Goal: Information Seeking & Learning: Learn about a topic

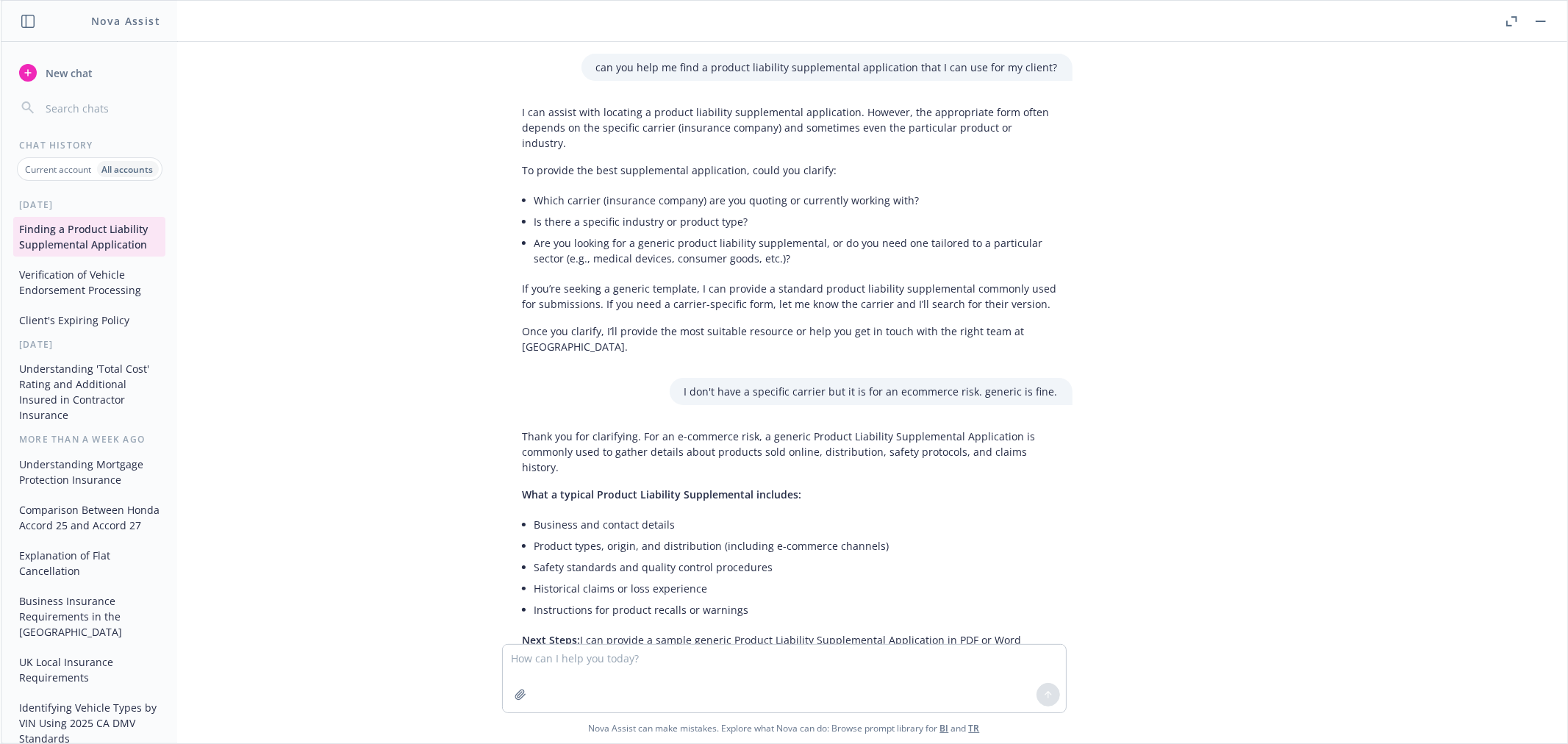
scroll to position [1242, 0]
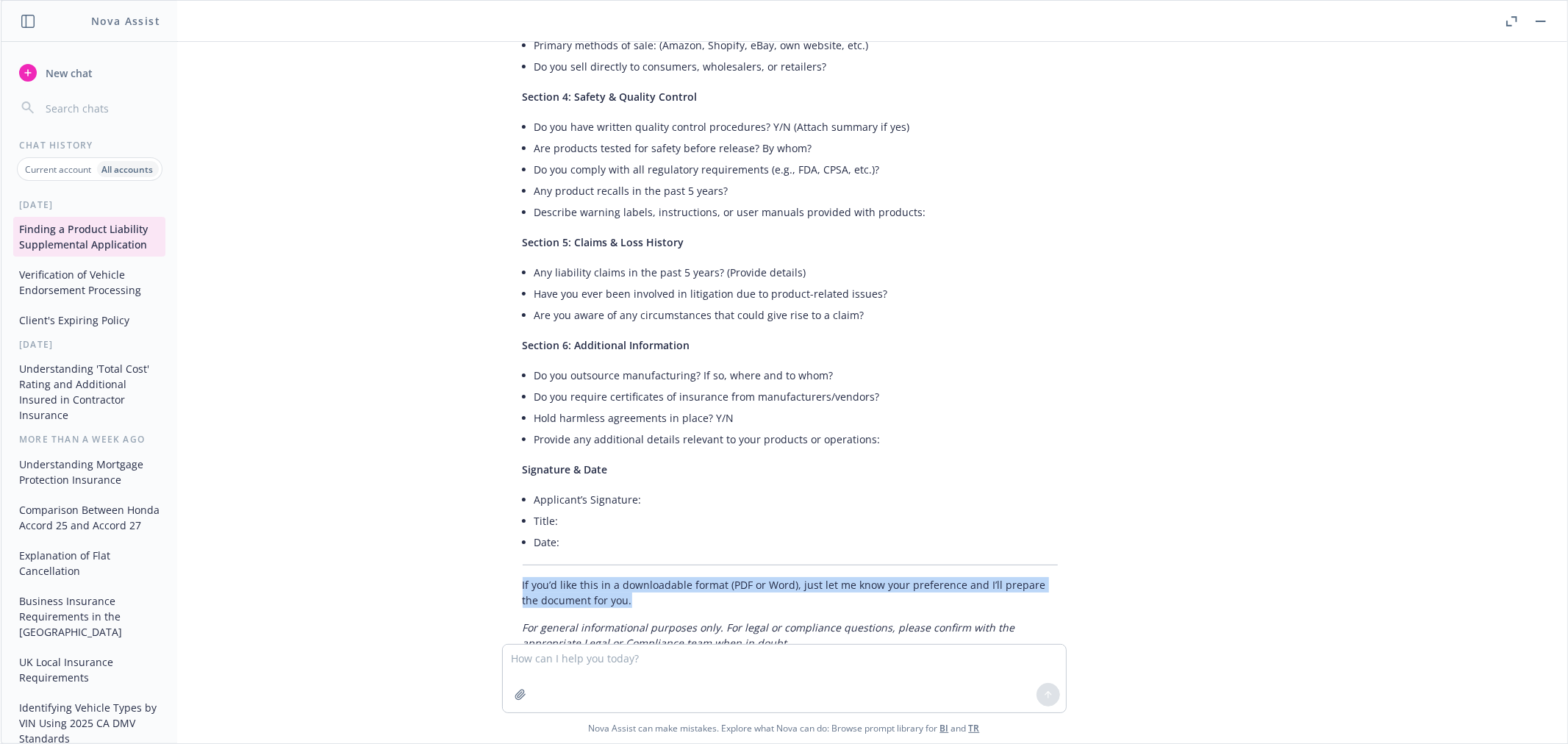
click at [1545, 21] on icon "button" at bounding box center [1540, 21] width 10 height 2
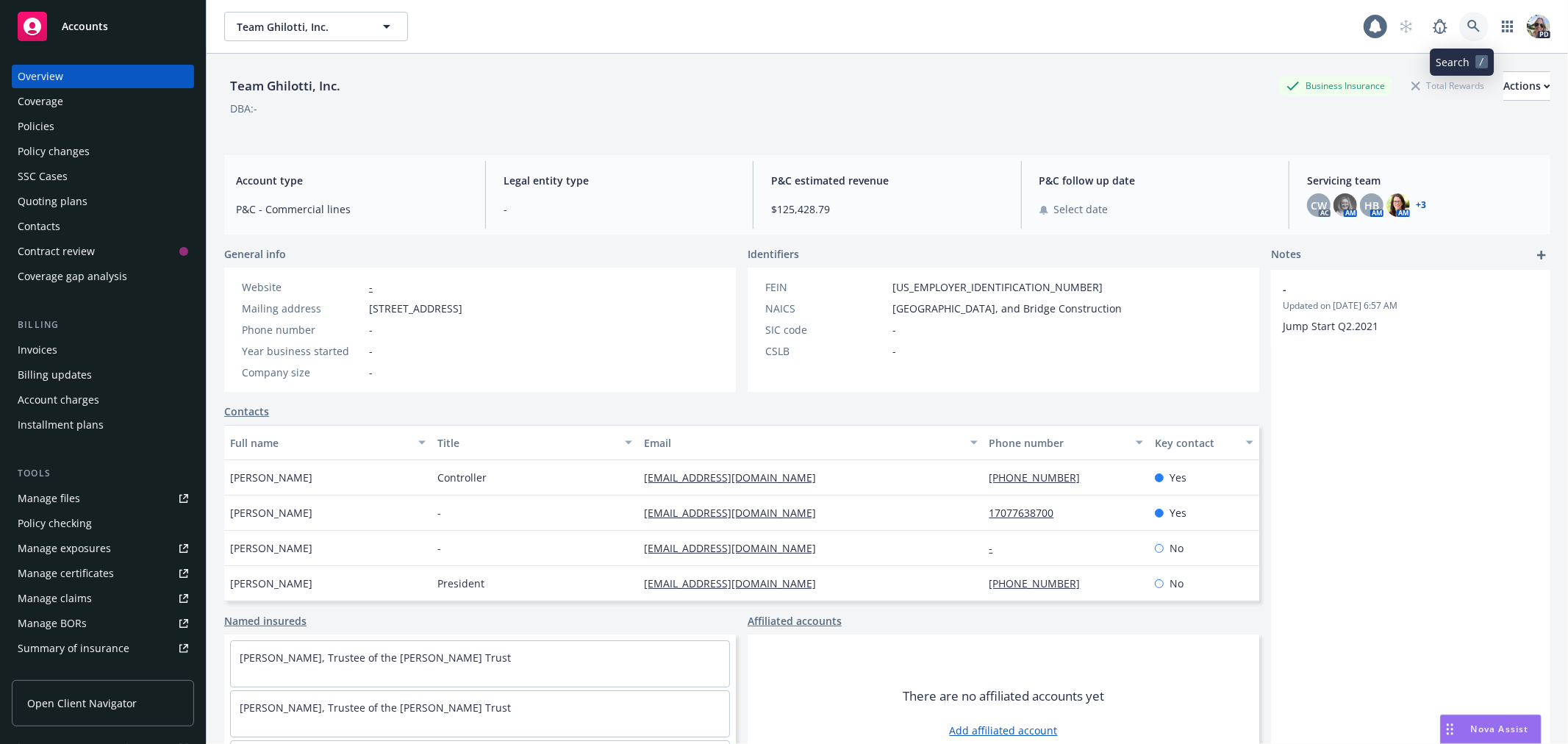
click at [1467, 23] on icon at bounding box center [1473, 26] width 13 height 13
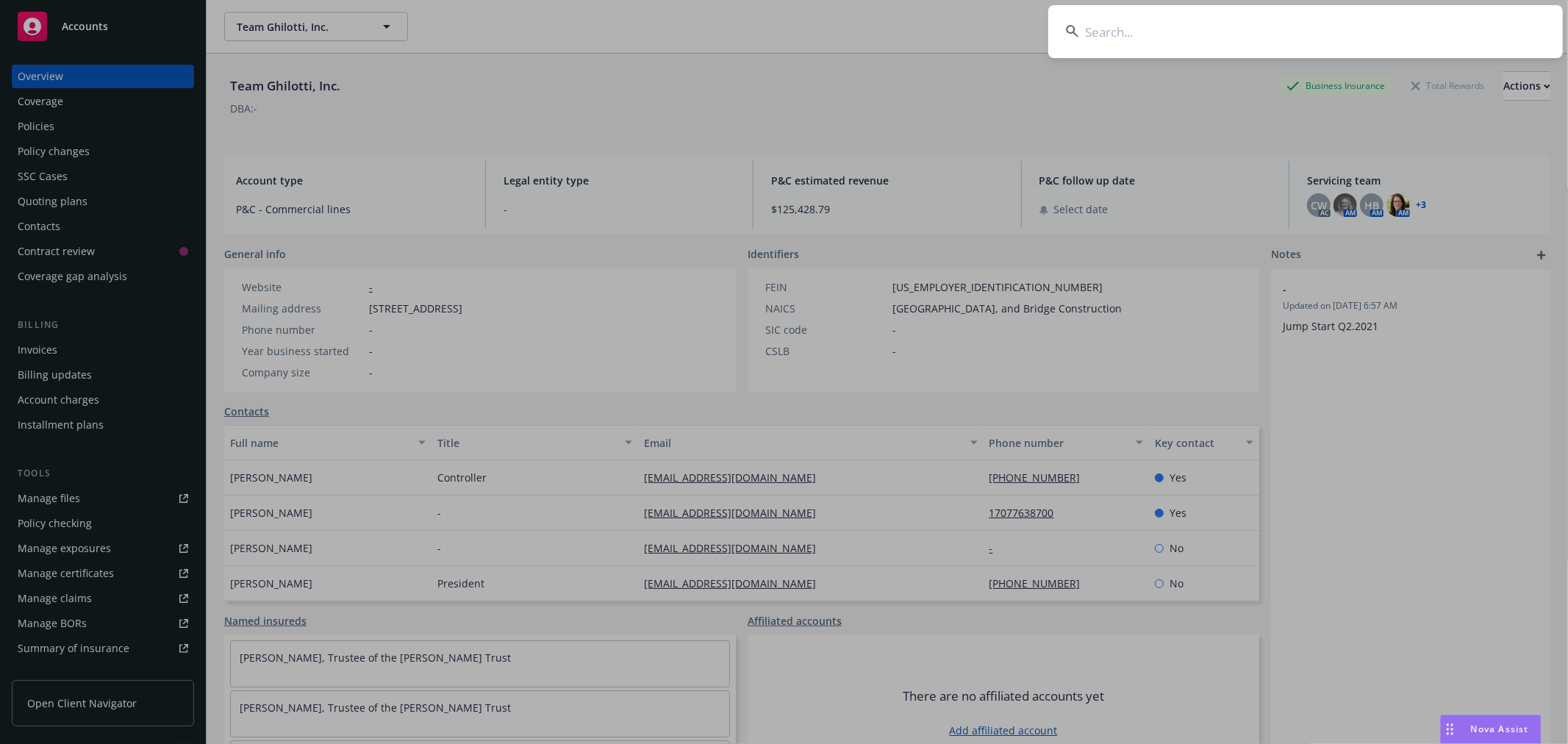
click at [1174, 43] on input at bounding box center [1305, 31] width 515 height 53
drag, startPoint x: 1132, startPoint y: 40, endPoint x: 1176, endPoint y: 18, distance: 49.2
click at [1137, 21] on input at bounding box center [1305, 31] width 515 height 53
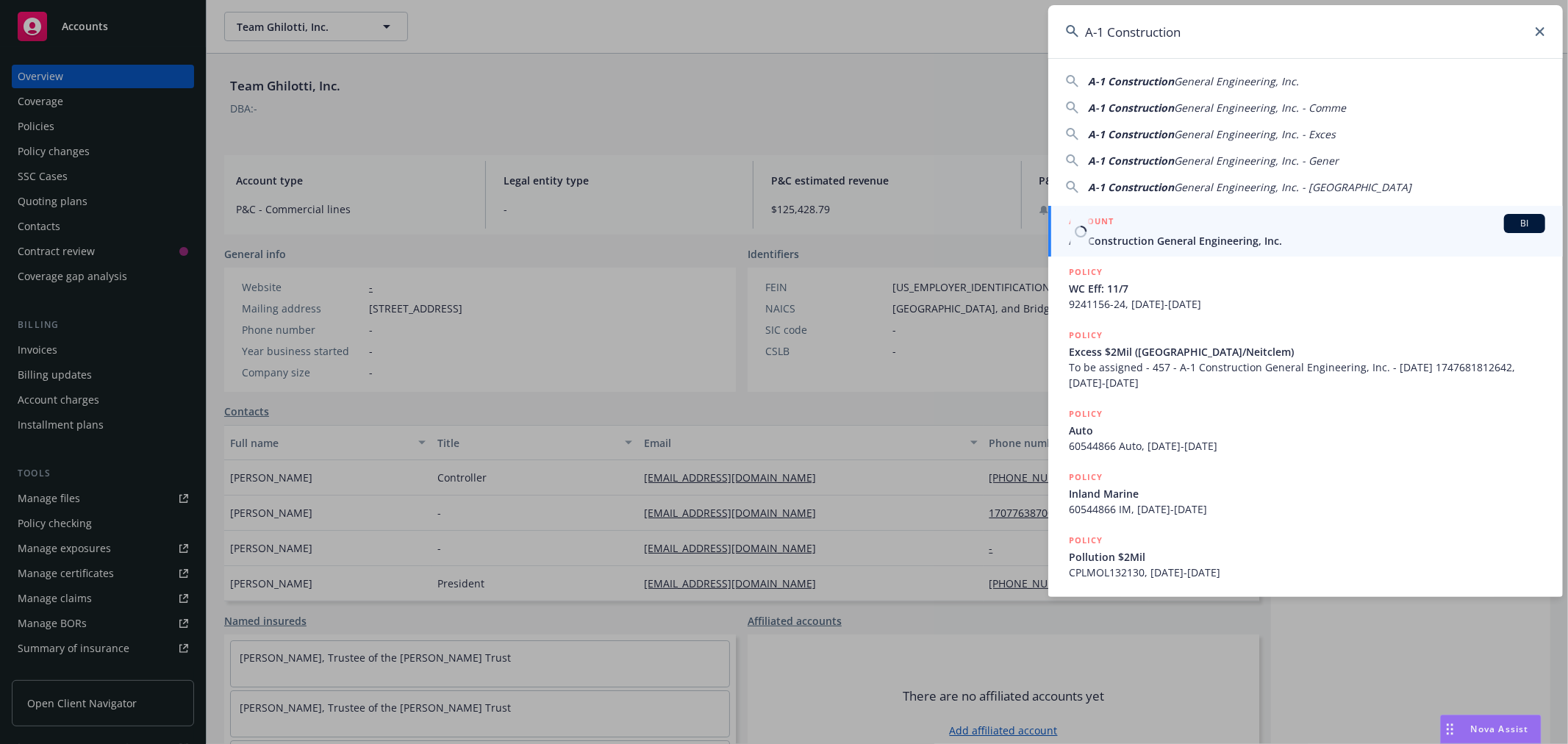
type input "A-1 Construction"
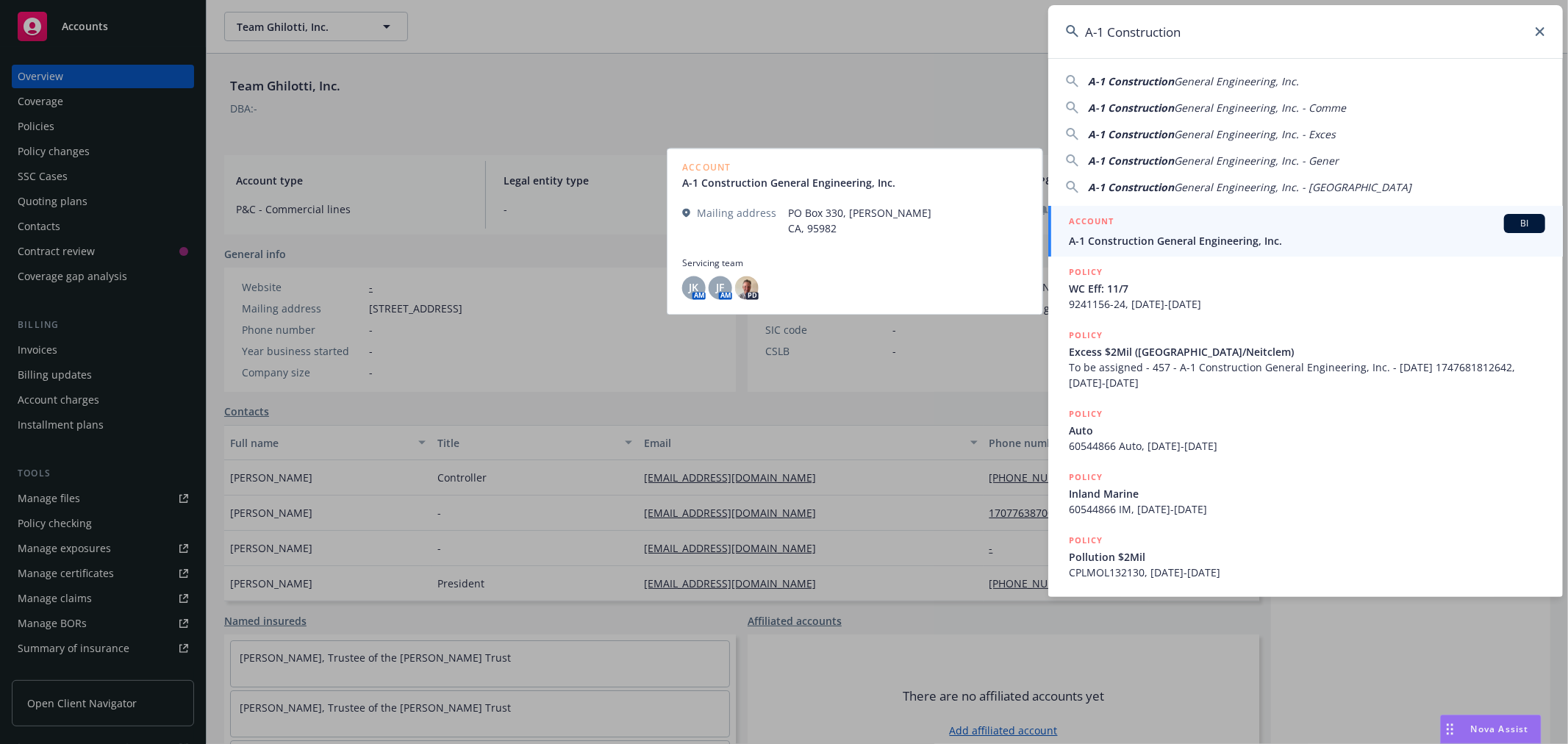
click at [1158, 233] on span "A-1 Construction General Engineering, Inc." at bounding box center [1306, 240] width 476 height 15
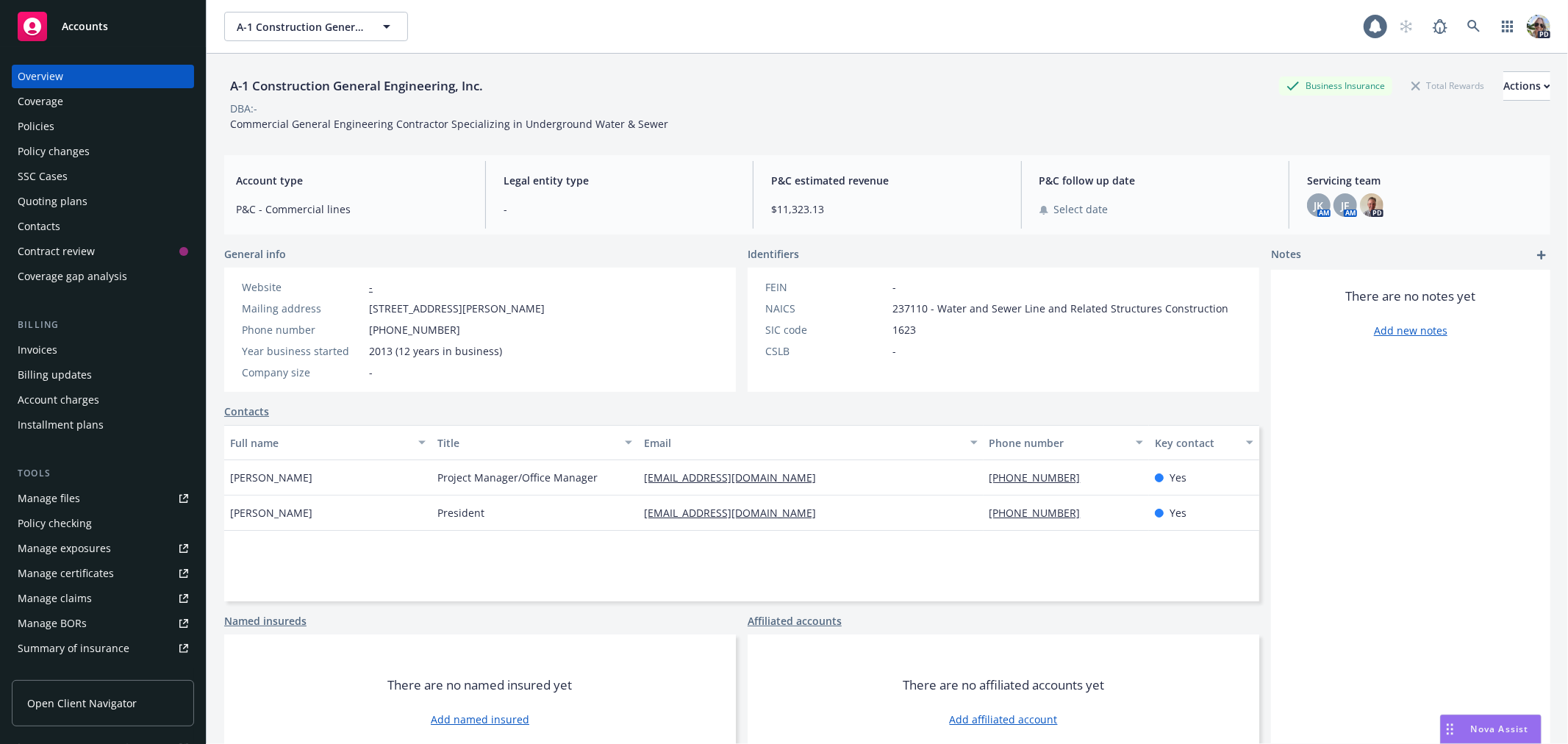
click at [39, 122] on div "Policies" at bounding box center [36, 126] width 37 height 24
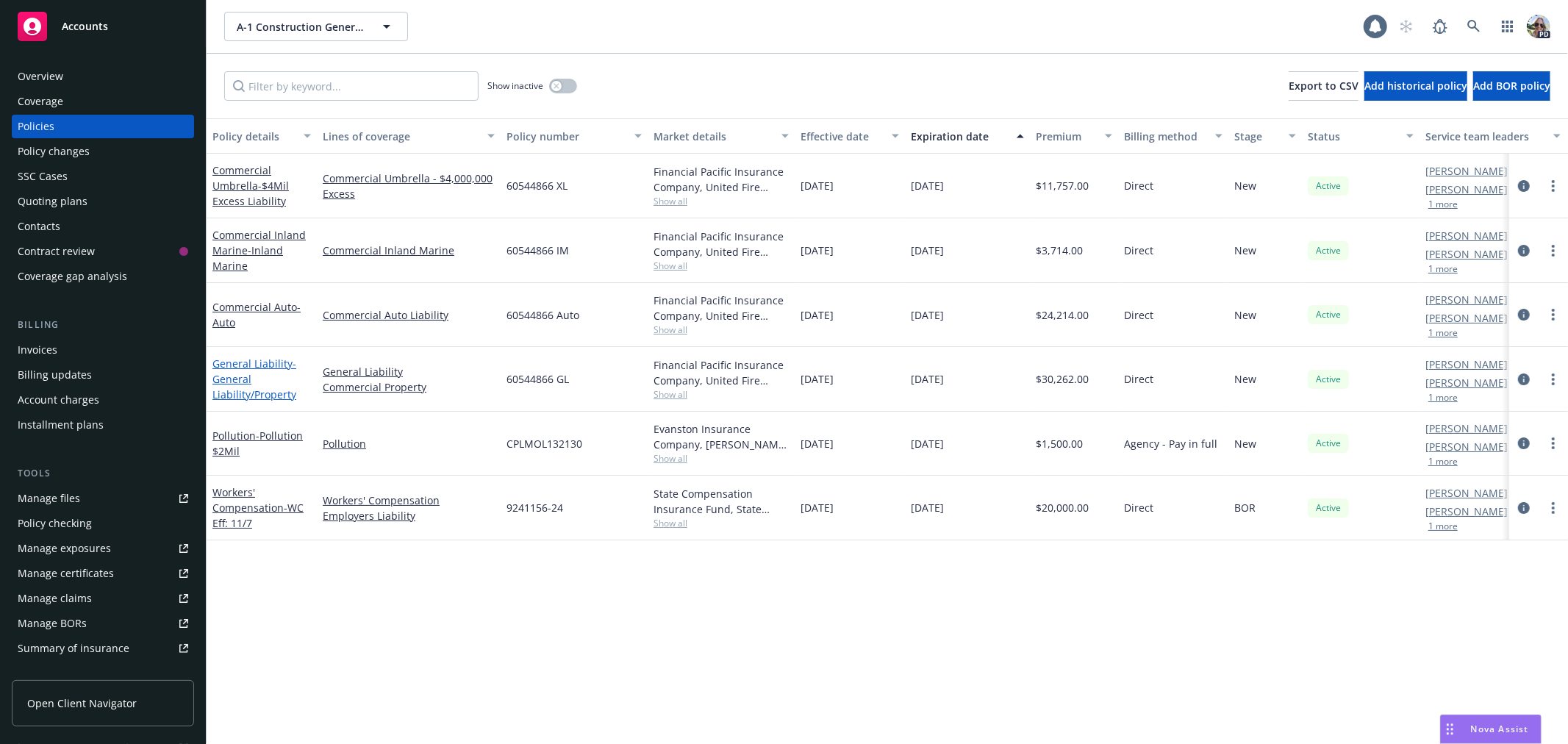
click at [253, 366] on link "General Liability - General Liability/Property" at bounding box center [255, 378] width 84 height 45
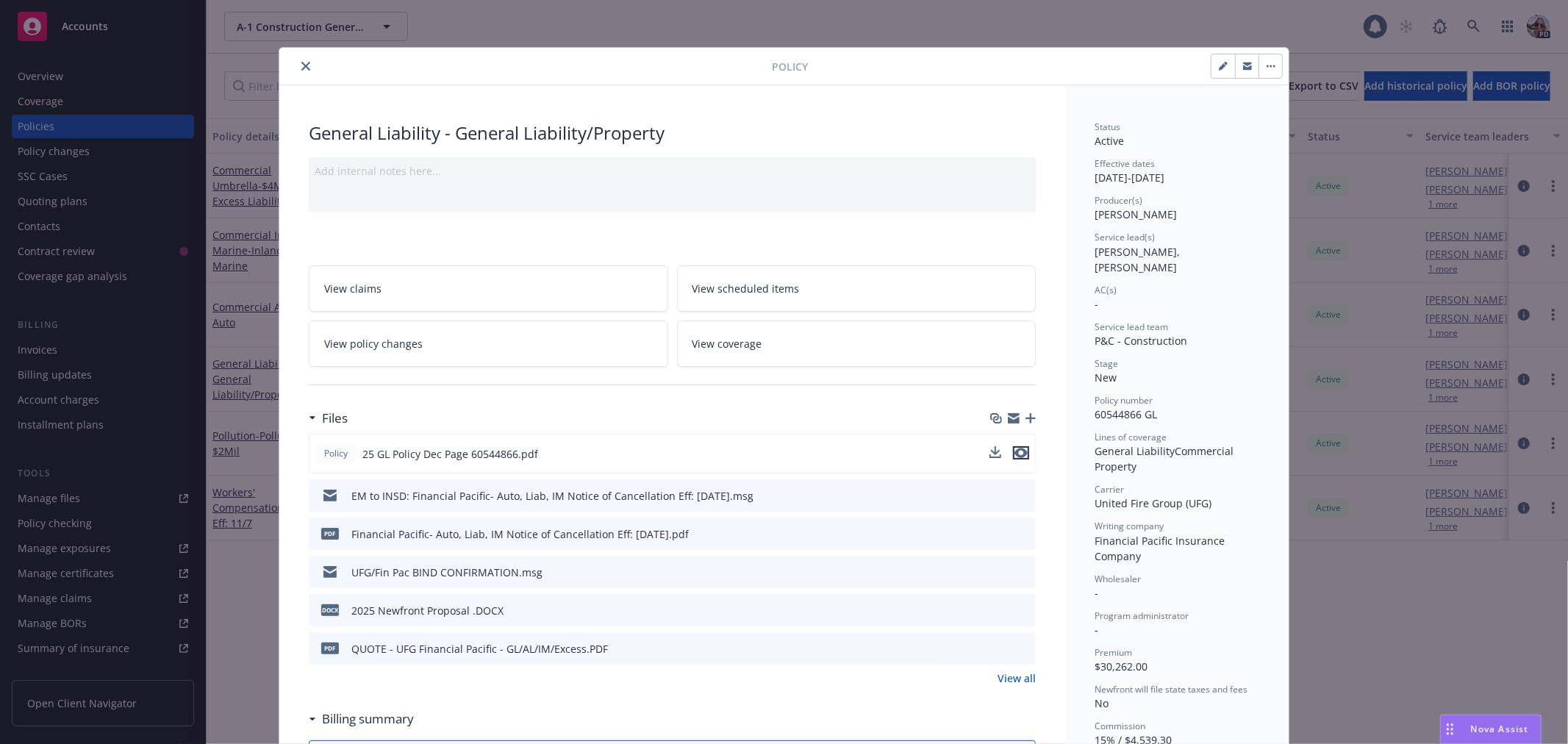
click at [1014, 451] on icon "preview file" at bounding box center [1020, 453] width 13 height 10
click at [1020, 572] on icon "preview file" at bounding box center [1021, 571] width 13 height 10
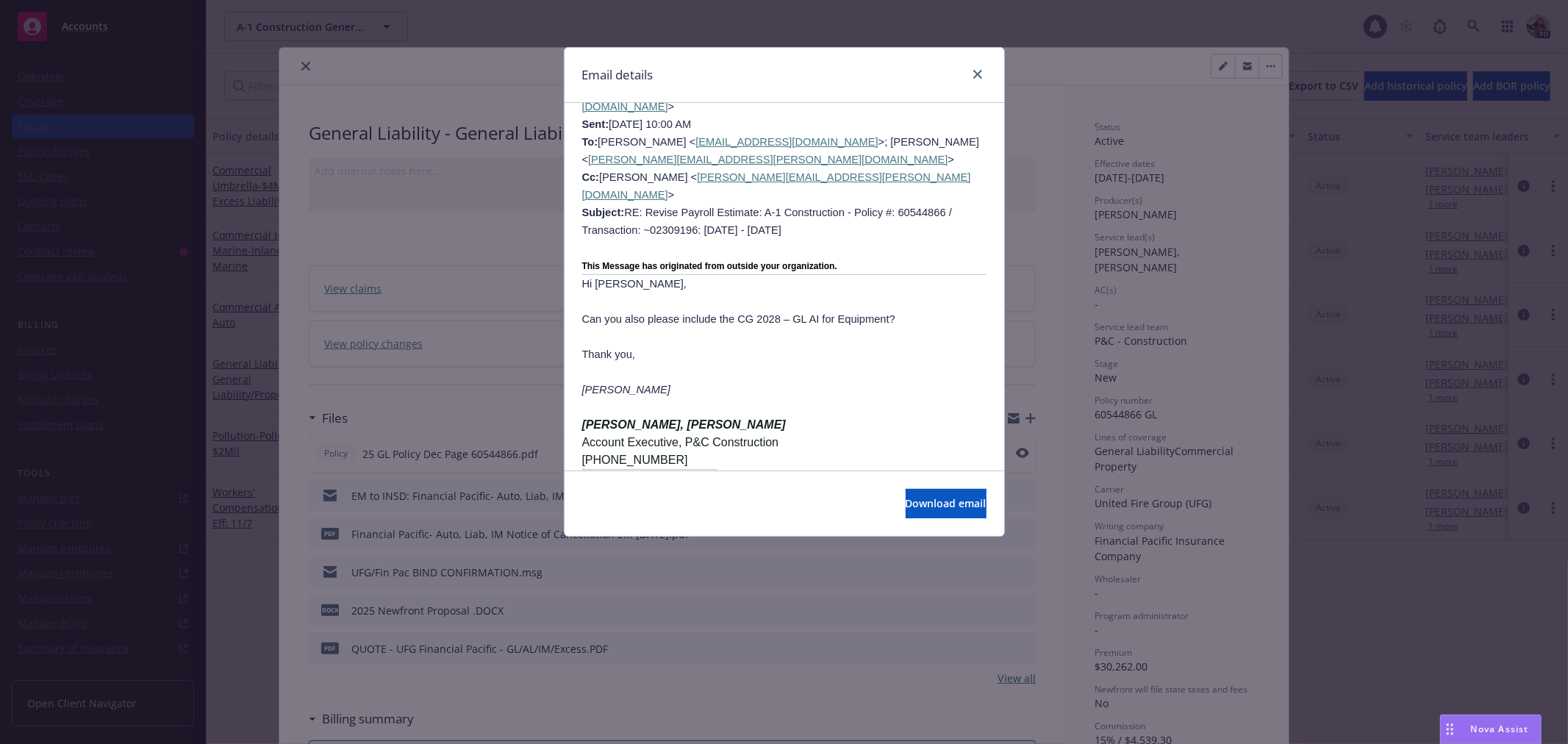
scroll to position [1889, 0]
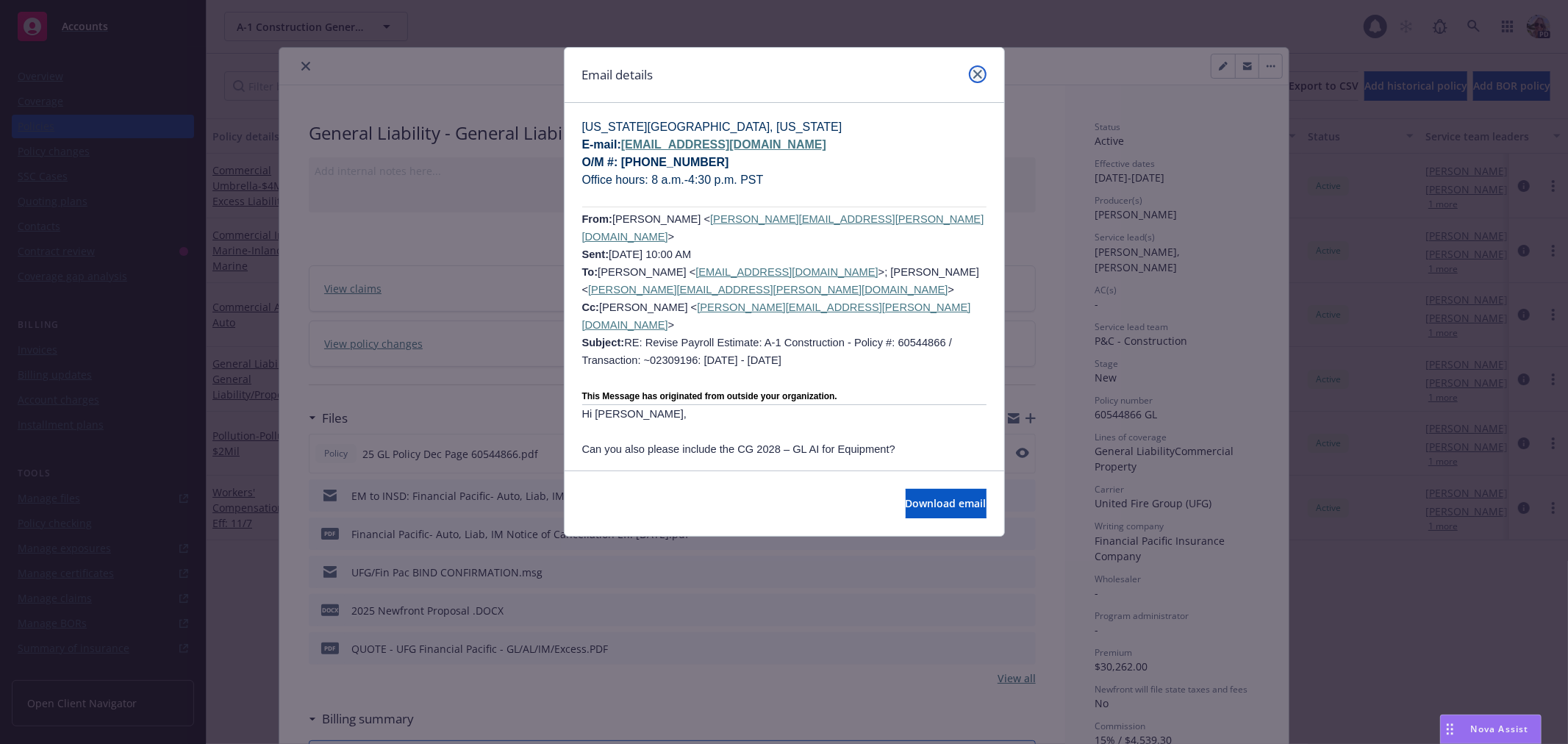
click at [976, 71] on icon "close" at bounding box center [978, 75] width 9 height 9
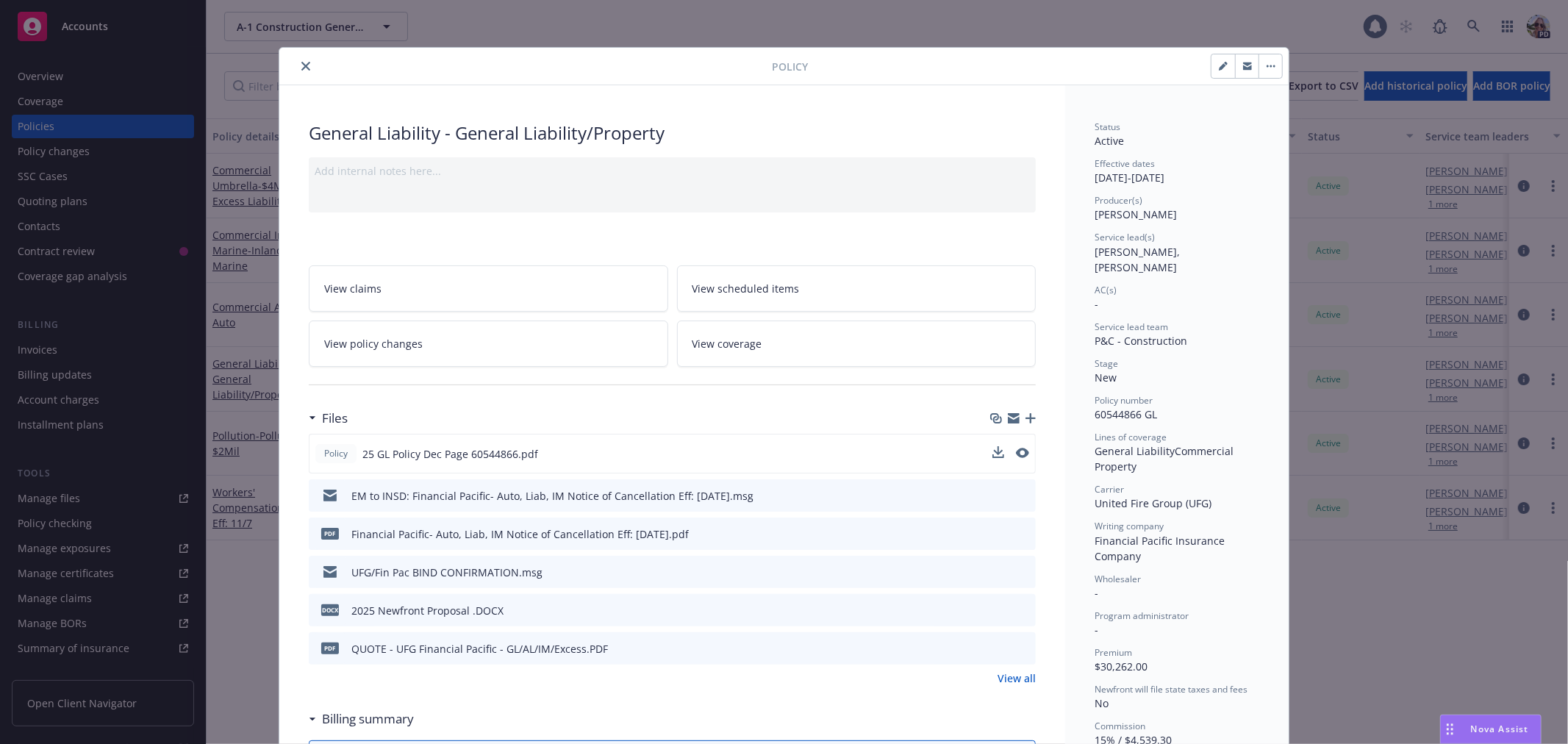
click at [1018, 611] on icon "preview file" at bounding box center [1021, 609] width 13 height 10
click at [300, 53] on div "Policy" at bounding box center [783, 66] width 1009 height 37
click at [302, 60] on button "close" at bounding box center [305, 66] width 18 height 18
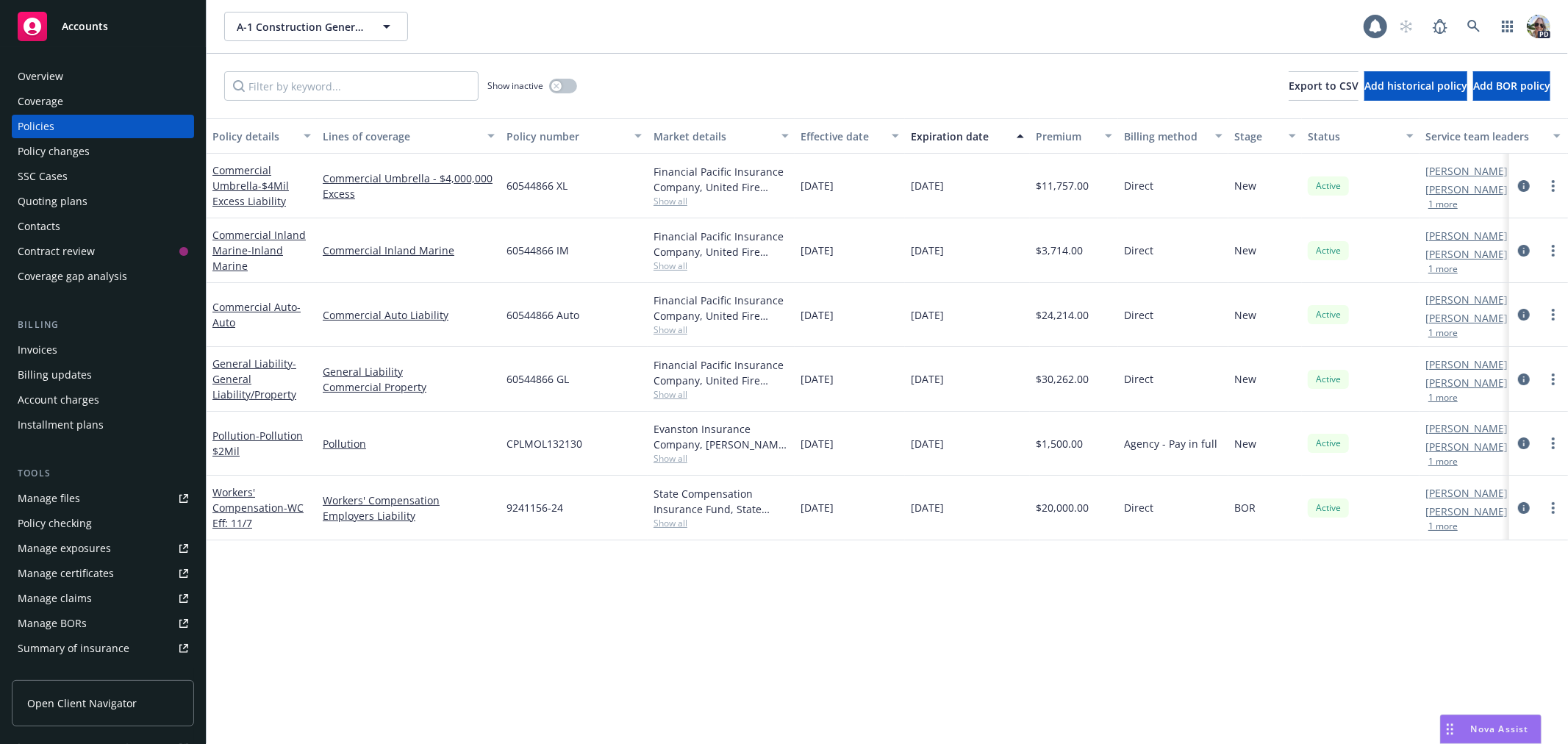
click at [303, 66] on div "Show inactive Export to CSV Add historical policy Add BOR policy" at bounding box center [887, 85] width 1361 height 65
click at [347, 366] on link "General Liability" at bounding box center [408, 372] width 172 height 15
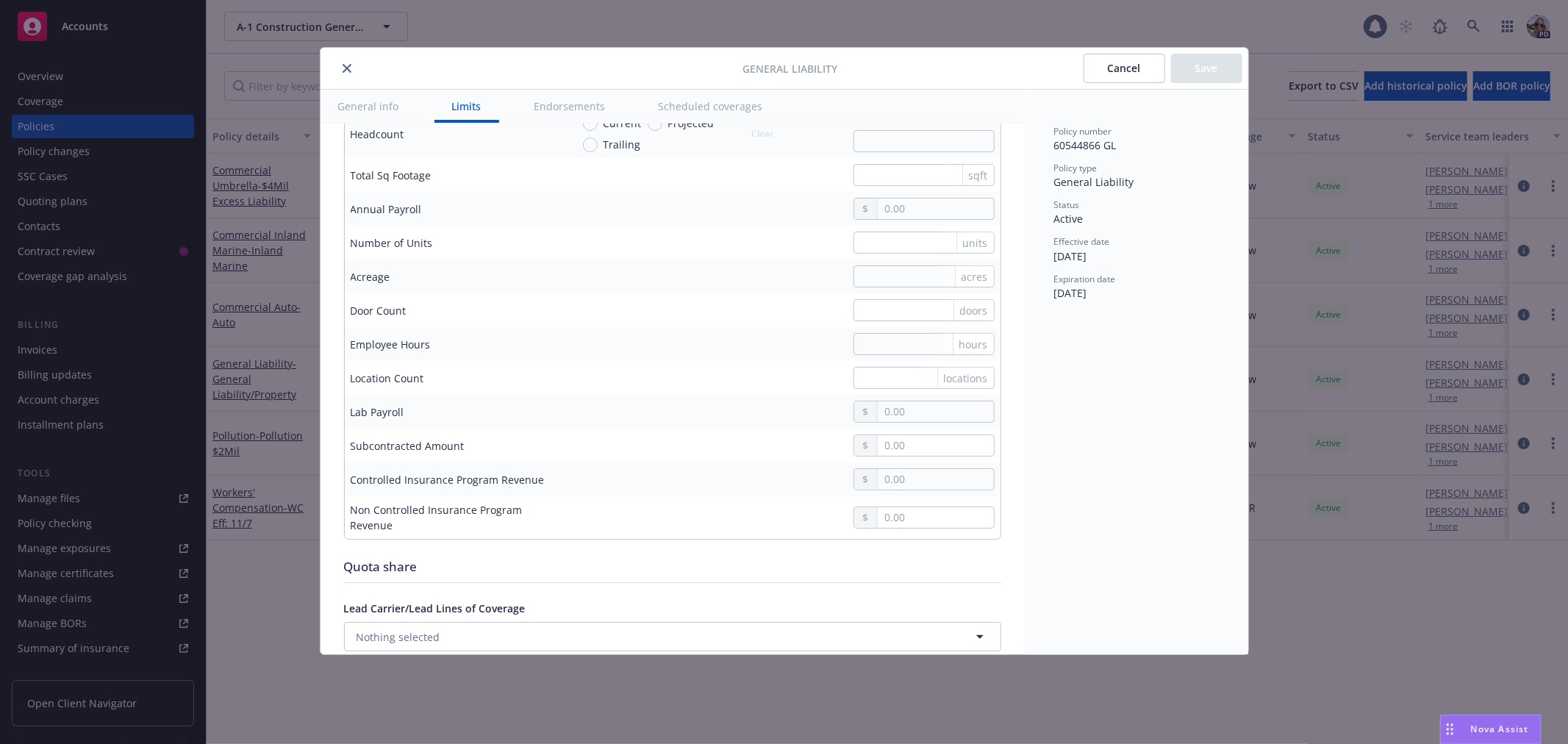
scroll to position [1068, 0]
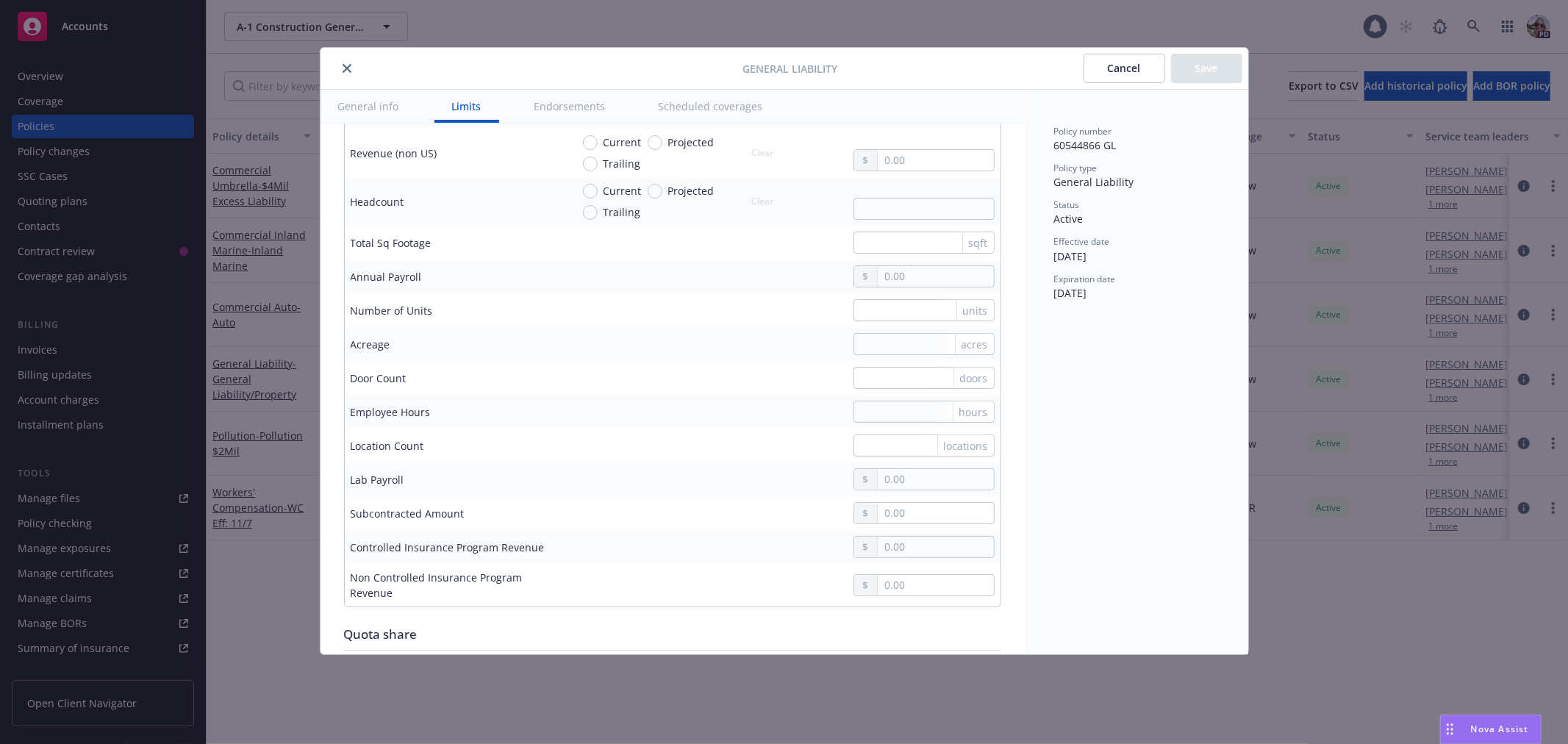
drag, startPoint x: 334, startPoint y: 65, endPoint x: 336, endPoint y: 57, distance: 8.2
click at [334, 64] on div at bounding box center [535, 68] width 416 height 18
click at [342, 67] on icon "close" at bounding box center [347, 69] width 9 height 9
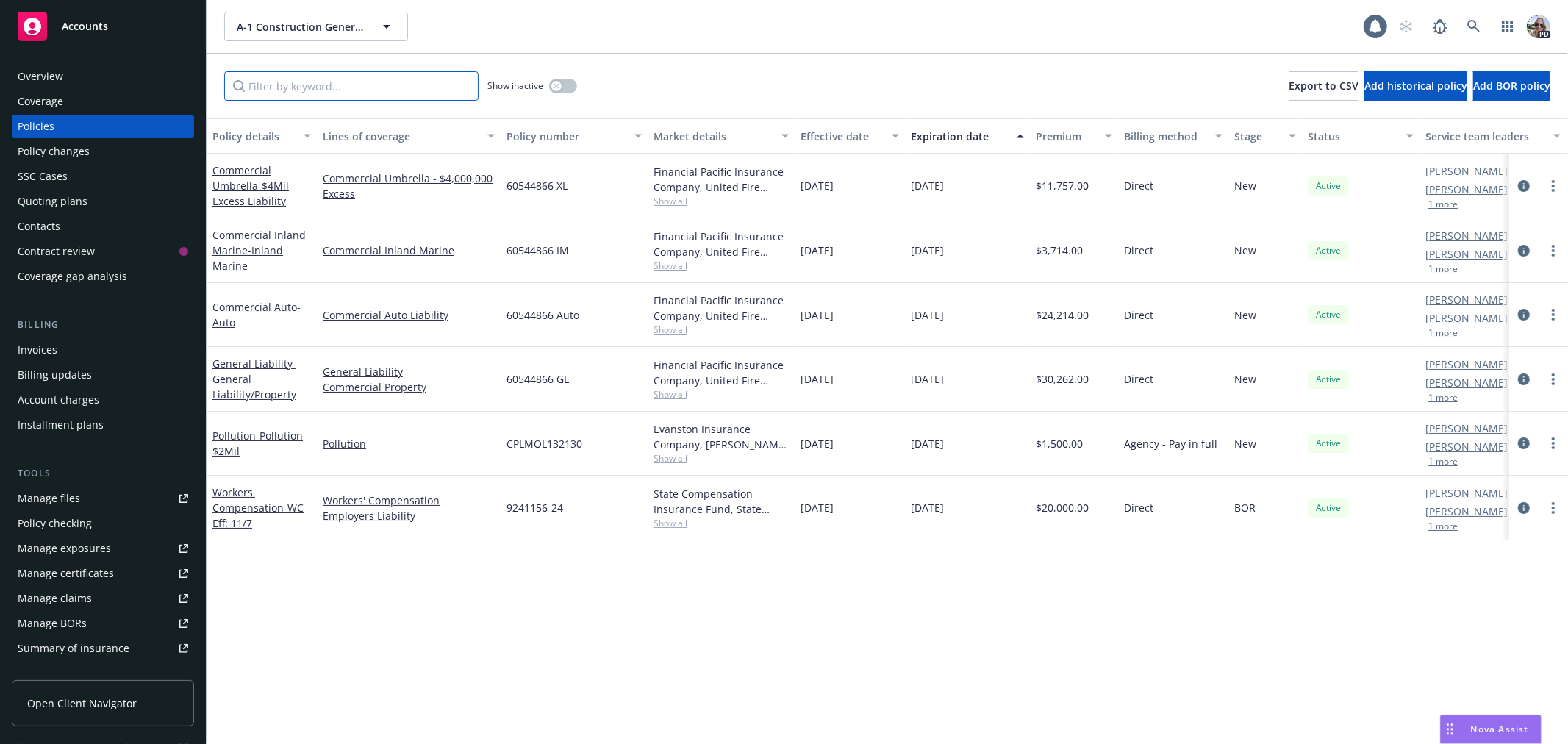
click at [436, 90] on input "Filter by keyword..." at bounding box center [351, 85] width 254 height 30
click at [555, 85] on icon "button" at bounding box center [557, 86] width 6 height 6
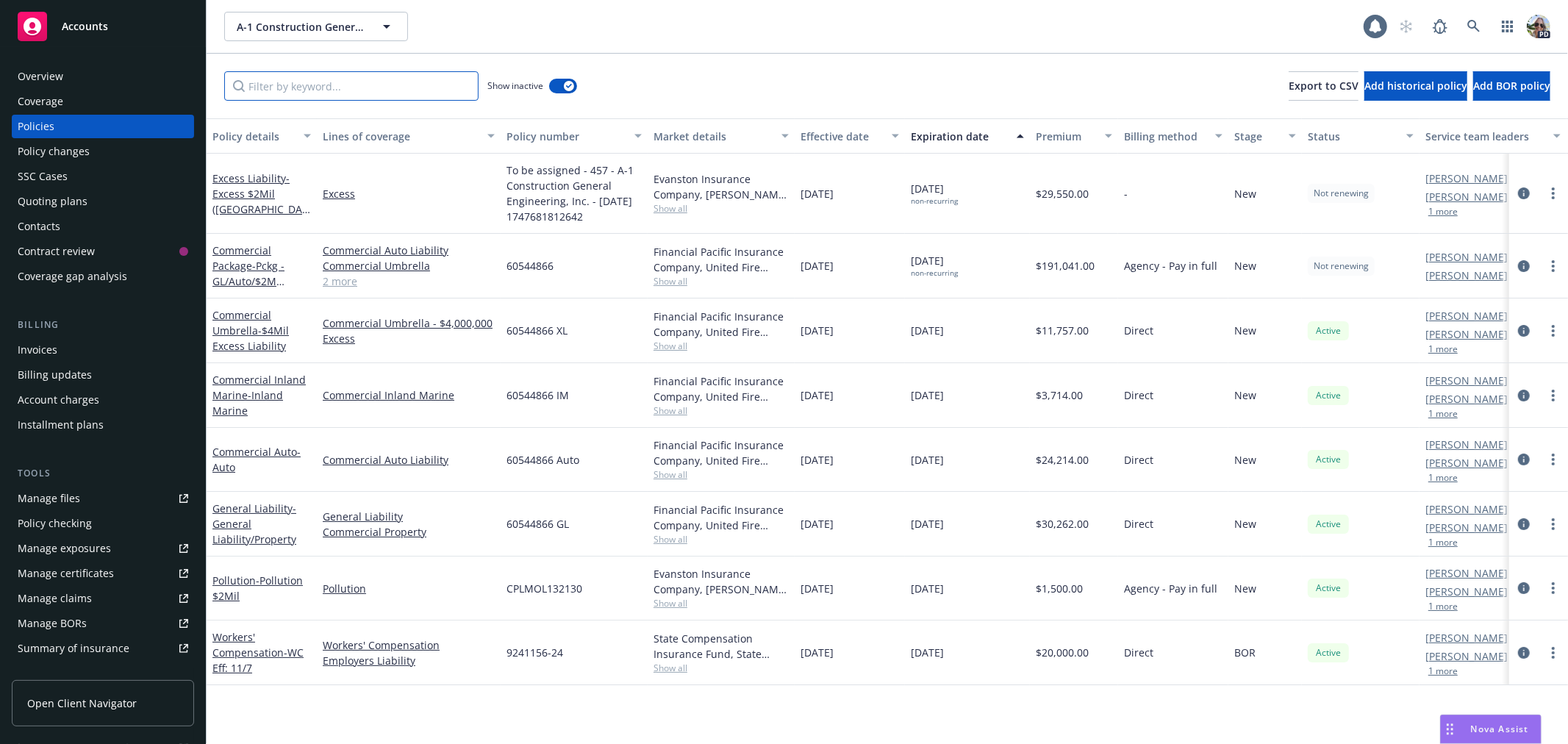
click at [393, 87] on input "Filter by keyword..." at bounding box center [351, 85] width 254 height 30
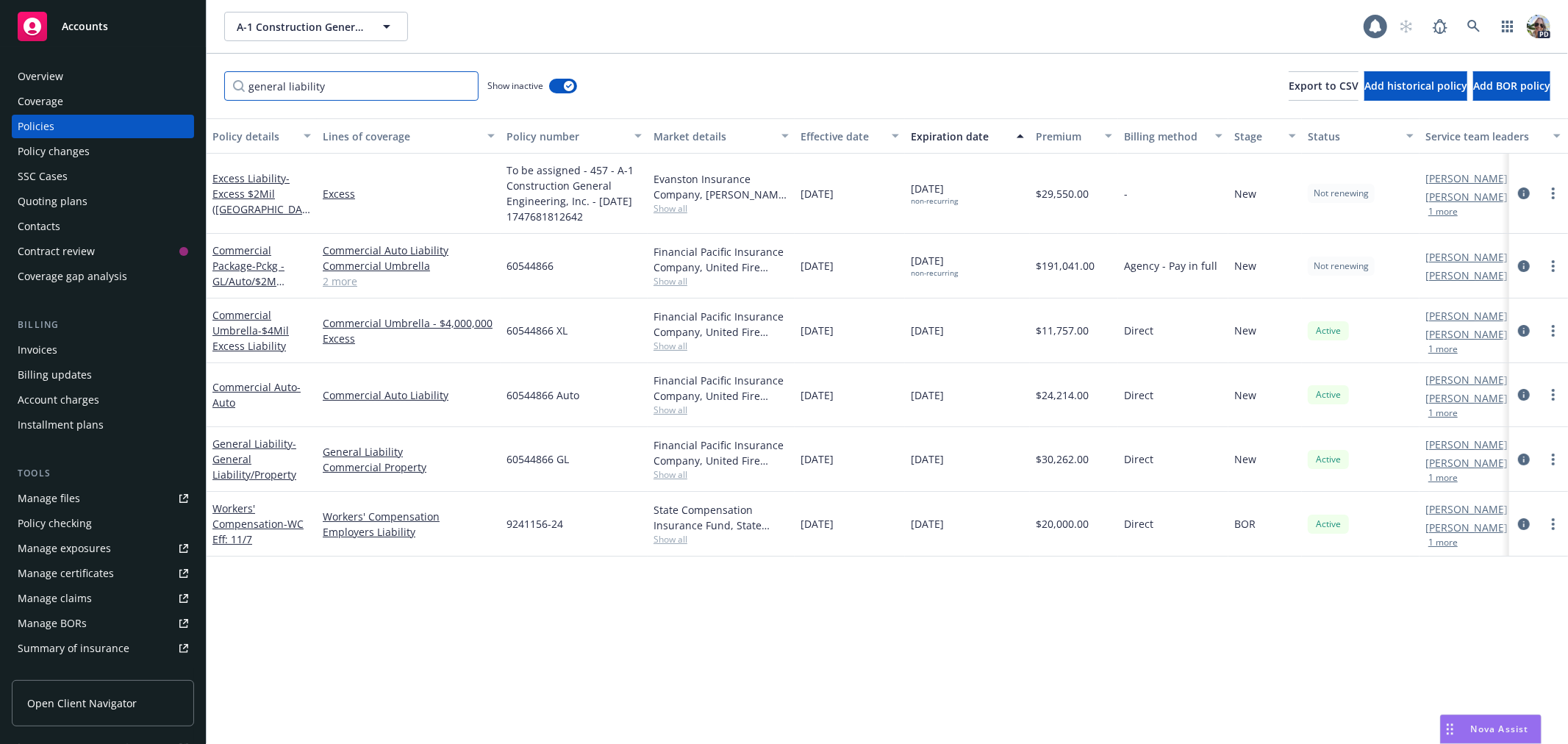
type input "general liability"
click at [235, 255] on link "Commercial Package - Pckg - GL/Auto/$2M Excess/Inland Marine" at bounding box center [249, 281] width 72 height 76
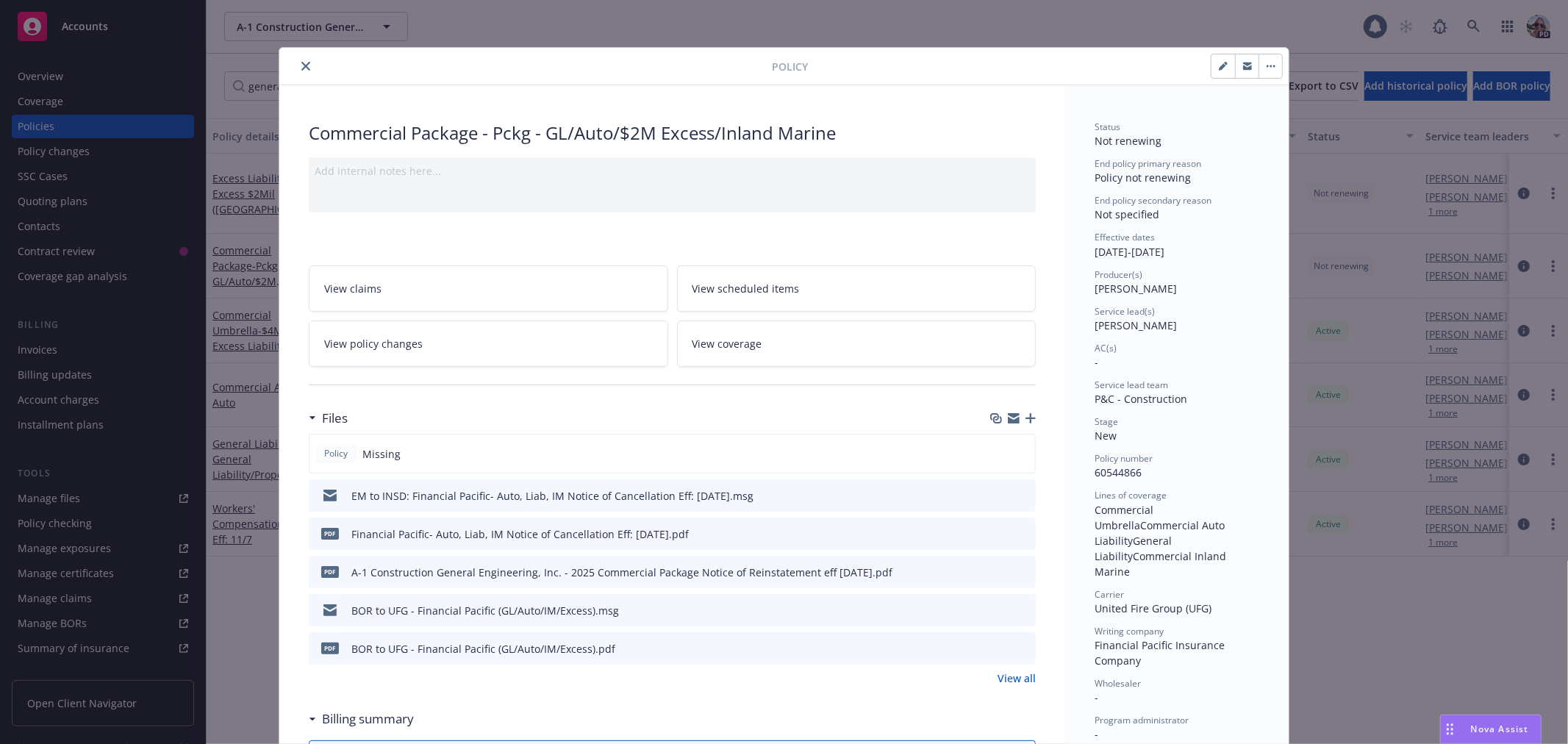
click at [301, 65] on icon "close" at bounding box center [306, 66] width 9 height 9
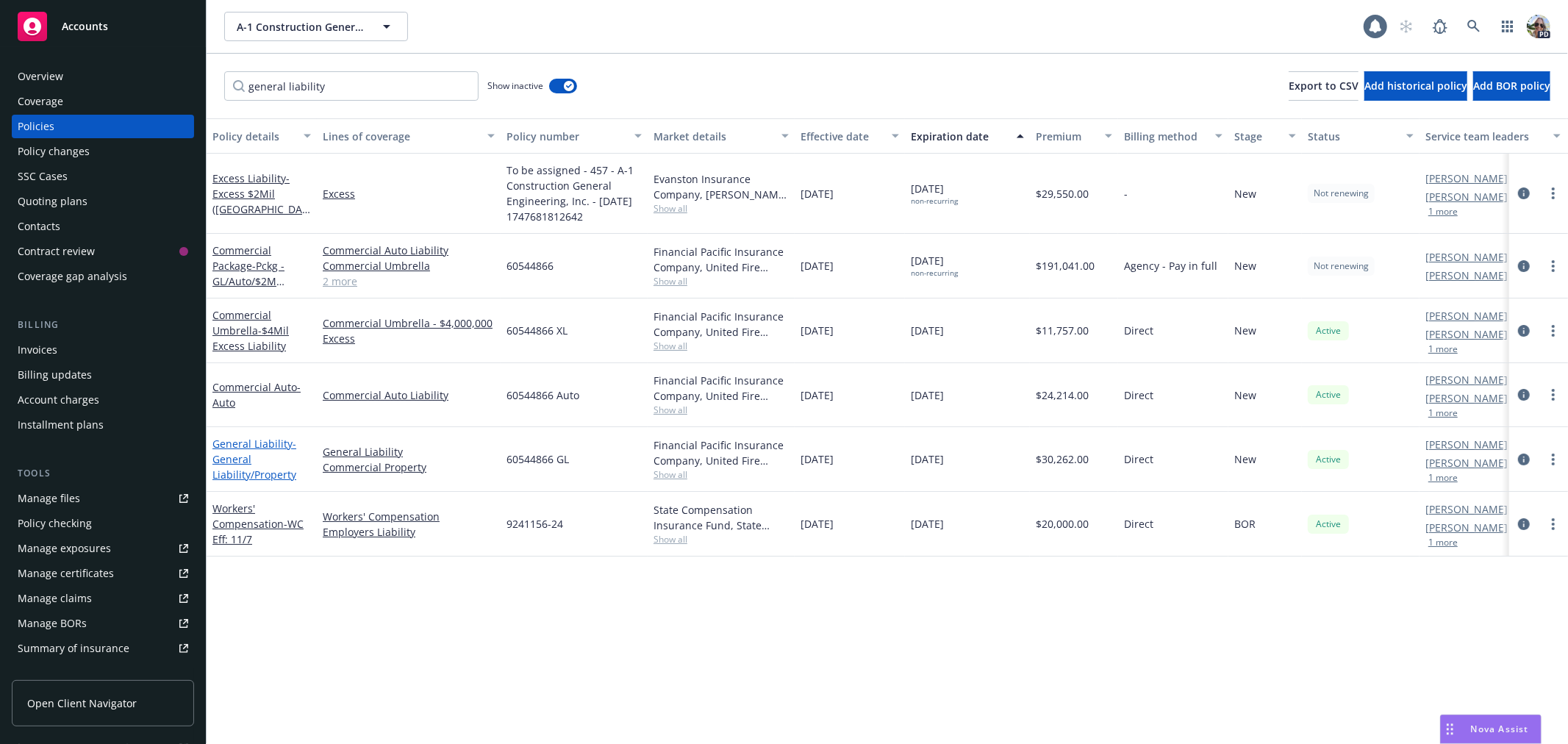
click at [262, 437] on link "General Liability - General Liability/Property" at bounding box center [255, 459] width 84 height 45
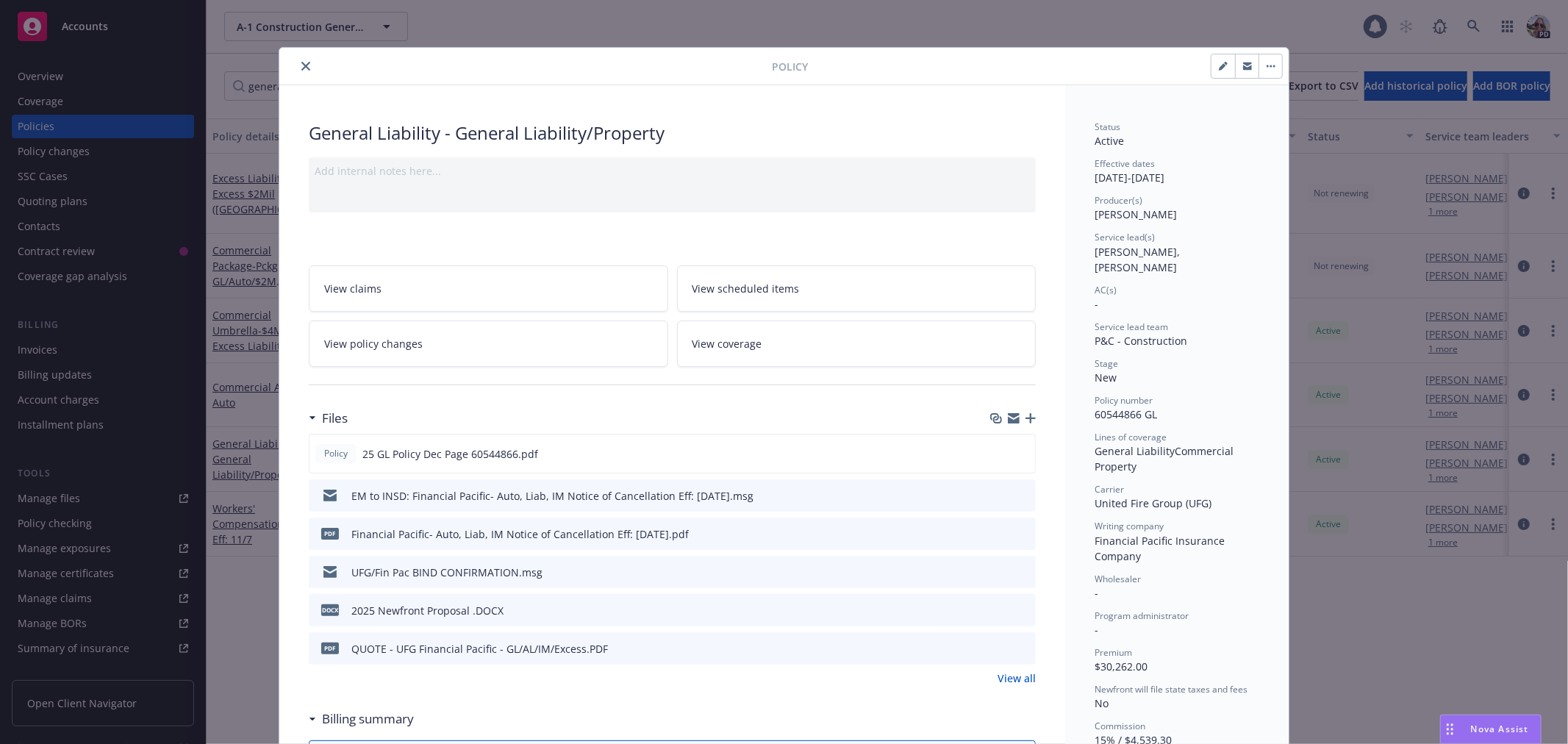
click at [380, 351] on span "View policy changes" at bounding box center [373, 343] width 98 height 15
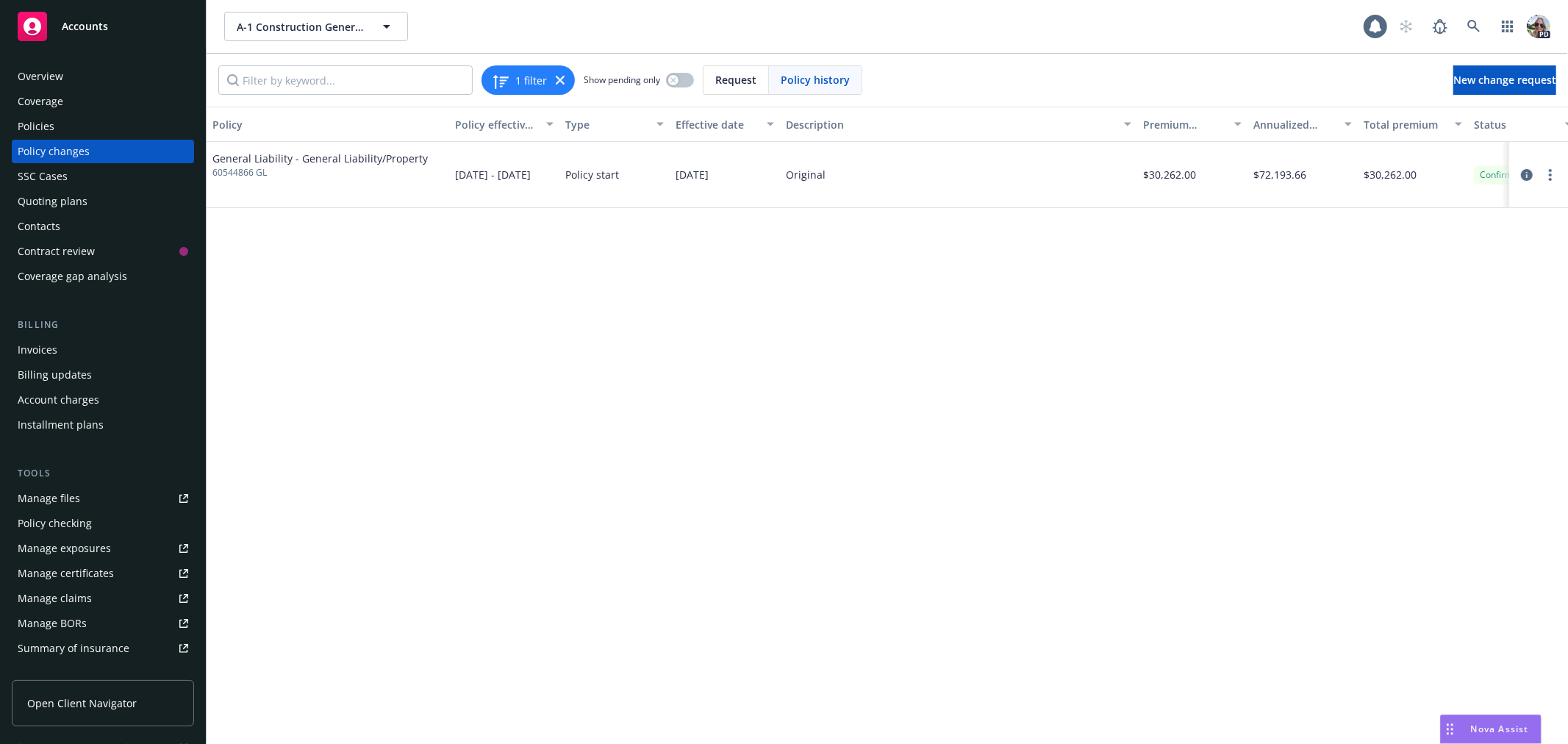
click at [31, 127] on div "Policies" at bounding box center [36, 126] width 37 height 24
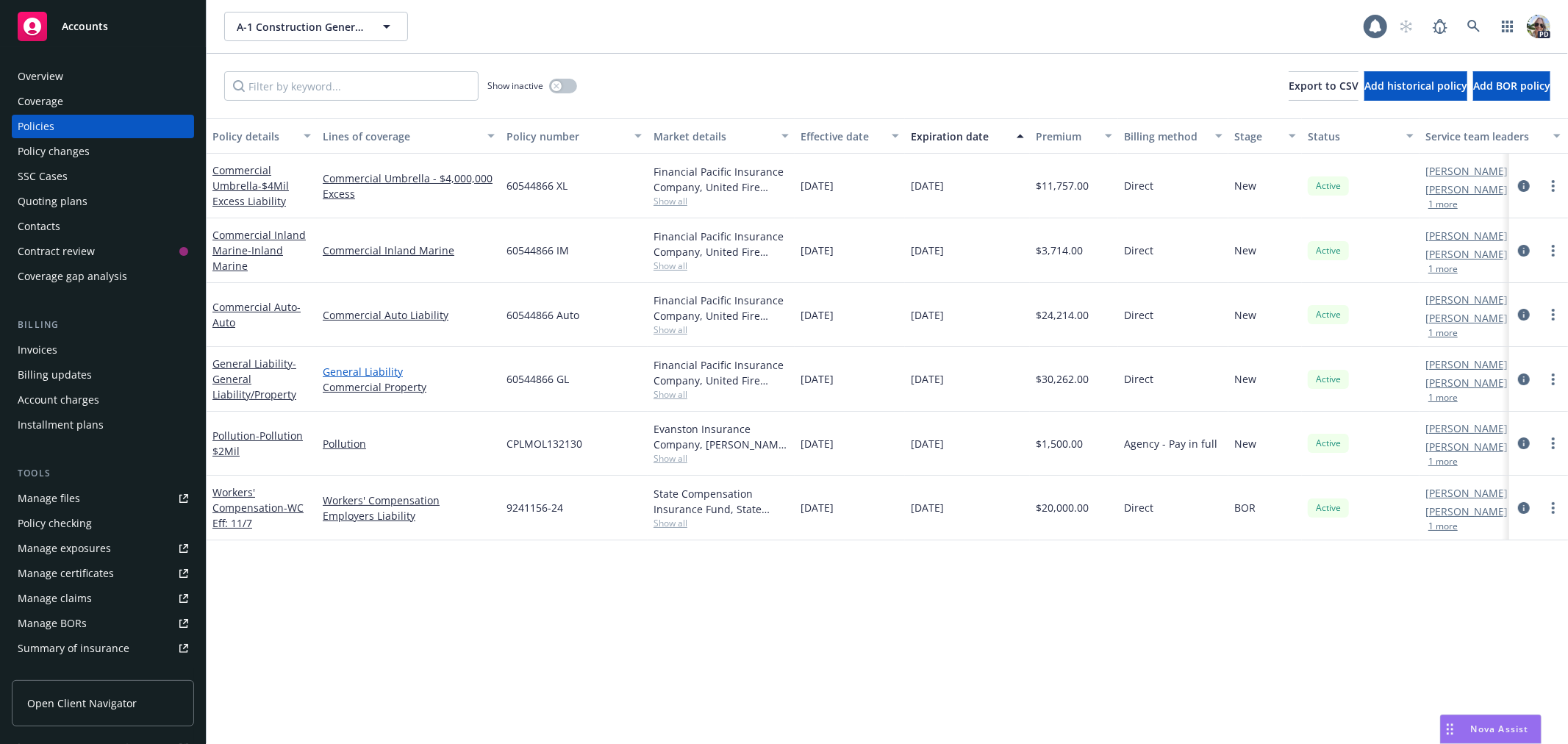
click at [354, 370] on link "General Liability" at bounding box center [408, 372] width 172 height 15
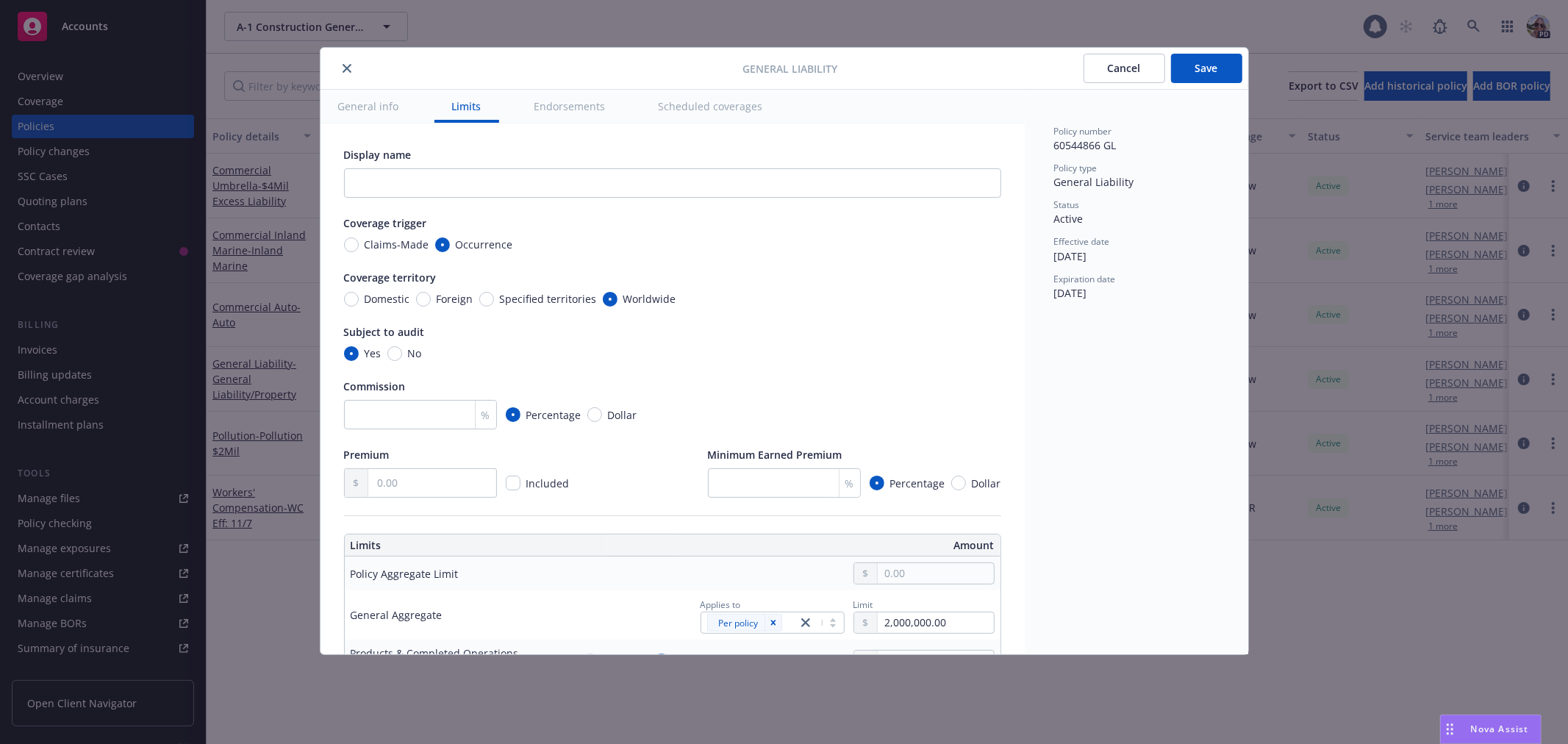
radio input "true"
type input "30,262.00"
radio input "true"
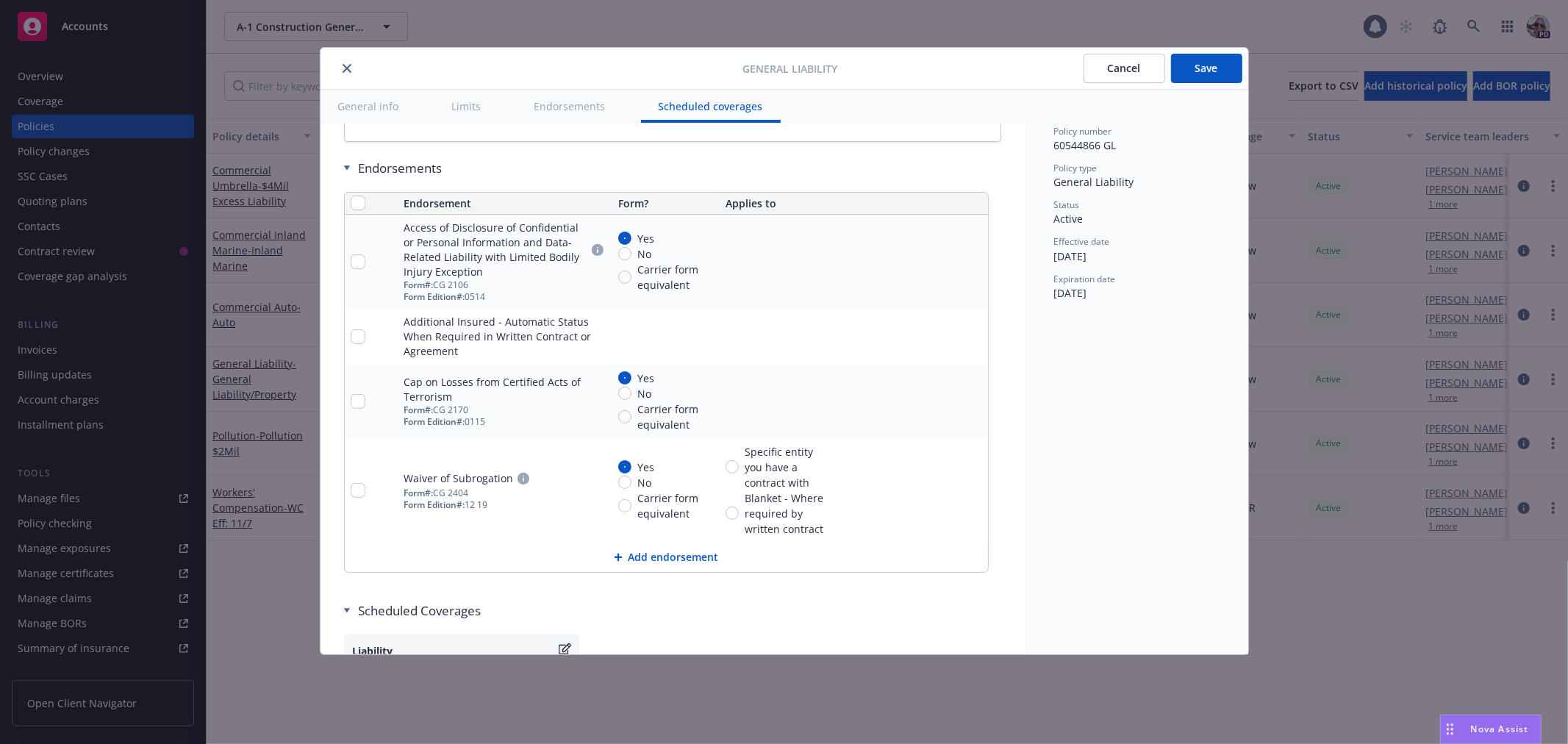
scroll to position [1952, 0]
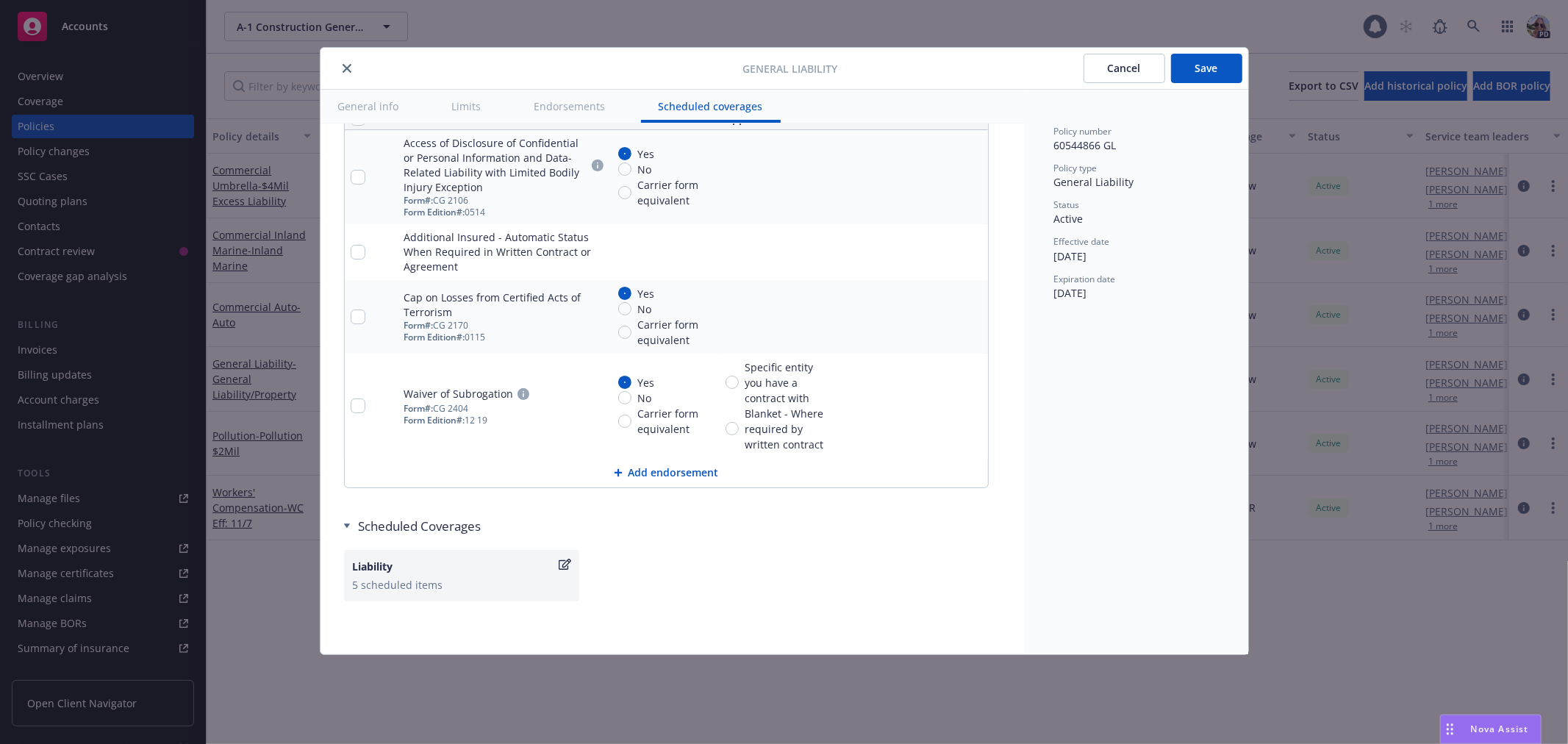
click at [664, 480] on button "Add endorsement" at bounding box center [666, 472] width 643 height 30
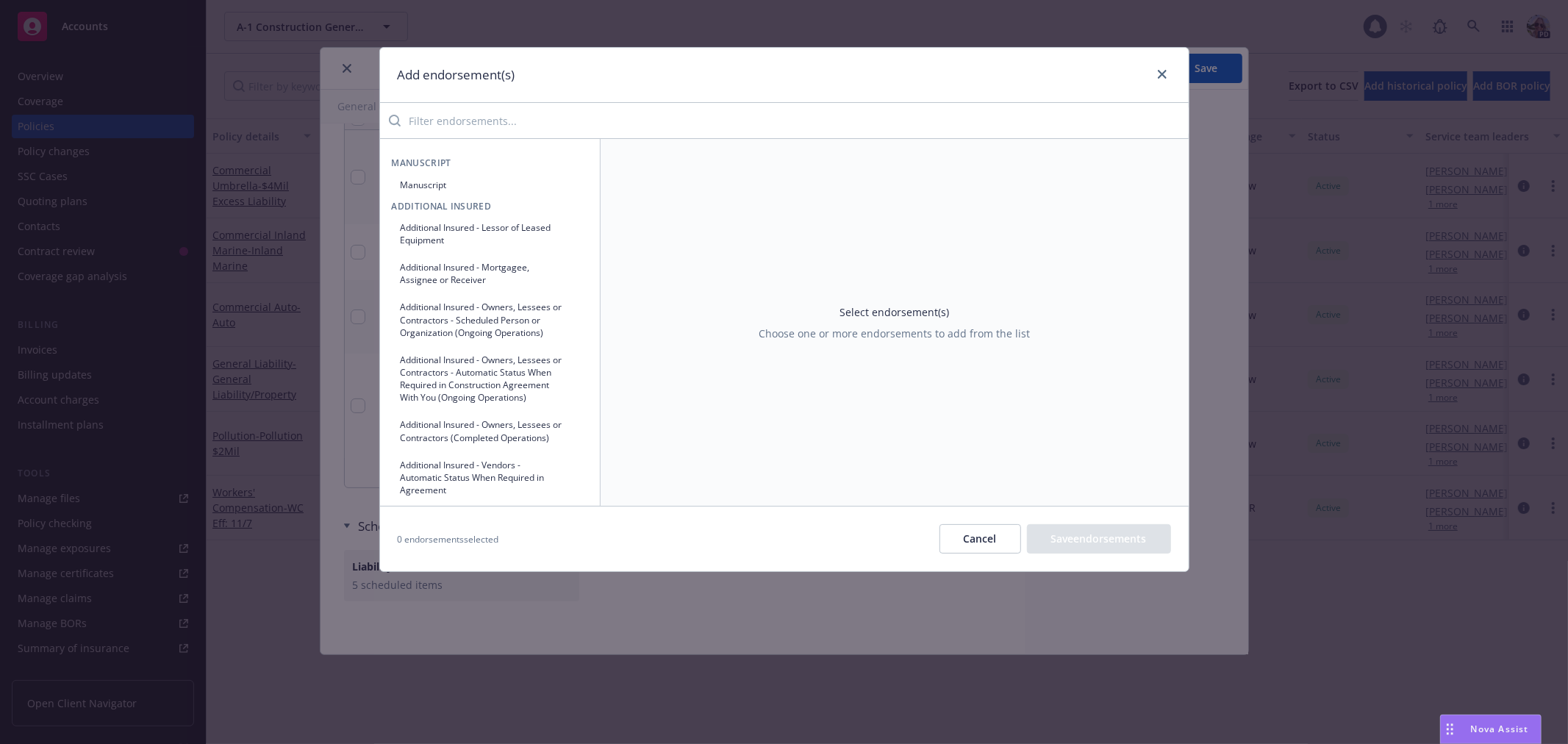
drag, startPoint x: 423, startPoint y: 120, endPoint x: 406, endPoint y: 114, distance: 18.0
click at [420, 120] on input "search" at bounding box center [794, 121] width 788 height 30
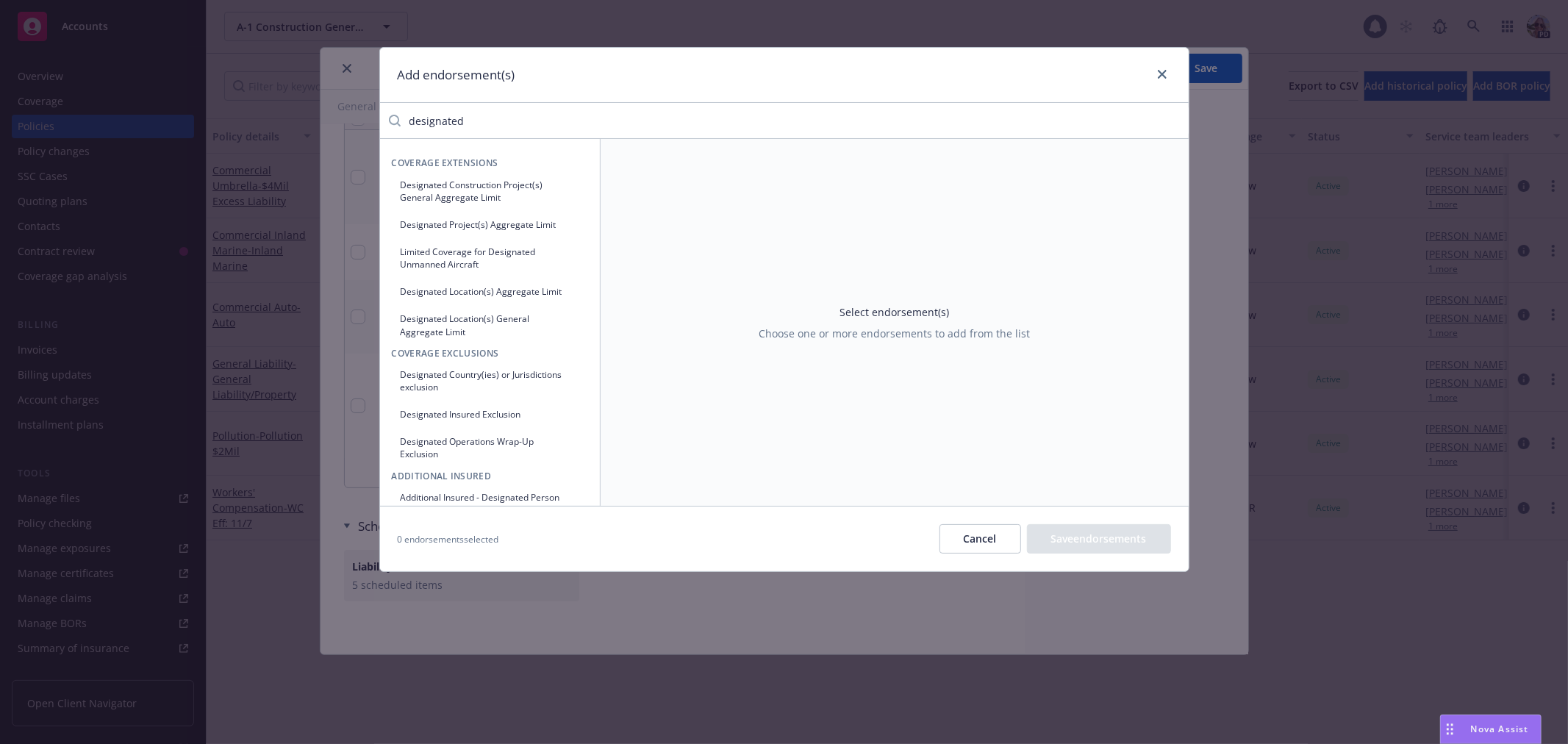
type input "designated"
click at [449, 194] on button "Designated Construction Project(s) General Aggregate Limit" at bounding box center [490, 191] width 196 height 37
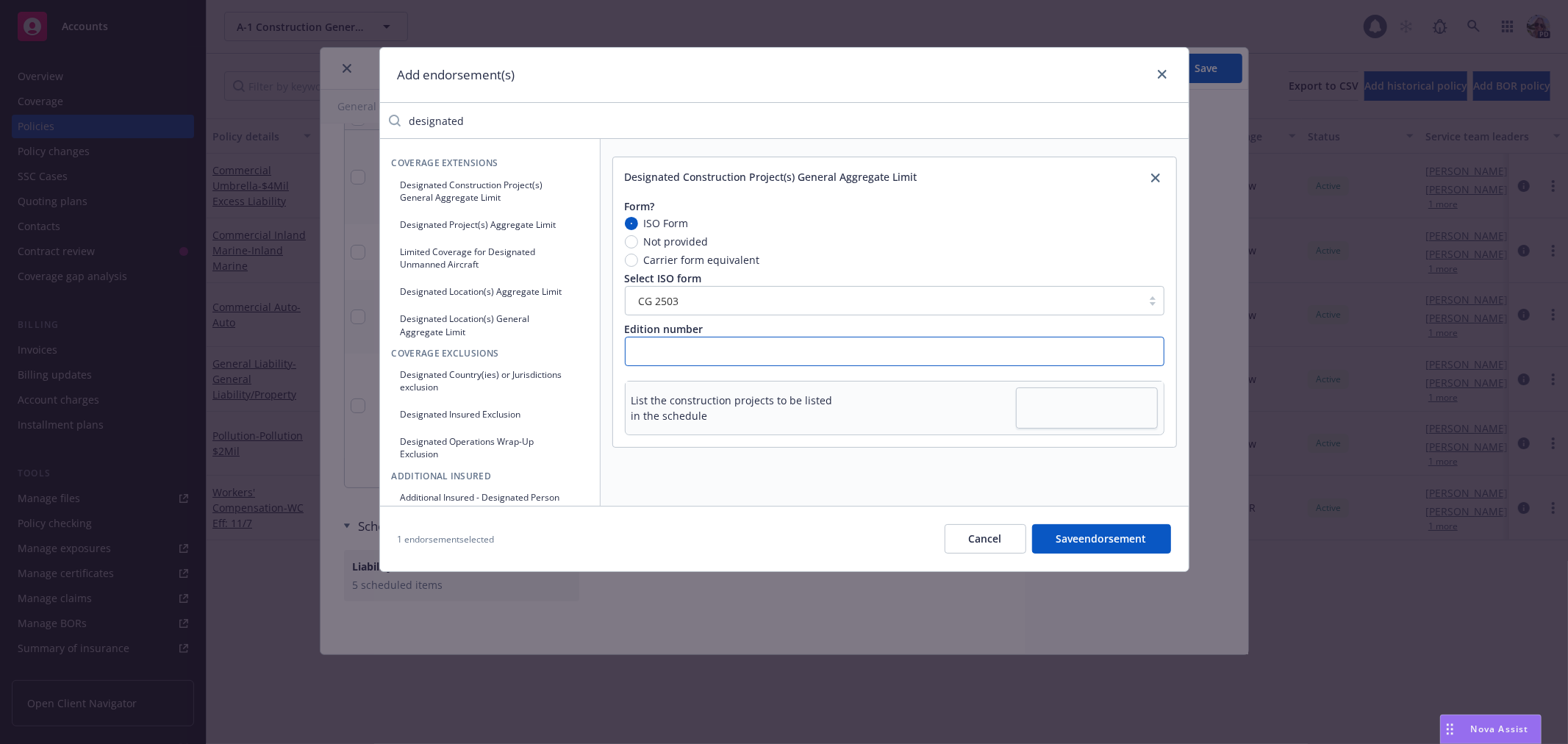
click at [657, 349] on input "text" at bounding box center [894, 351] width 539 height 30
click at [643, 354] on input "0509" at bounding box center [894, 351] width 539 height 30
type input "05 09"
click at [1097, 408] on textarea at bounding box center [1087, 407] width 142 height 40
drag, startPoint x: 1015, startPoint y: 403, endPoint x: 1044, endPoint y: 406, distance: 29.2
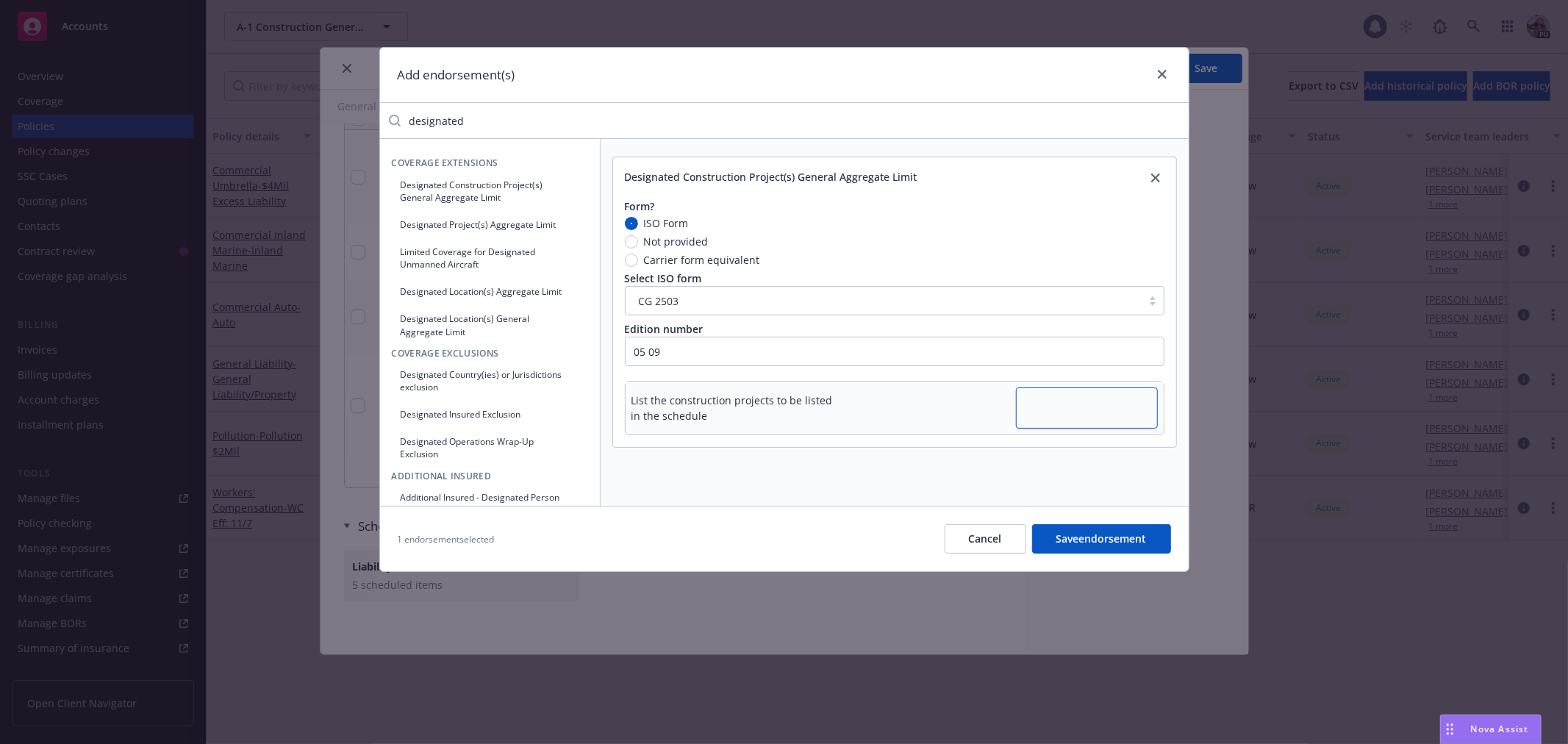
click at [1016, 401] on textarea at bounding box center [1087, 407] width 142 height 40
type textarea "x"
type textarea "W"
type textarea "x"
type textarea "Wh"
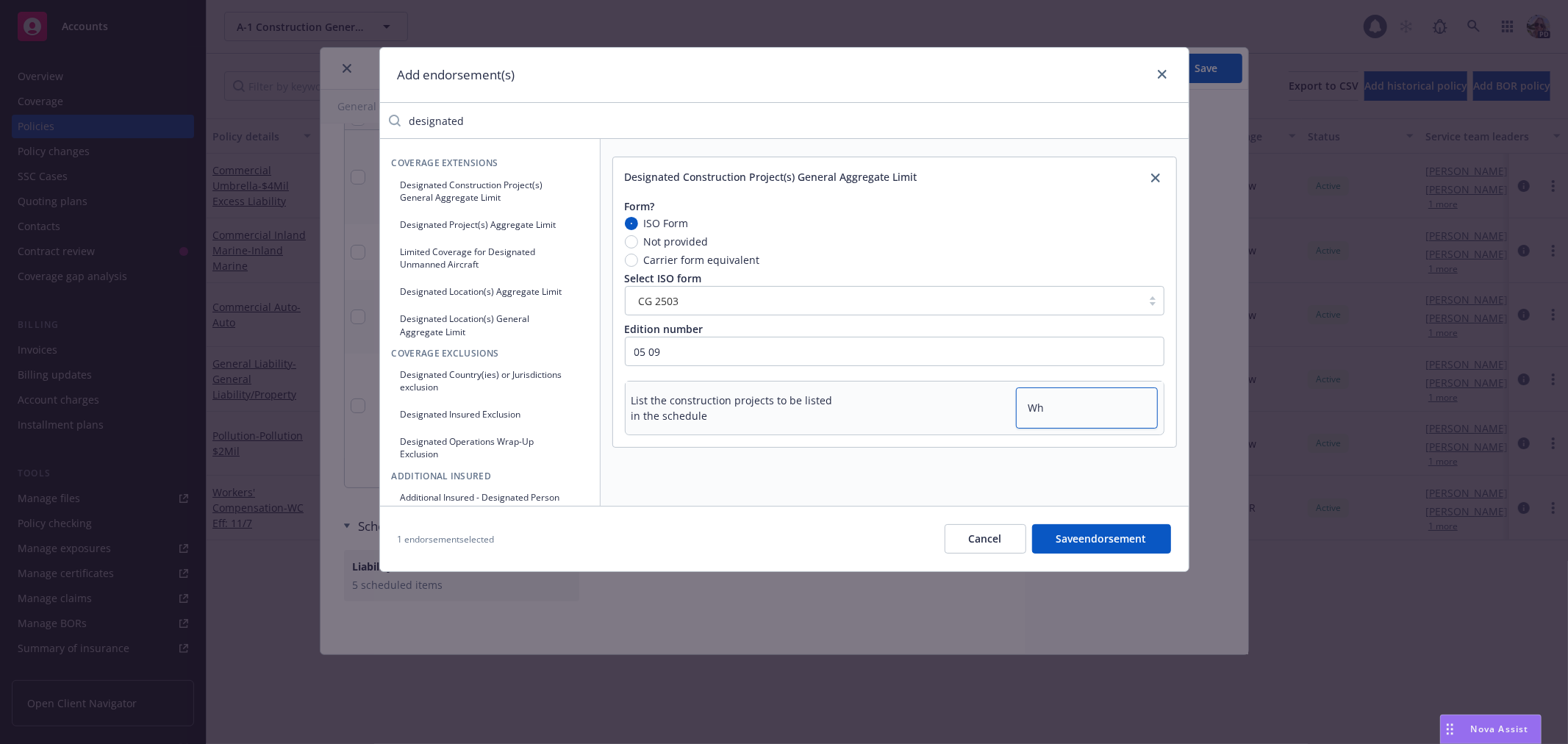
type textarea "x"
type textarea "Whe"
type textarea "x"
type textarea "When"
type textarea "x"
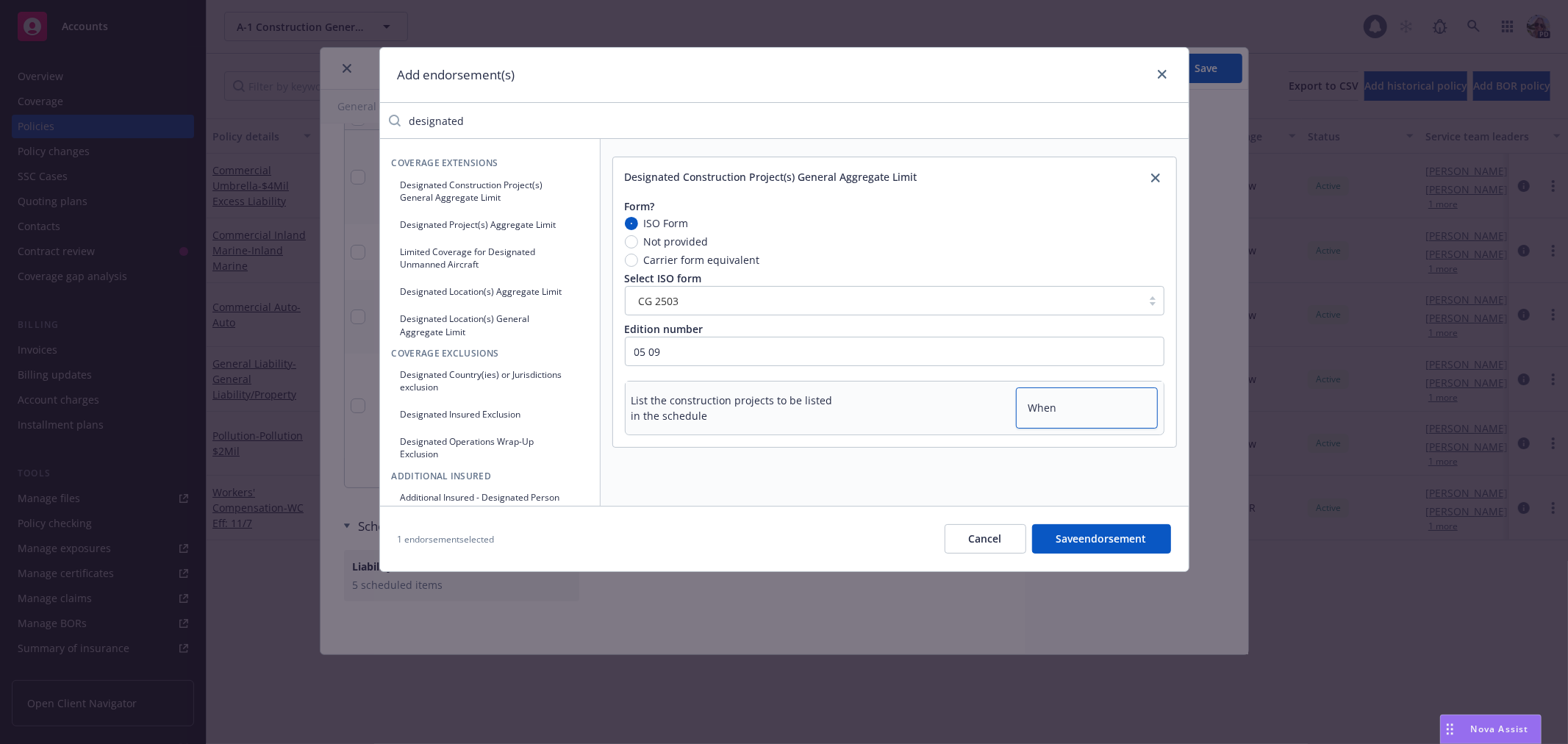
type textarea "When r"
type textarea "x"
type textarea "When re"
type textarea "x"
type textarea "When req"
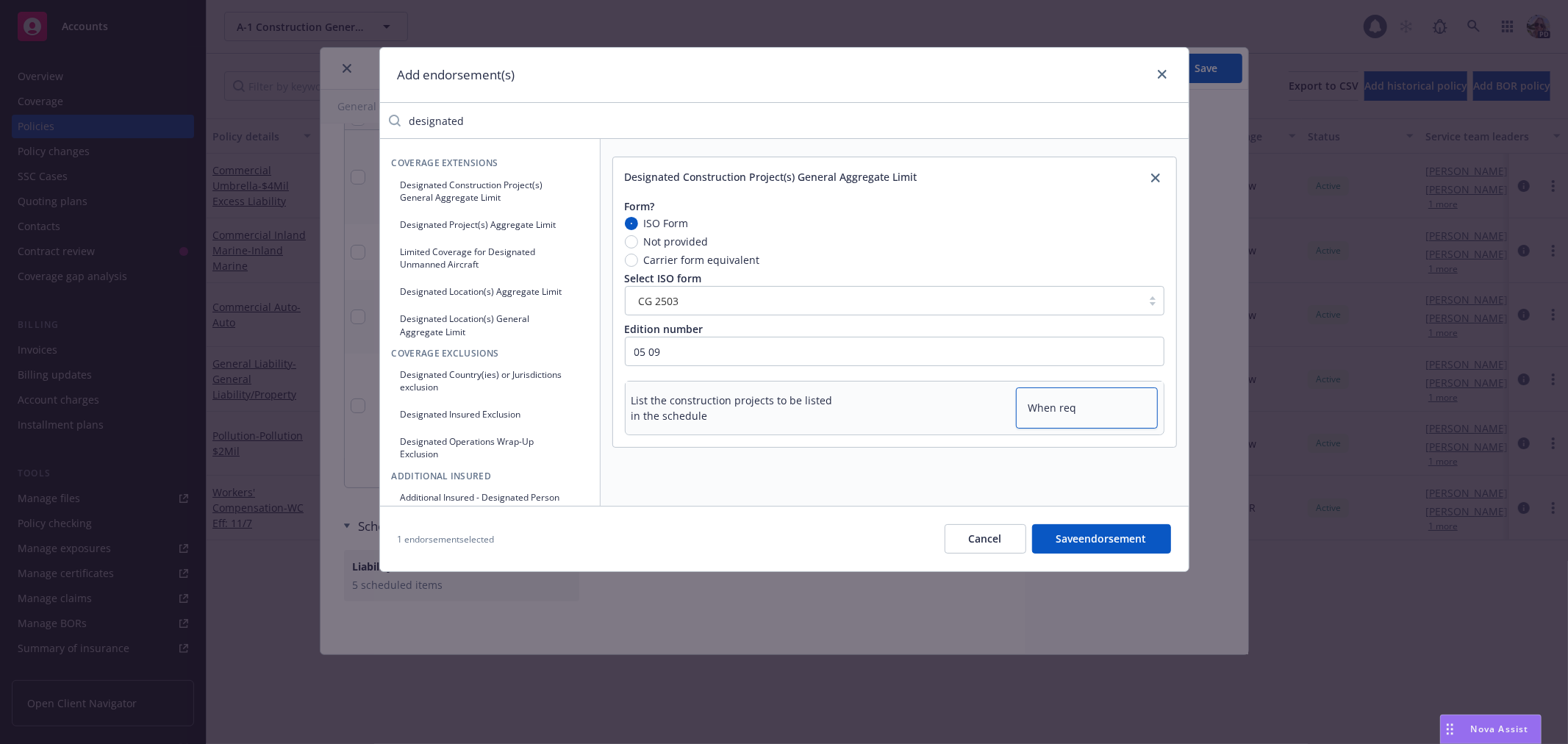
type textarea "x"
type textarea "When requ"
type textarea "x"
type textarea "When requi"
type textarea "x"
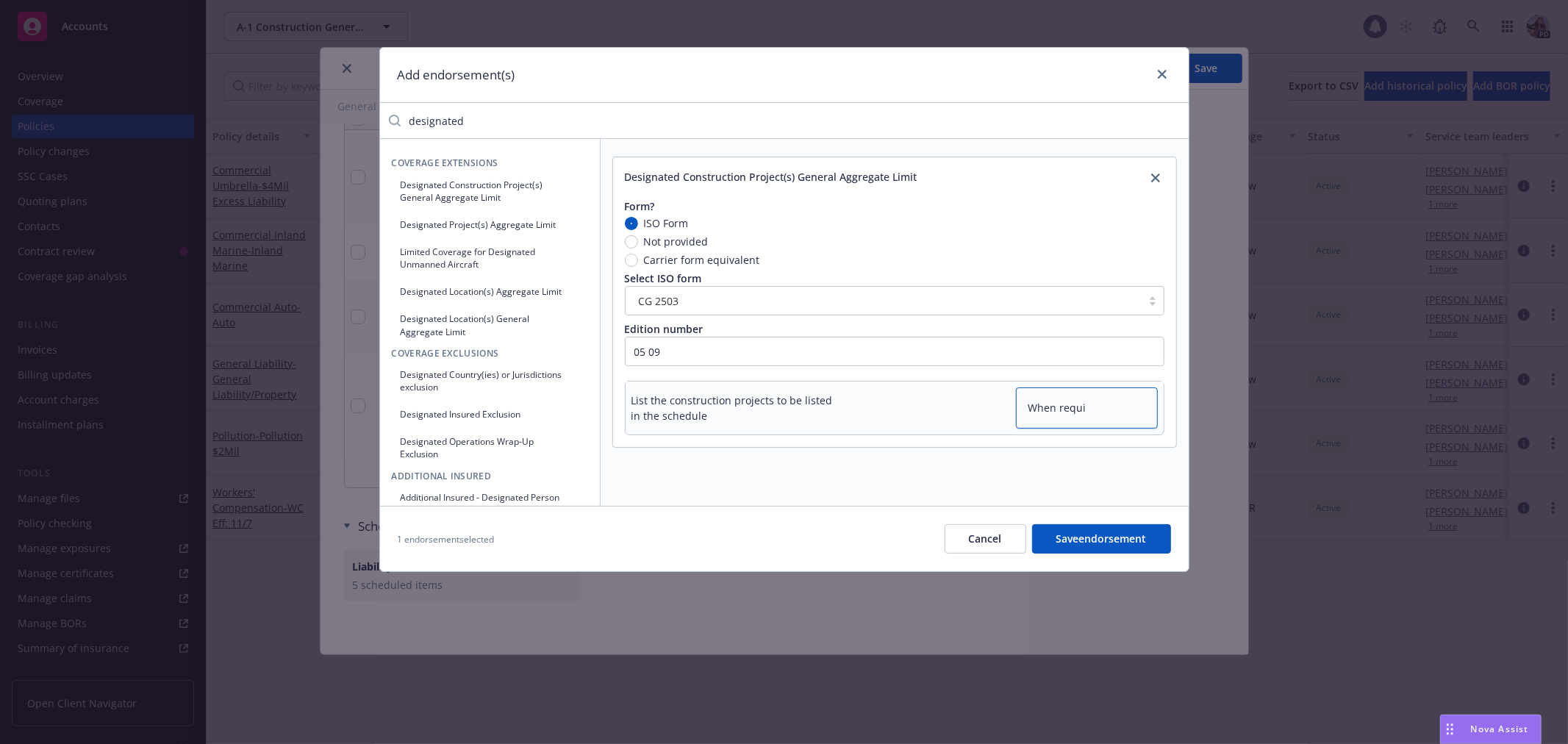
type textarea "When requir"
type textarea "x"
type textarea "When require"
type textarea "x"
type textarea "When required"
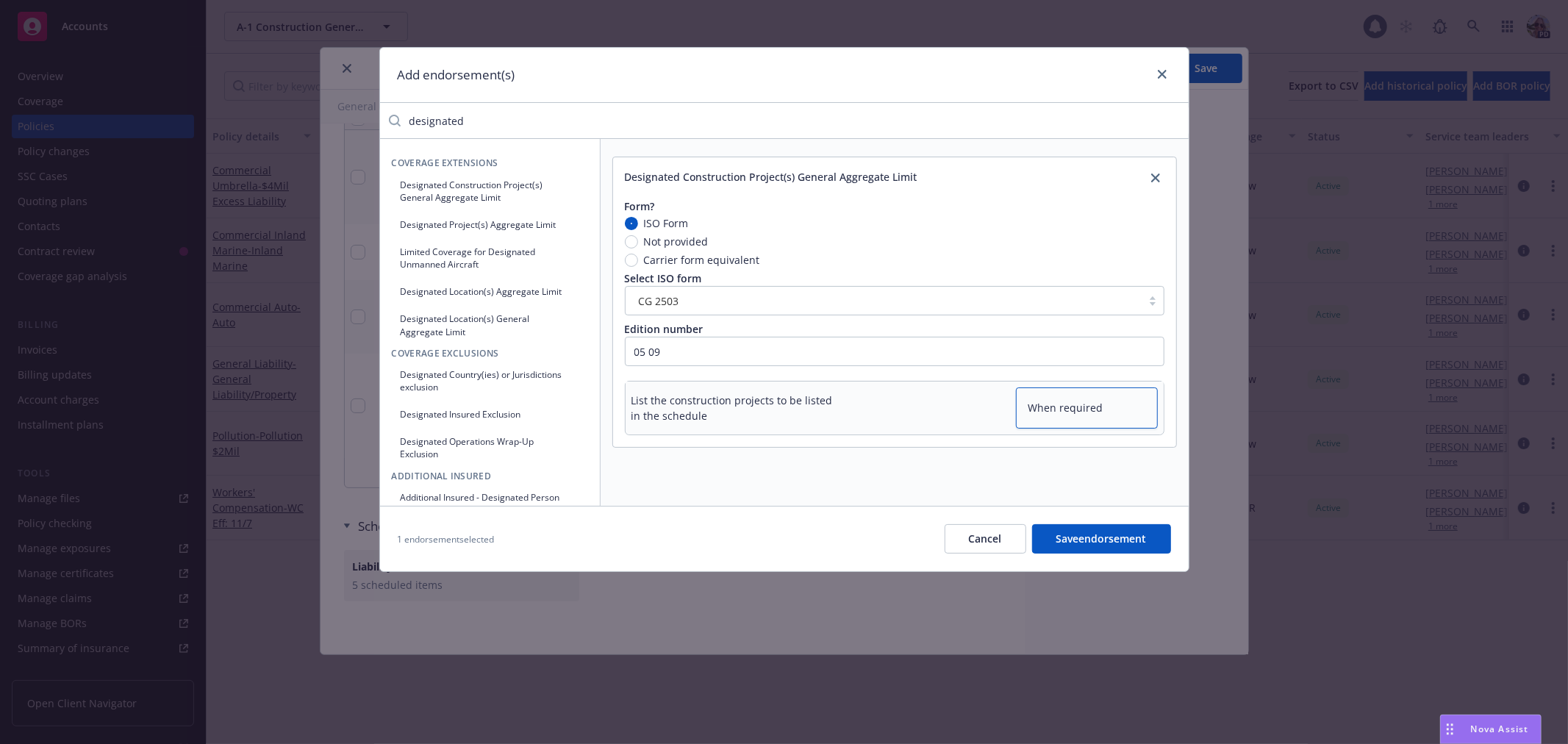
type textarea "x"
type textarea "When required"
type textarea "x"
type textarea "When required b"
type textarea "x"
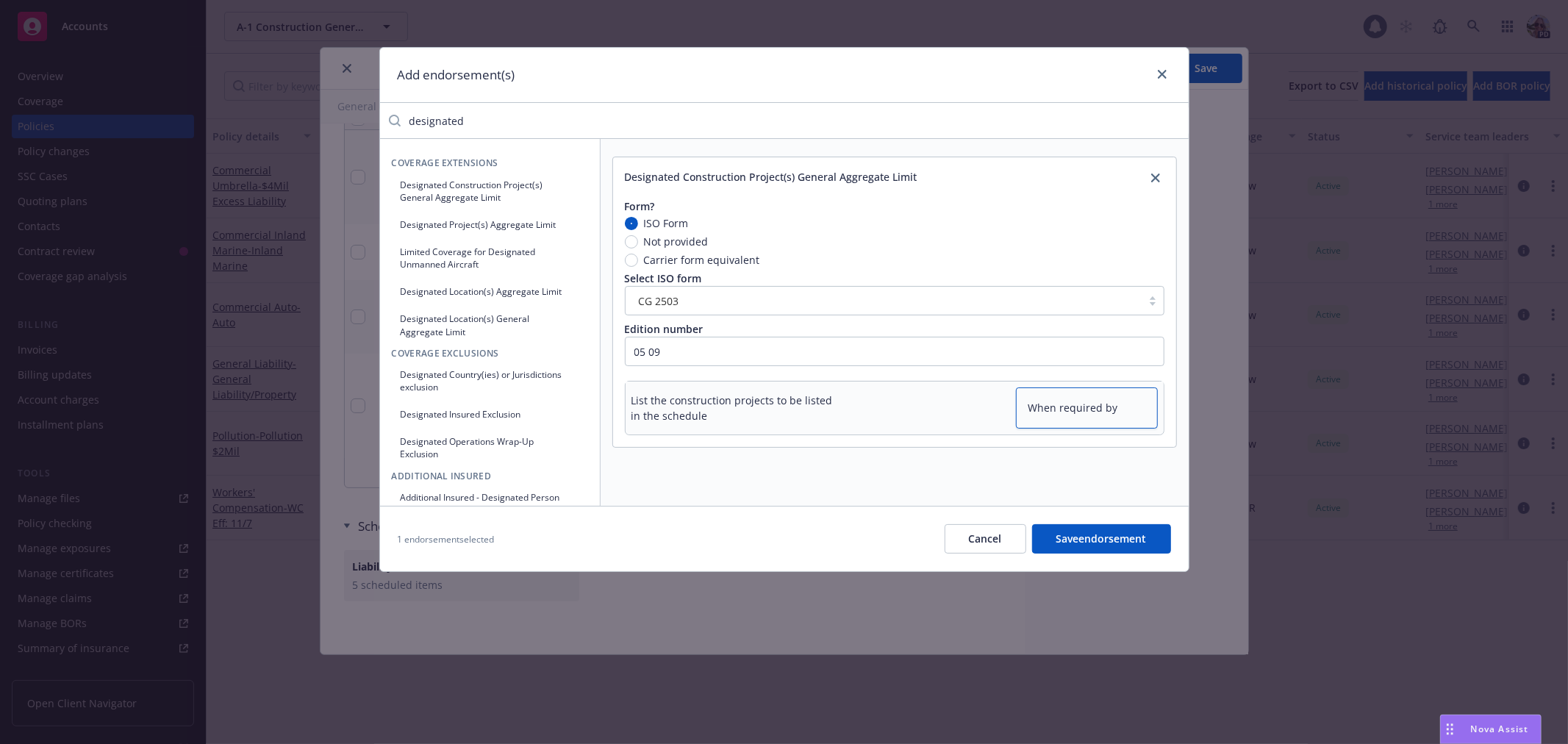
type textarea "When required by"
type textarea "x"
type textarea "When required by w"
type textarea "x"
type textarea "When required by wr"
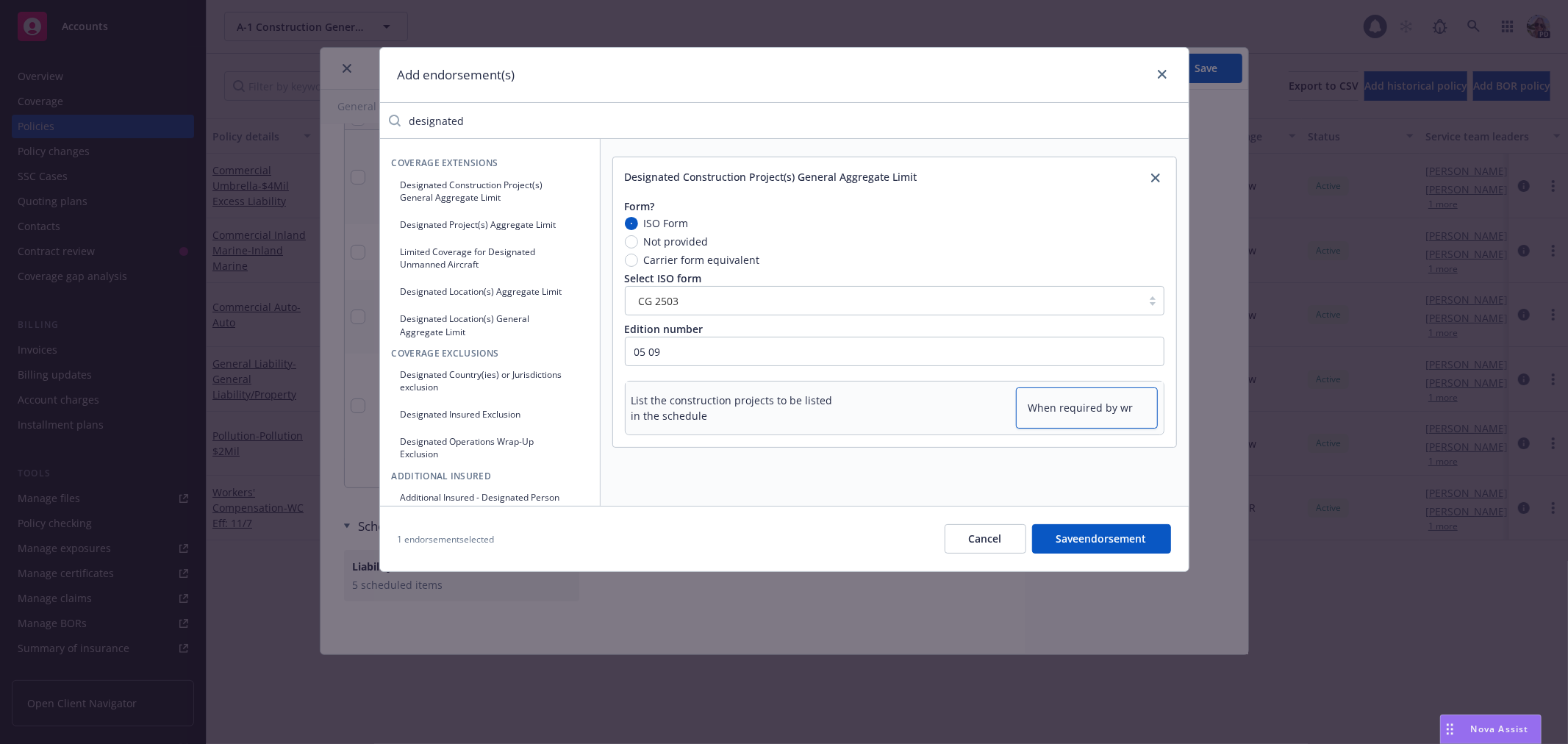
type textarea "x"
type textarea "When required by wri"
type textarea "x"
type textarea "When required by writ"
type textarea "x"
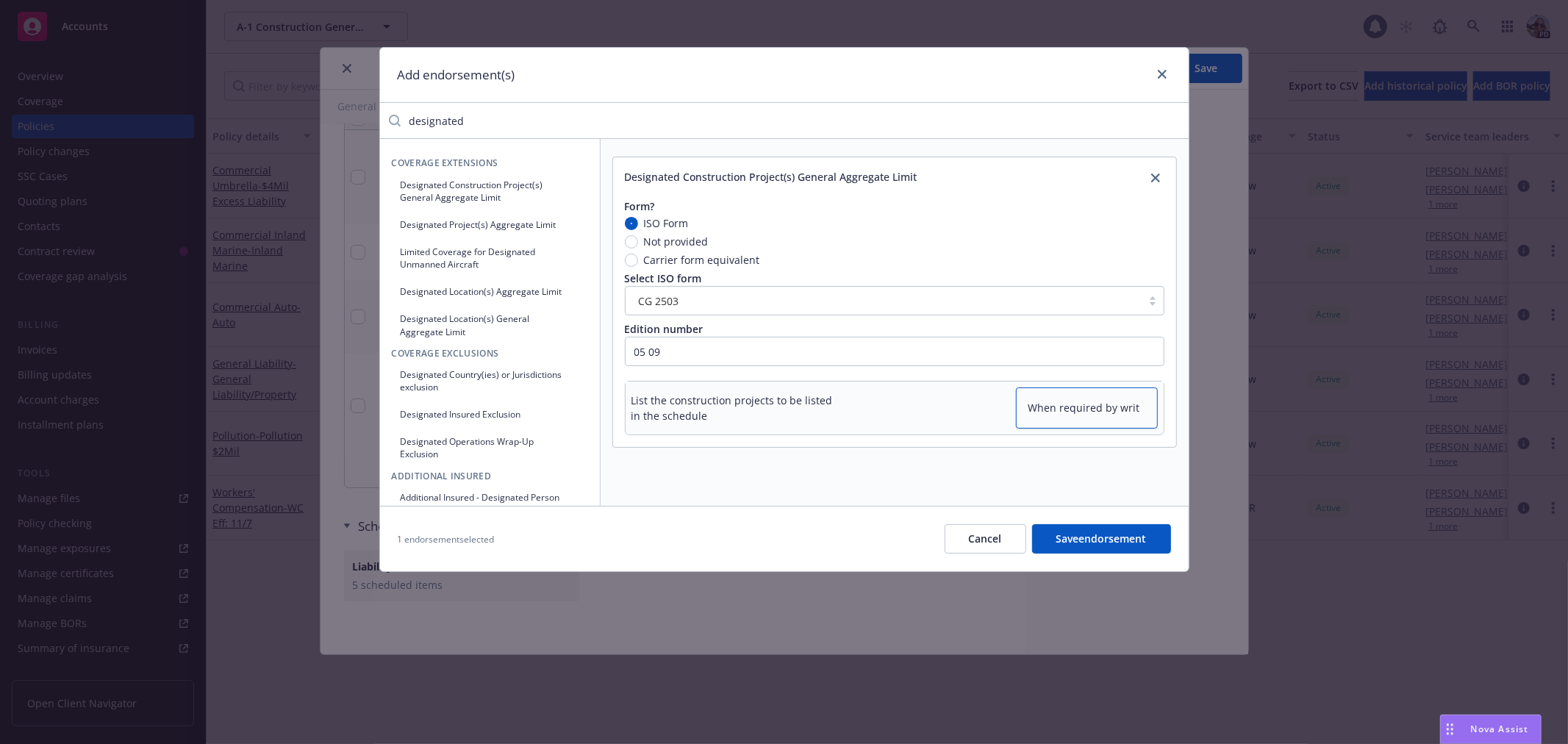
type textarea "When required by writt"
type textarea "x"
type textarea "When required by writte"
type textarea "x"
type textarea "When required by written"
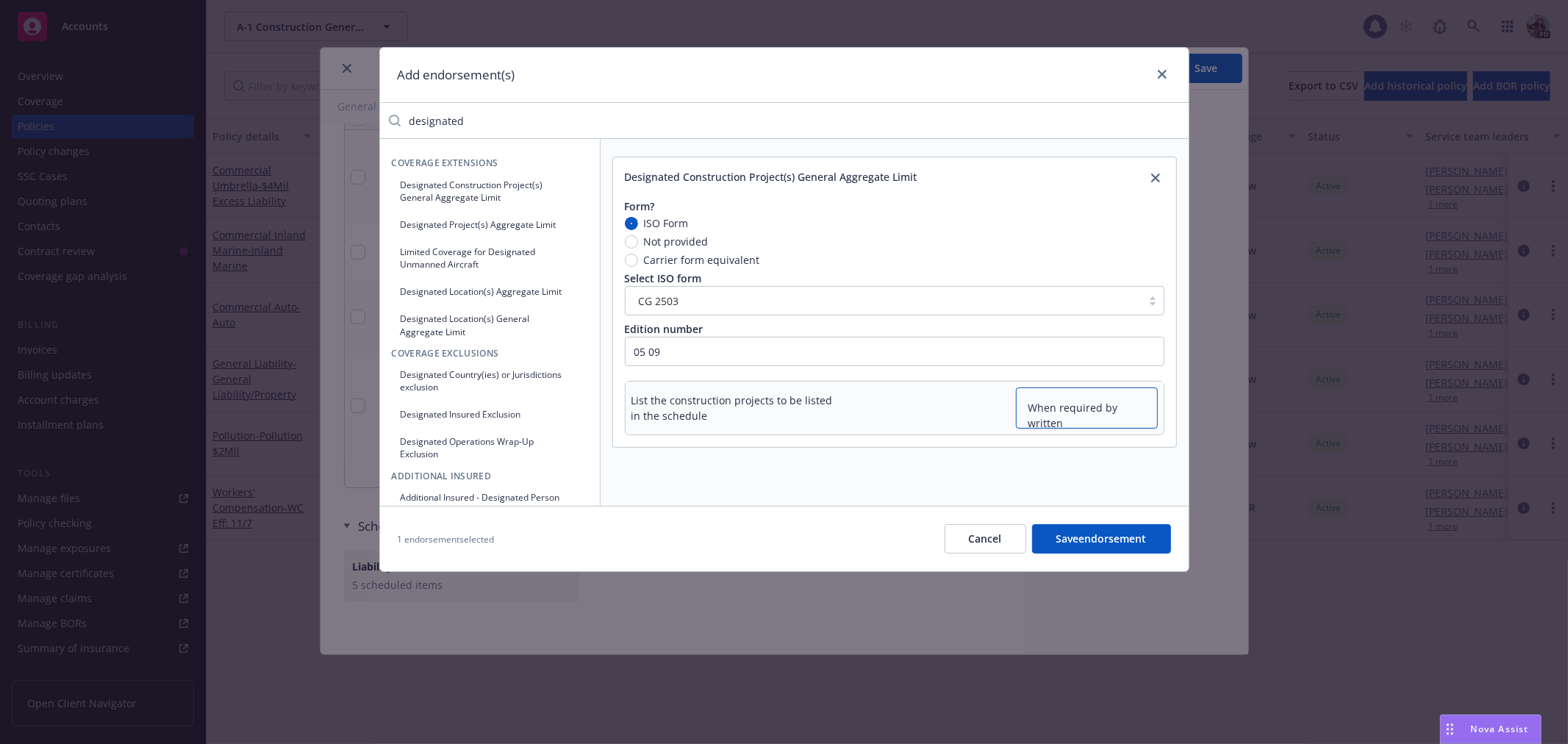
type textarea "x"
type textarea "When required by written c"
type textarea "x"
type textarea "When required by written co"
type textarea "x"
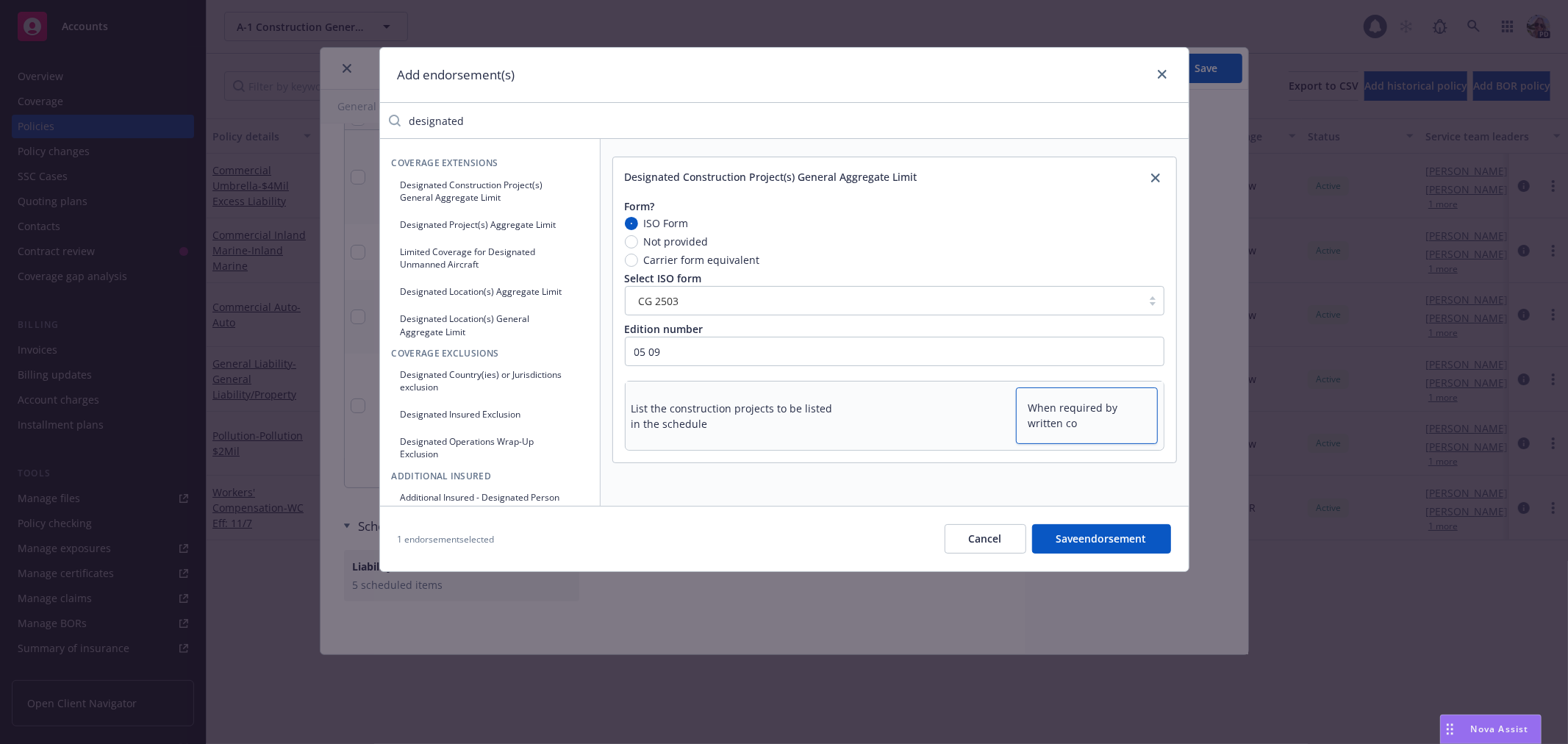
type textarea "When required by written con"
type textarea "x"
type textarea "When required by written cont"
type textarea "x"
type textarea "When required by written contr"
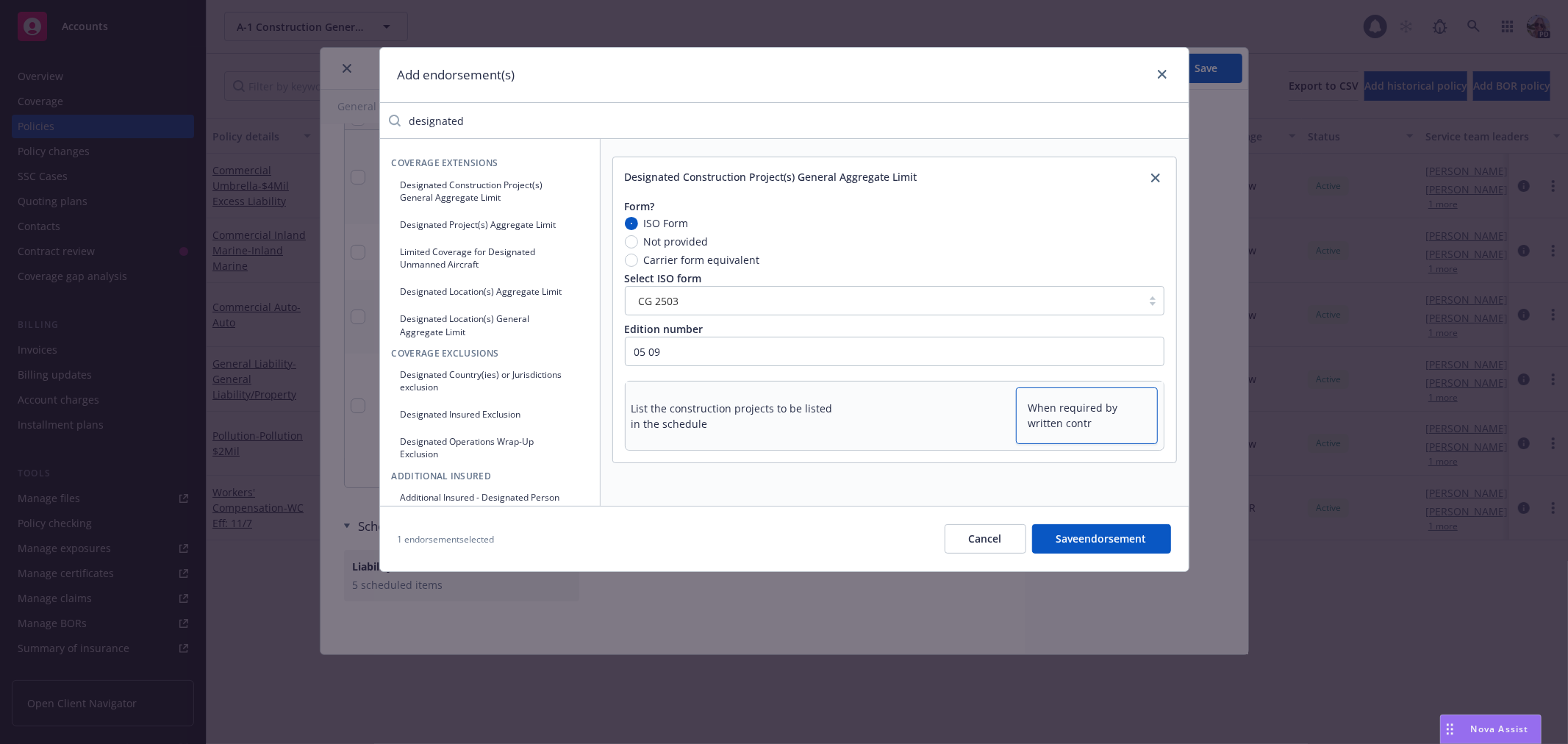
type textarea "x"
type textarea "When required by written contra"
type textarea "x"
type textarea "When required by written contrac"
type textarea "x"
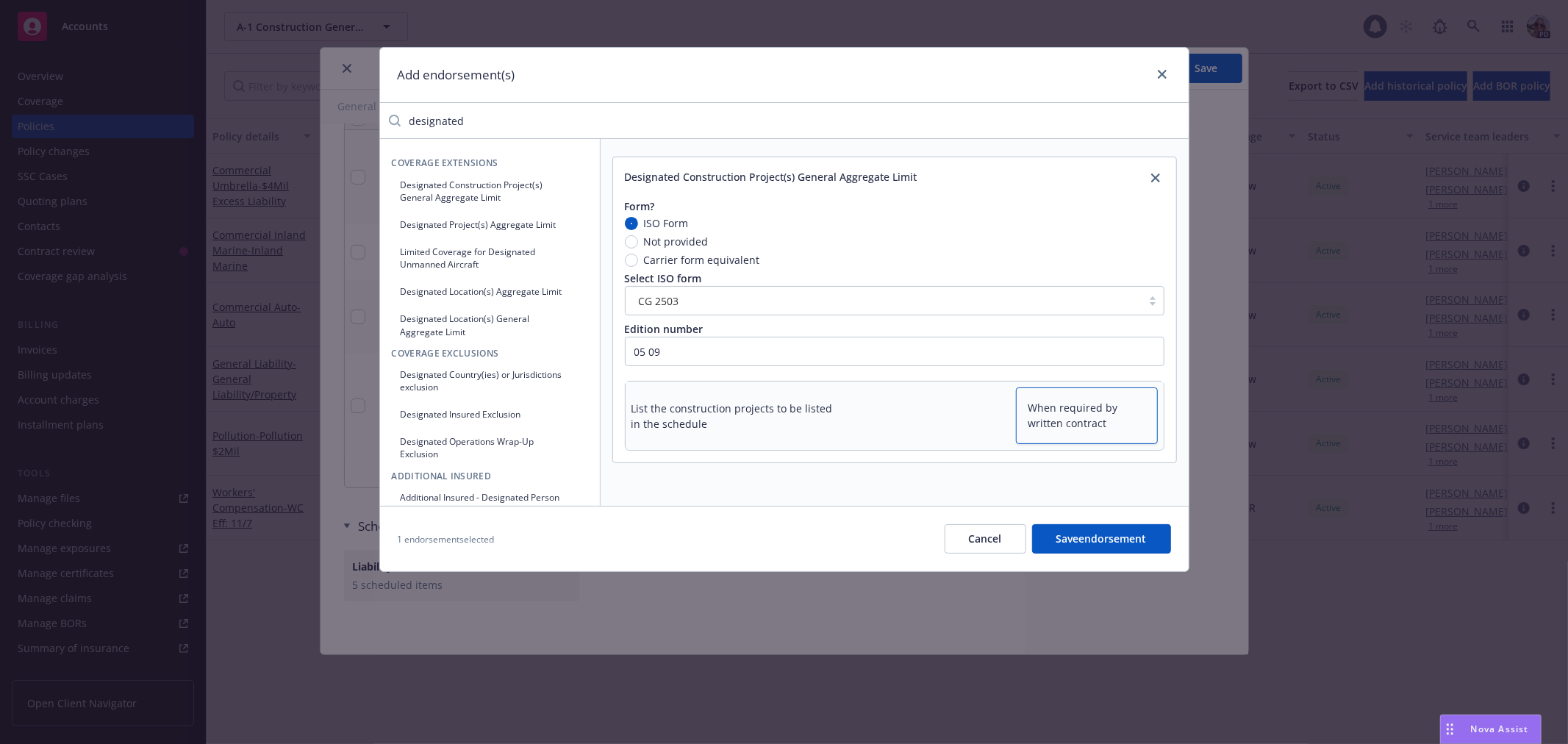
type textarea "When required by written contract"
click at [1063, 538] on button "Save endorsement" at bounding box center [1101, 539] width 139 height 30
type textarea "x"
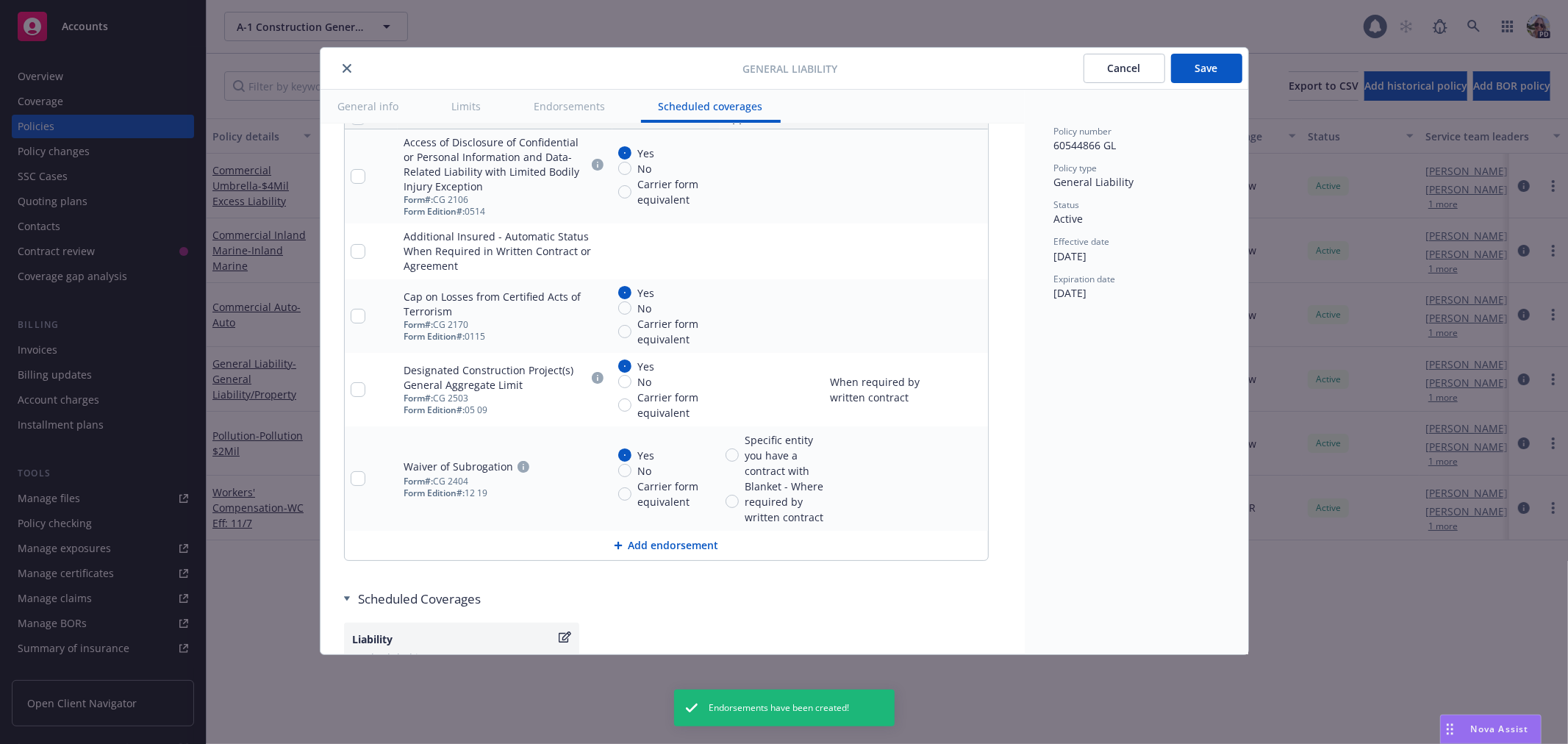
click at [1207, 70] on button "Save" at bounding box center [1206, 68] width 71 height 30
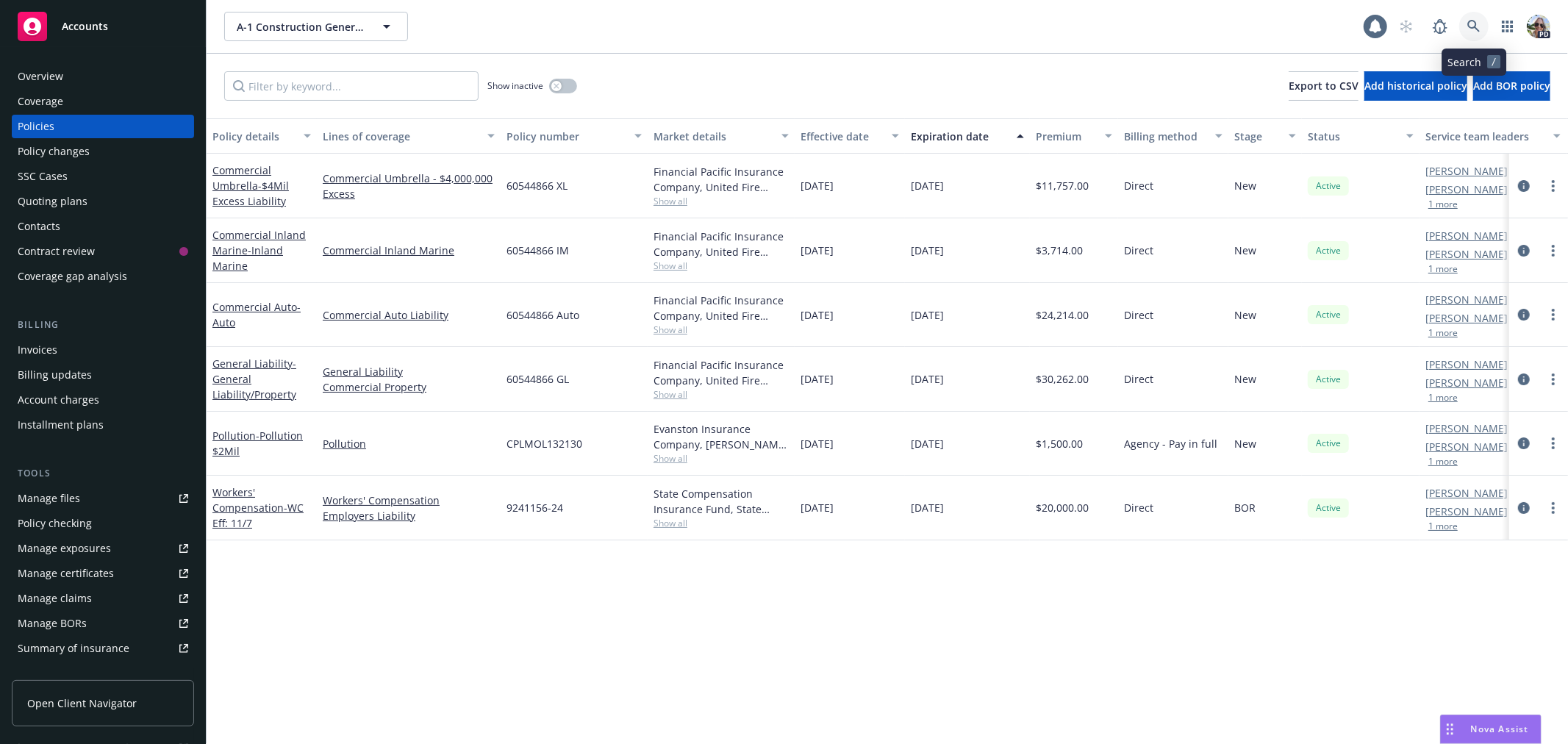
click at [1467, 23] on icon at bounding box center [1473, 26] width 13 height 13
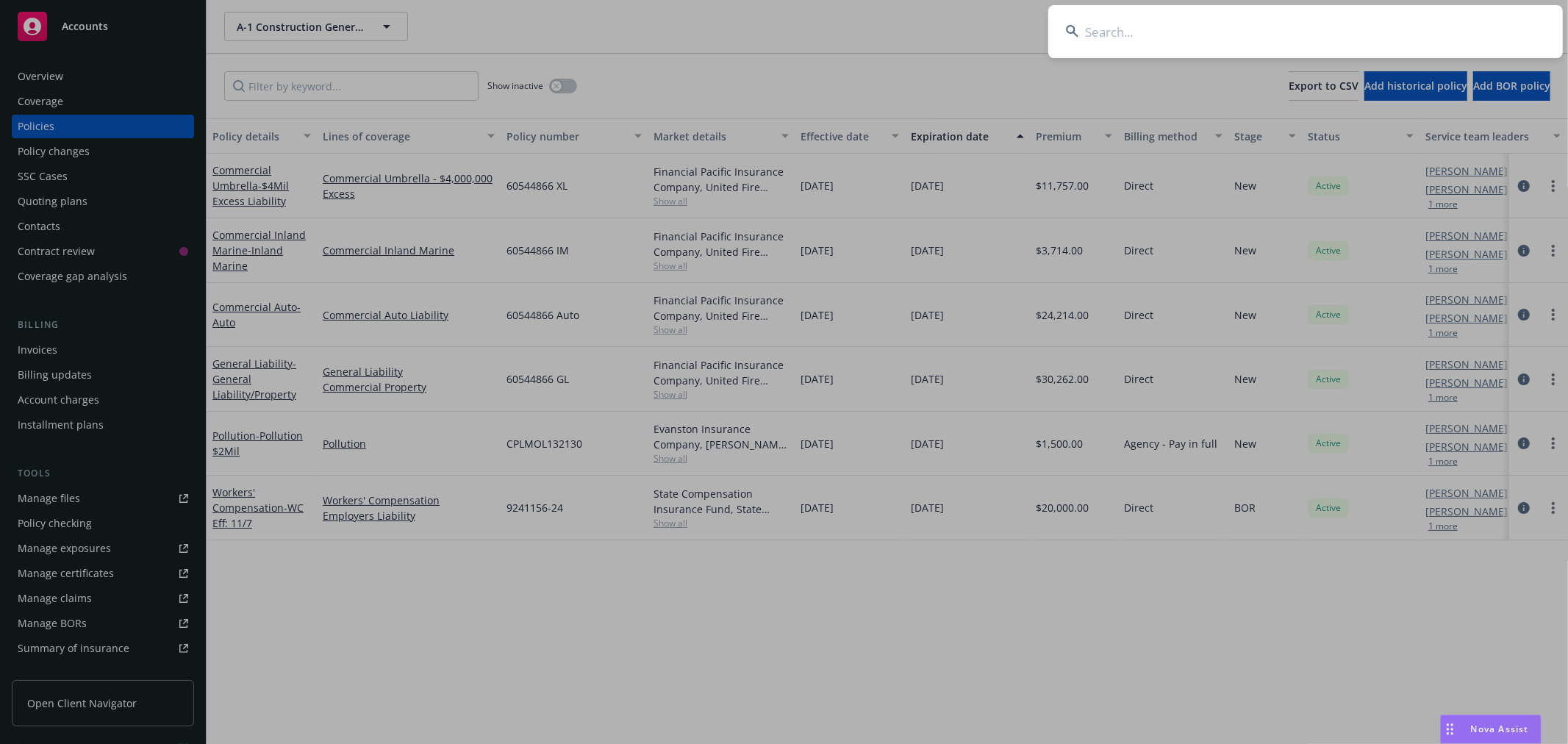
click at [1139, 44] on input at bounding box center [1305, 31] width 515 height 53
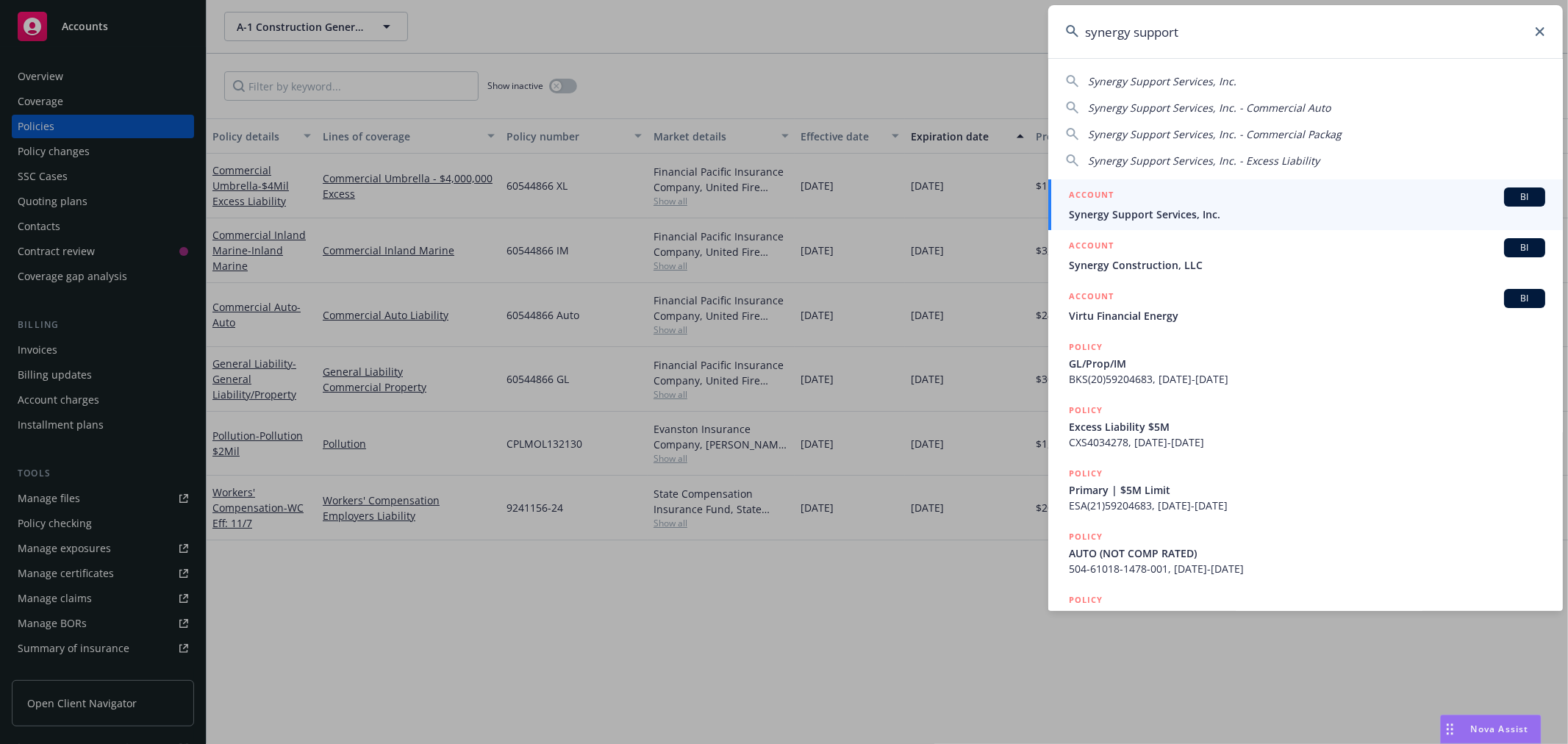
type input "synergy support"
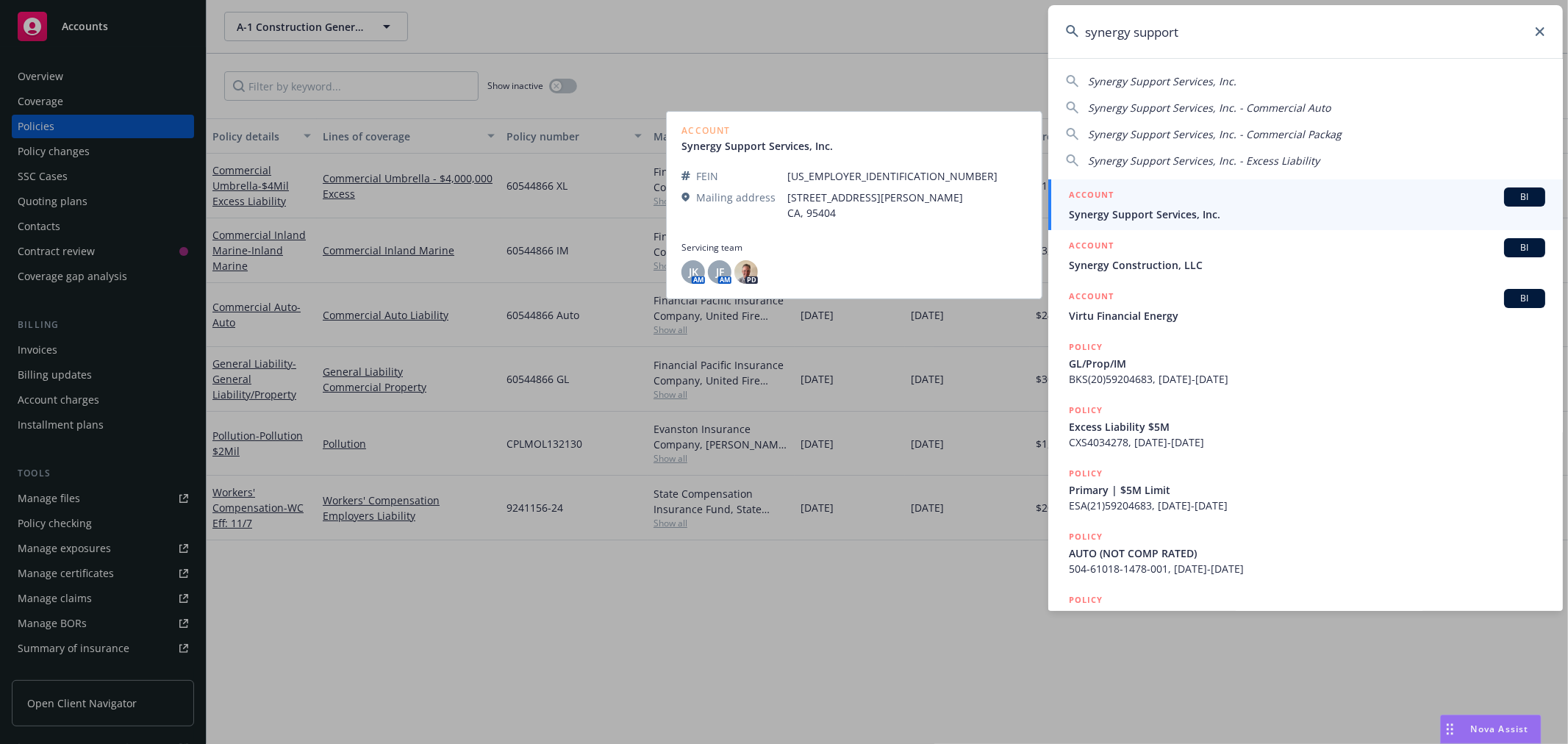
click at [1152, 217] on span "Synergy Support Services, Inc." at bounding box center [1306, 214] width 476 height 15
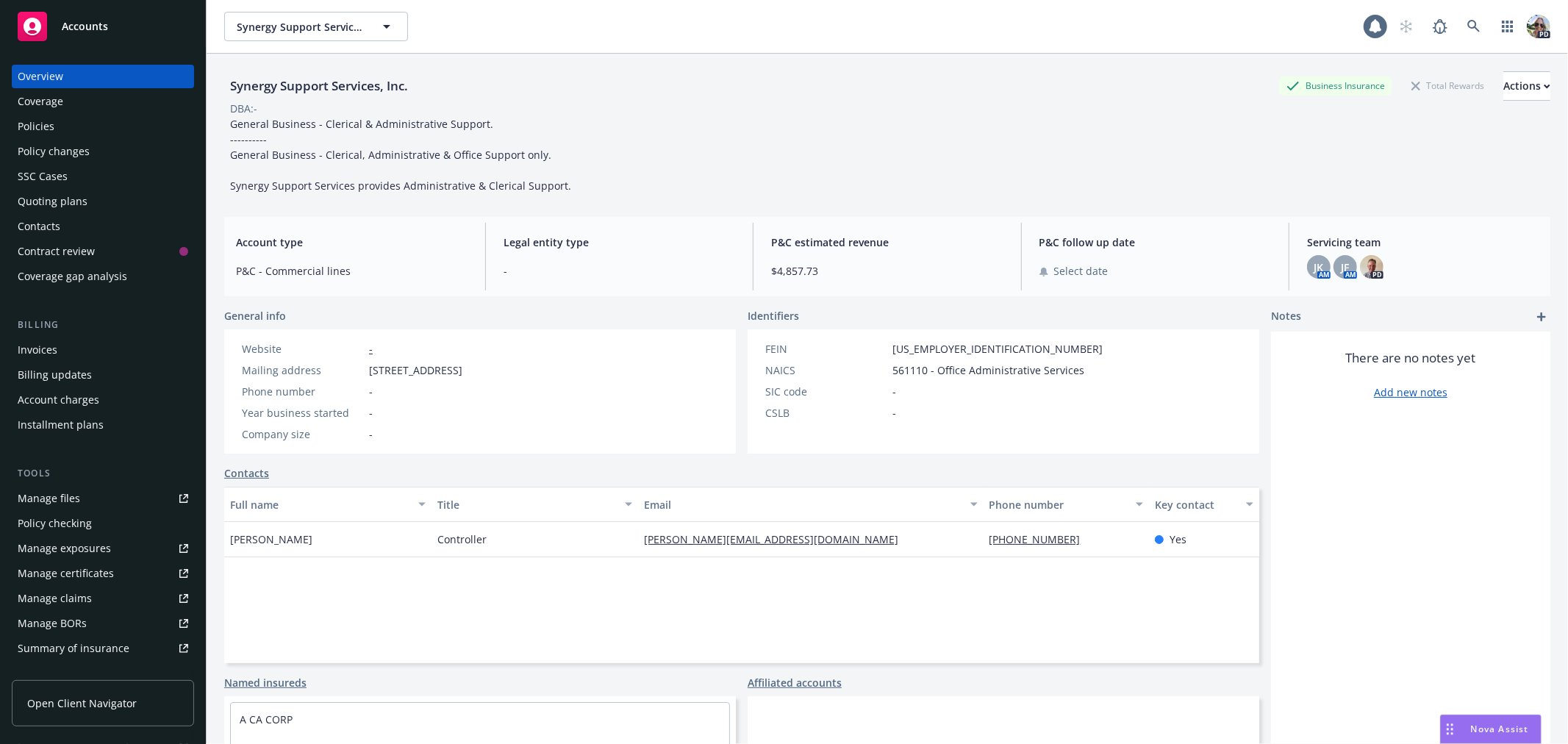
click at [40, 125] on div "Policies" at bounding box center [36, 126] width 37 height 24
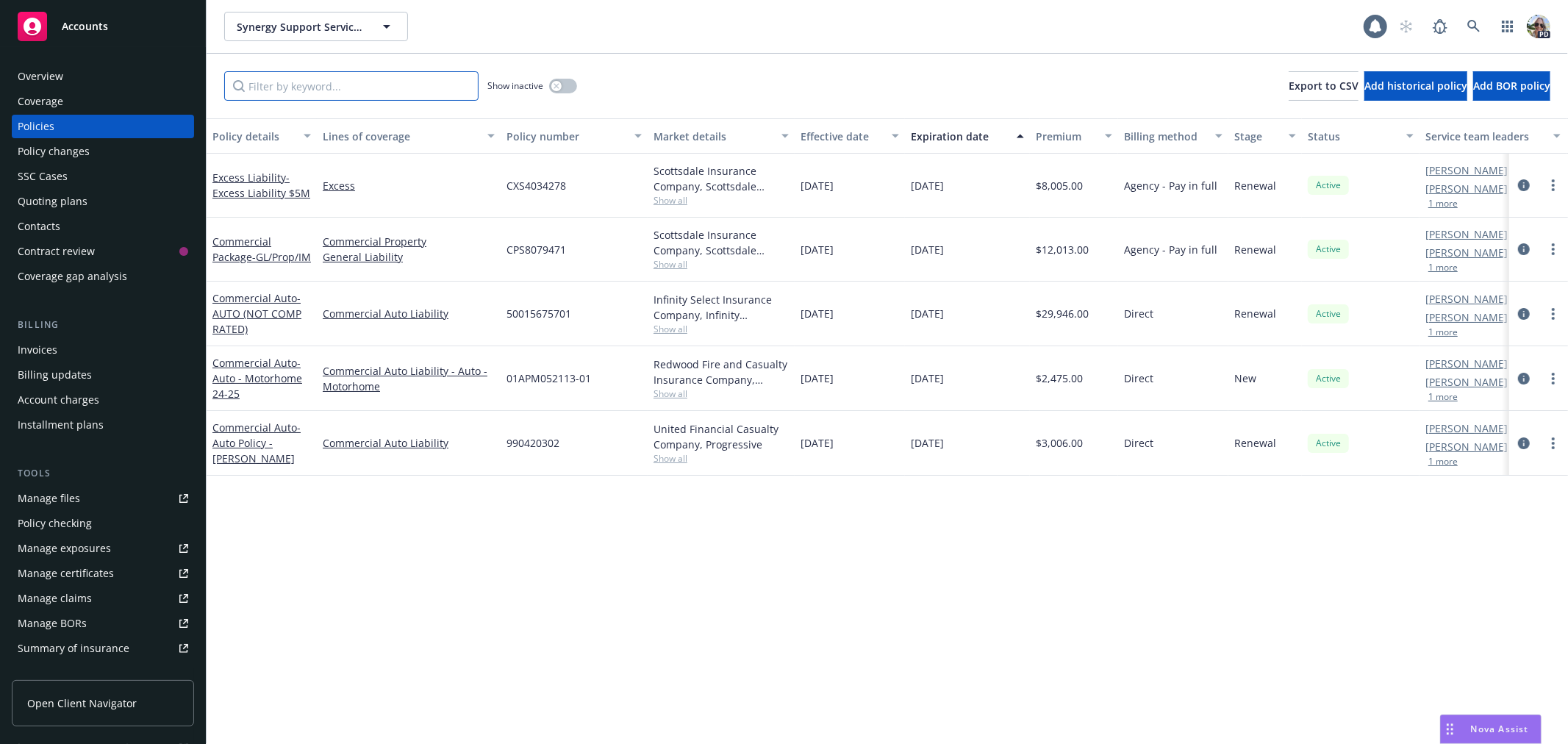
click at [268, 89] on input "Filter by keyword..." at bounding box center [351, 85] width 254 height 30
click at [222, 437] on span "- Auto Policy - Henry Perez" at bounding box center [257, 443] width 88 height 45
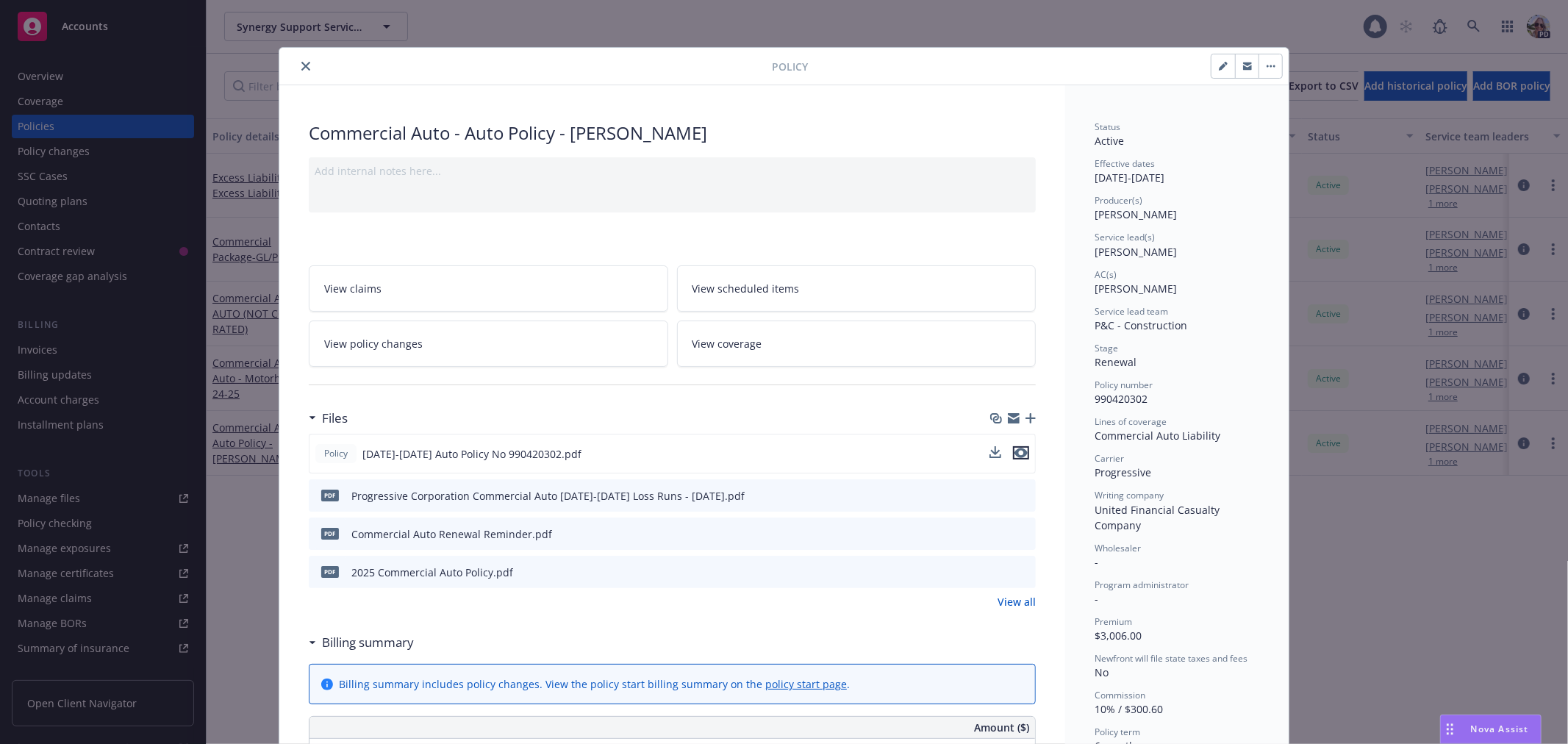
click at [1017, 453] on icon "preview file" at bounding box center [1020, 453] width 13 height 10
drag, startPoint x: 304, startPoint y: 68, endPoint x: 342, endPoint y: 64, distance: 38.2
click at [303, 67] on button "close" at bounding box center [305, 66] width 18 height 18
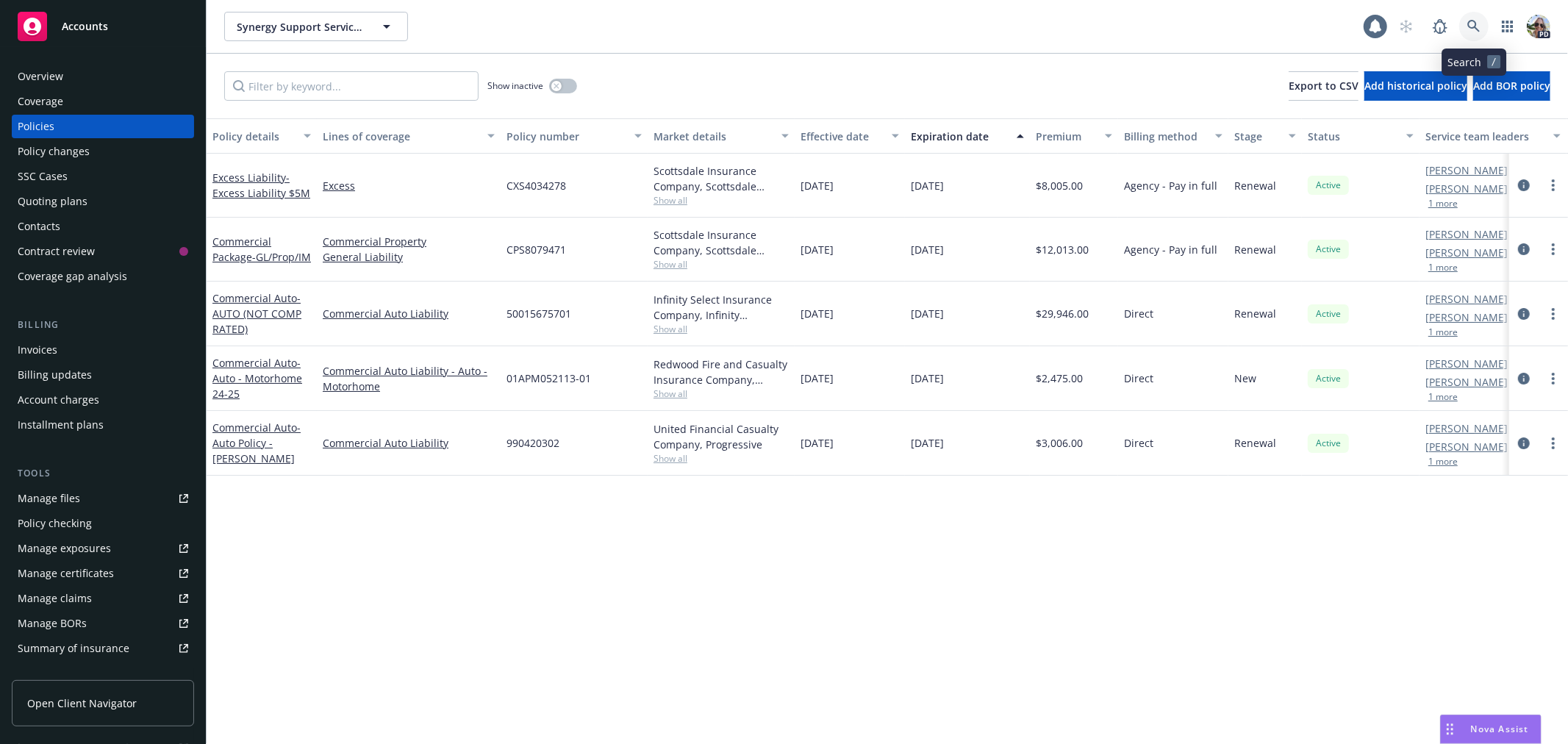
click at [1471, 25] on icon at bounding box center [1473, 26] width 13 height 13
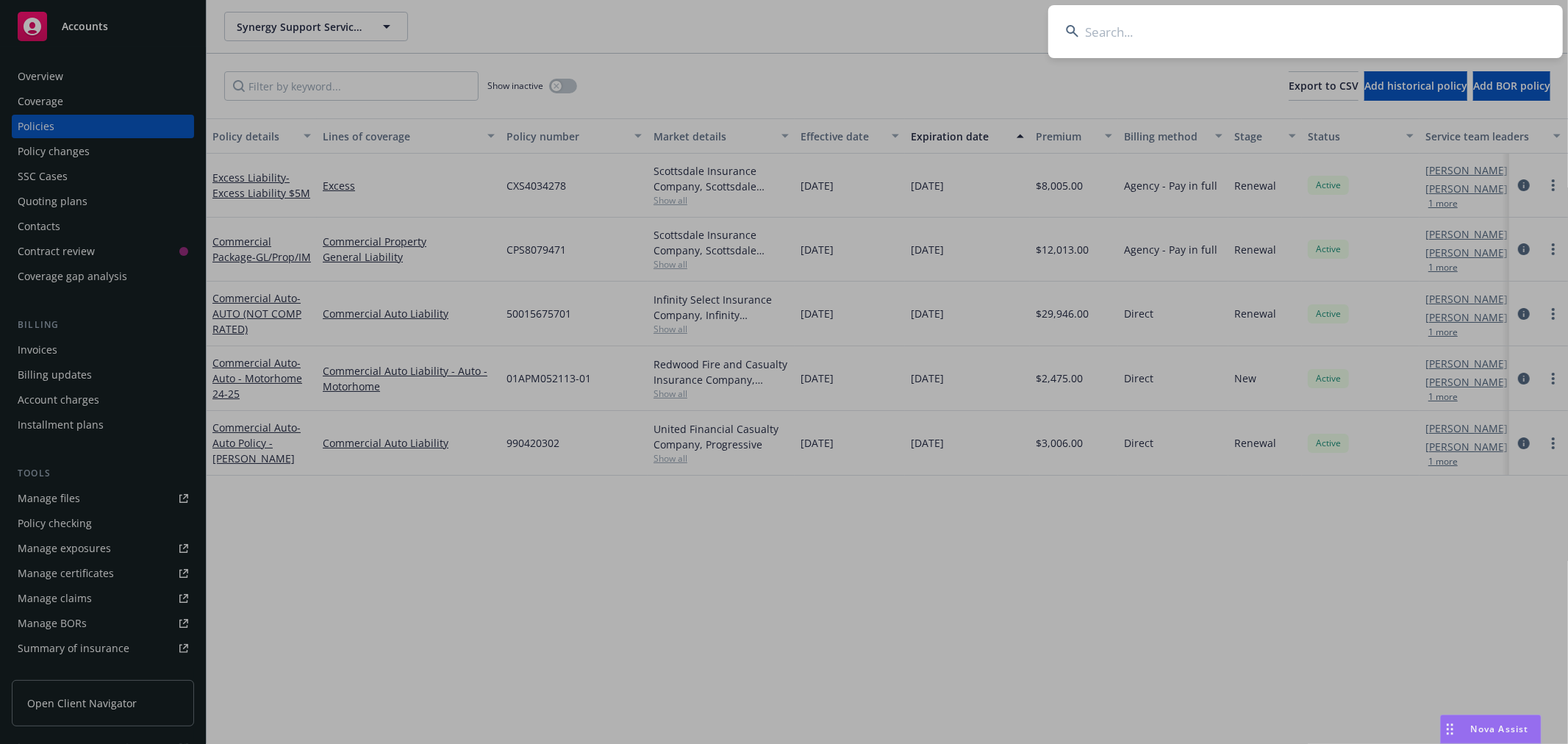
click at [1123, 40] on input at bounding box center [1305, 31] width 515 height 53
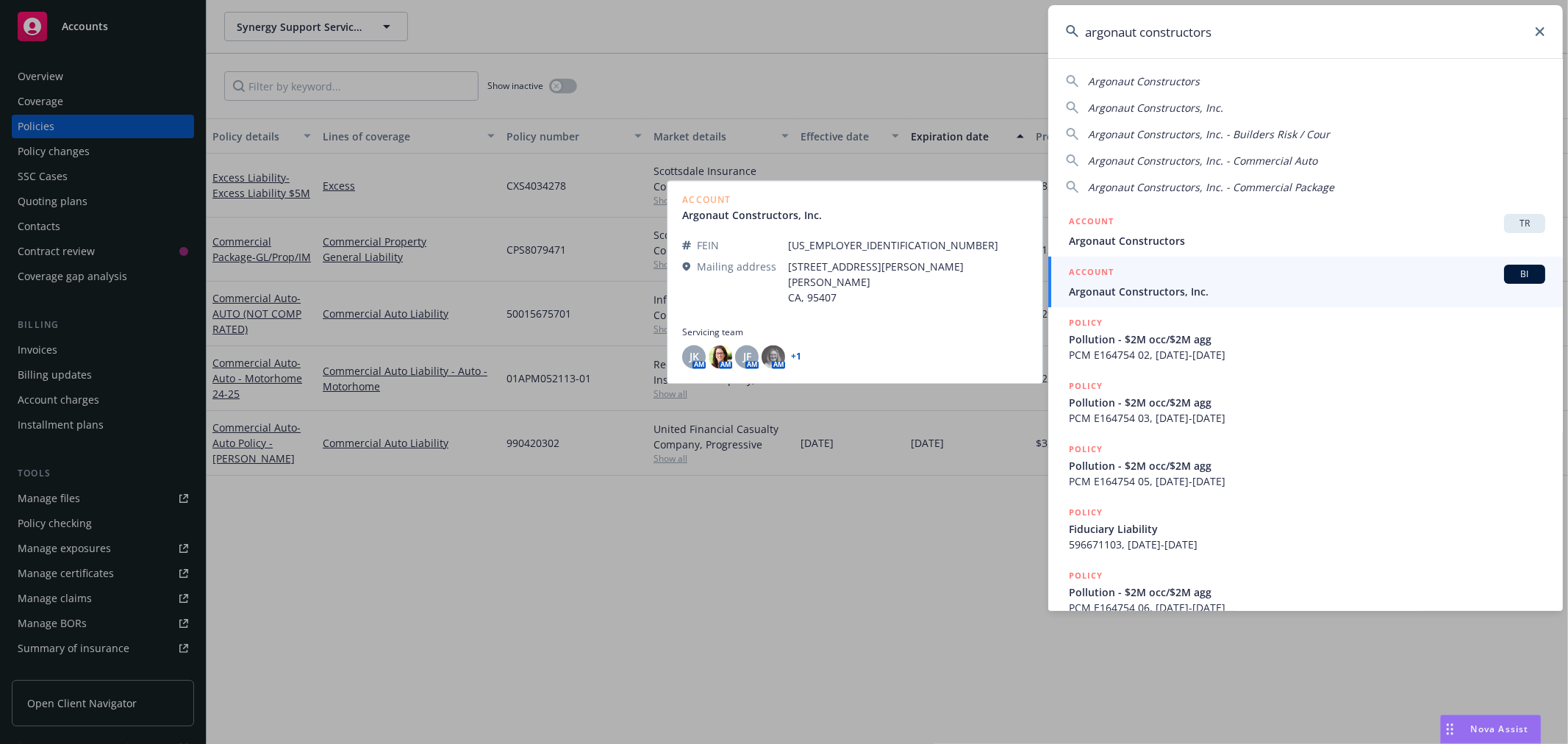
type input "argonaut constructors"
click at [1155, 285] on span "Argonaut Constructors, Inc." at bounding box center [1306, 291] width 476 height 15
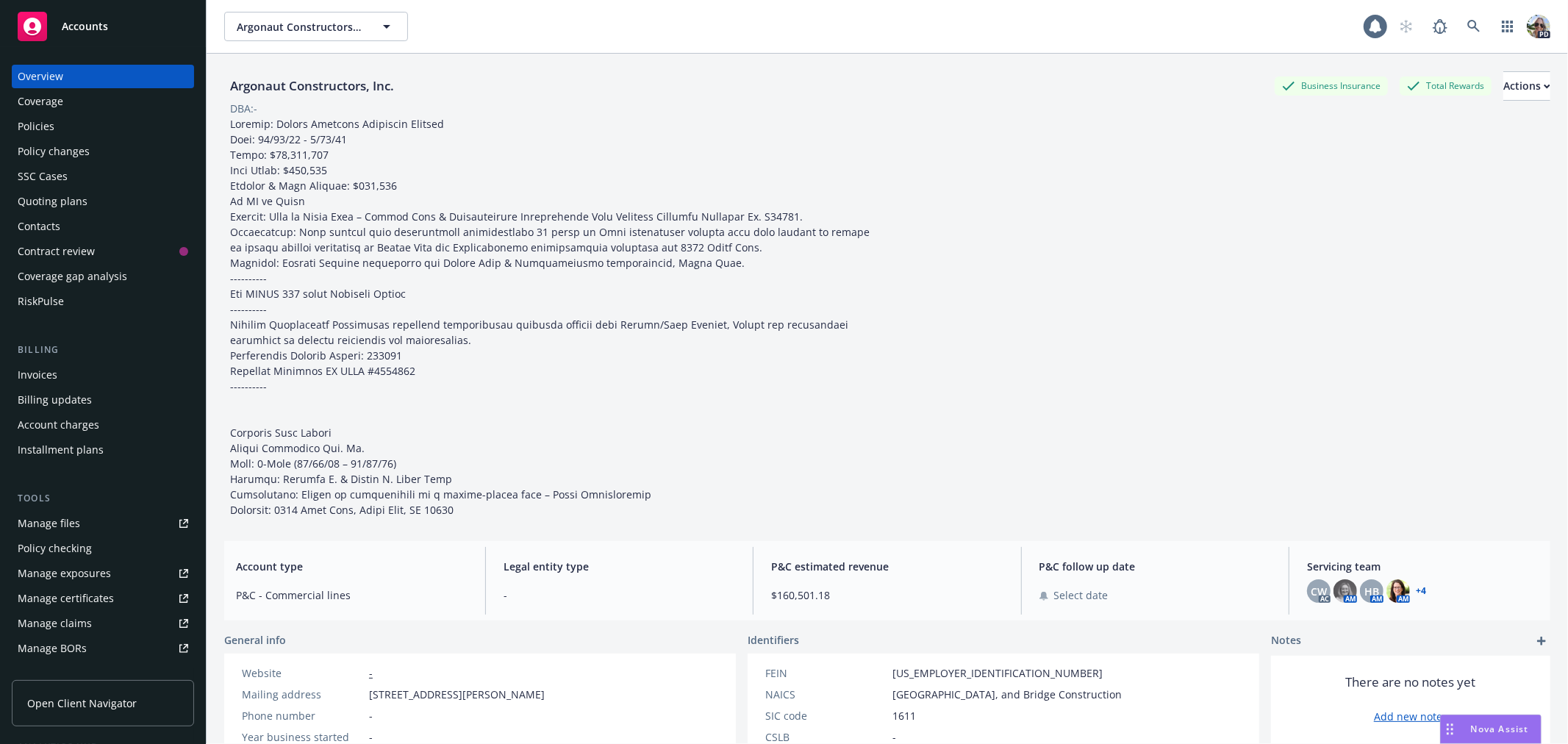
click at [59, 122] on div "Policies" at bounding box center [103, 126] width 171 height 24
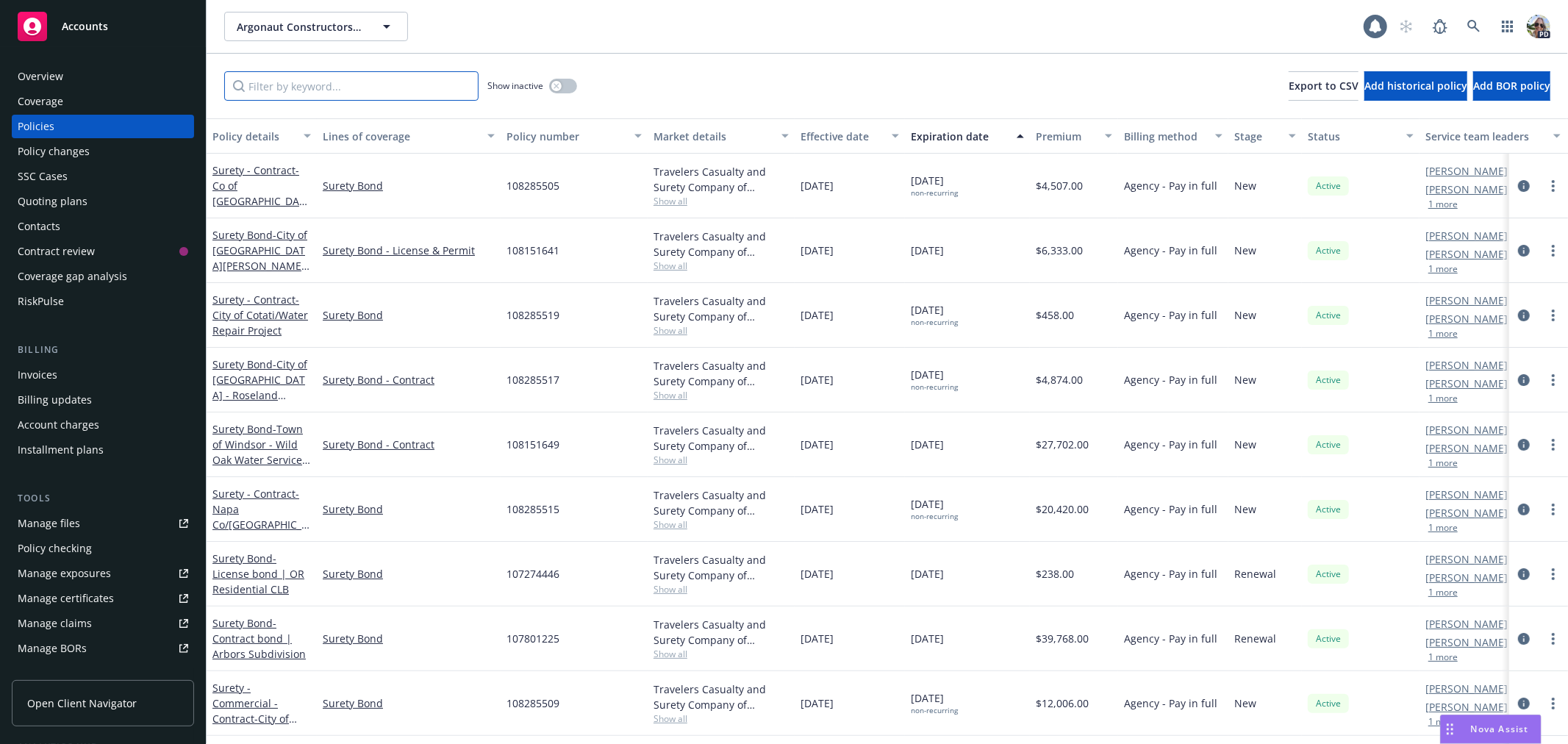
click at [271, 93] on input "Filter by keyword..." at bounding box center [351, 85] width 254 height 30
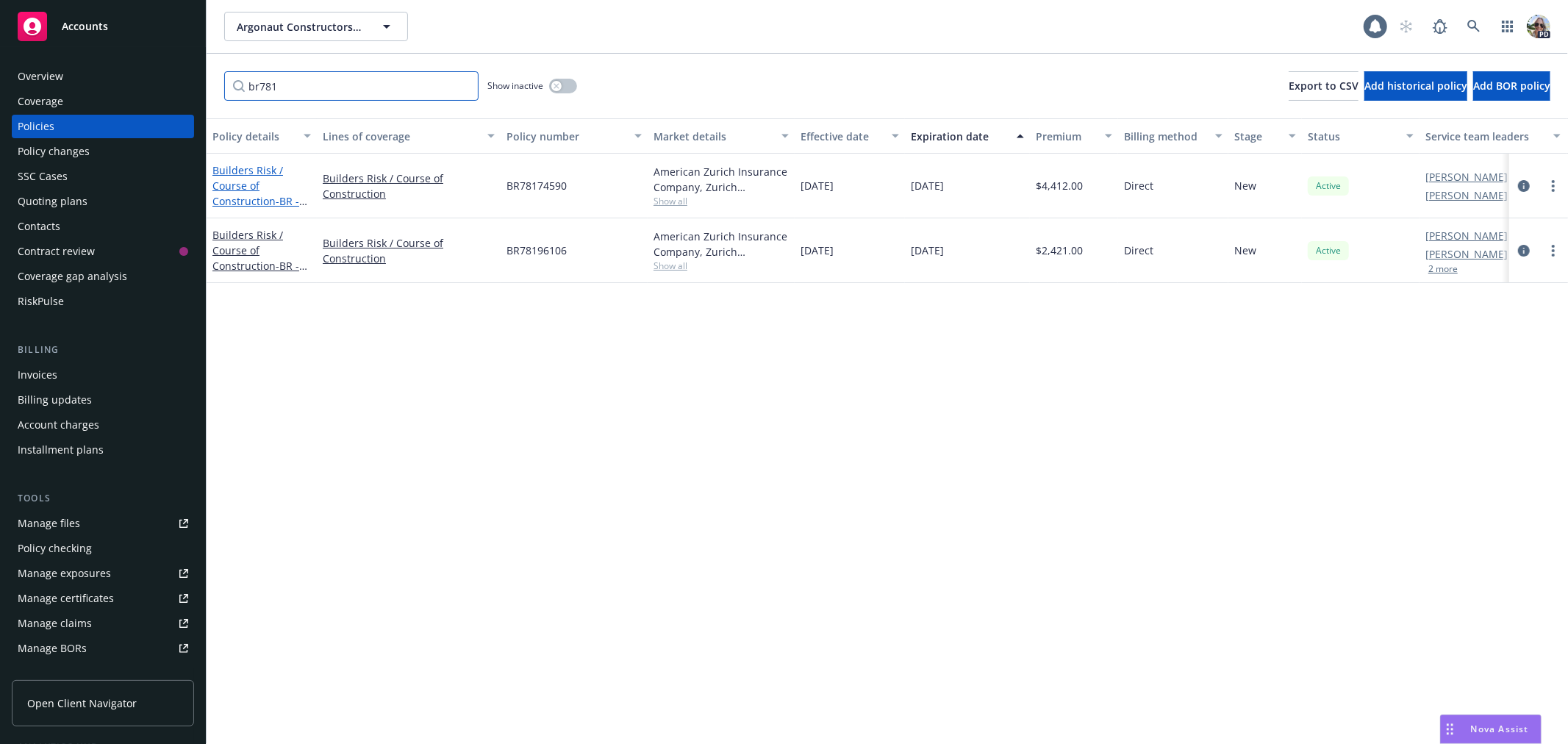
type input "br781"
click at [239, 185] on link "Builders Risk / Course of Construction - BR - City of Rohnert Park - Trail to C…" at bounding box center [259, 224] width 92 height 122
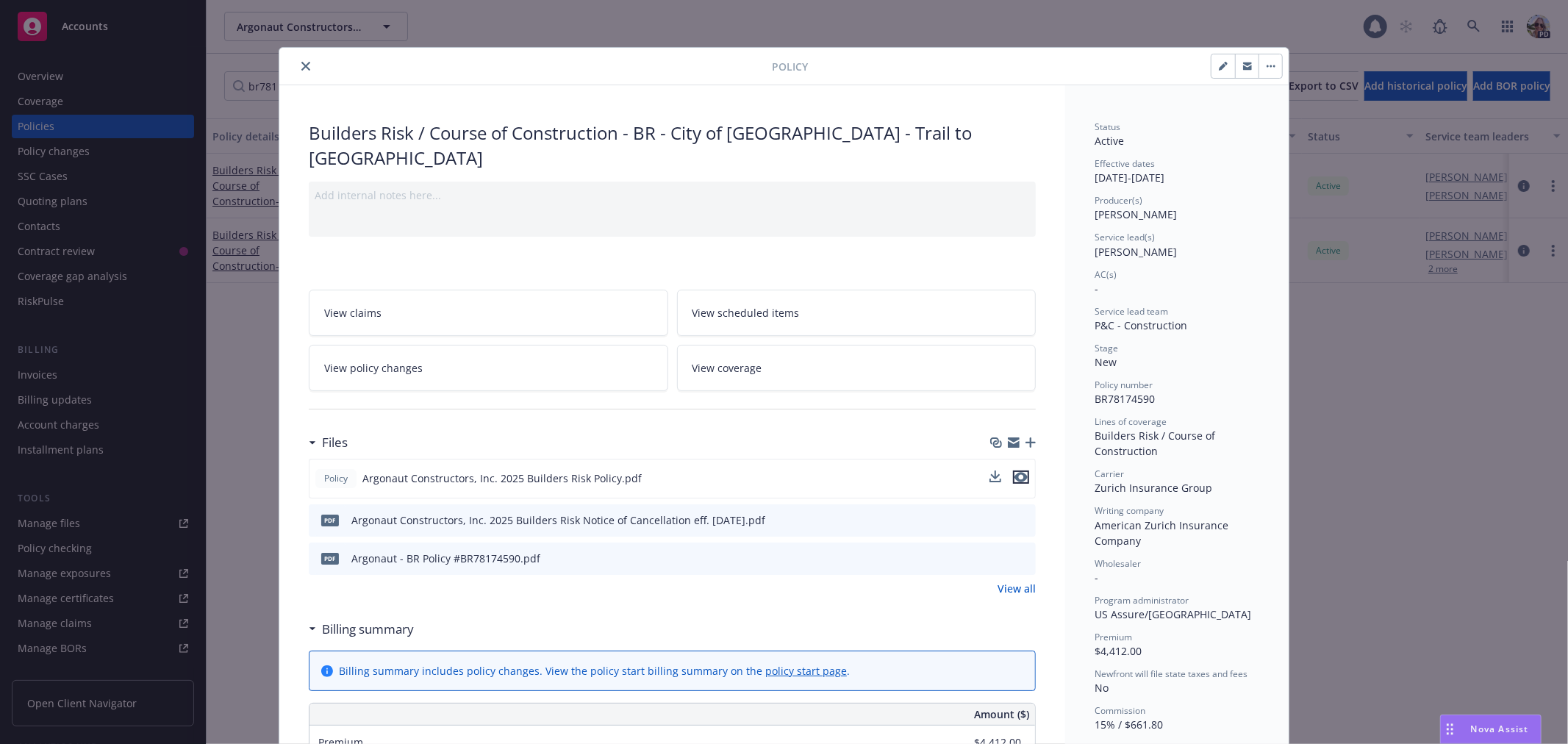
click at [1019, 478] on icon "preview file" at bounding box center [1020, 477] width 13 height 10
click at [297, 63] on button "close" at bounding box center [305, 66] width 18 height 18
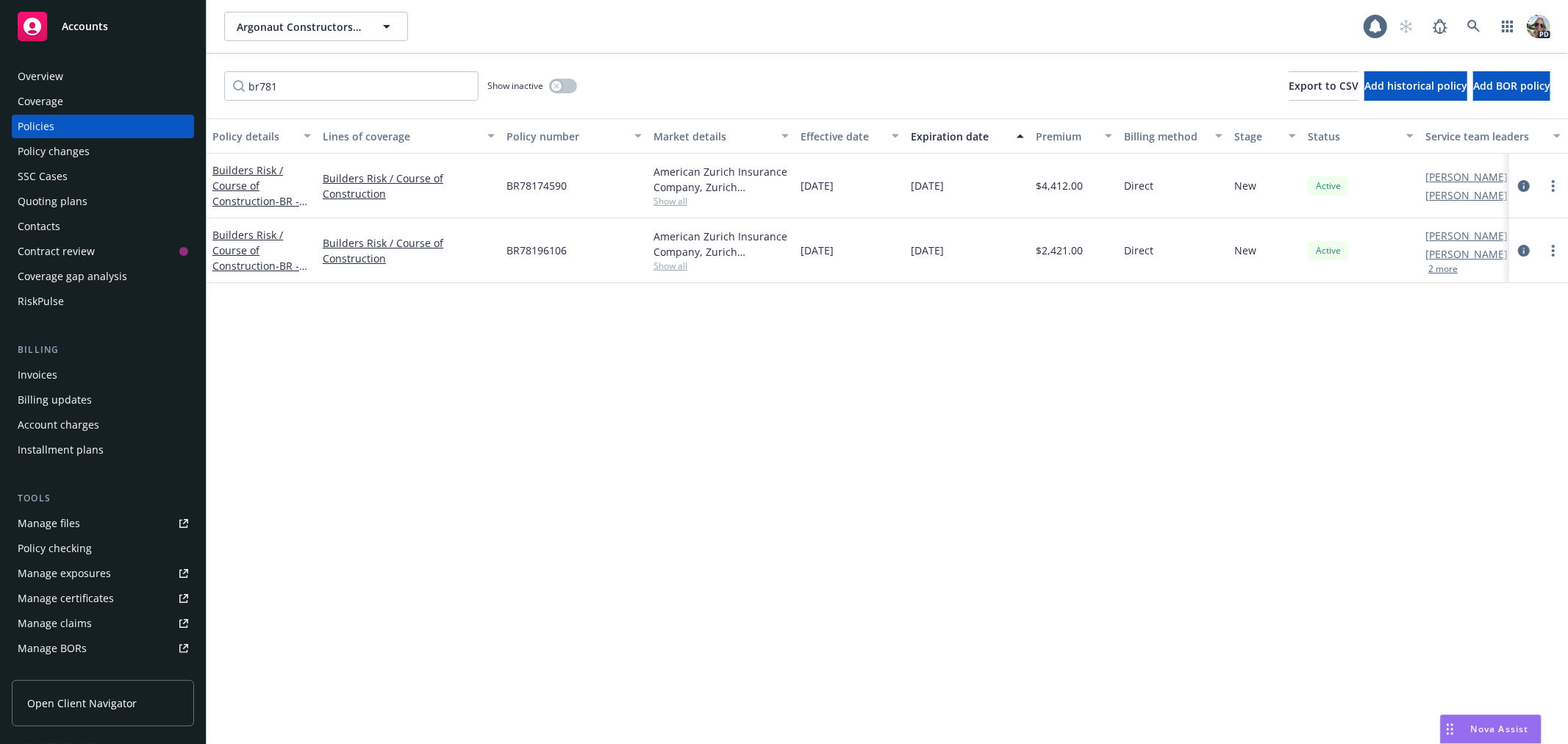
click at [100, 195] on div "Quoting plans" at bounding box center [103, 201] width 171 height 24
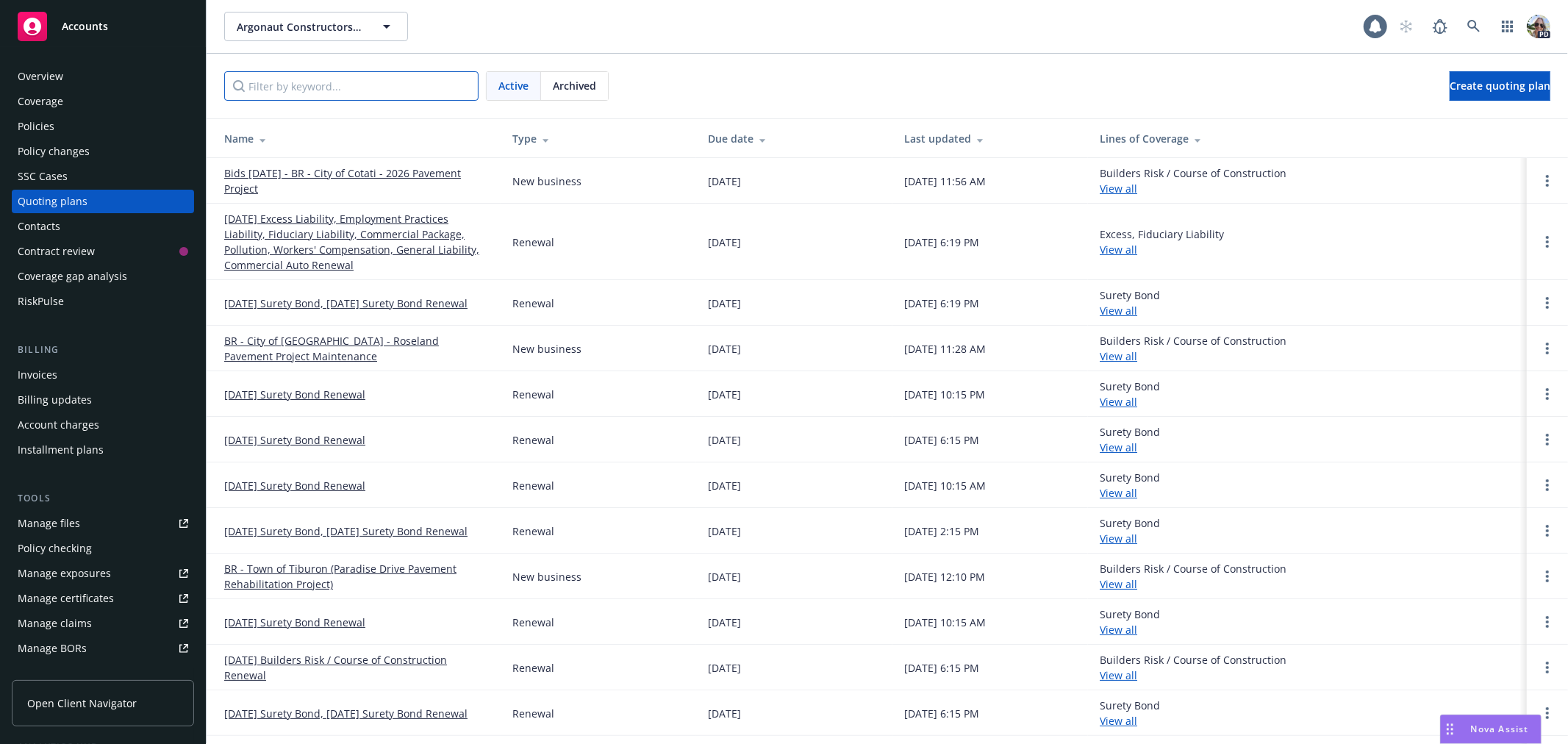
click at [268, 98] on input "Filter by keyword..." at bounding box center [351, 85] width 254 height 30
click at [1505, 726] on span "Nova Assist" at bounding box center [1499, 729] width 58 height 12
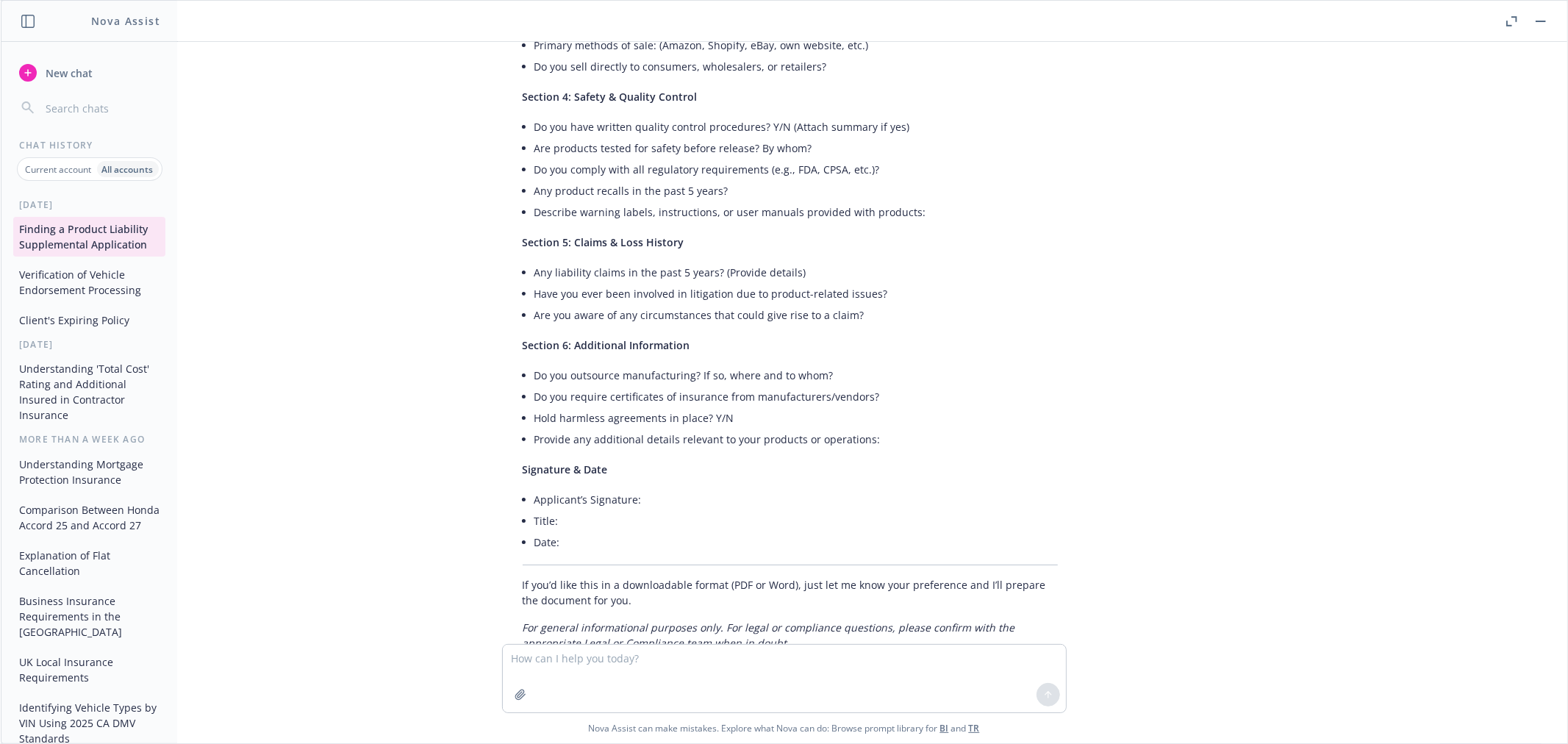
click at [59, 172] on p "Current account" at bounding box center [59, 169] width 66 height 12
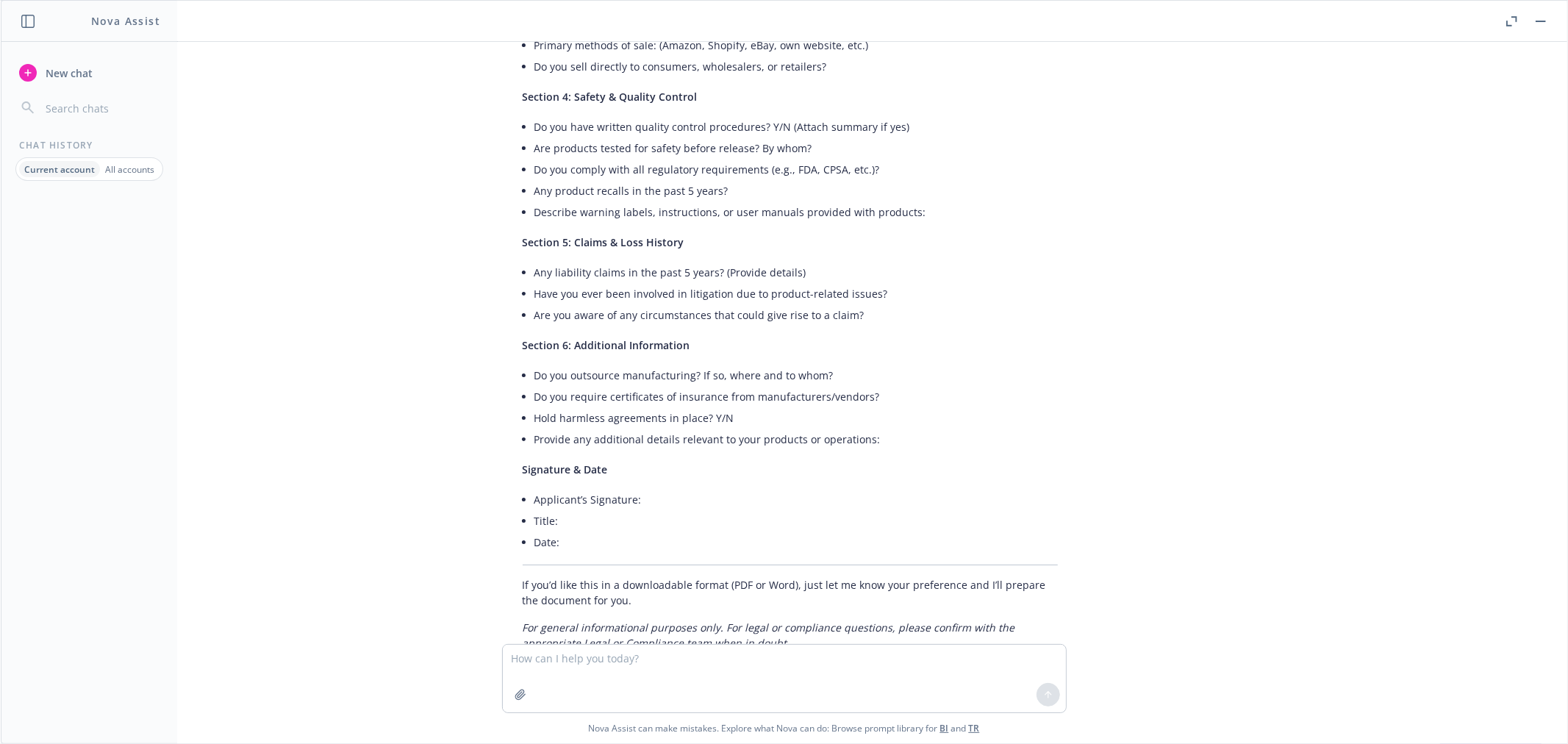
click at [64, 73] on span "New chat" at bounding box center [68, 73] width 50 height 15
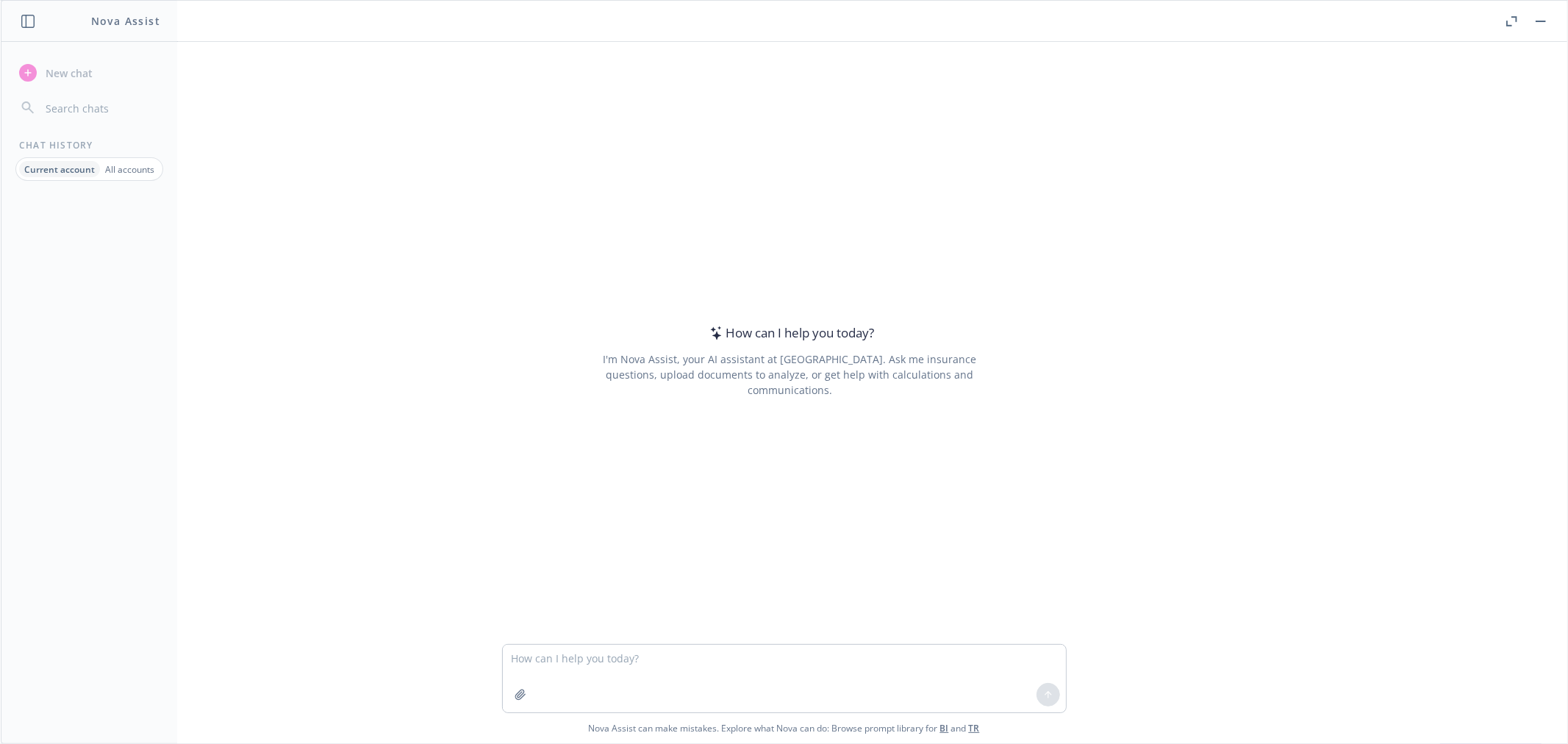
click at [1538, 24] on button "button" at bounding box center [1540, 21] width 18 height 18
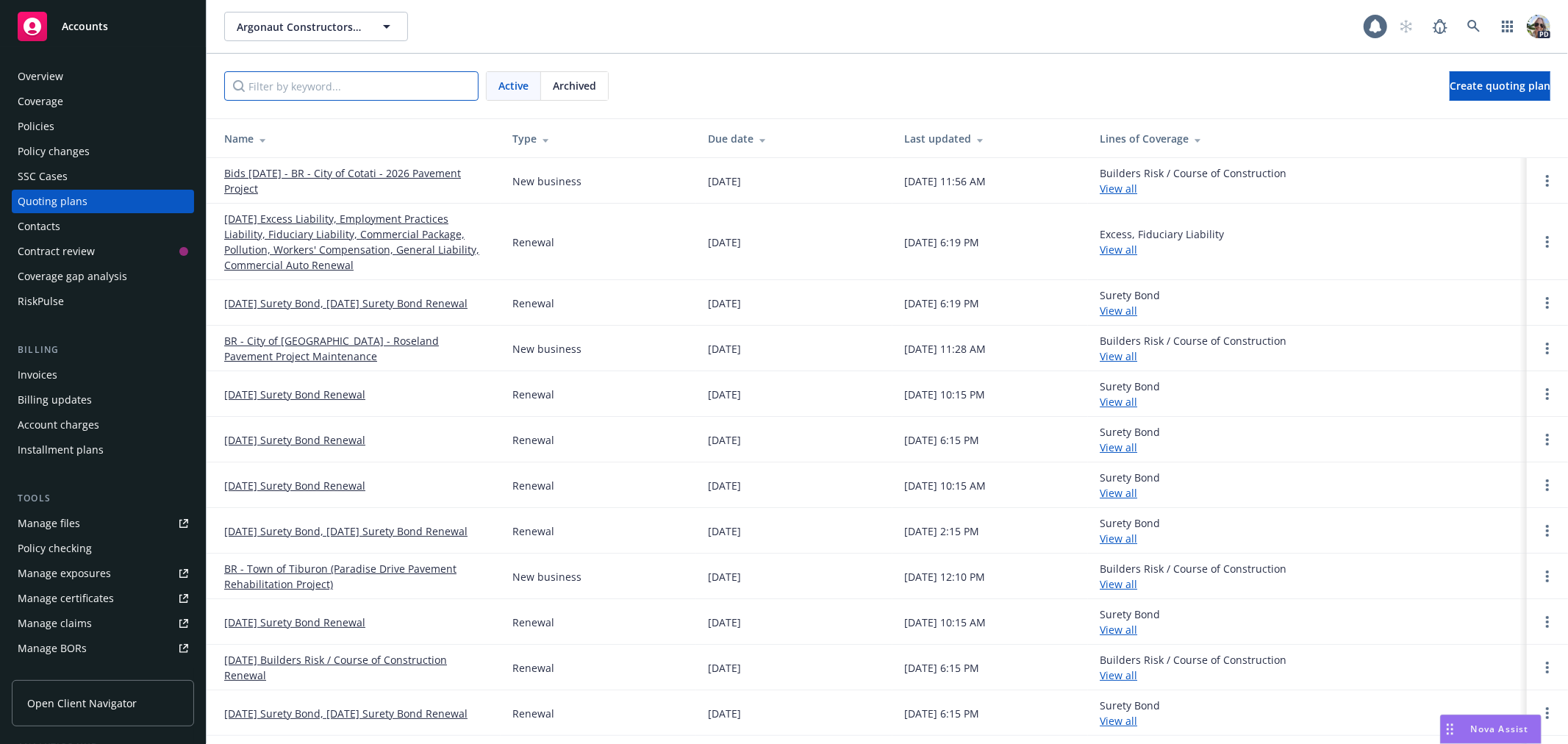
click at [289, 91] on input "Filter by keyword..." at bounding box center [351, 85] width 254 height 30
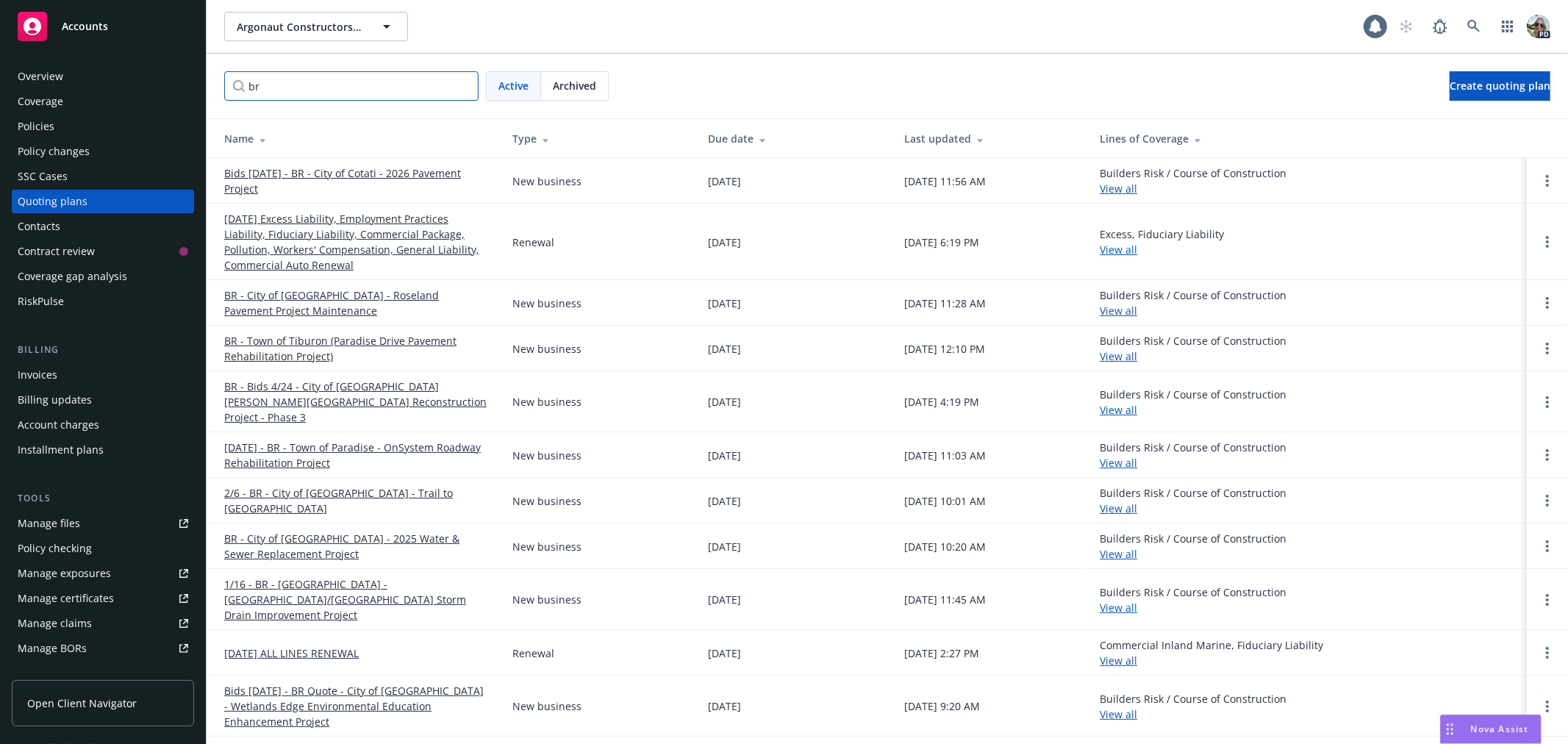
type input "br"
click at [37, 127] on div "Policies" at bounding box center [36, 126] width 37 height 24
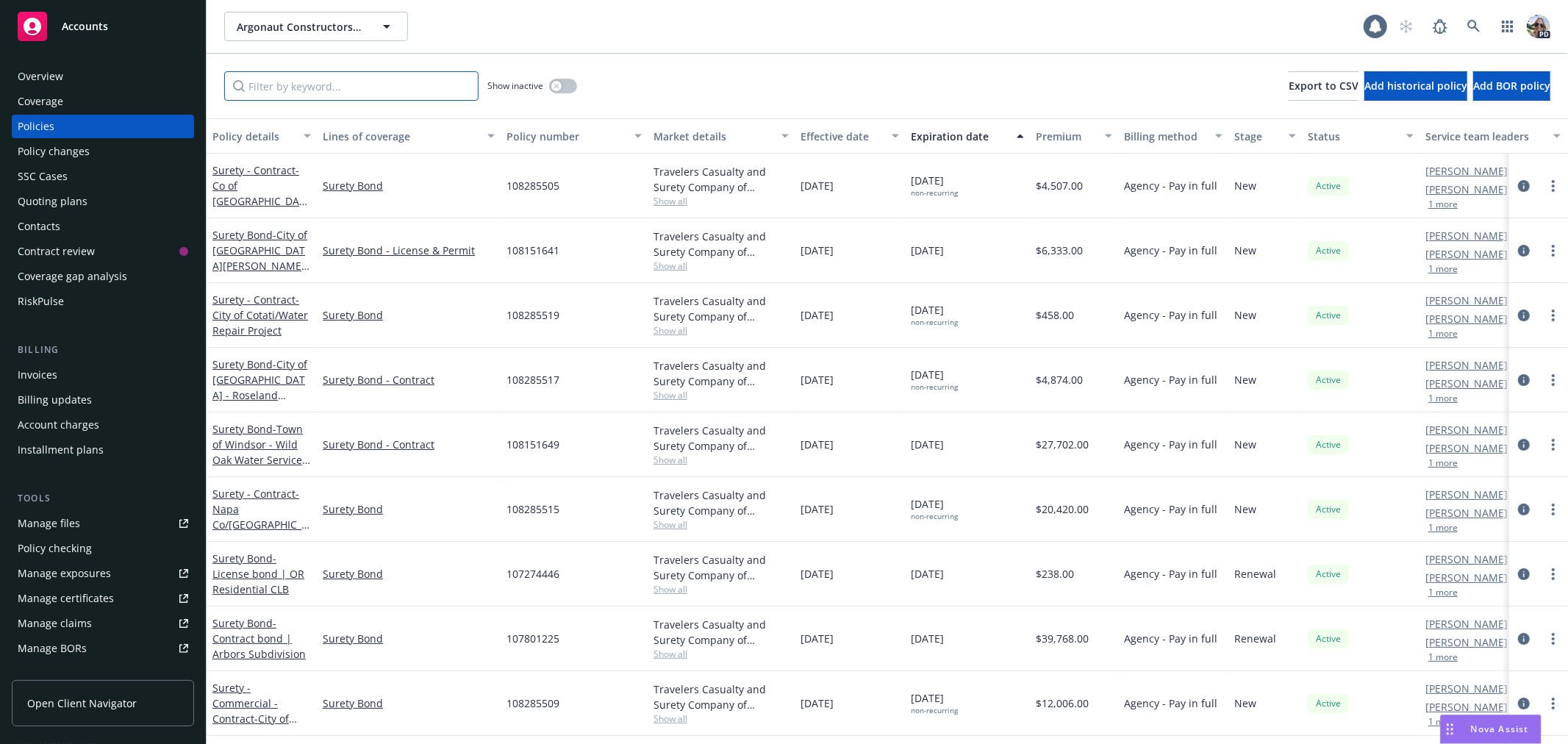
click at [287, 92] on input "Filter by keyword..." at bounding box center [351, 85] width 254 height 30
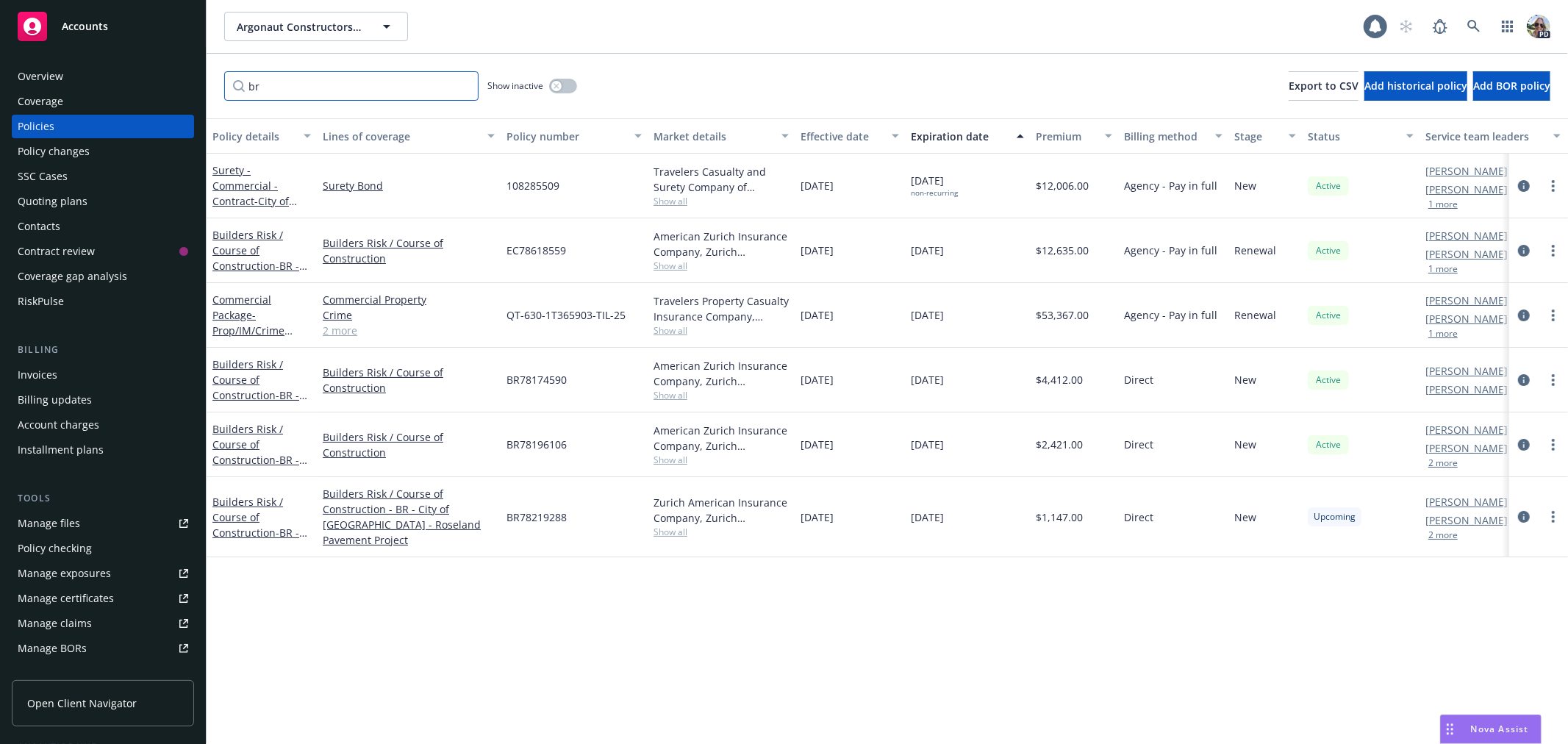
type input "br"
click at [232, 387] on div "Builders Risk / Course of Construction - BR - City of Rohnert Park - Trail to C…" at bounding box center [262, 379] width 98 height 47
click at [356, 374] on link "Builders Risk / Course of Construction" at bounding box center [408, 380] width 172 height 31
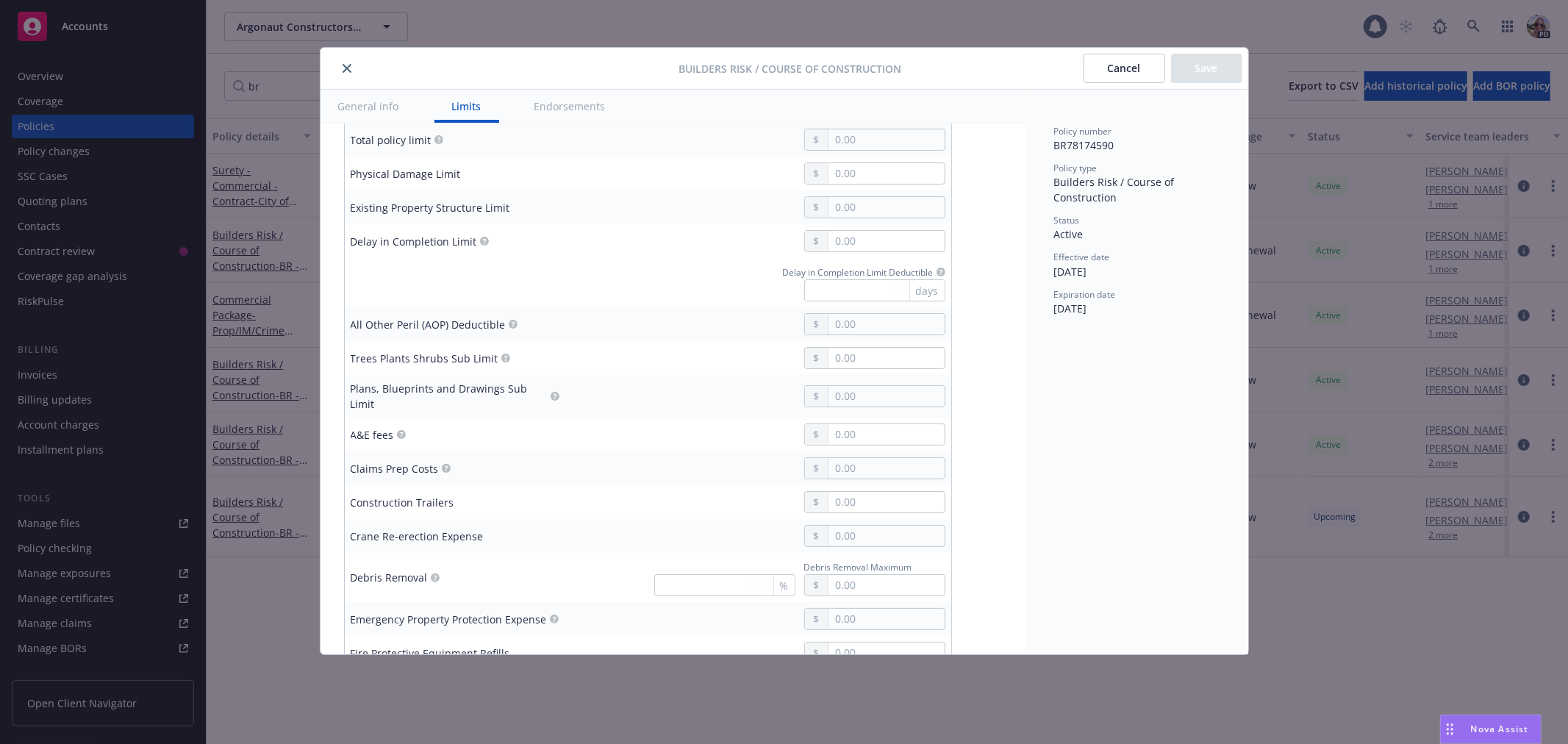
scroll to position [398, 0]
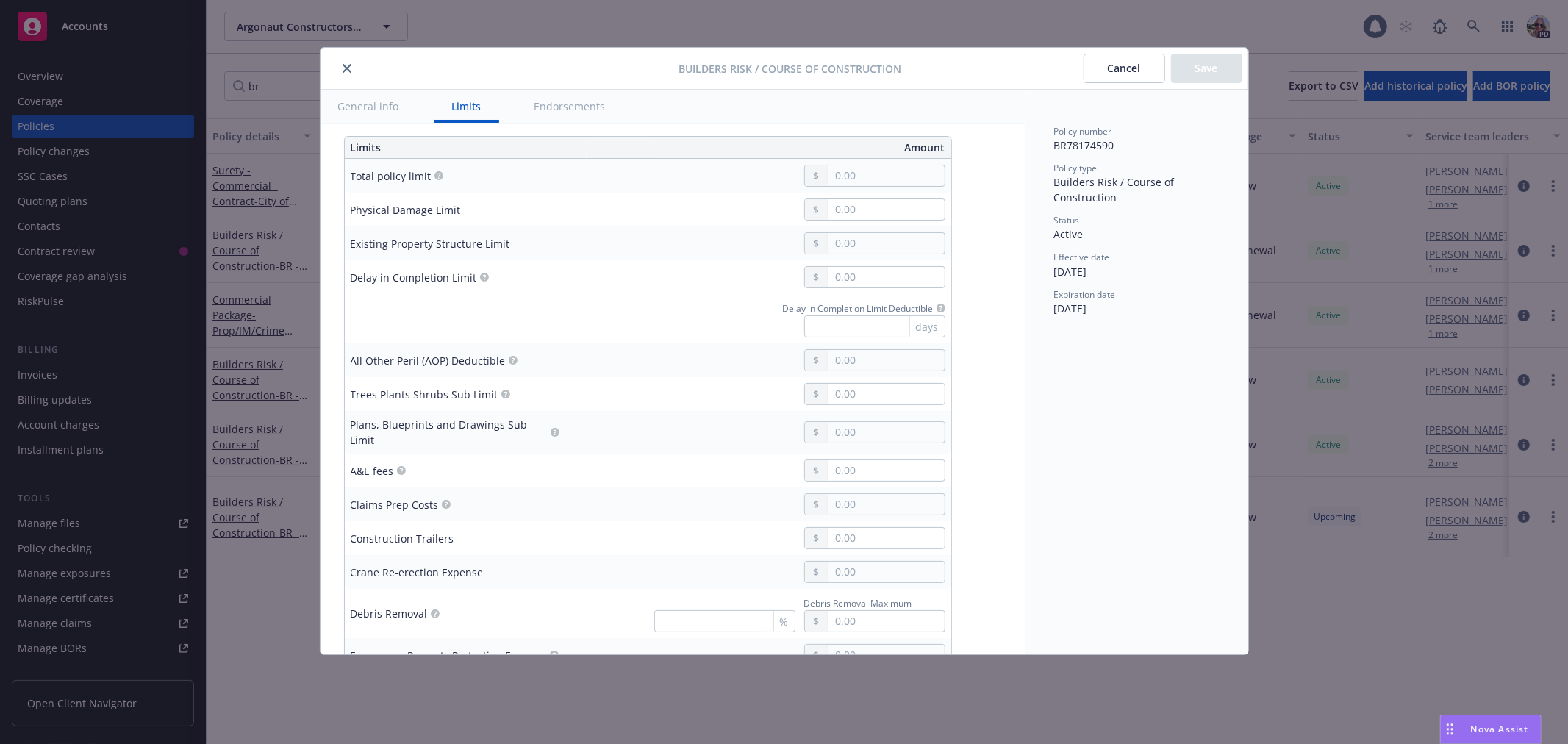
click at [438, 174] on circle "button" at bounding box center [439, 176] width 9 height 9
click at [435, 172] on circle "button" at bounding box center [439, 176] width 9 height 9
click at [435, 173] on circle "button" at bounding box center [439, 176] width 9 height 9
drag, startPoint x: 344, startPoint y: 62, endPoint x: 349, endPoint y: 71, distance: 10.3
click at [343, 62] on button "close" at bounding box center [346, 68] width 18 height 18
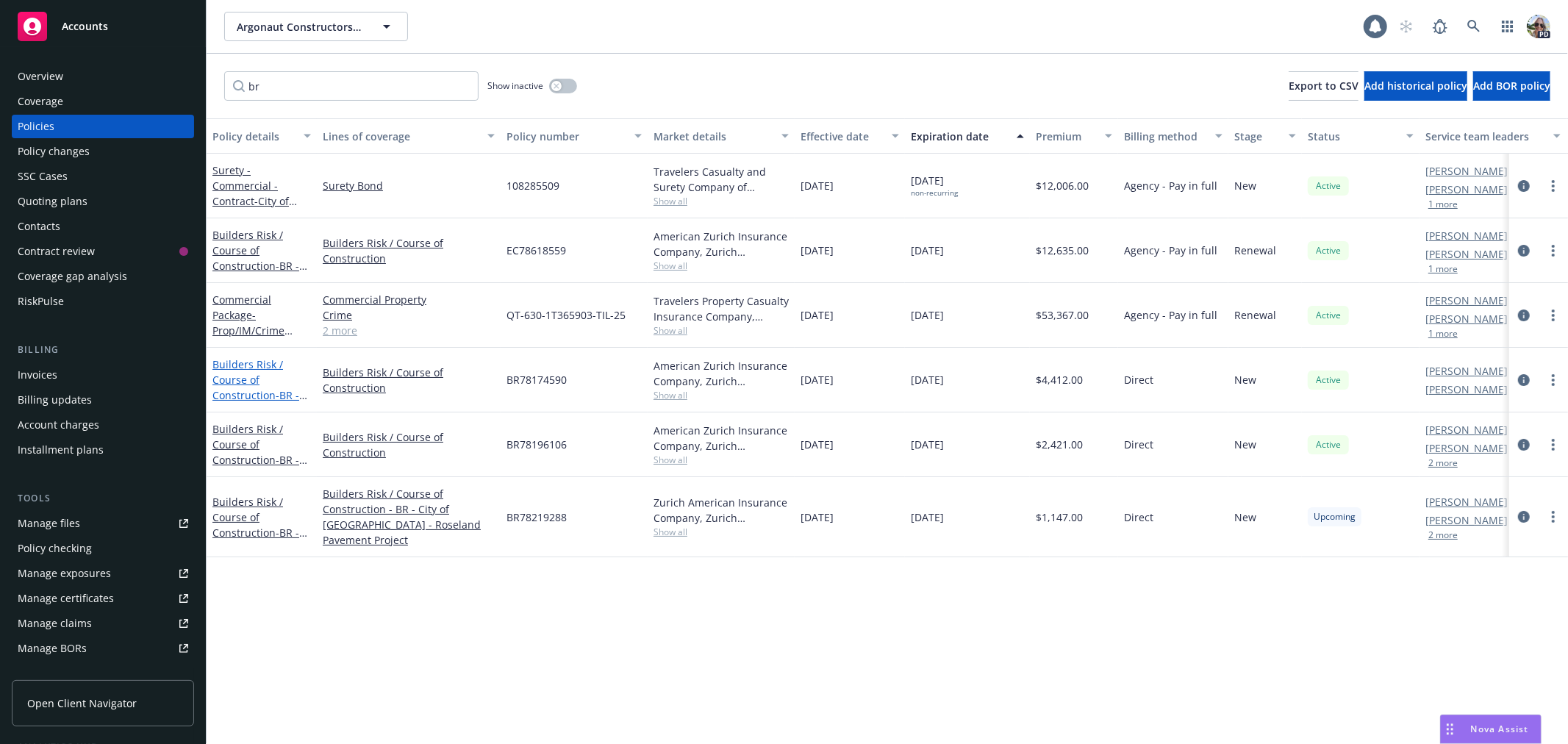
click at [238, 377] on link "Builders Risk / Course of Construction - BR - City of Rohnert Park - Trail to C…" at bounding box center [259, 418] width 92 height 122
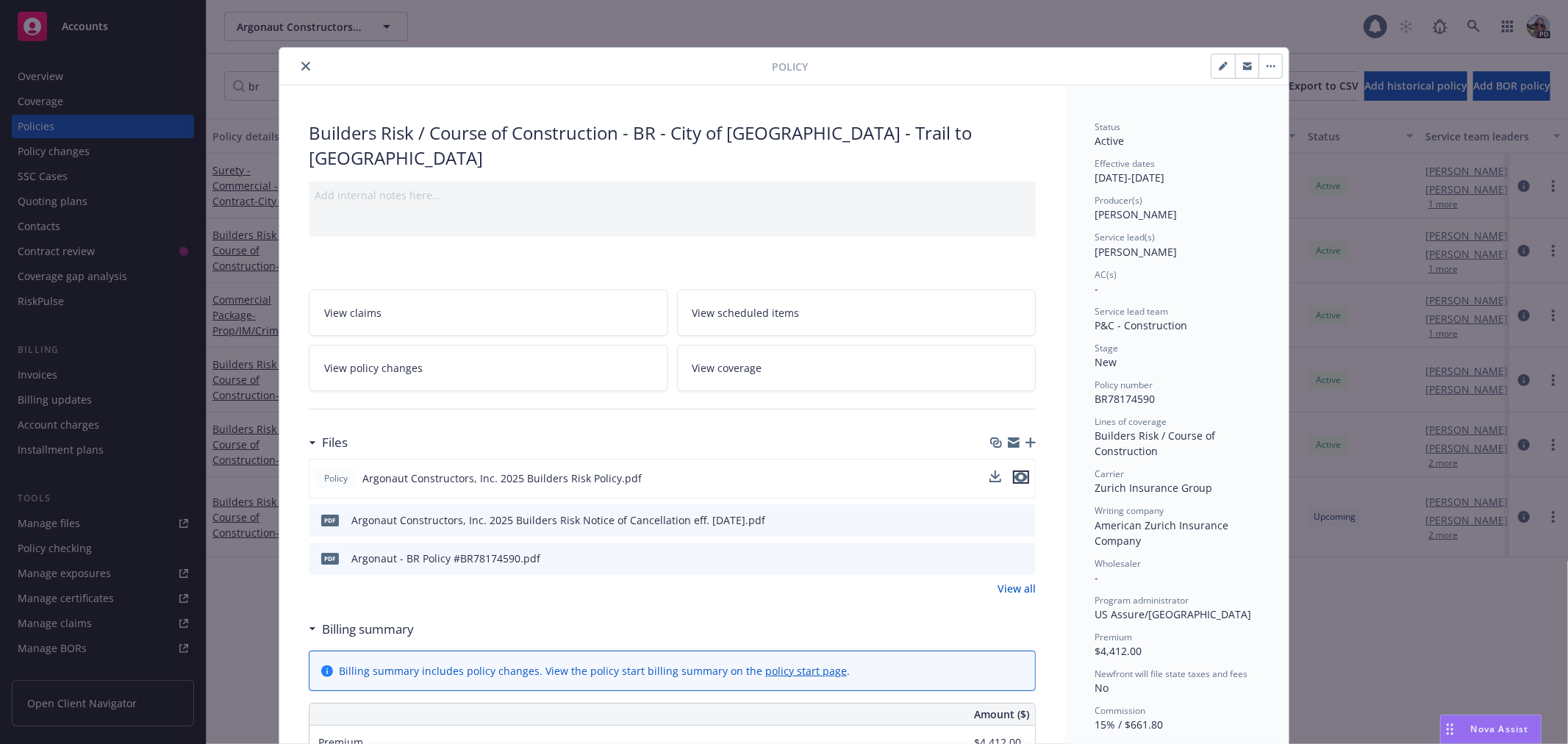
click at [1014, 475] on icon "preview file" at bounding box center [1020, 477] width 13 height 10
click at [297, 59] on button "close" at bounding box center [305, 66] width 18 height 18
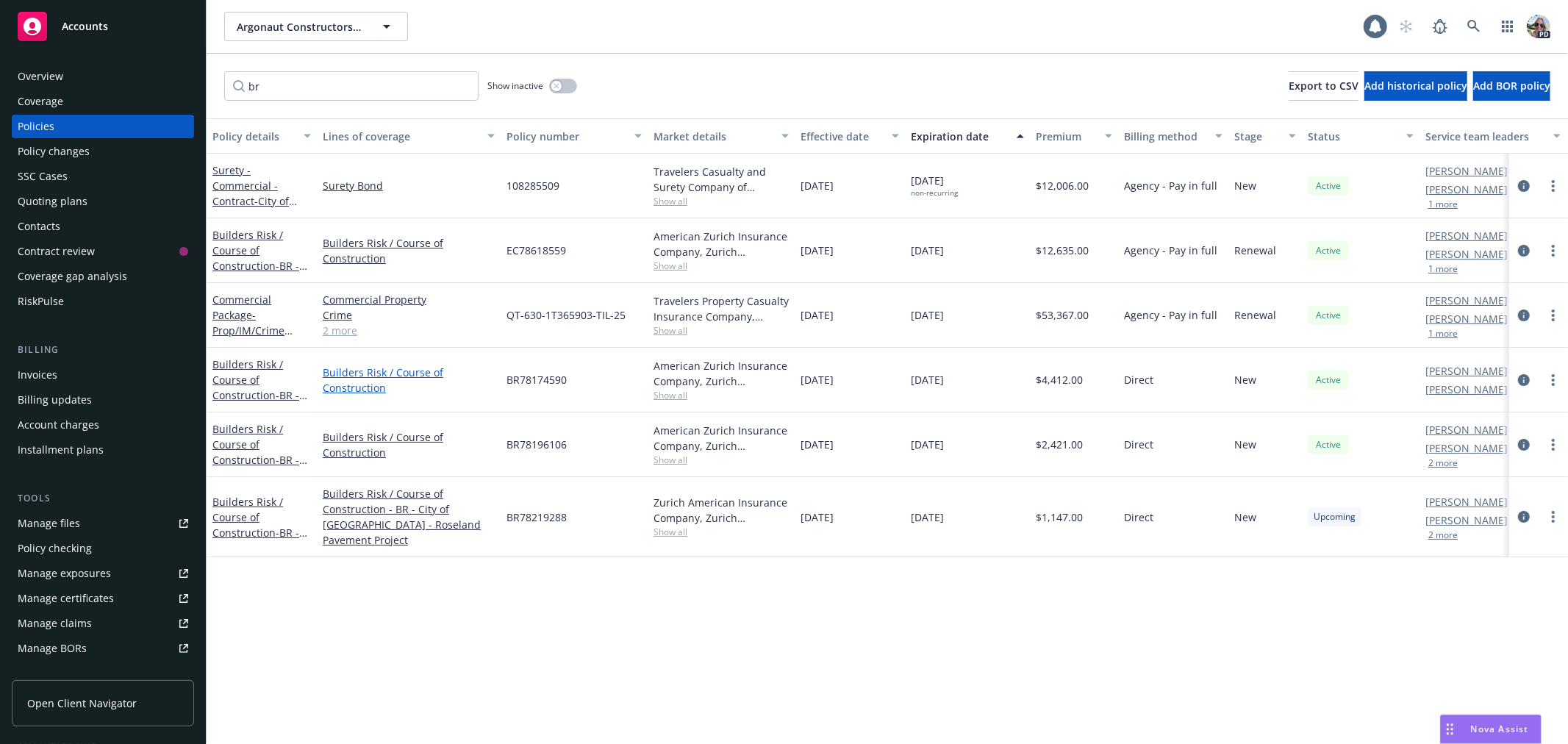
click at [350, 381] on link "Builders Risk / Course of Construction" at bounding box center [408, 380] width 172 height 31
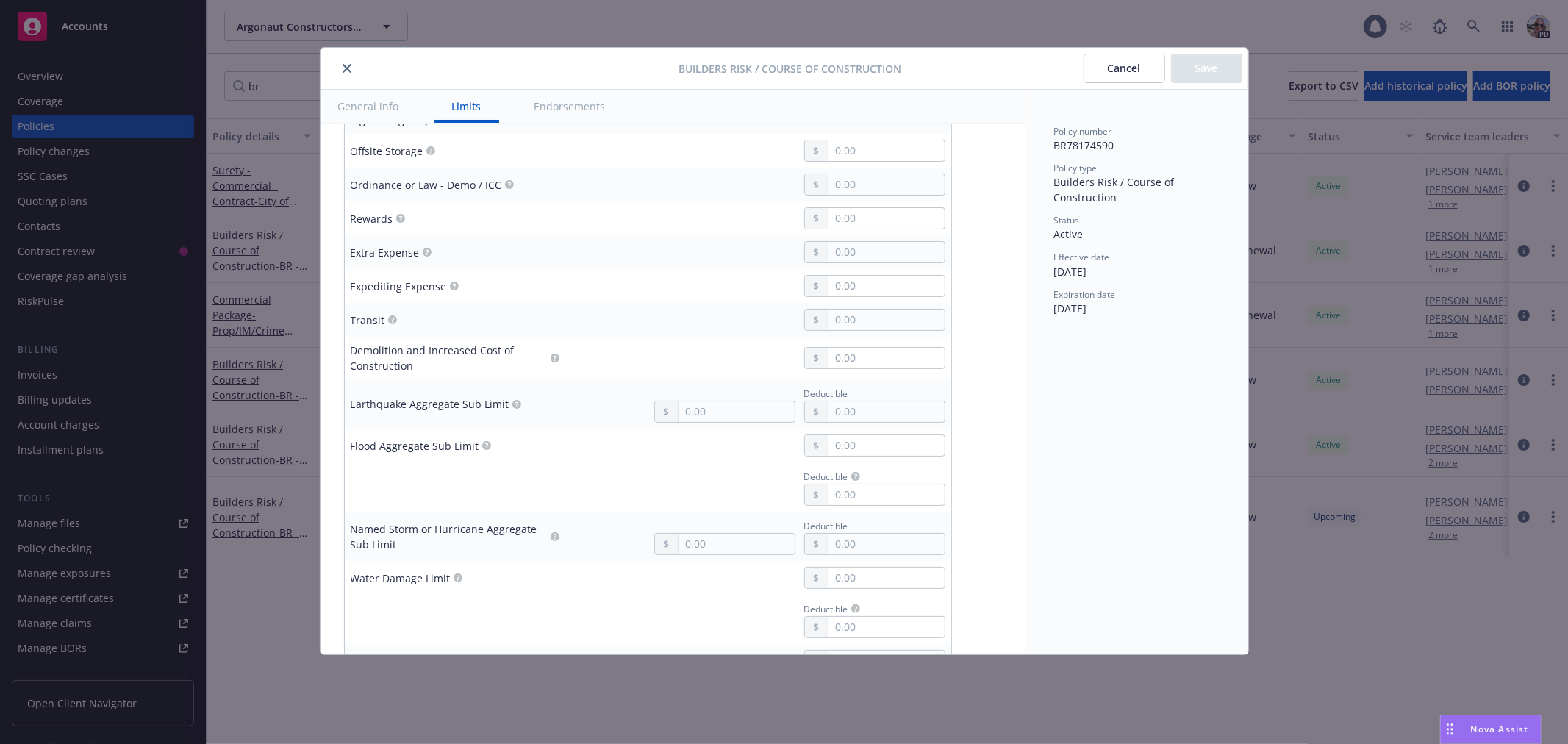
scroll to position [1209, 0]
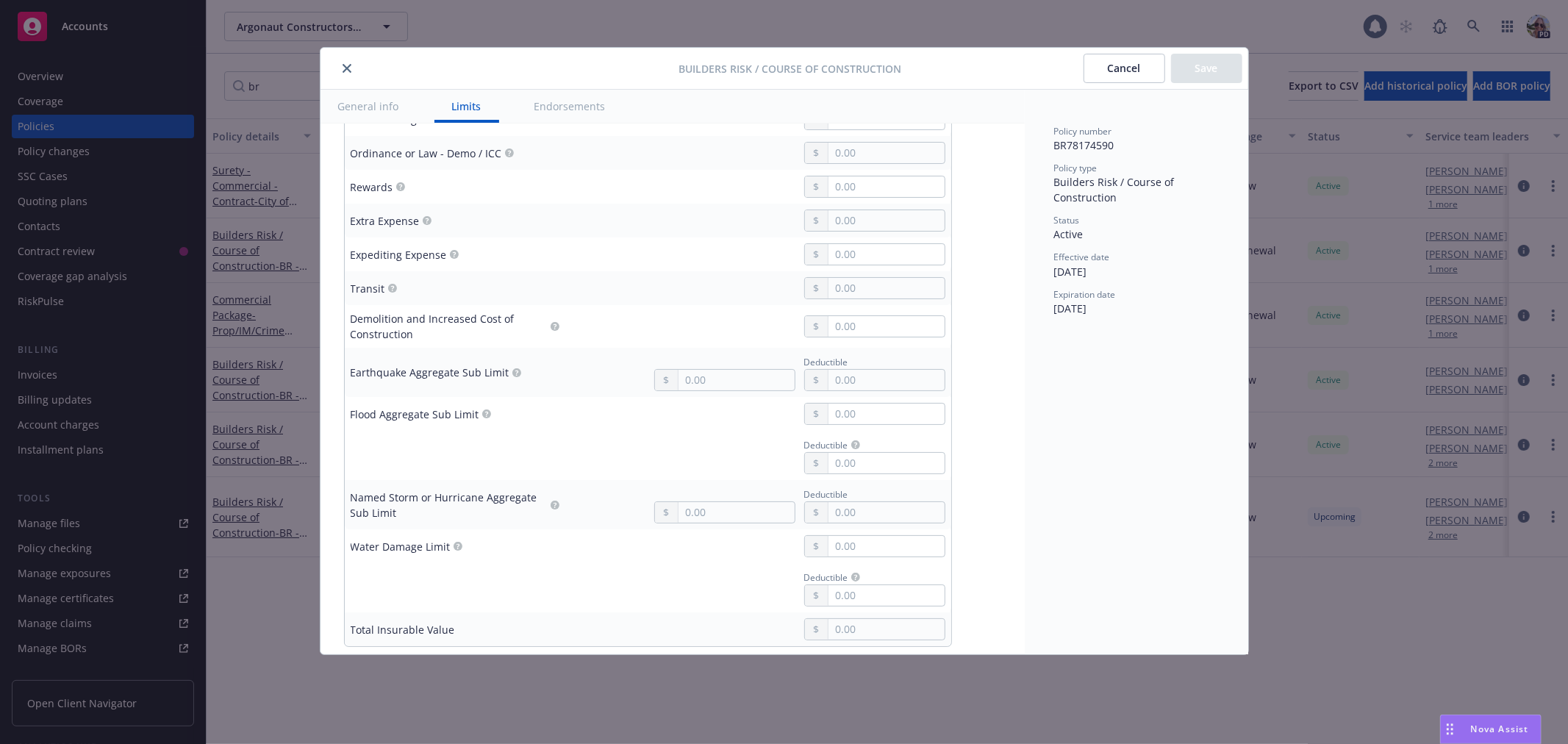
click at [1482, 732] on span "Nova Assist" at bounding box center [1499, 729] width 58 height 12
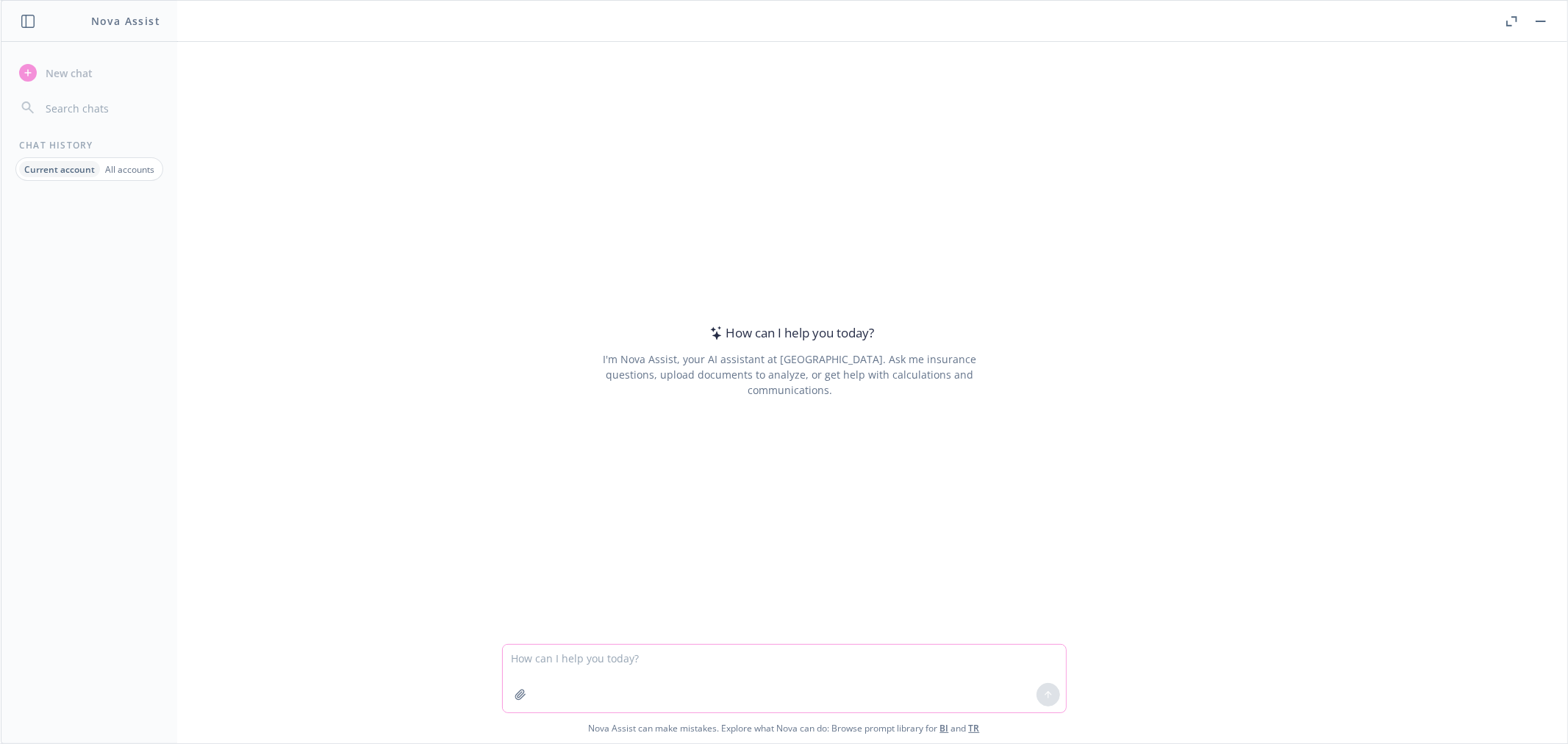
click at [555, 658] on textarea at bounding box center [784, 678] width 563 height 68
type textarea "what are hard costs vs soft costs in builders risk insurance?"
click at [1043, 693] on icon at bounding box center [1047, 694] width 10 height 10
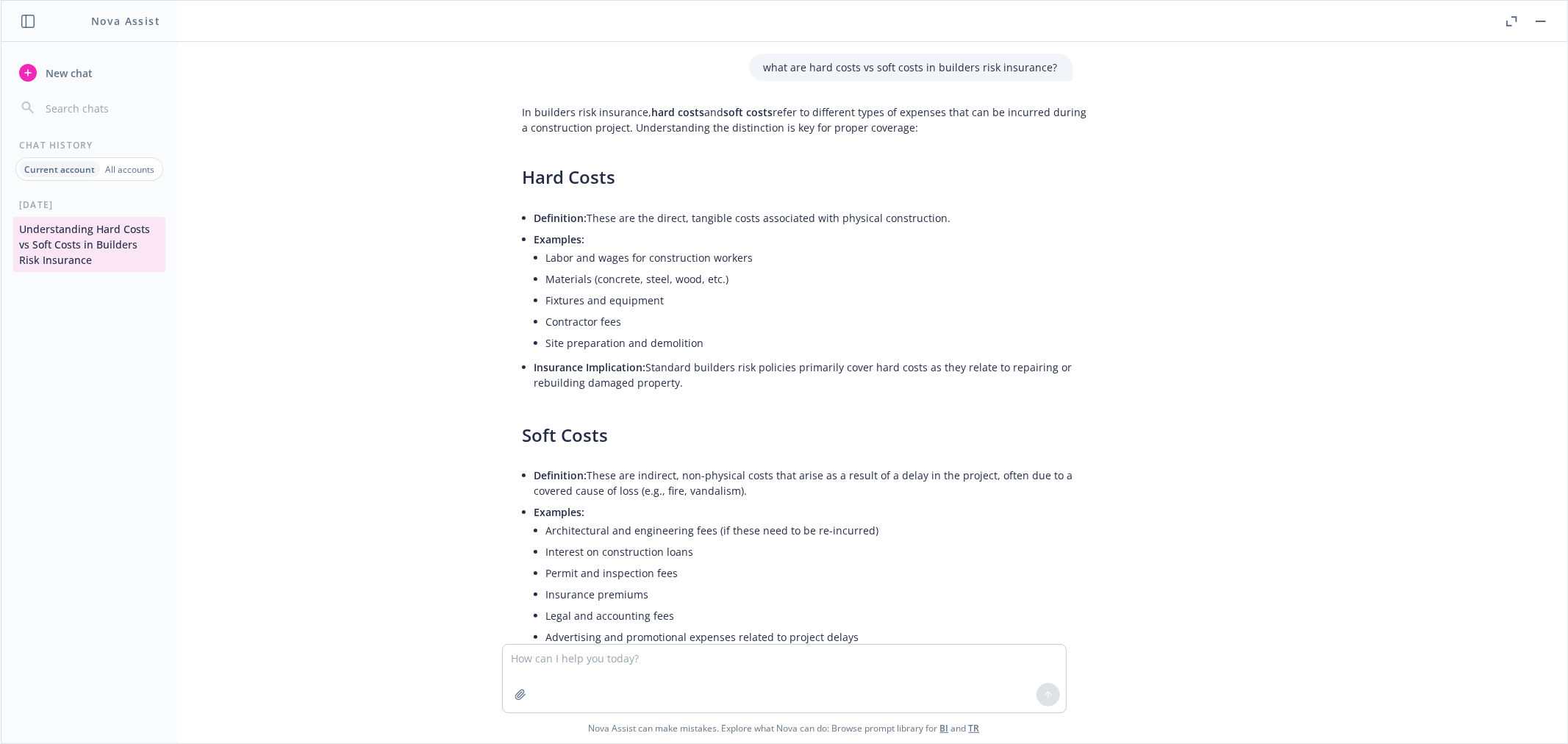
click at [1533, 22] on button "button" at bounding box center [1540, 21] width 18 height 18
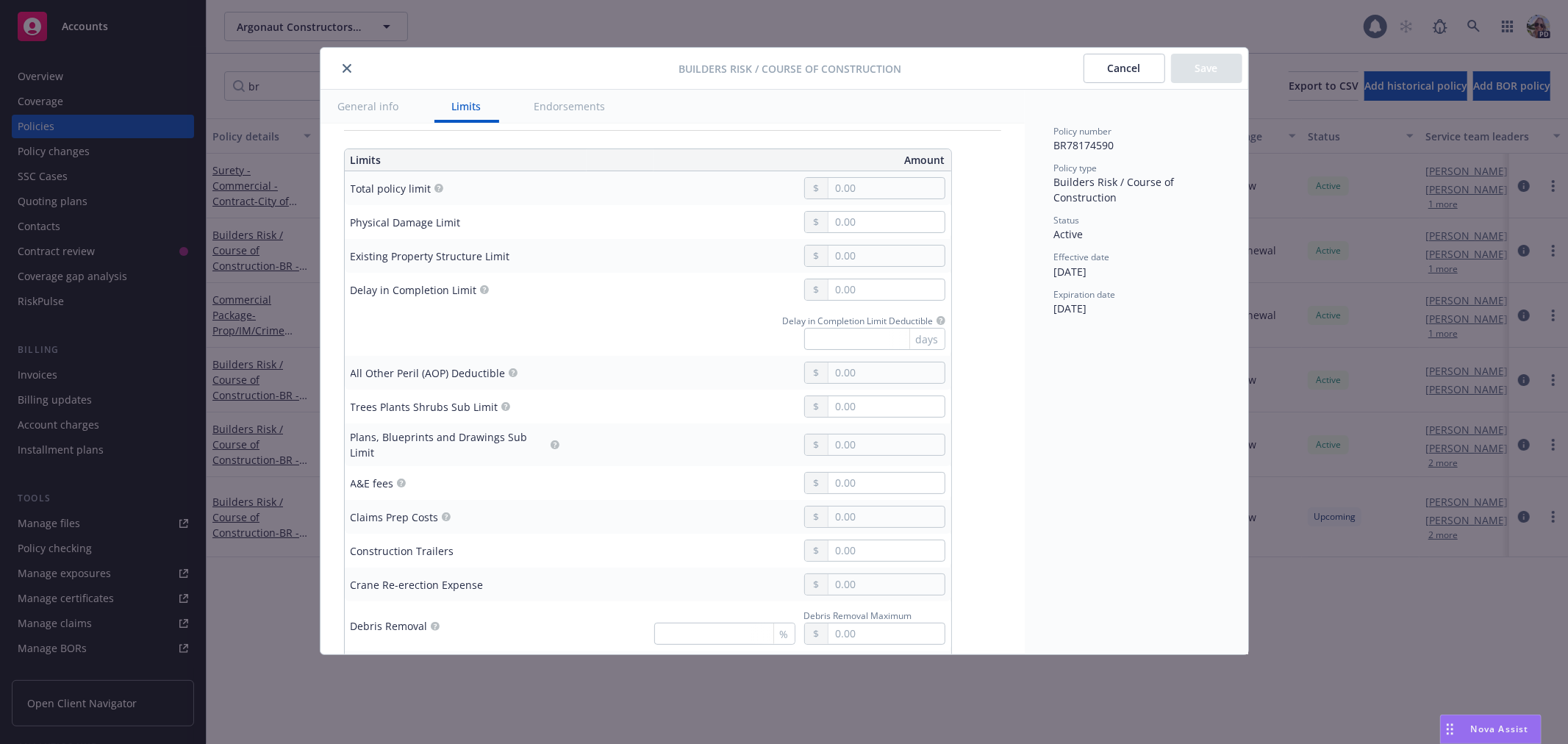
scroll to position [398, 0]
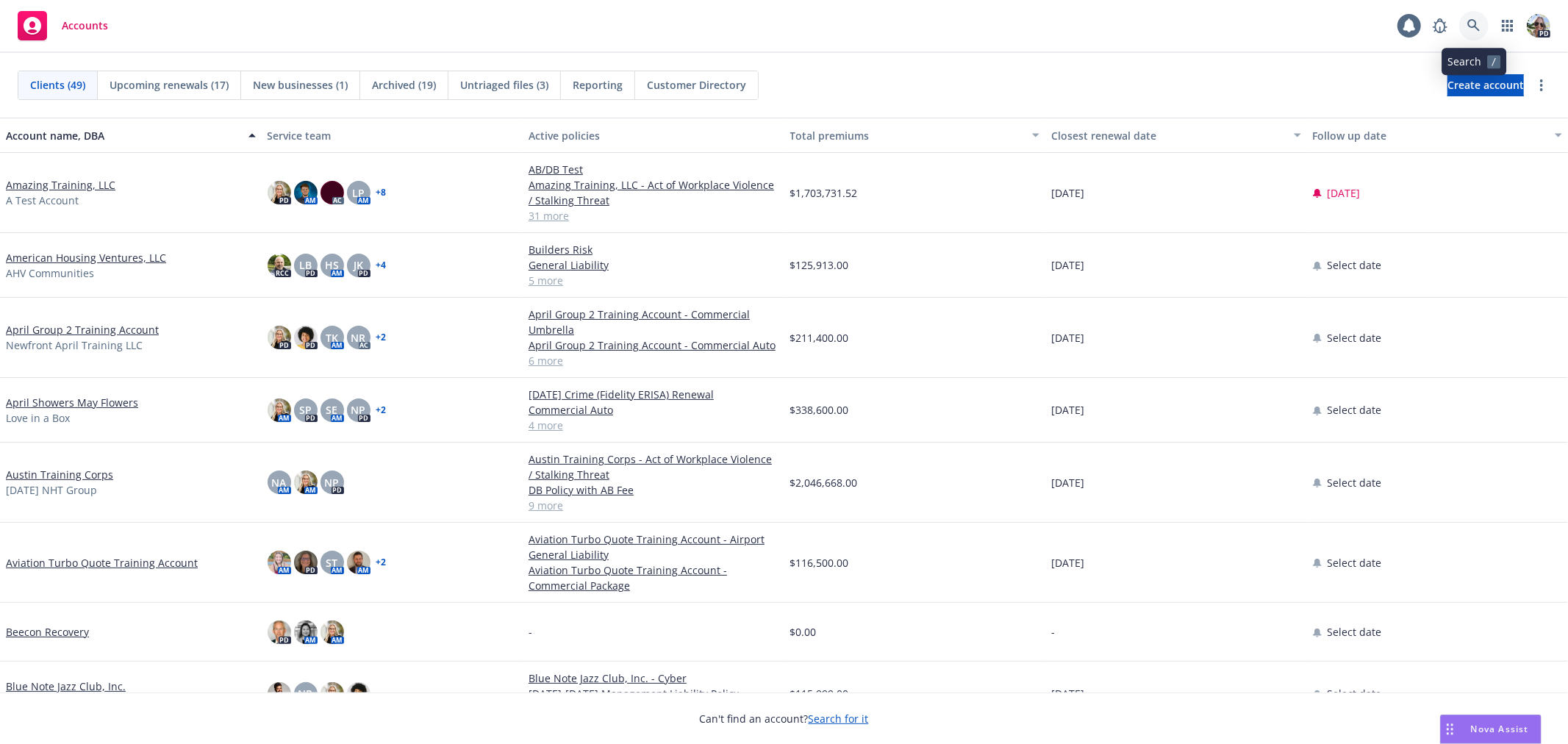
click at [1472, 27] on icon at bounding box center [1473, 25] width 12 height 12
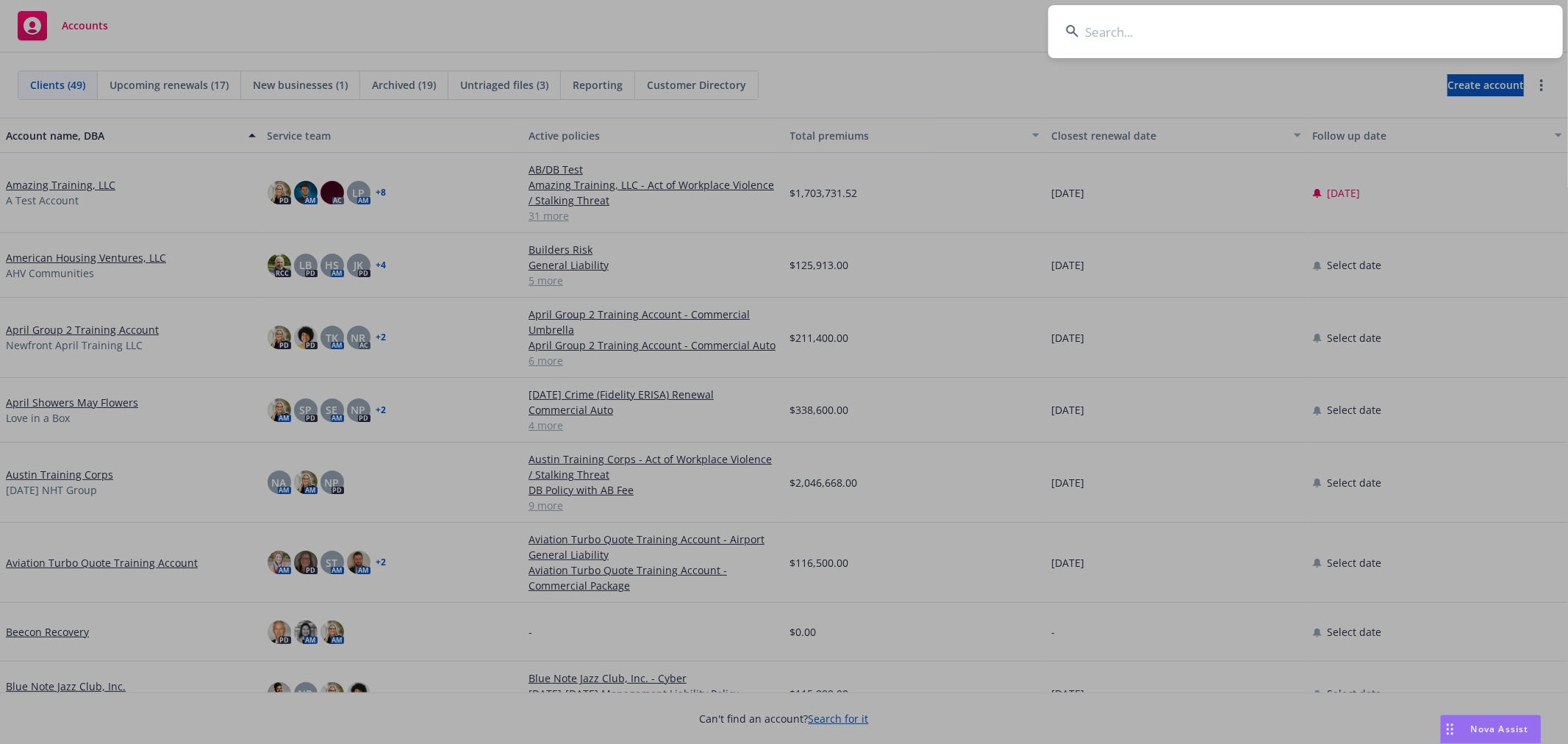
click at [1134, 31] on input at bounding box center [1305, 31] width 515 height 53
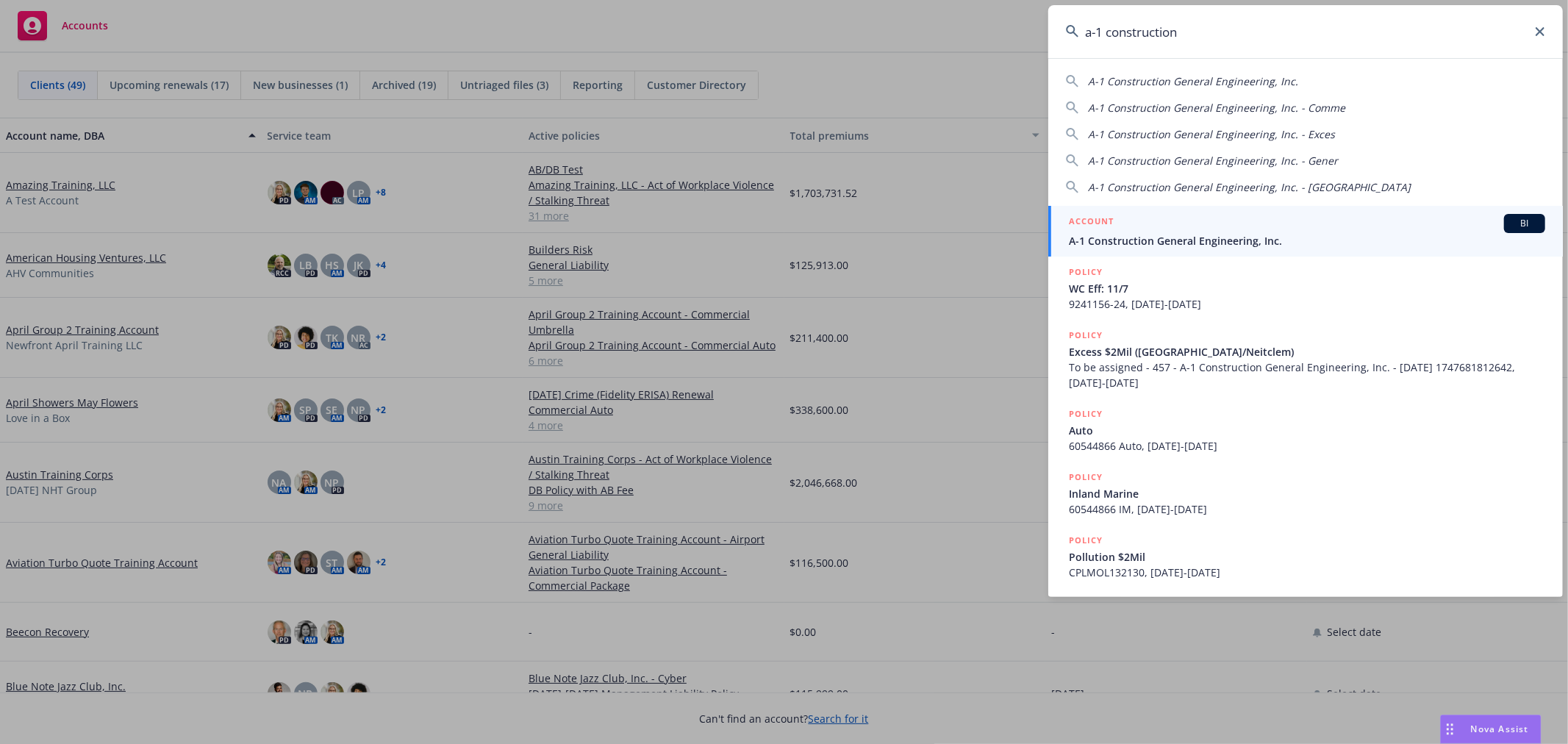
type input "a-1 construction"
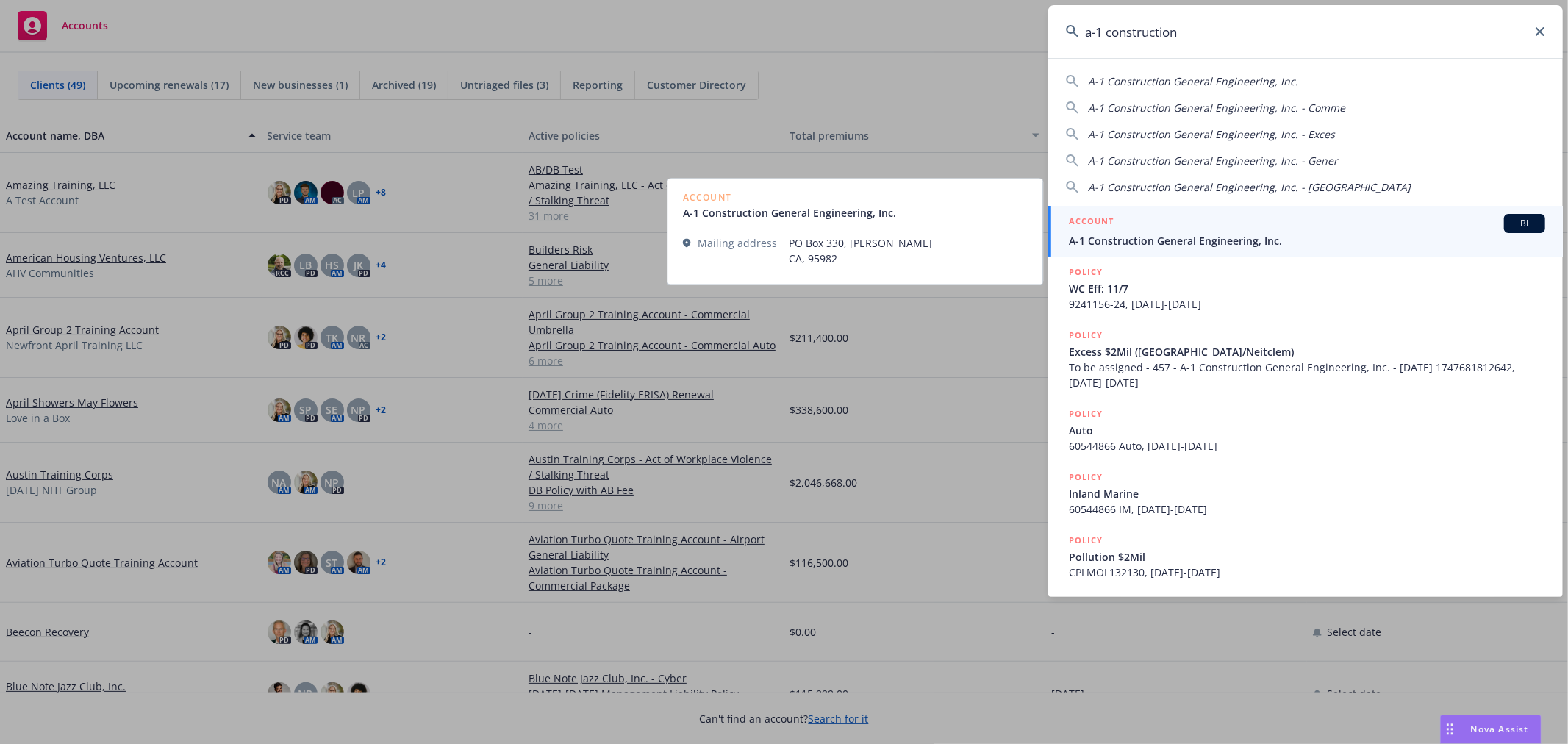
click at [1201, 229] on div "ACCOUNT BI" at bounding box center [1306, 223] width 476 height 19
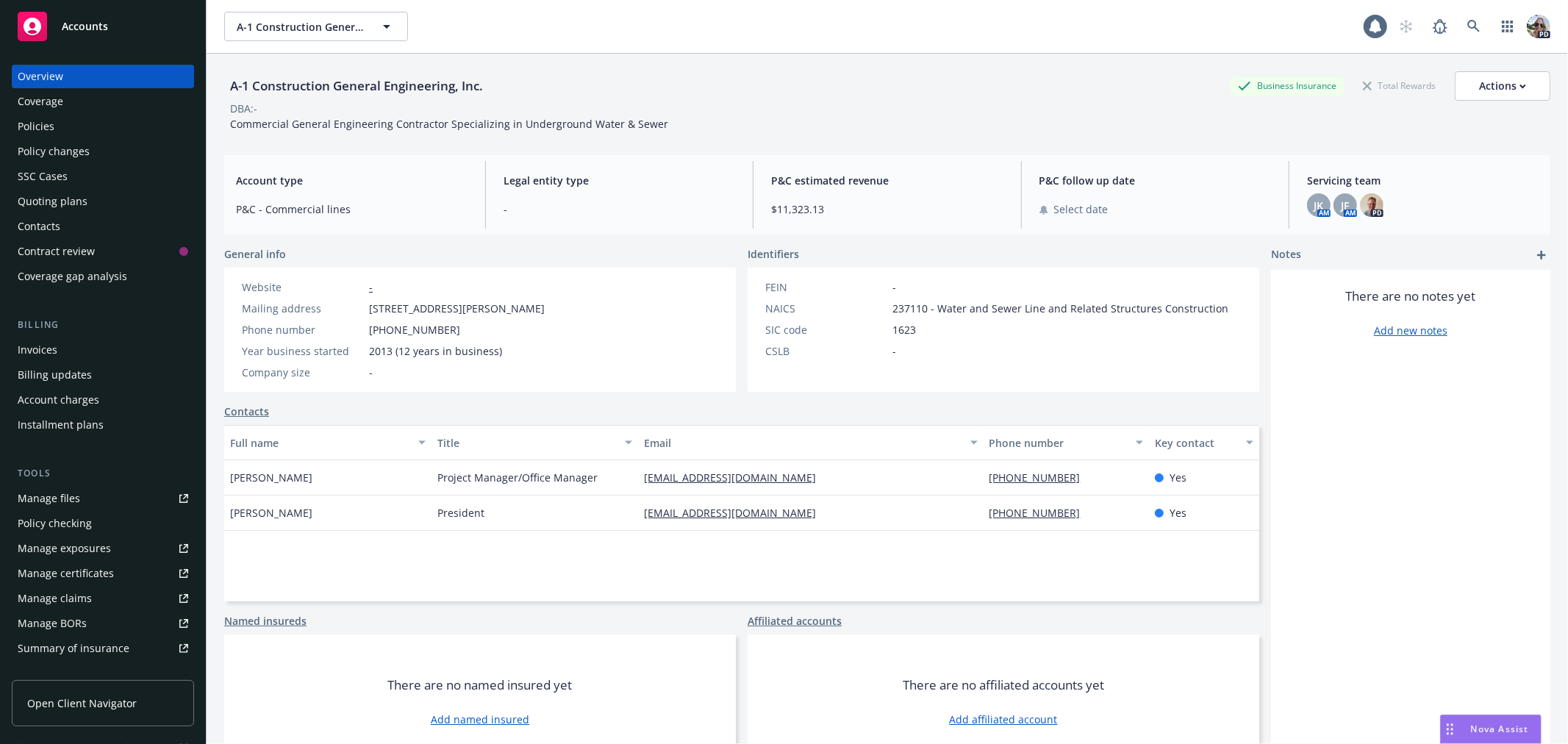
click at [56, 122] on div "Policies" at bounding box center [103, 126] width 171 height 24
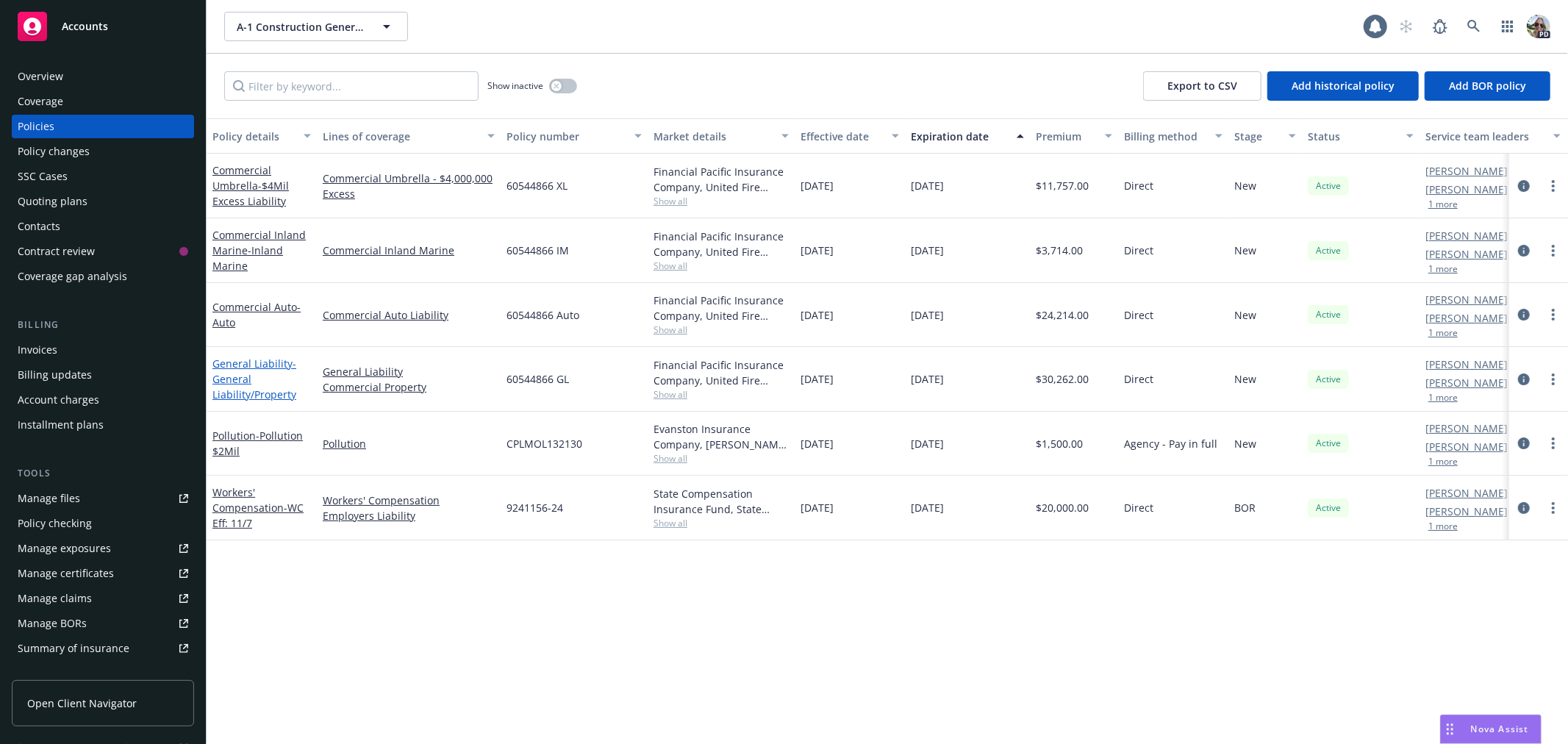
click at [246, 395] on span "- General Liability/Property" at bounding box center [255, 378] width 84 height 45
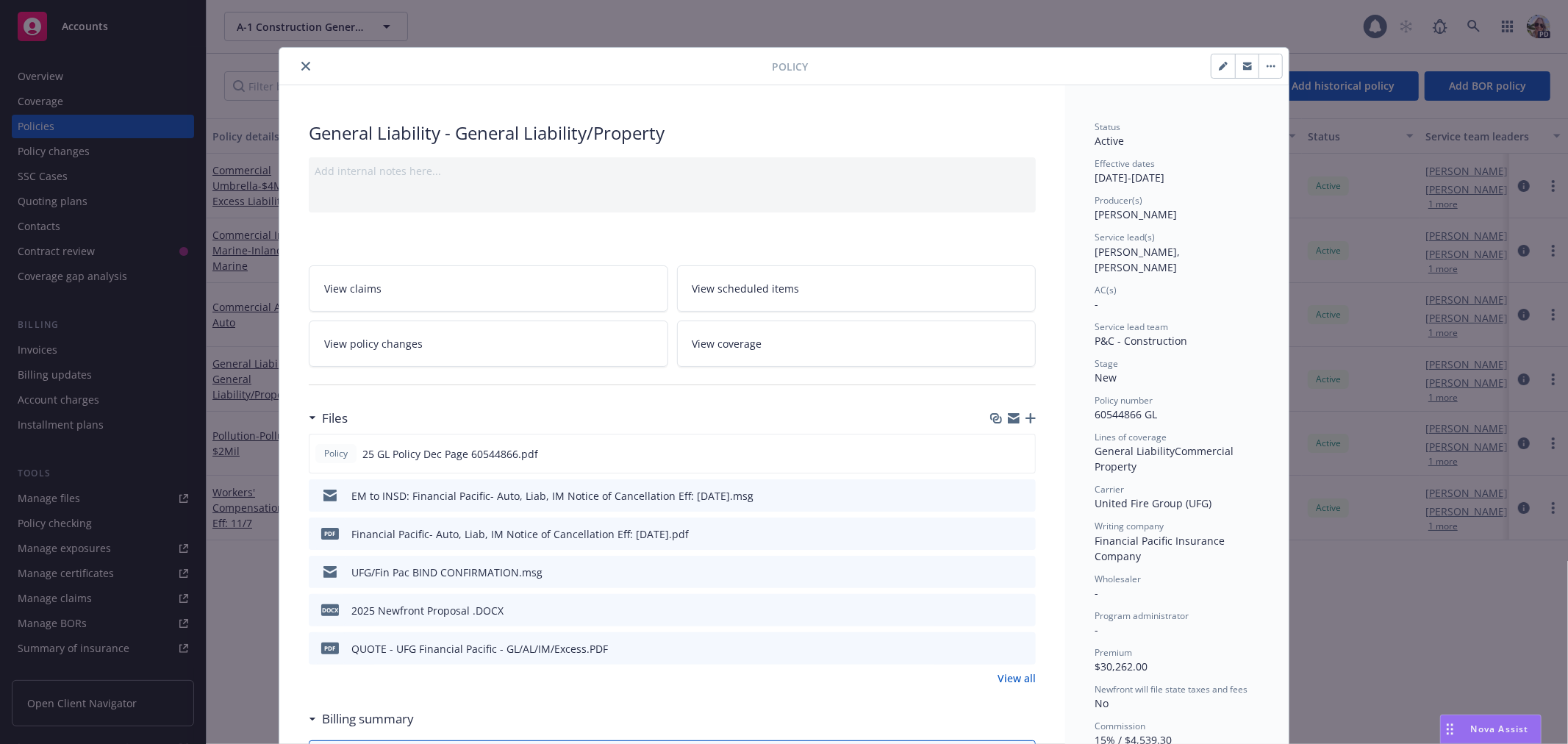
click at [1211, 63] on button "button" at bounding box center [1223, 66] width 24 height 24
select select "NEW"
select select "other"
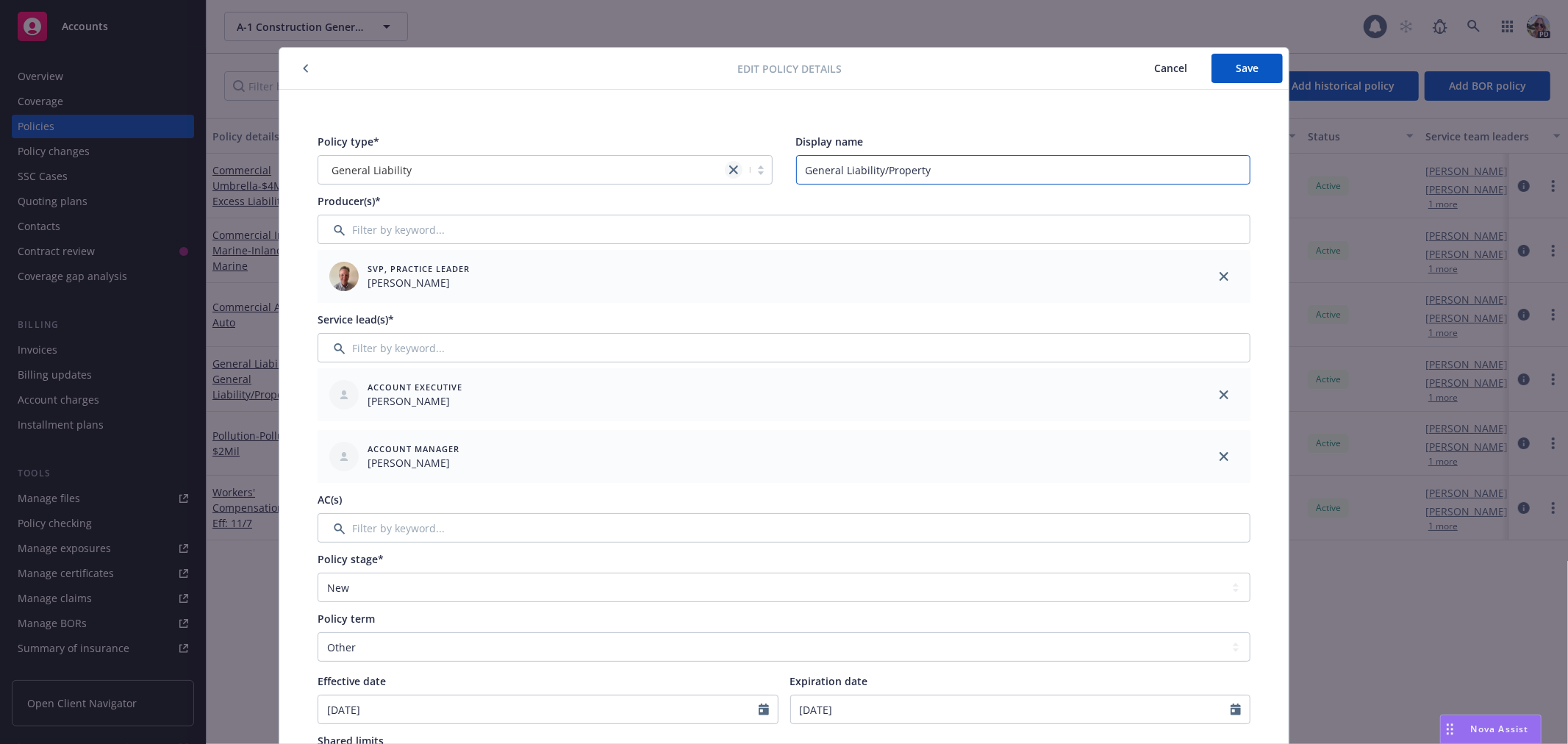
click at [728, 167] on div "Policy type* General Liability Display name General Liability/Property" at bounding box center [783, 159] width 933 height 50
click at [1238, 76] on button "Save" at bounding box center [1246, 68] width 71 height 30
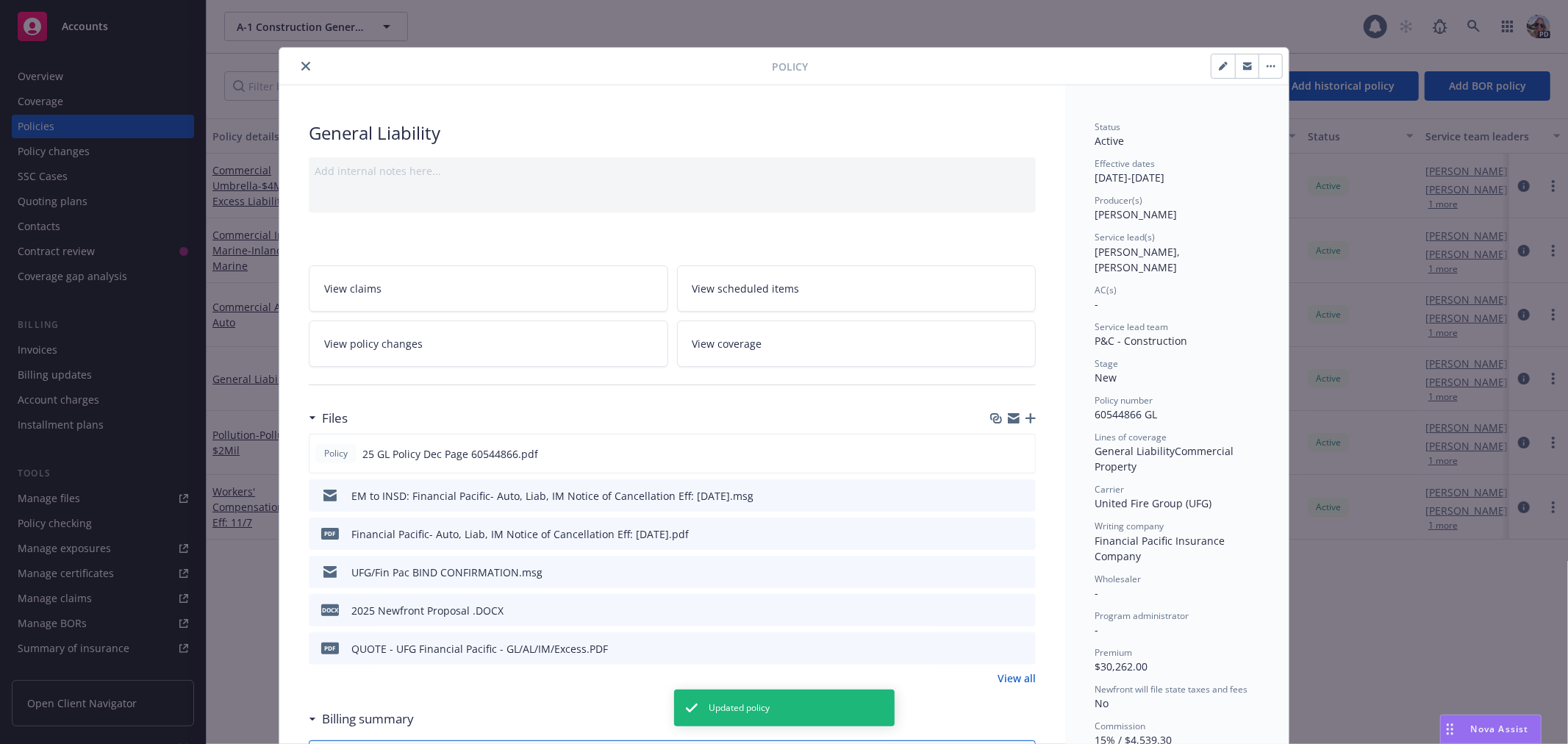
click at [307, 69] on button "close" at bounding box center [305, 66] width 18 height 18
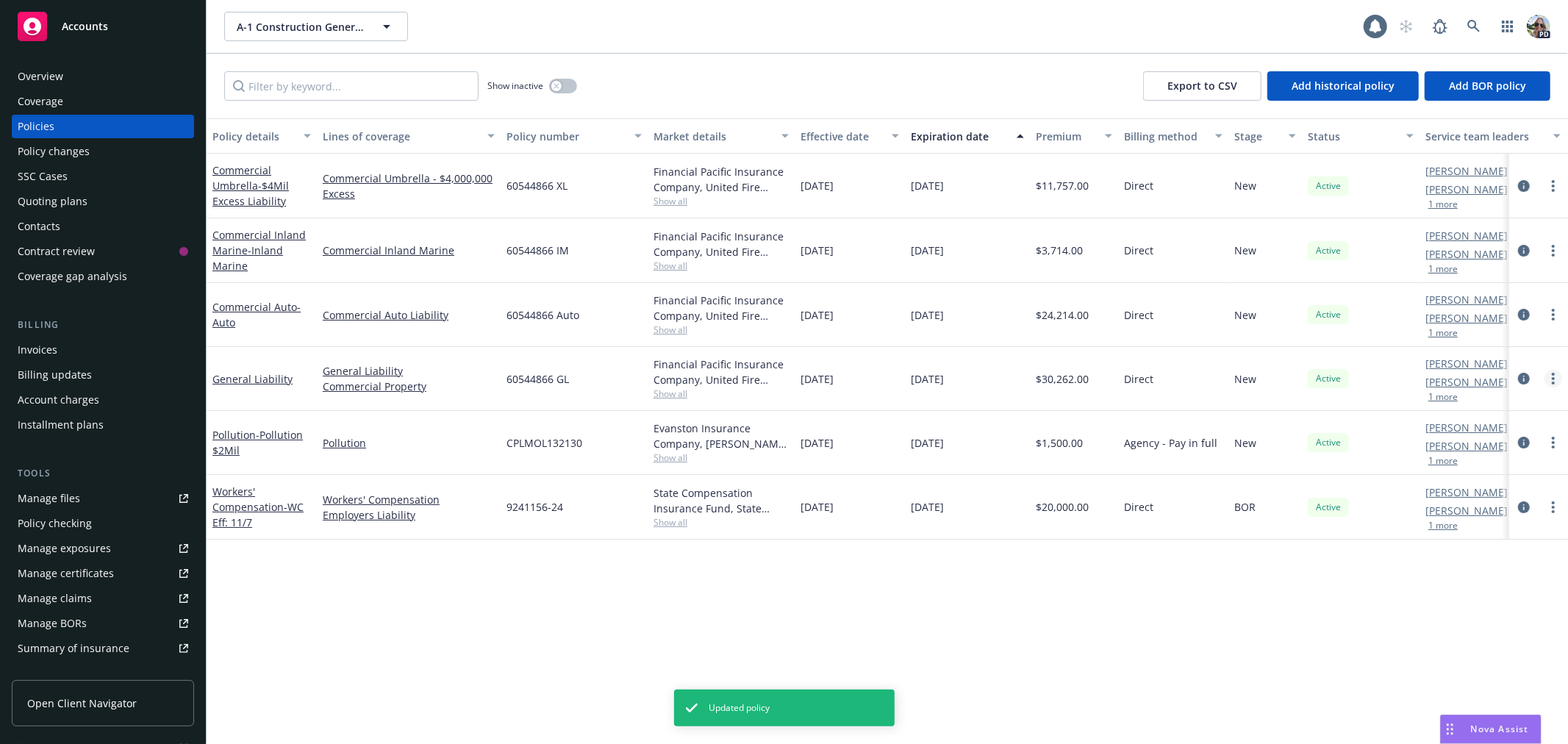
click at [1555, 383] on link "more" at bounding box center [1553, 378] width 18 height 18
click at [1438, 417] on link "Manage lines of coverage" at bounding box center [1474, 409] width 172 height 30
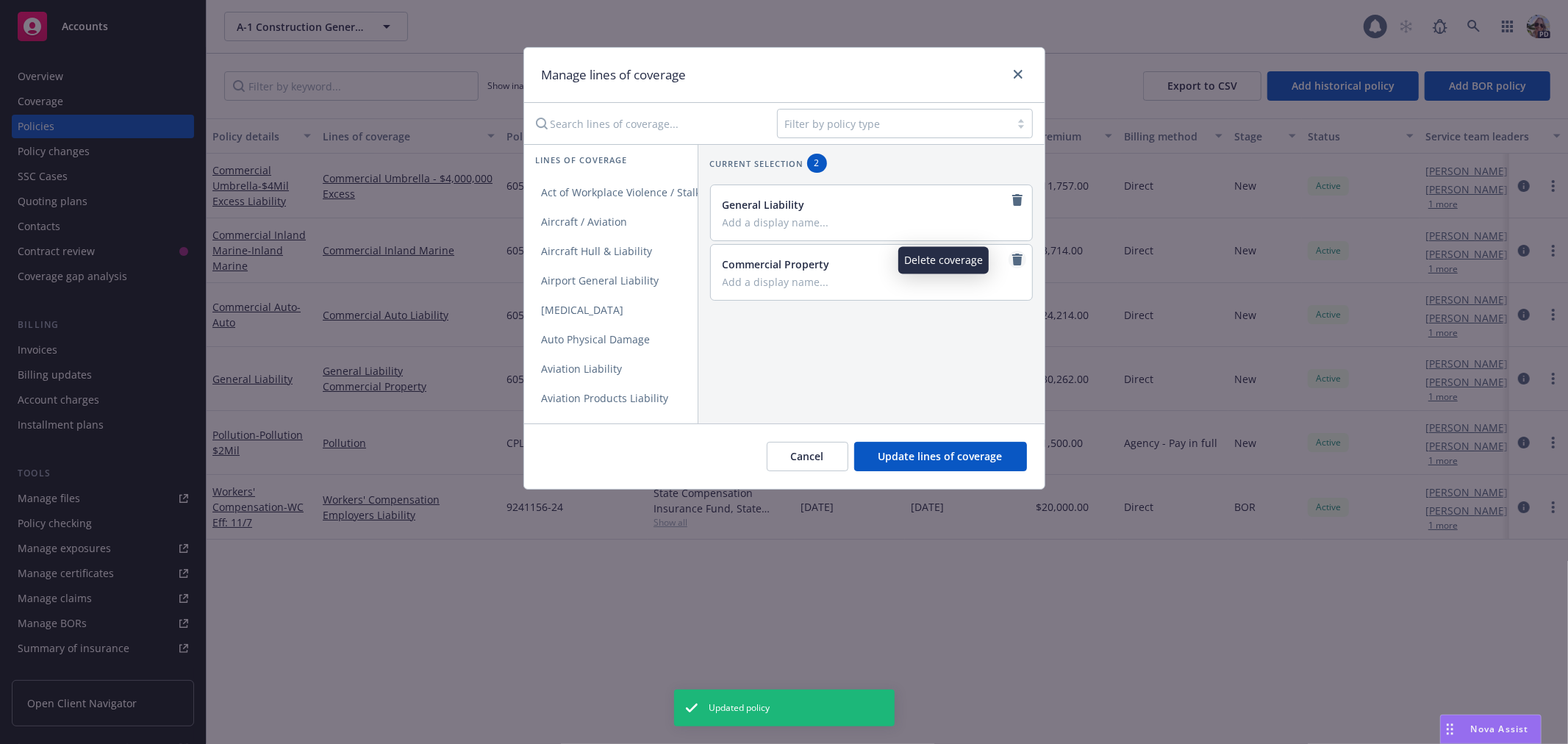
click at [1012, 263] on icon "remove" at bounding box center [1017, 259] width 10 height 11
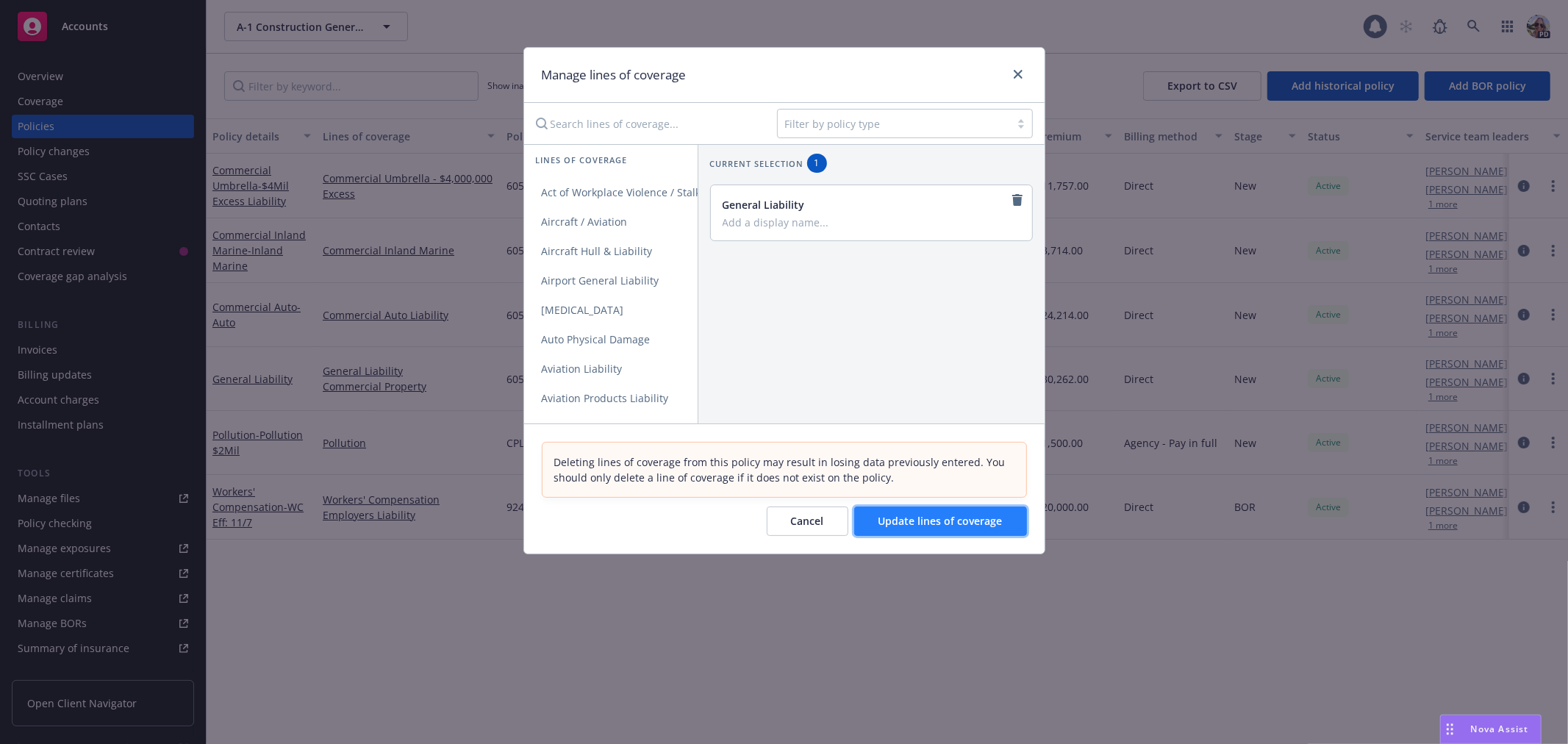
click at [954, 520] on span "Update lines of coverage" at bounding box center [940, 521] width 124 height 14
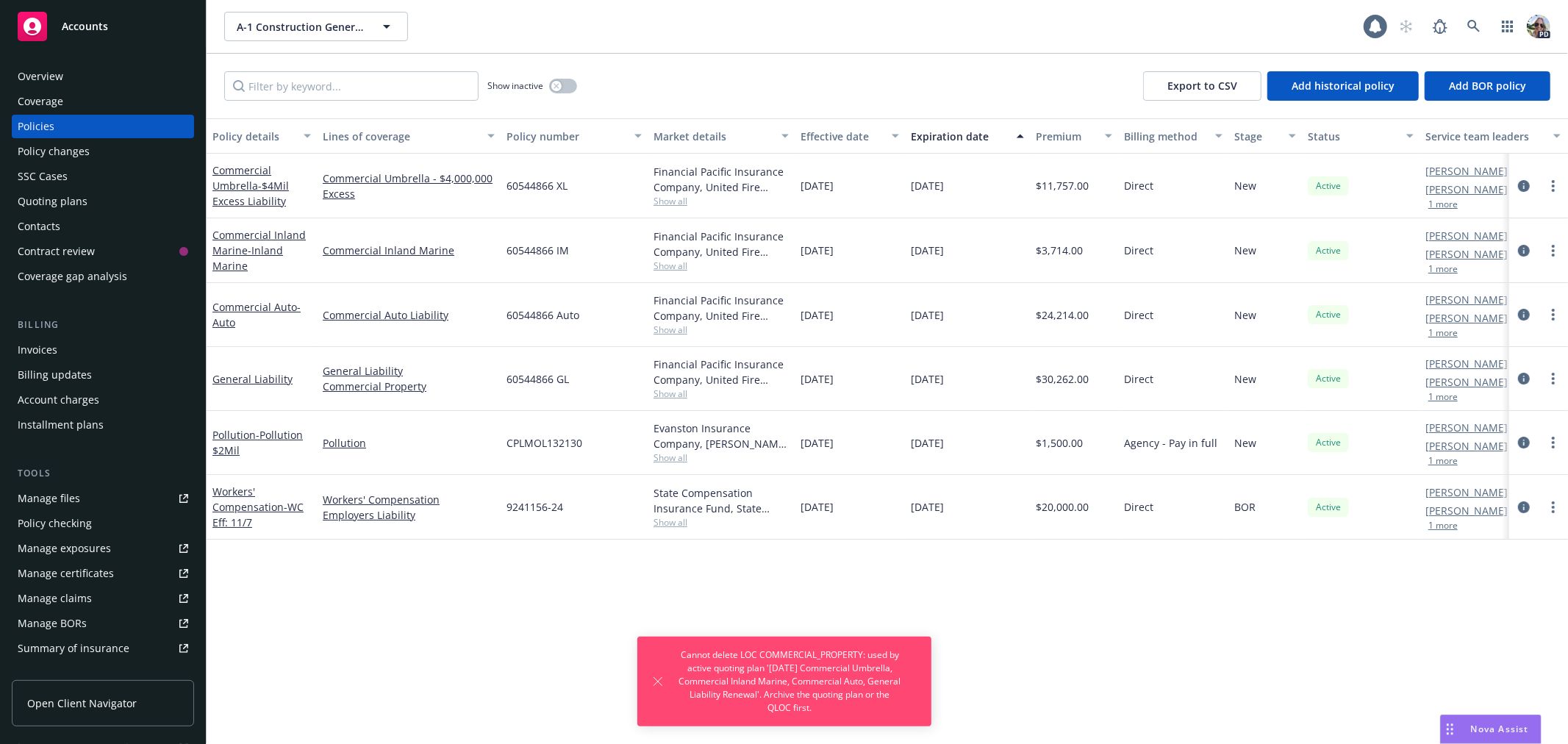
click at [993, 688] on div "Policy details Lines of coverage Policy number Market details Effective date Ex…" at bounding box center [887, 431] width 1361 height 626
click at [63, 195] on div "Quoting plans" at bounding box center [53, 201] width 70 height 24
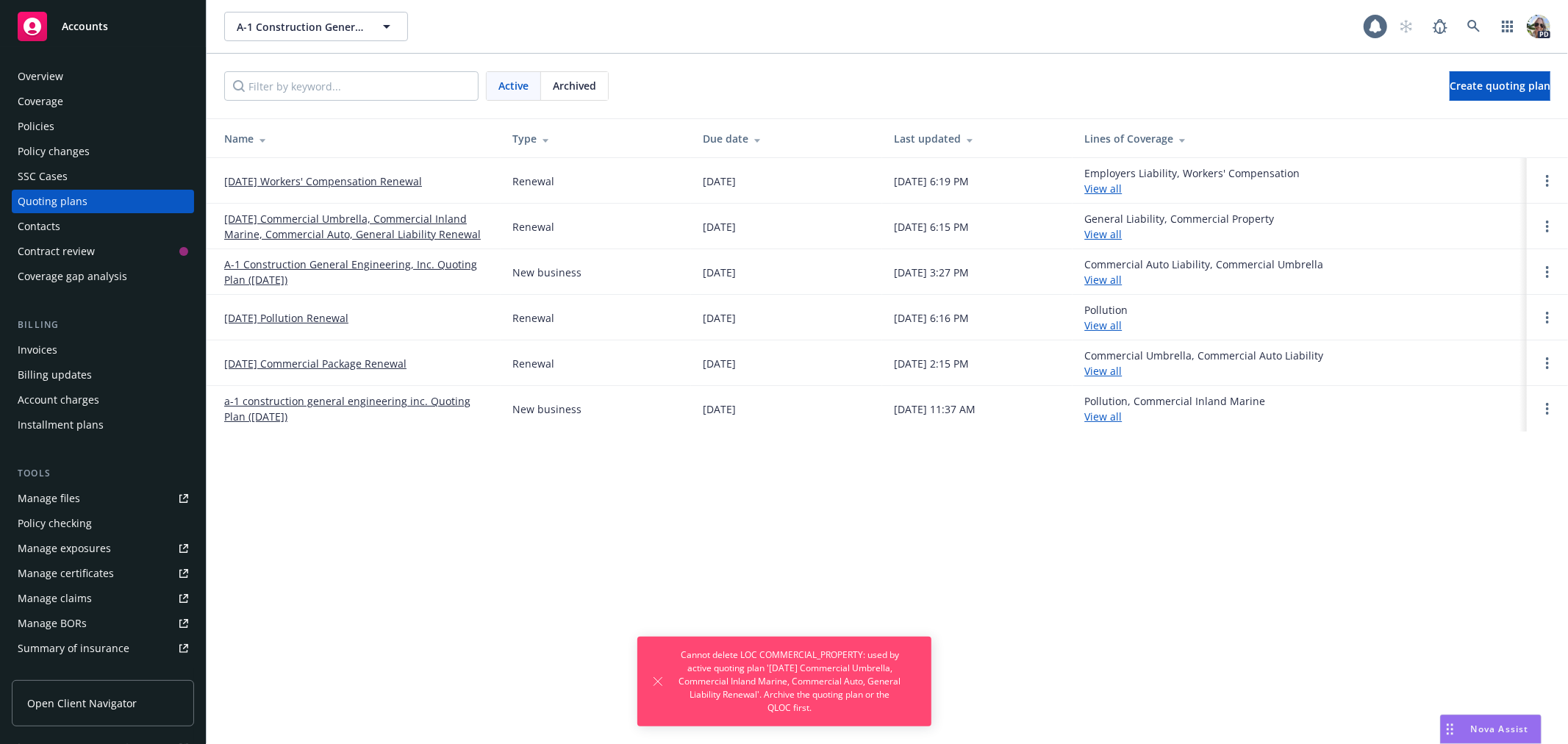
click at [278, 359] on link "11/01/25 Commercial Package Renewal" at bounding box center [315, 363] width 182 height 15
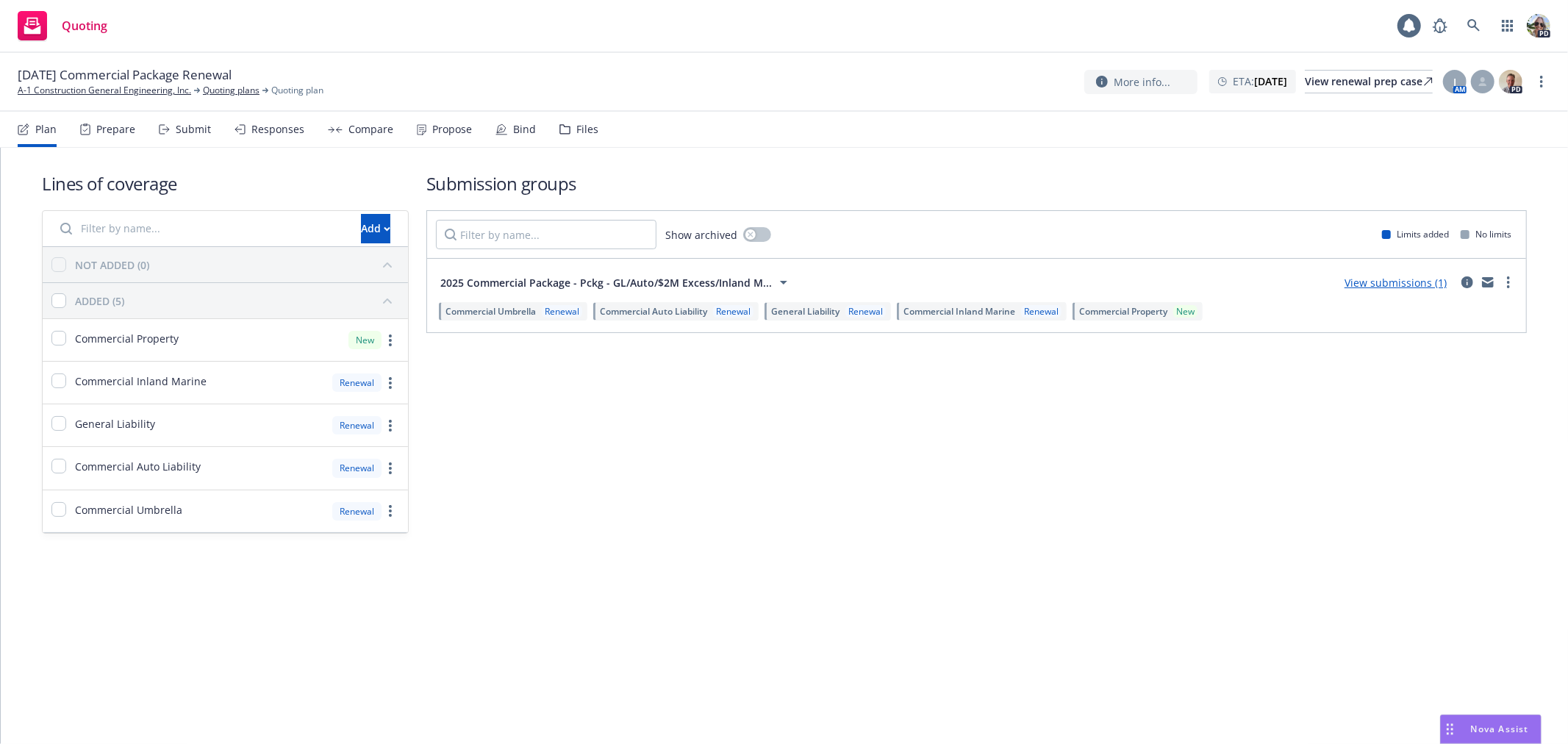
click at [581, 464] on div "Submission groups Show archived Limits added No limits 2025 Commercial Package …" at bounding box center [976, 353] width 1100 height 362
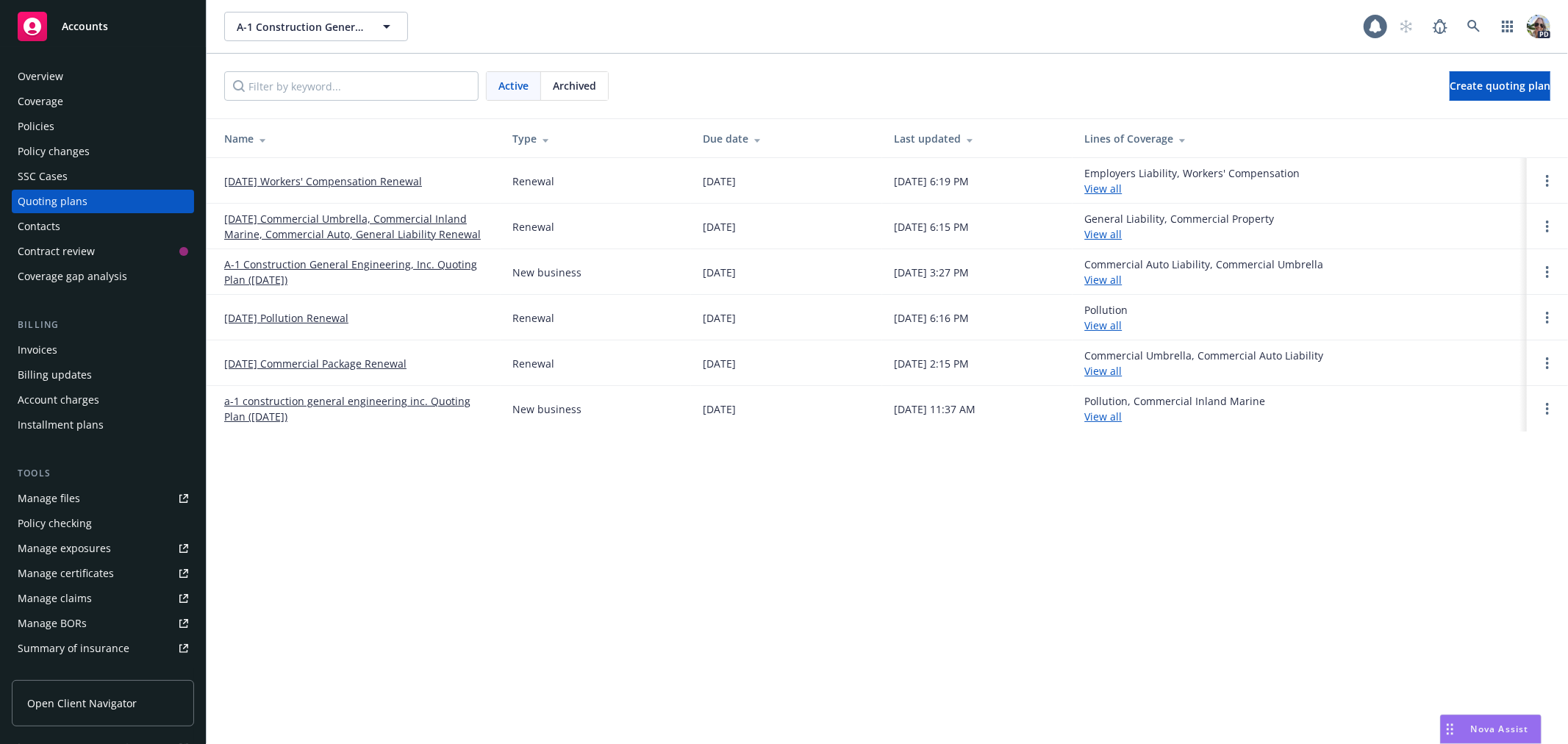
click at [255, 218] on link "11/01/25 Commercial Umbrella, Commercial Inland Marine, Commercial Auto, Genera…" at bounding box center [356, 227] width 265 height 31
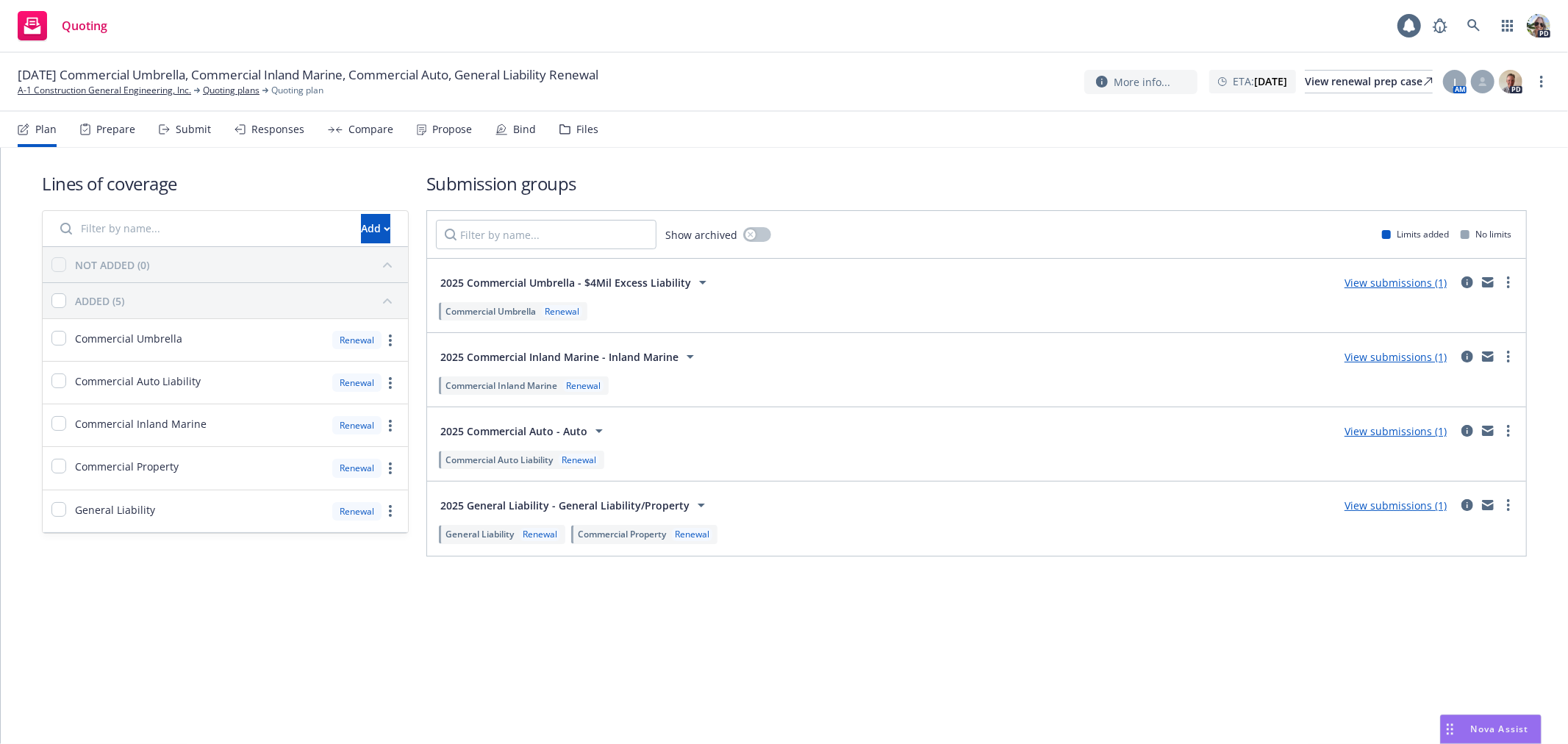
click at [647, 533] on span "Commercial Property" at bounding box center [622, 534] width 88 height 12
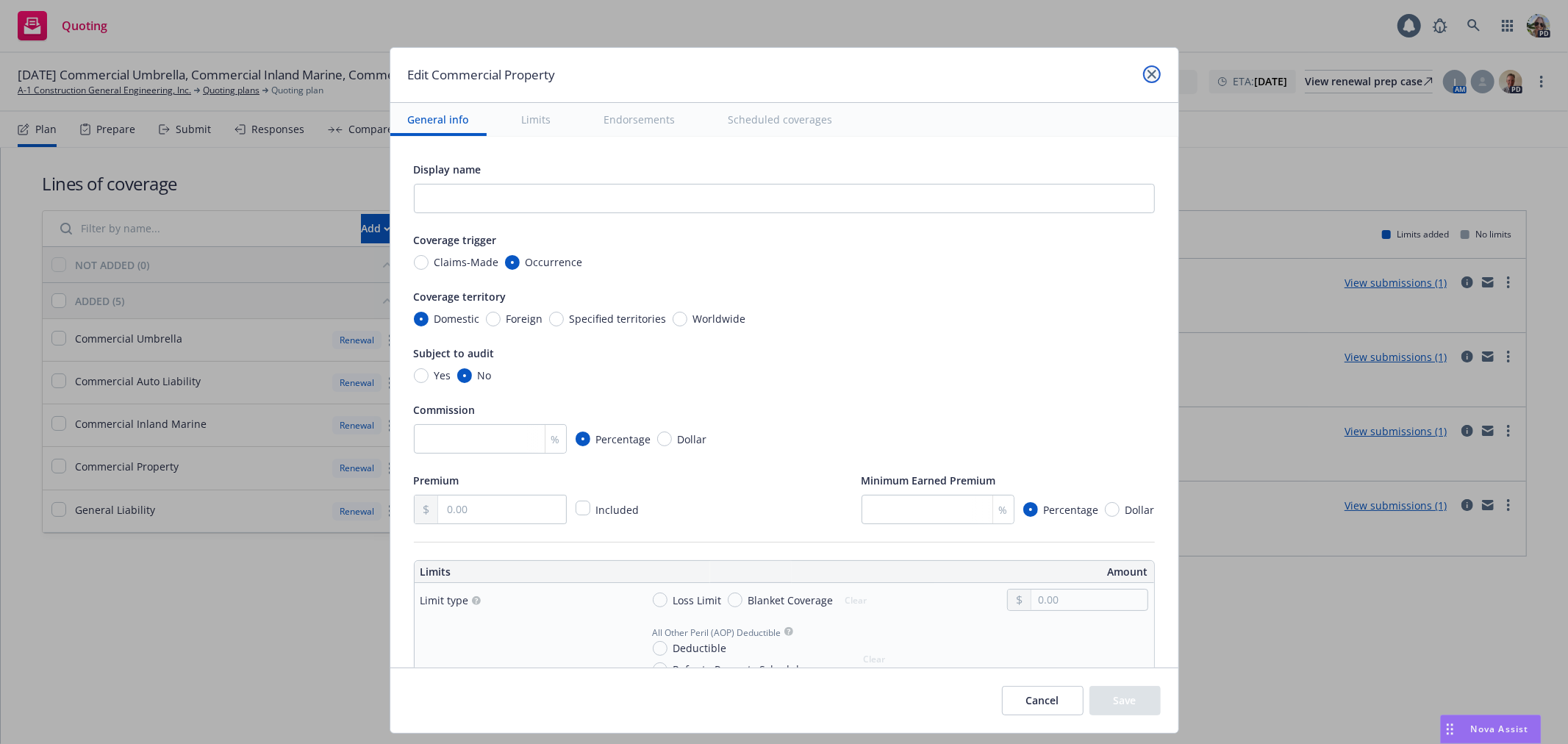
click at [1147, 72] on icon "close" at bounding box center [1152, 75] width 9 height 9
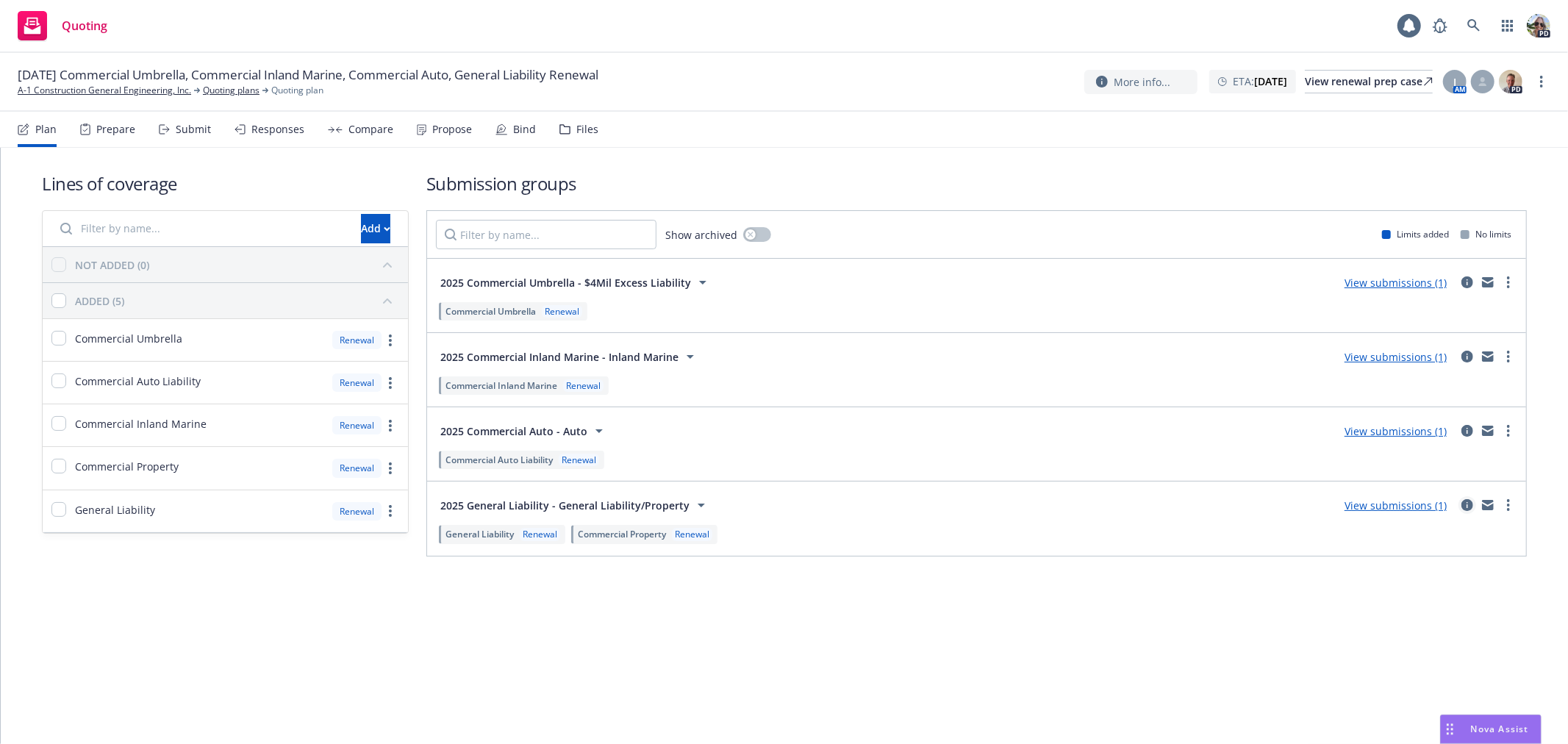
click at [1470, 503] on icon "circleInformation" at bounding box center [1467, 504] width 11 height 11
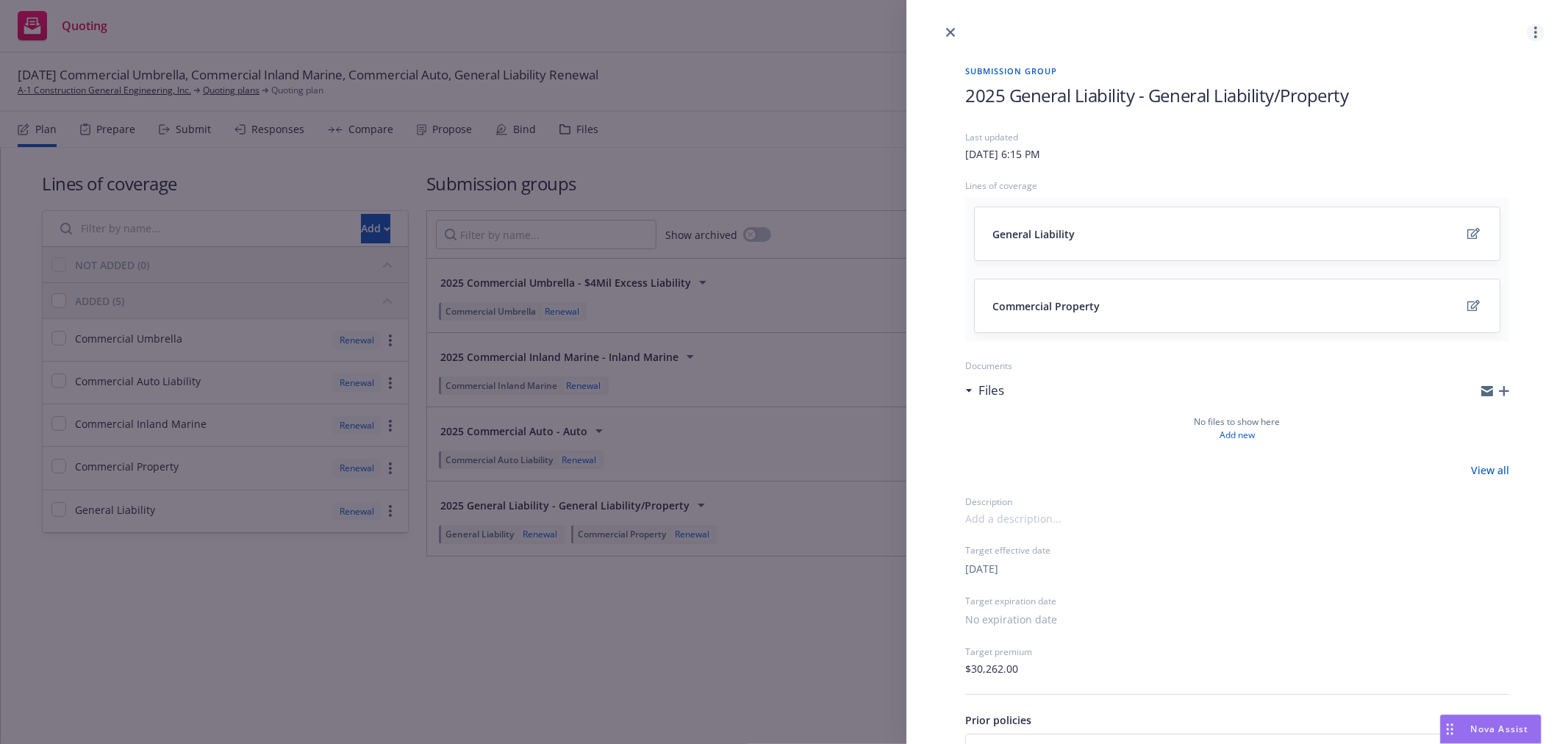
click at [1527, 24] on link "more" at bounding box center [1535, 32] width 18 height 18
click at [339, 660] on div "Submission group 2025 General Liability - General Liability/Property Last updat…" at bounding box center [784, 372] width 1568 height 744
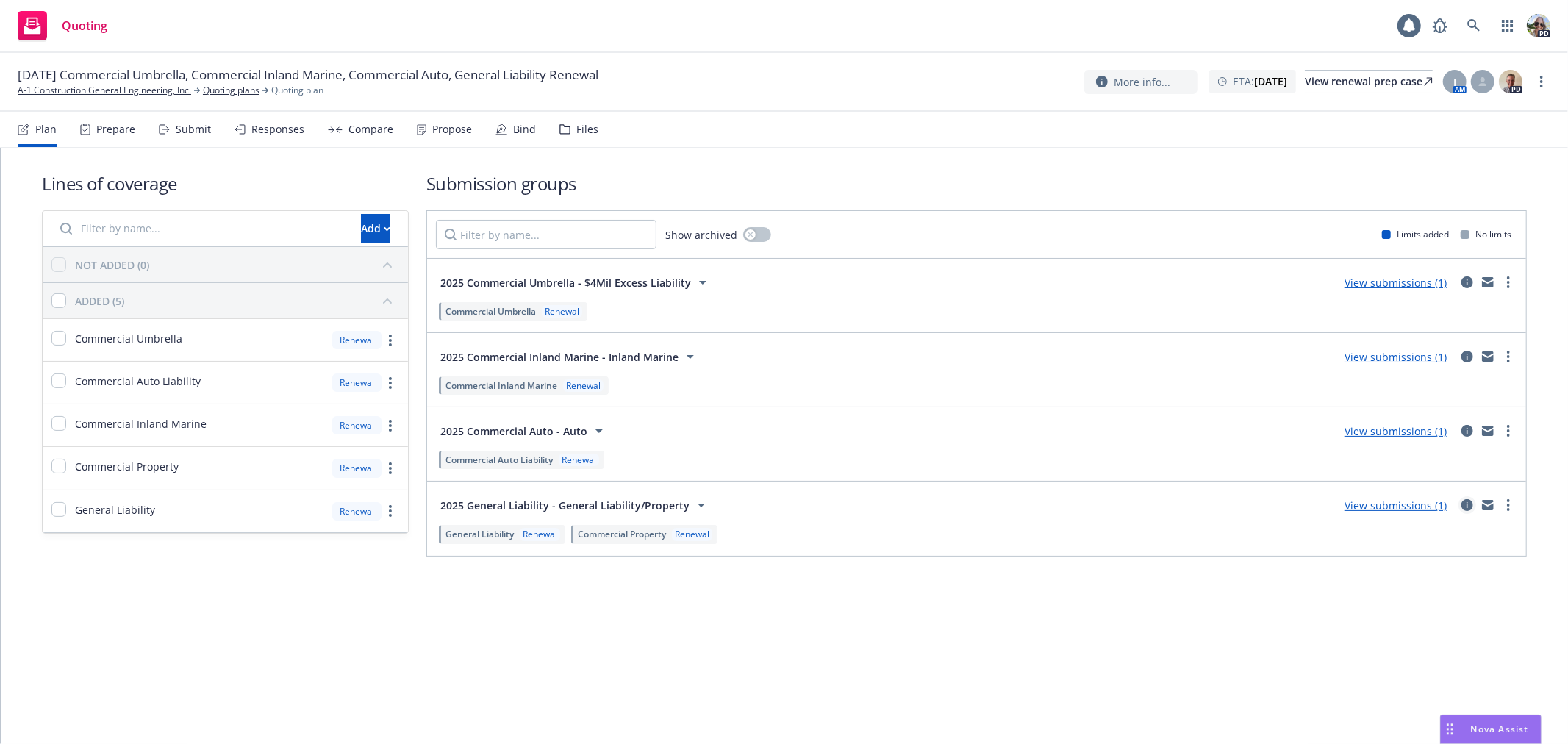
click at [1467, 508] on icon "circleInformation" at bounding box center [1467, 504] width 11 height 11
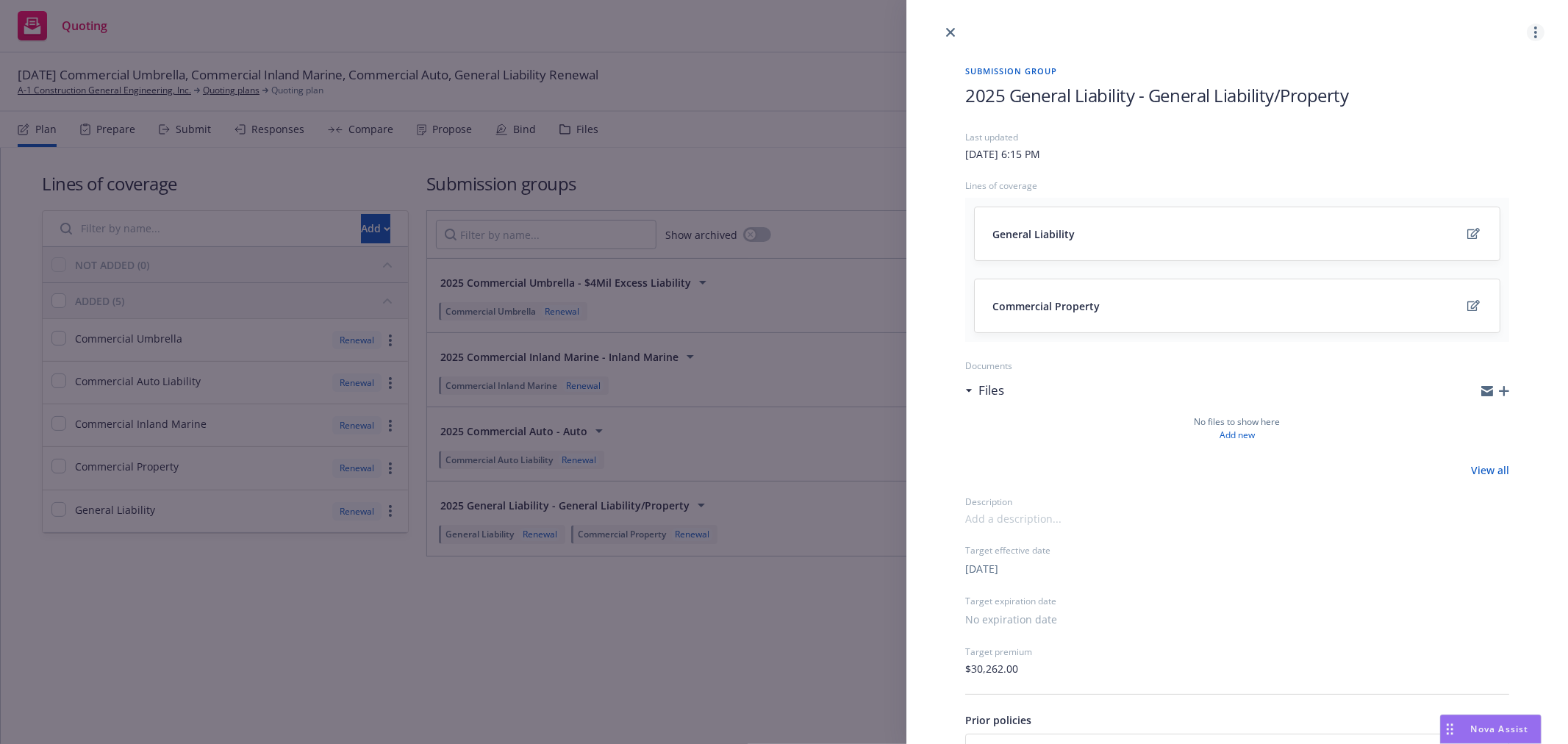
click at [1529, 30] on link "more" at bounding box center [1535, 32] width 18 height 18
click at [1269, 524] on div at bounding box center [1236, 519] width 544 height 15
click at [950, 28] on icon "close" at bounding box center [950, 33] width 9 height 9
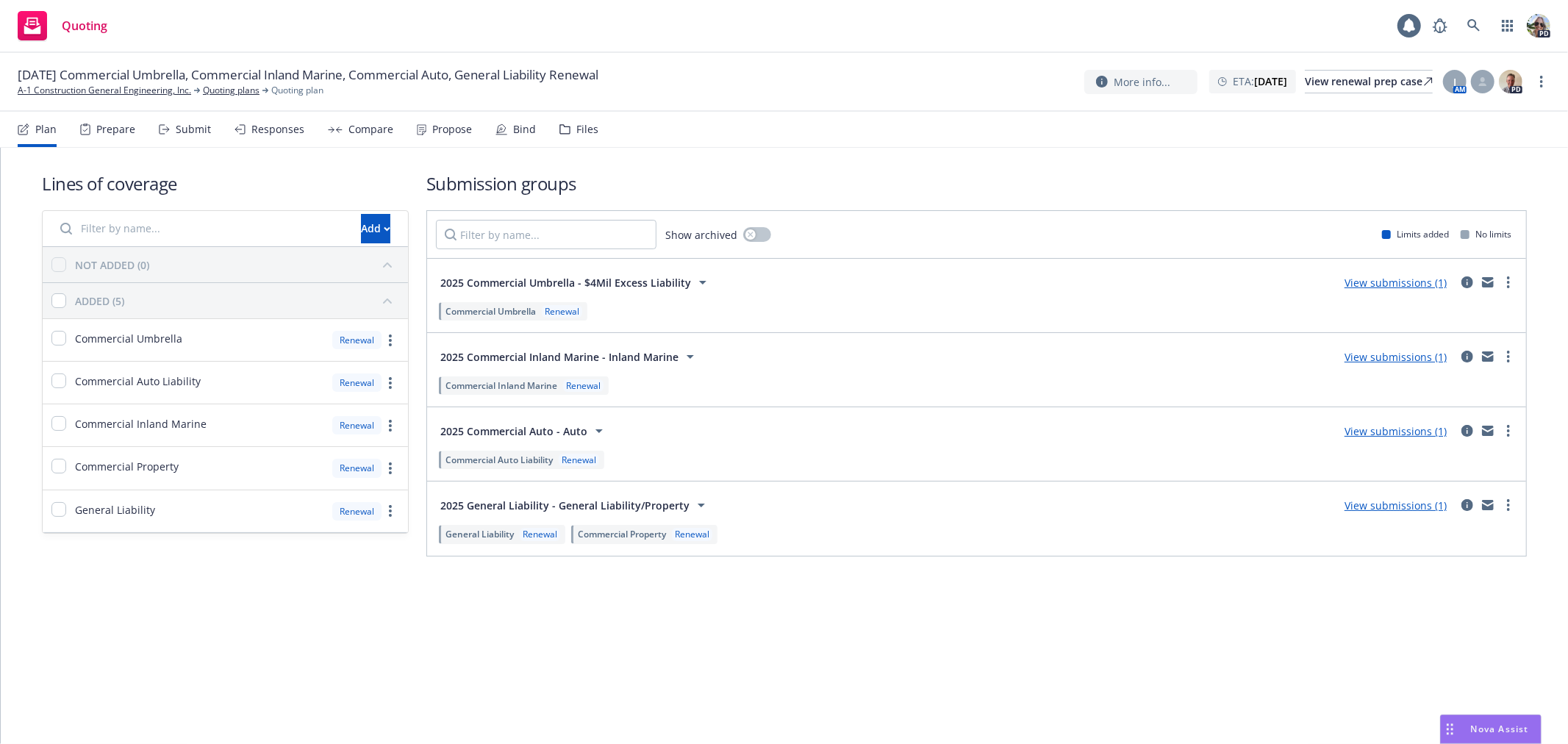
drag, startPoint x: 606, startPoint y: 530, endPoint x: 592, endPoint y: 568, distance: 40.5
click at [592, 568] on div "Lines of coverage Add NOT ADDED (0) ADDED (5) Commercial Umbrella Renewal Comme…" at bounding box center [784, 364] width 1485 height 433
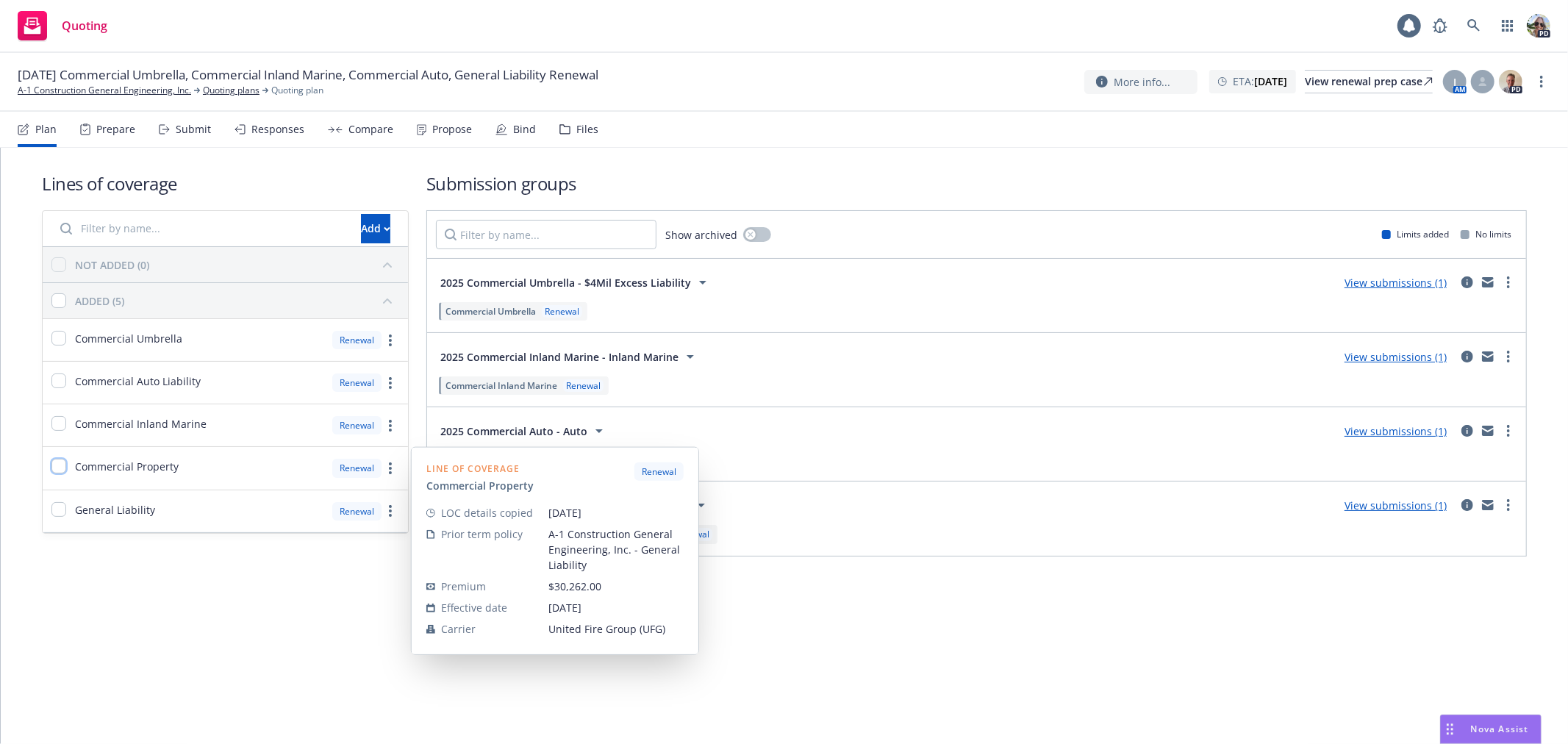
click at [56, 463] on input "checkbox" at bounding box center [58, 465] width 14 height 14
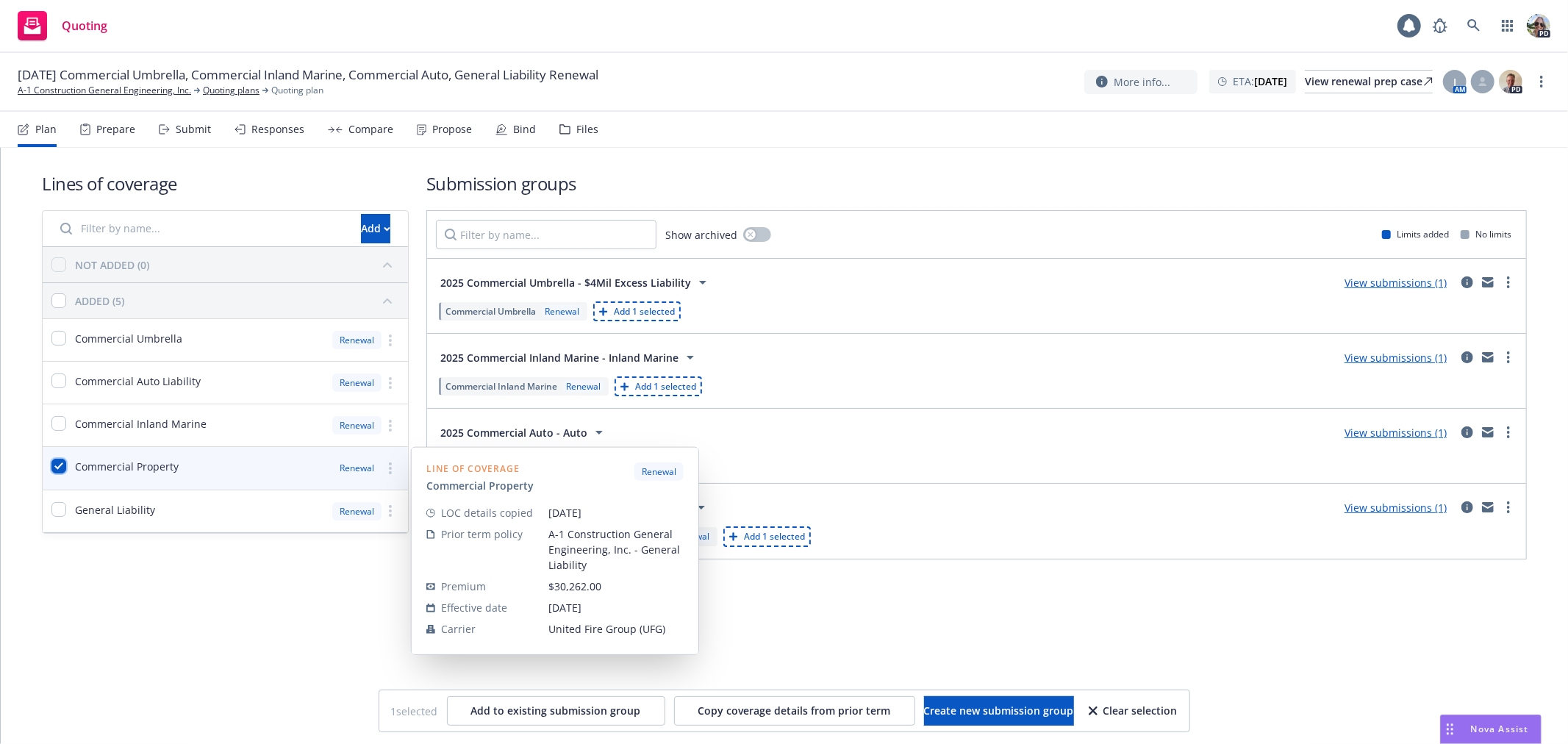
click at [53, 465] on input "checkbox" at bounding box center [58, 465] width 14 height 14
checkbox input "false"
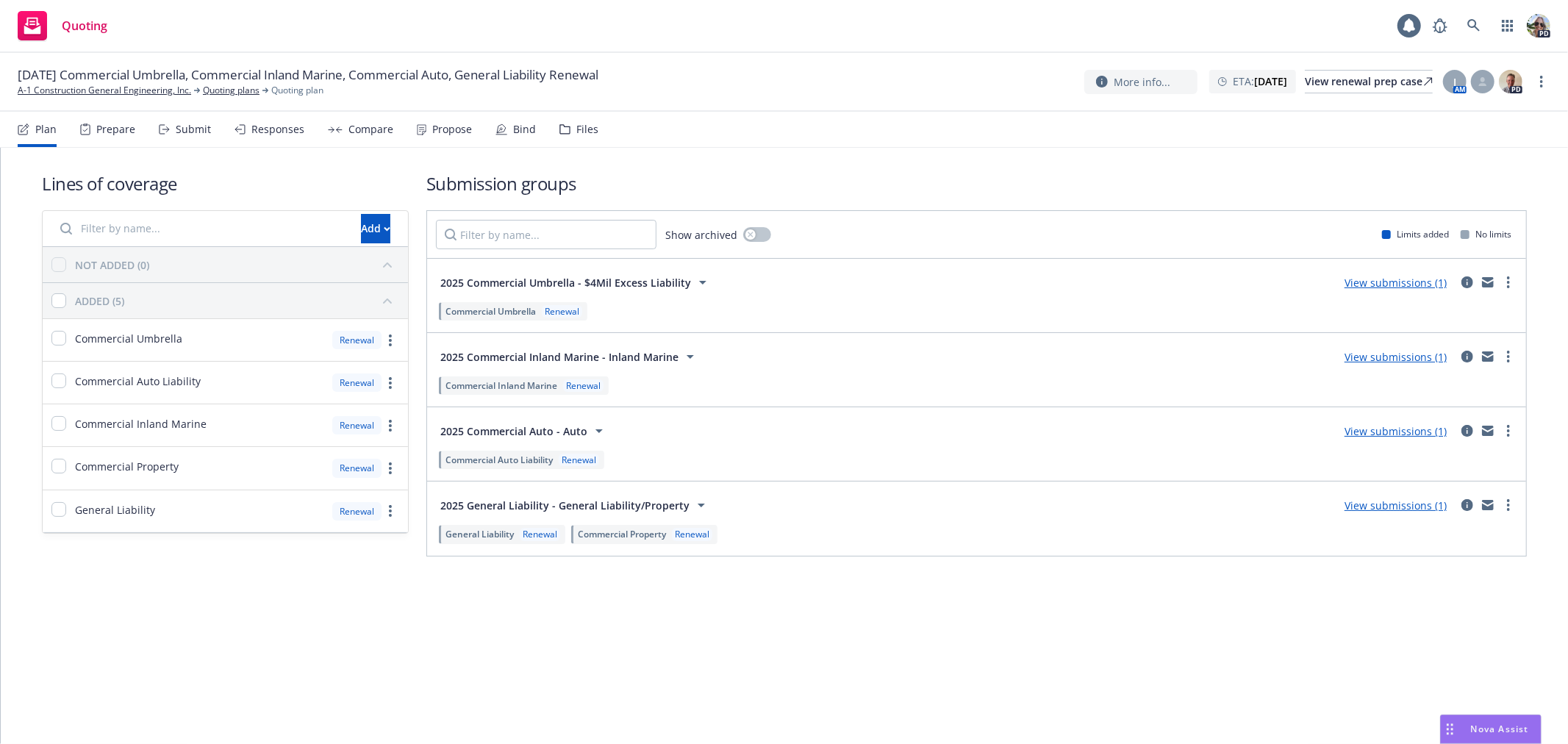
click at [566, 124] on div "Files" at bounding box center [578, 129] width 39 height 35
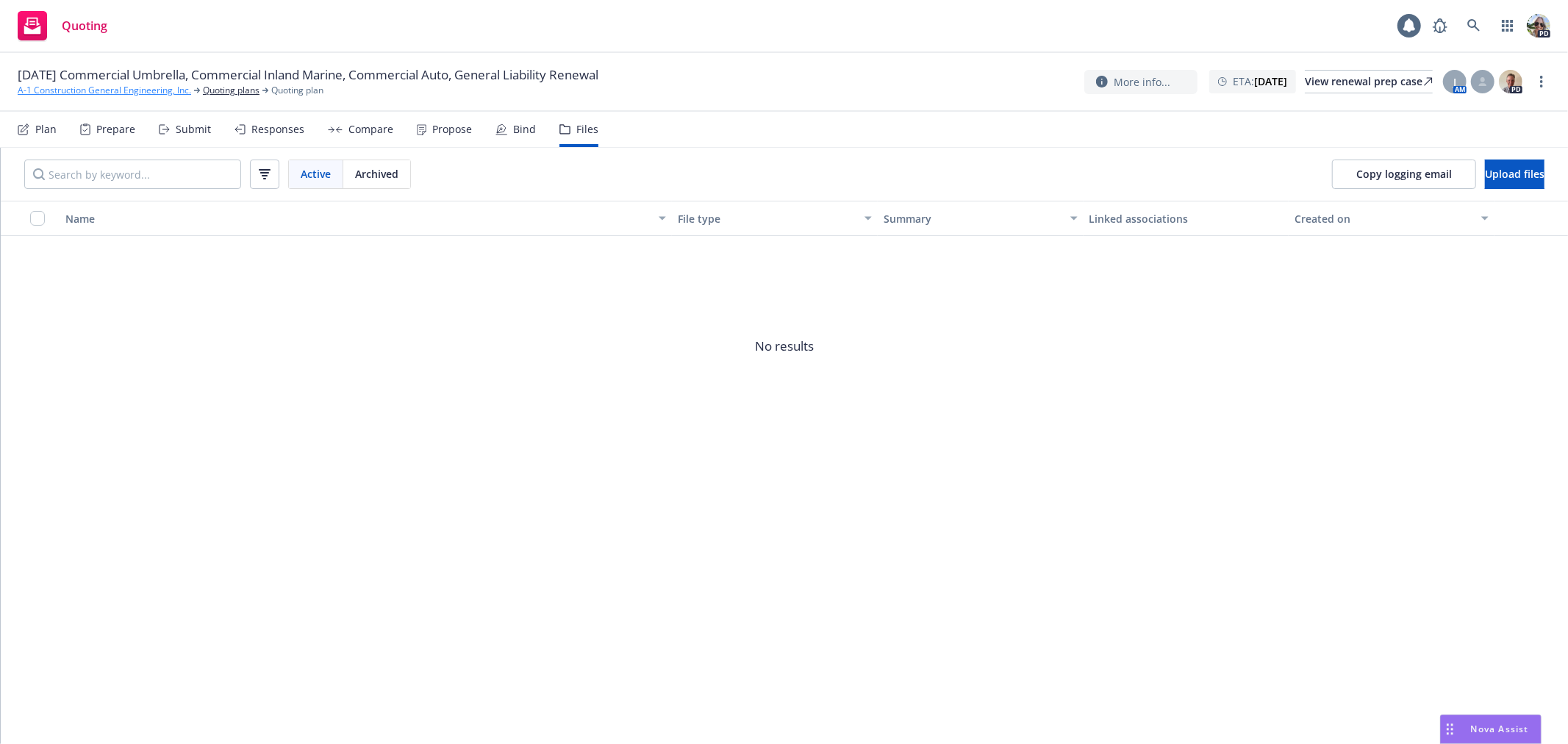
click at [67, 91] on link "A-1 Construction General Engineering, Inc." at bounding box center [104, 90] width 173 height 13
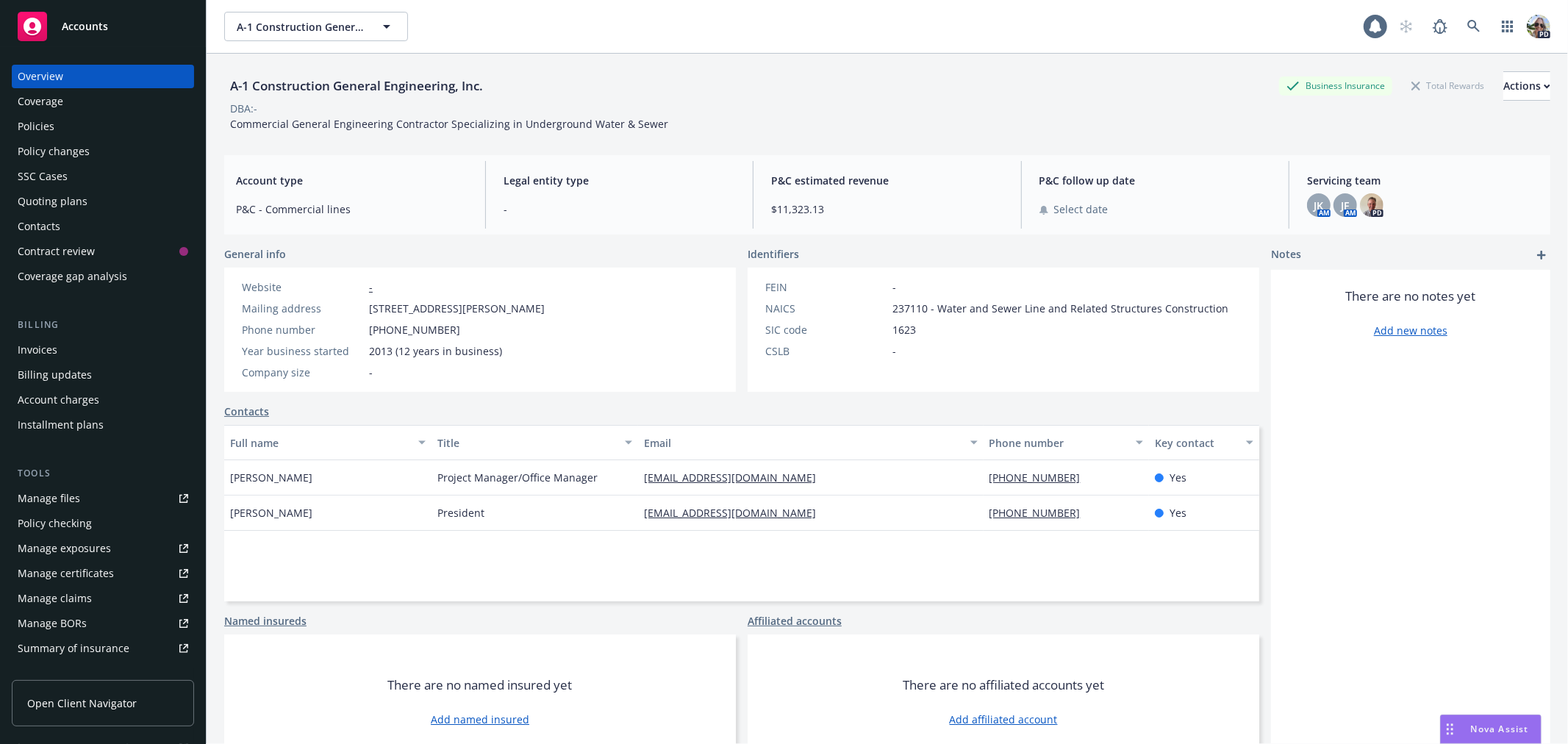
click at [76, 127] on div "Policies" at bounding box center [103, 126] width 171 height 24
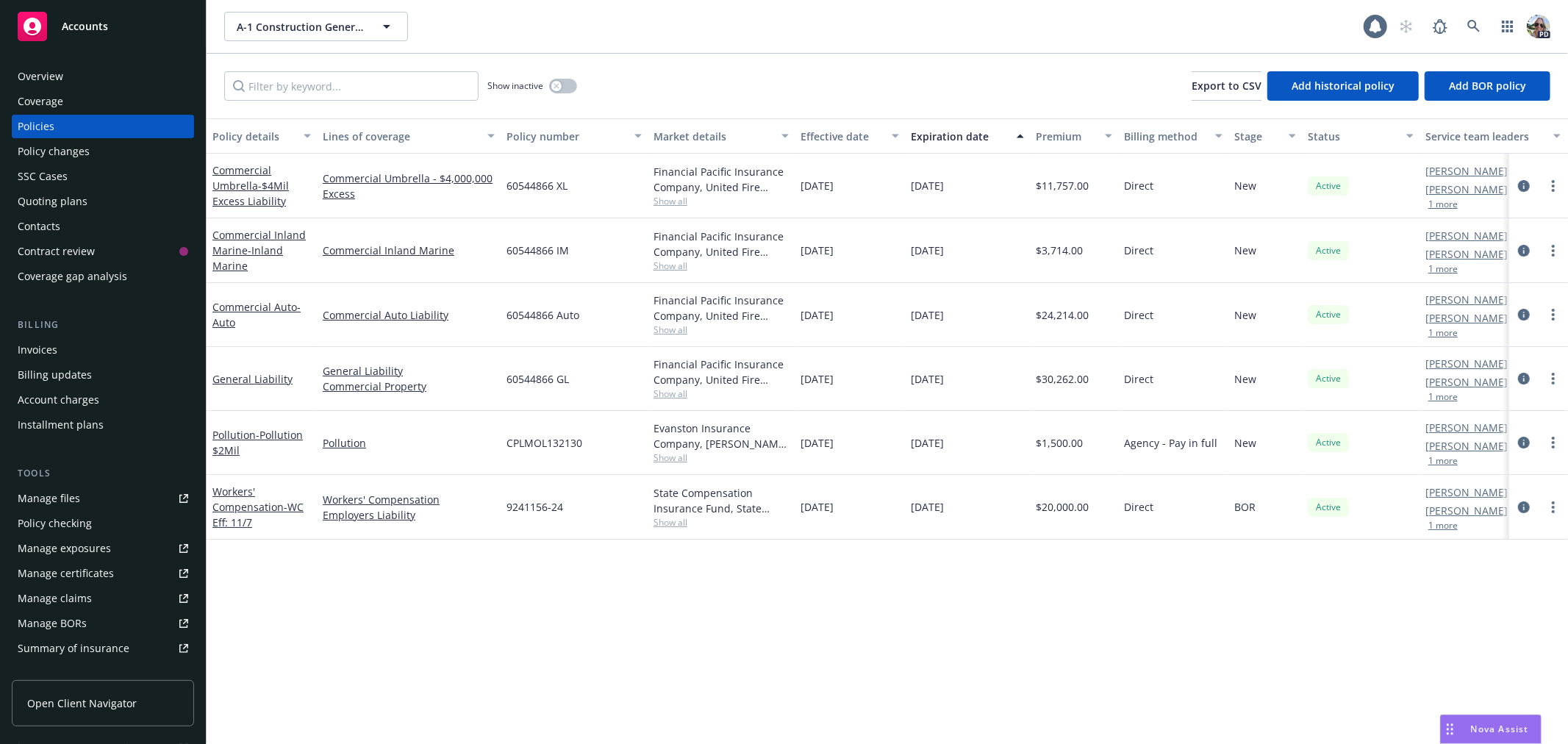
click at [75, 150] on div "Policy changes" at bounding box center [53, 151] width 72 height 24
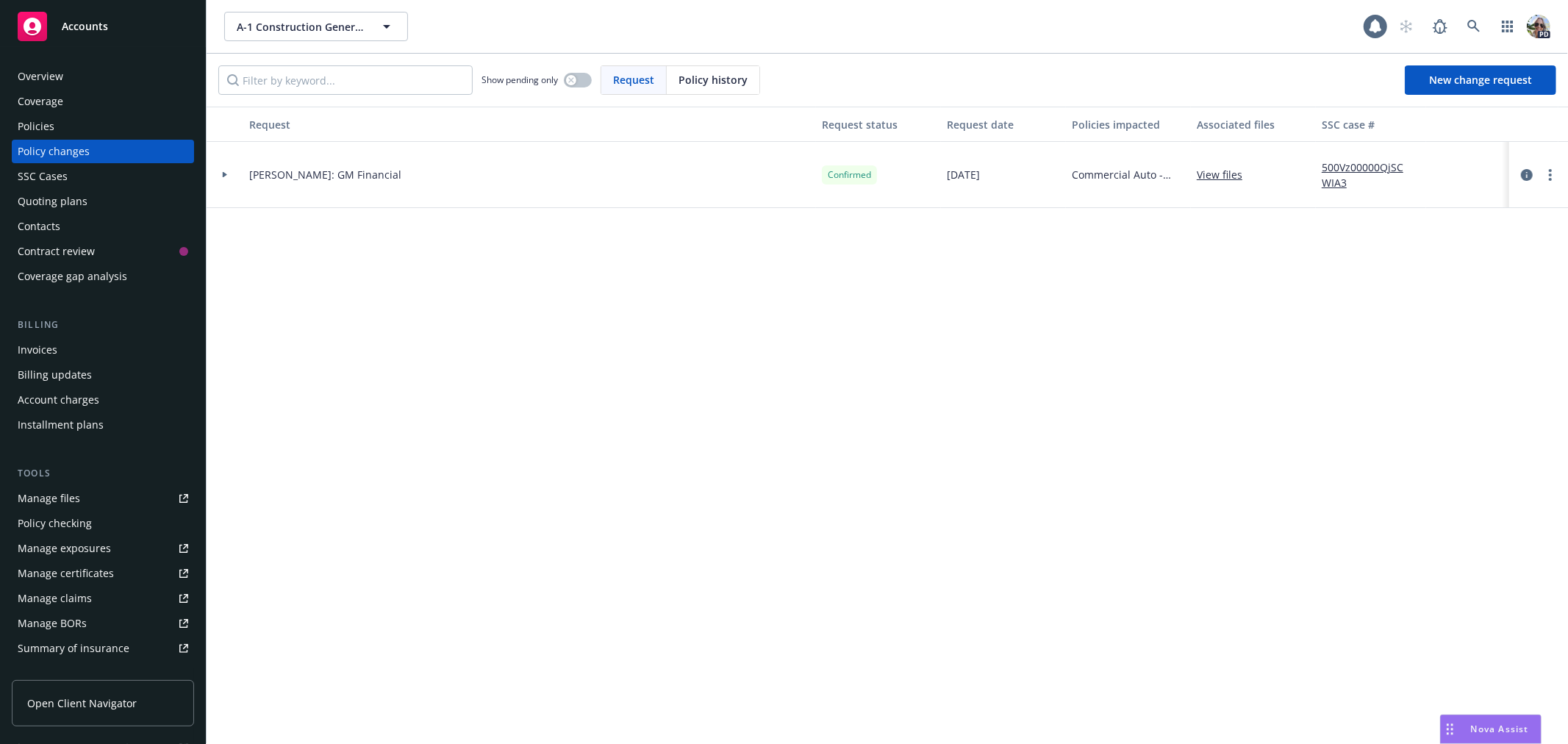
click at [69, 201] on div "Quoting plans" at bounding box center [53, 201] width 70 height 24
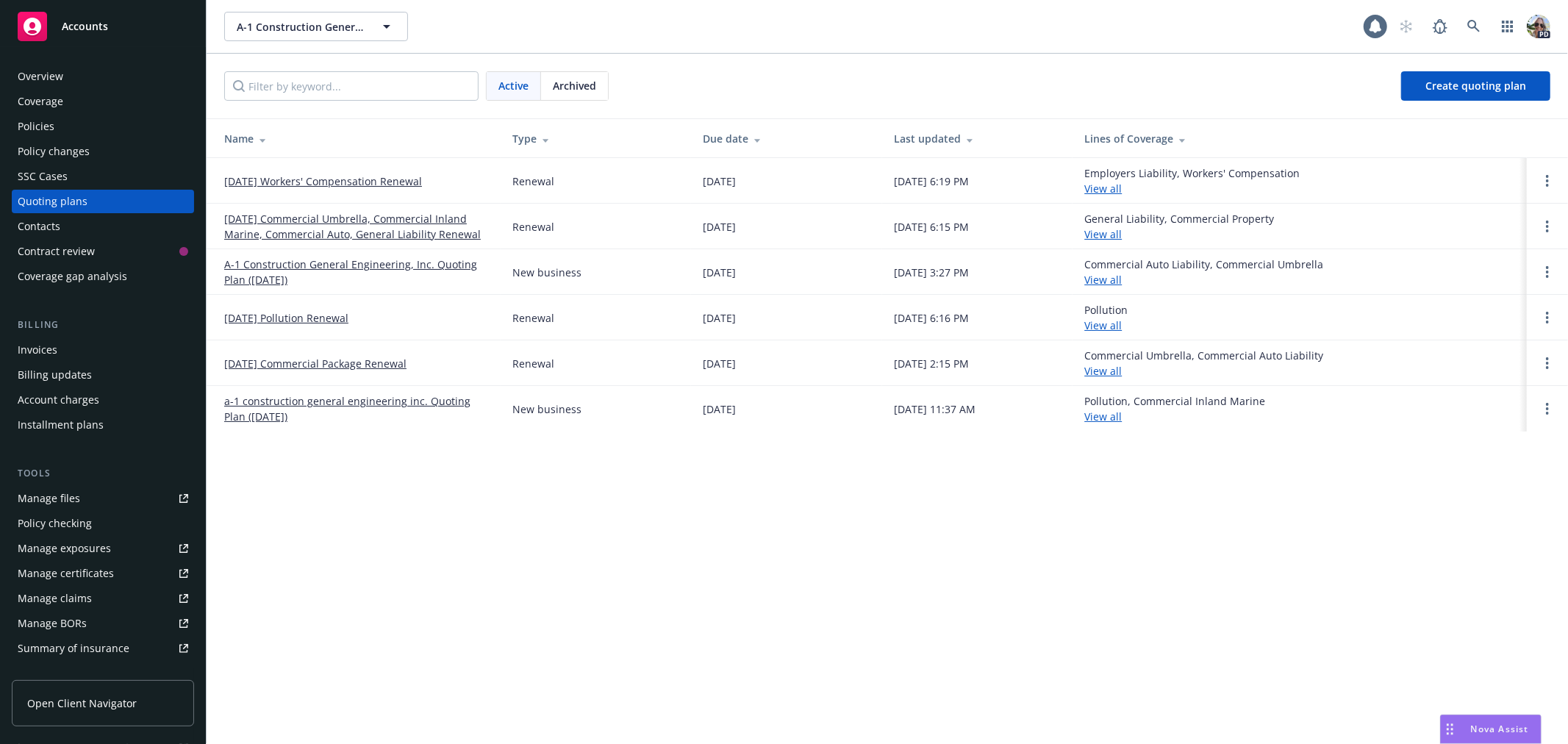
click at [238, 366] on link "[DATE] Commercial Package Renewal" at bounding box center [315, 363] width 182 height 15
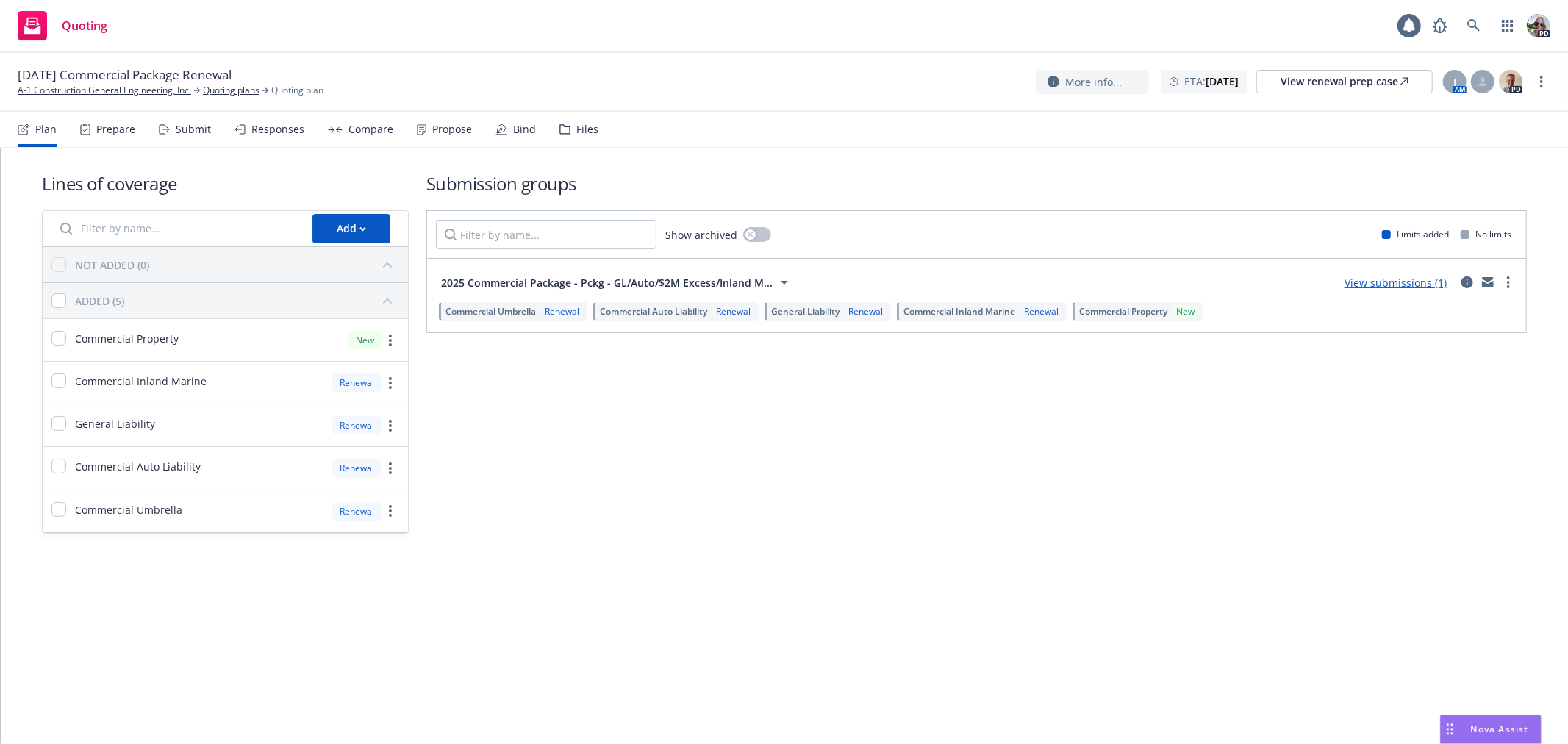
click at [566, 130] on div "Files" at bounding box center [578, 129] width 39 height 35
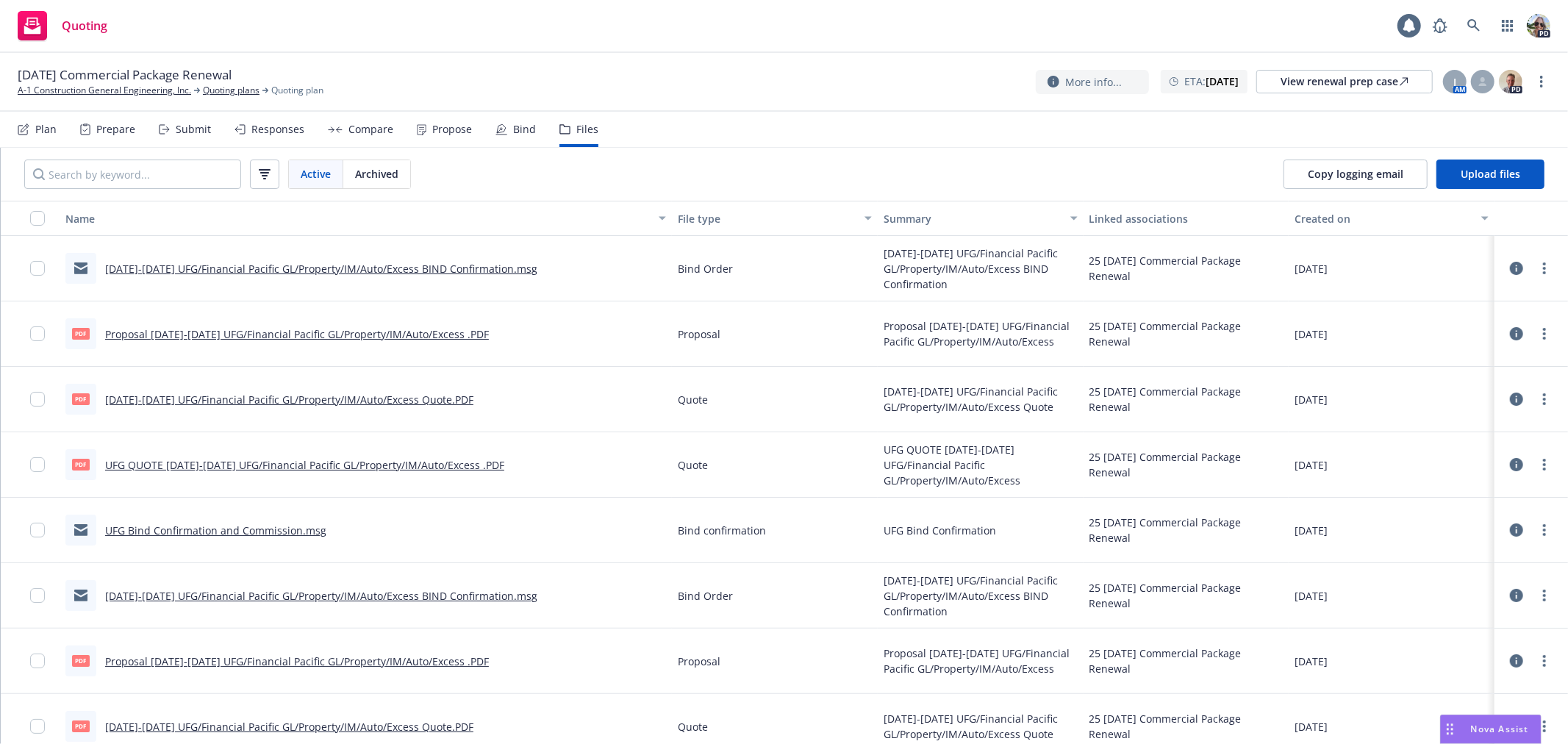
click at [532, 128] on div "Plan Prepare Submit Responses Compare Propose Bind Files" at bounding box center [307, 129] width 580 height 35
click at [529, 127] on div "Bind" at bounding box center [525, 129] width 23 height 11
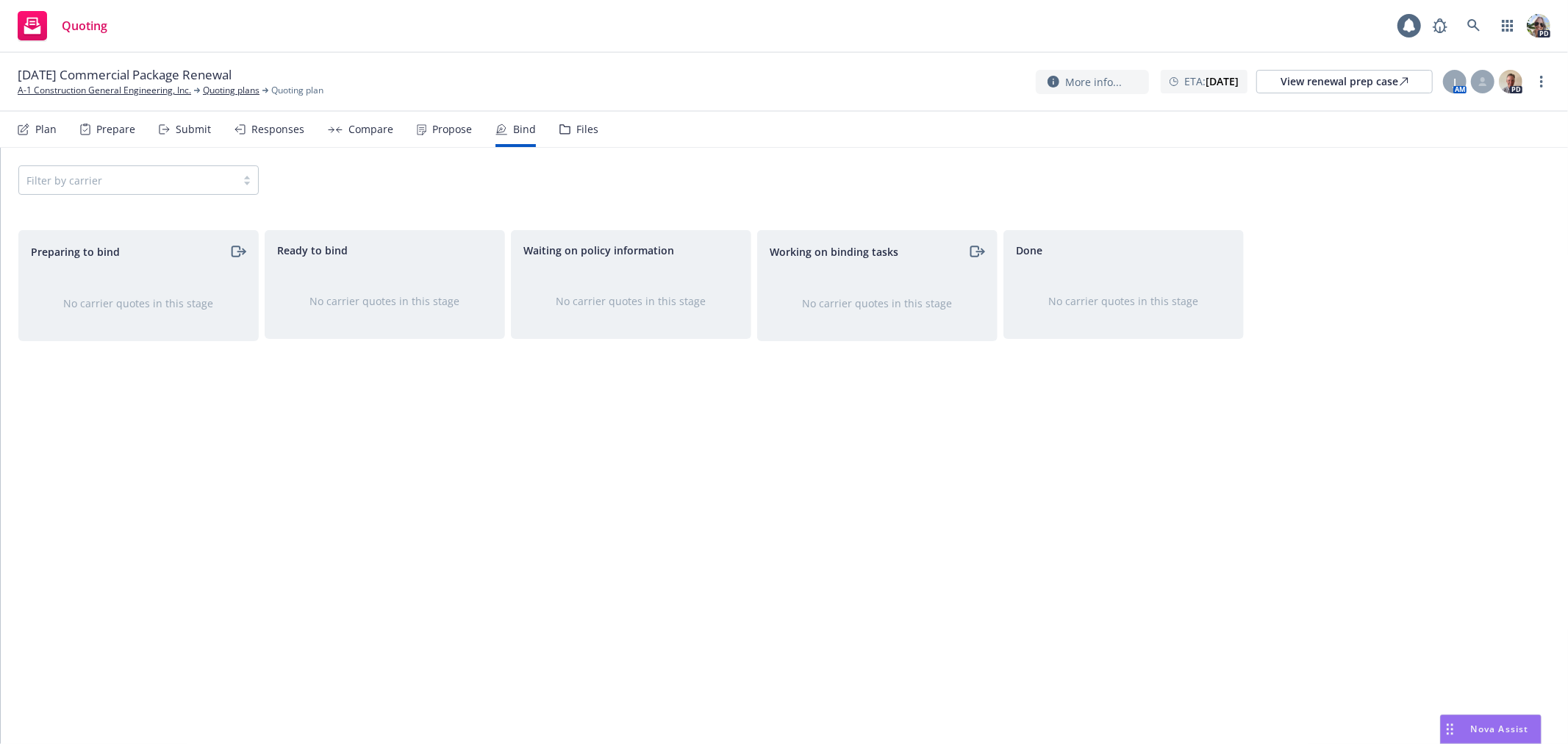
click at [450, 127] on div "Propose" at bounding box center [452, 129] width 40 height 11
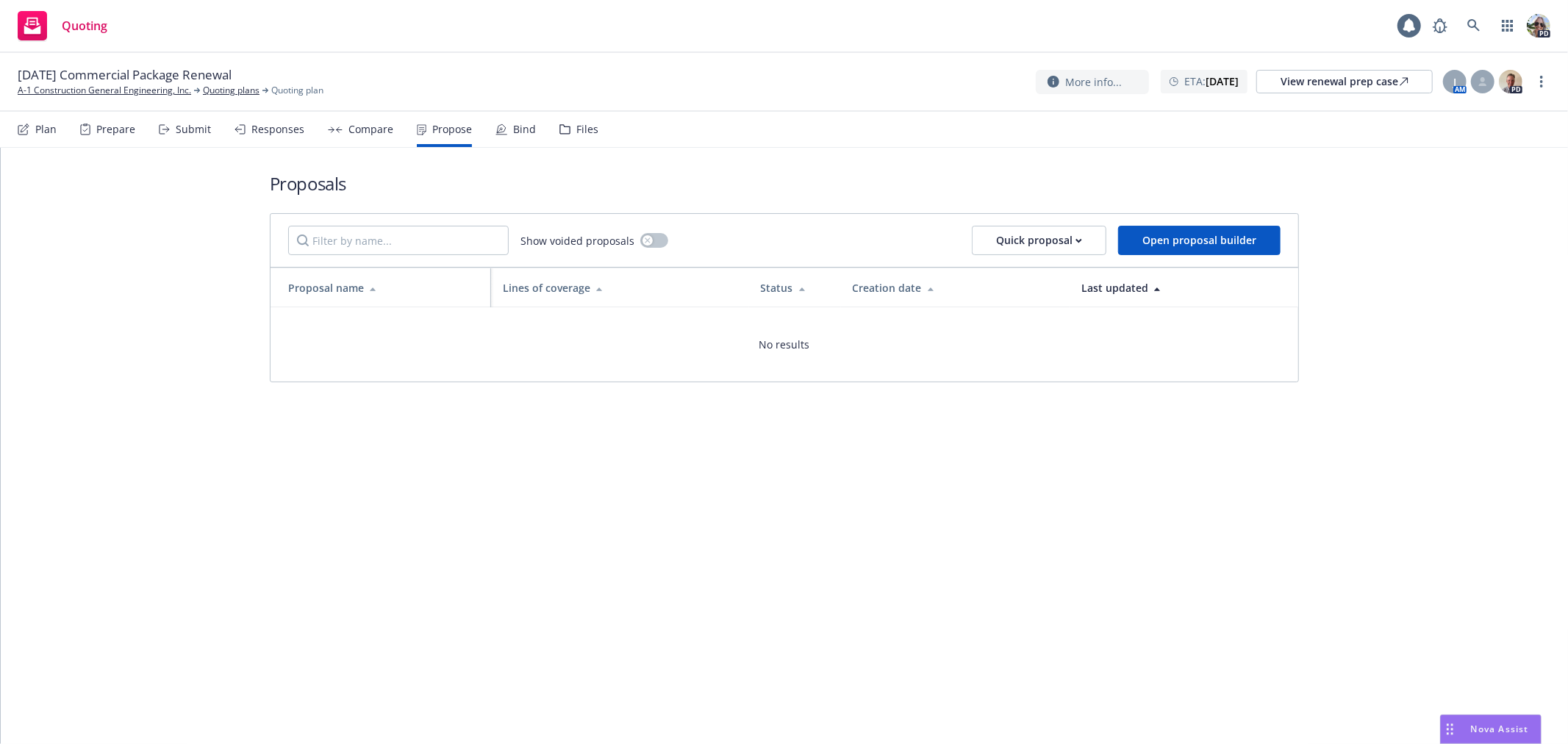
click at [380, 130] on div "Compare" at bounding box center [371, 129] width 45 height 11
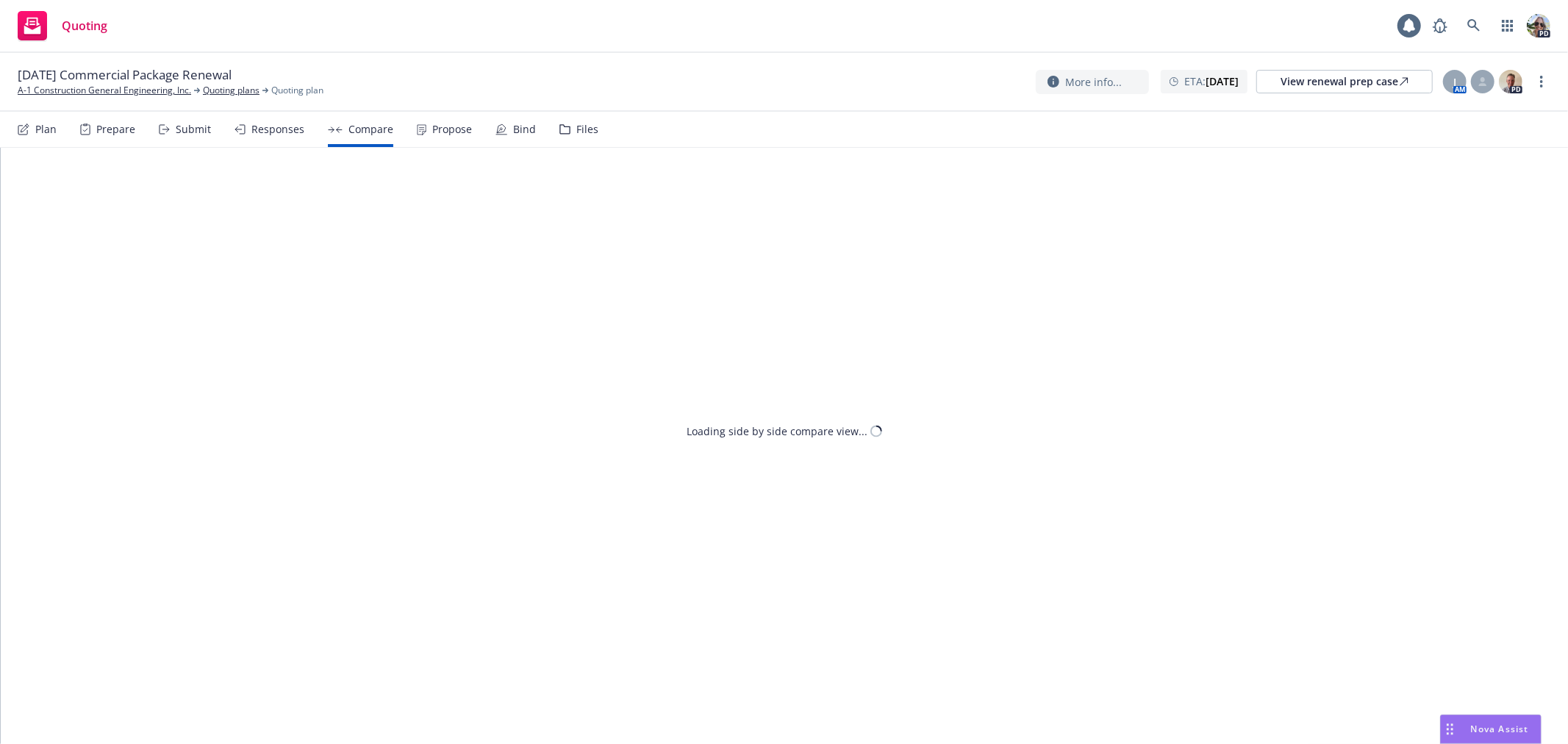
click at [312, 126] on div "Plan Prepare Submit Responses Compare Propose Bind Files" at bounding box center [307, 129] width 580 height 35
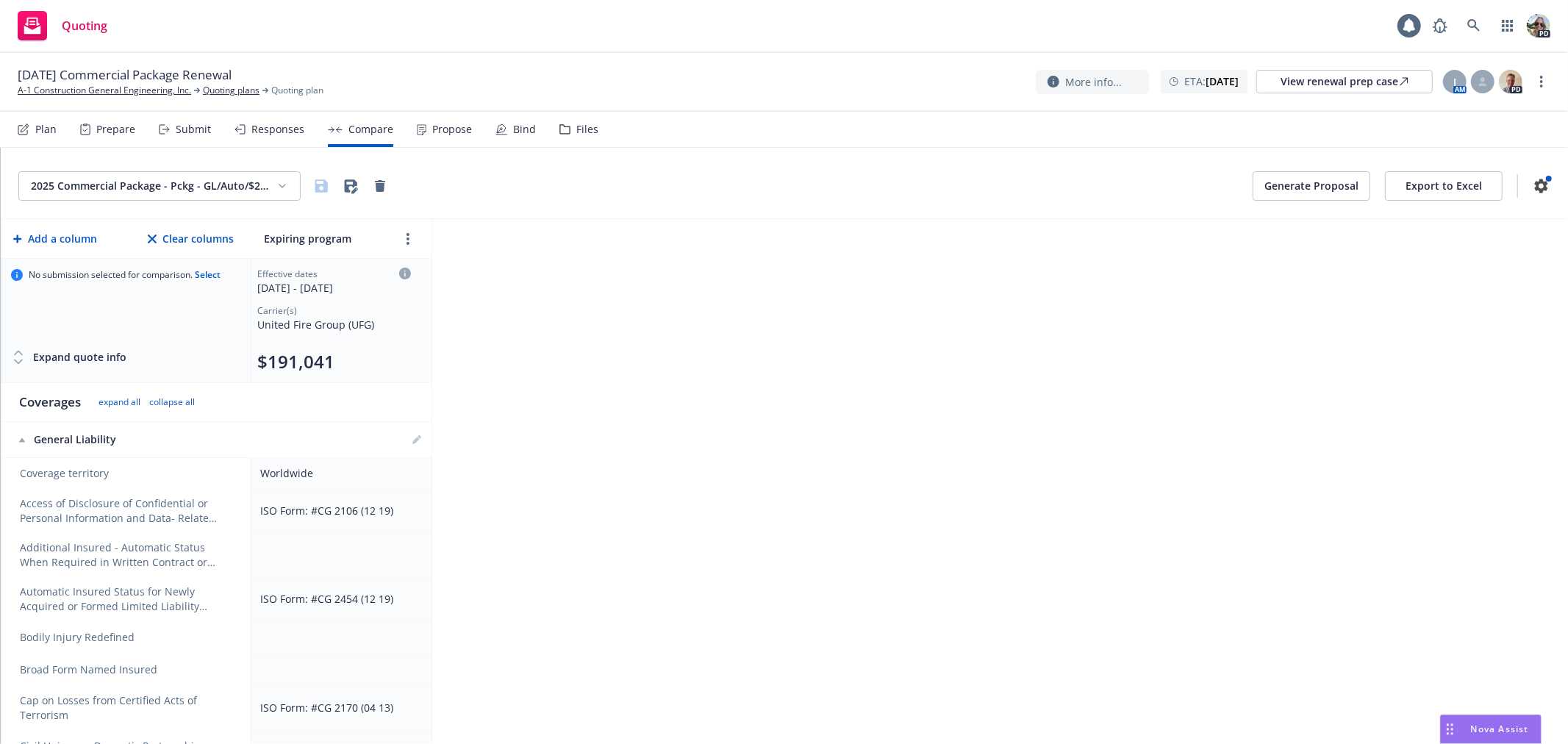
click at [294, 126] on div "Responses" at bounding box center [278, 129] width 53 height 11
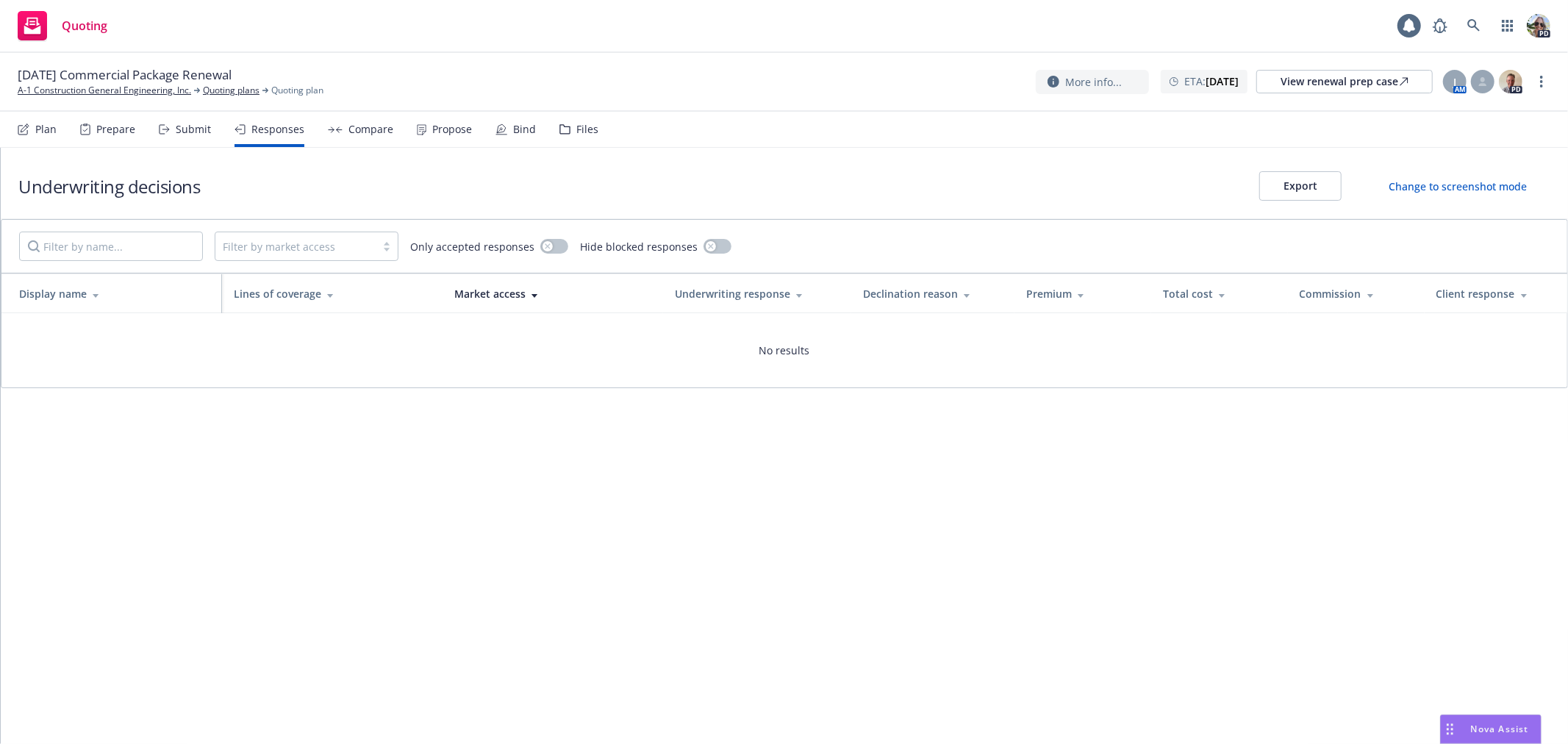
click at [37, 115] on div "Plan" at bounding box center [37, 129] width 39 height 35
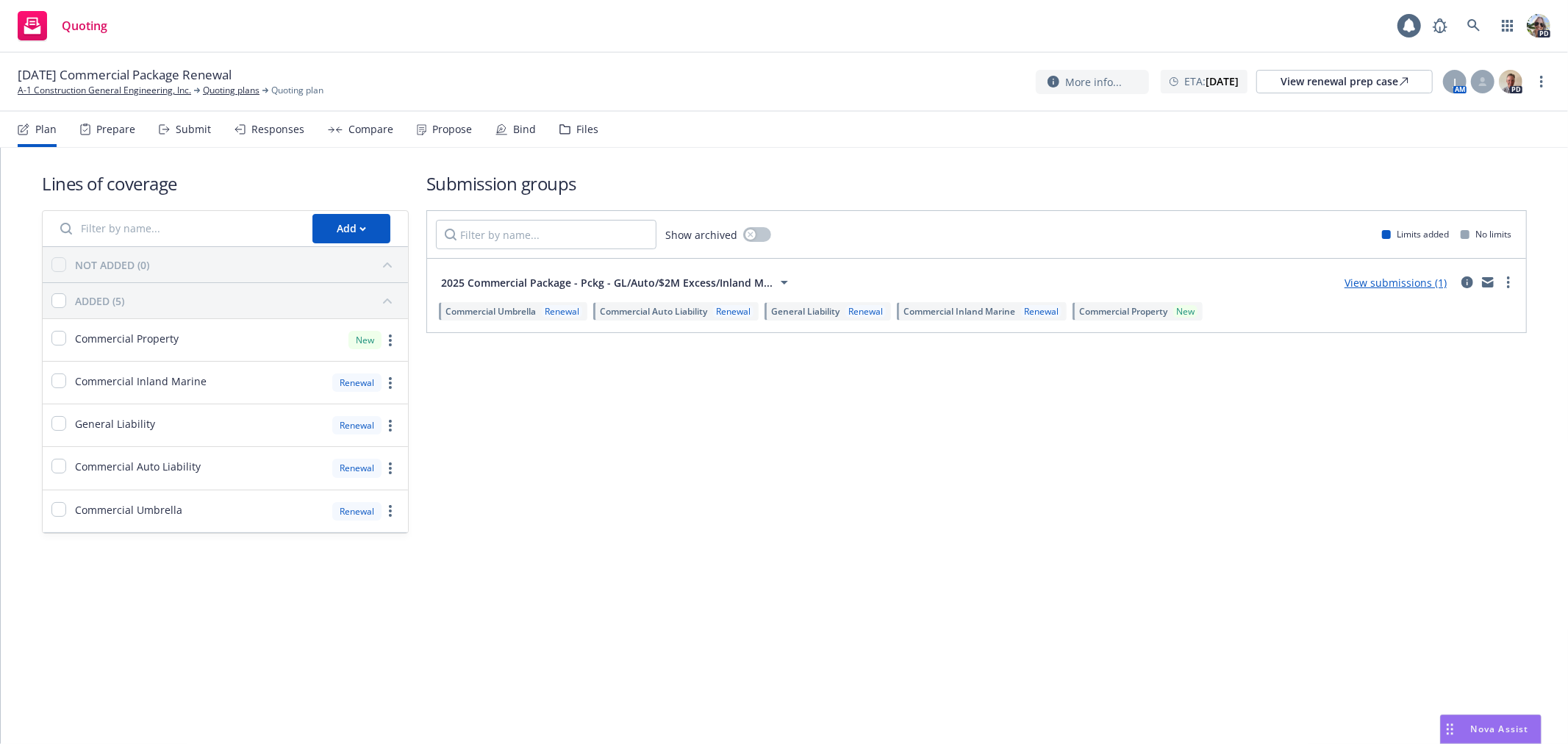
click at [38, 118] on div "Plan" at bounding box center [37, 129] width 39 height 35
click at [212, 92] on link "Quoting plans" at bounding box center [231, 90] width 56 height 13
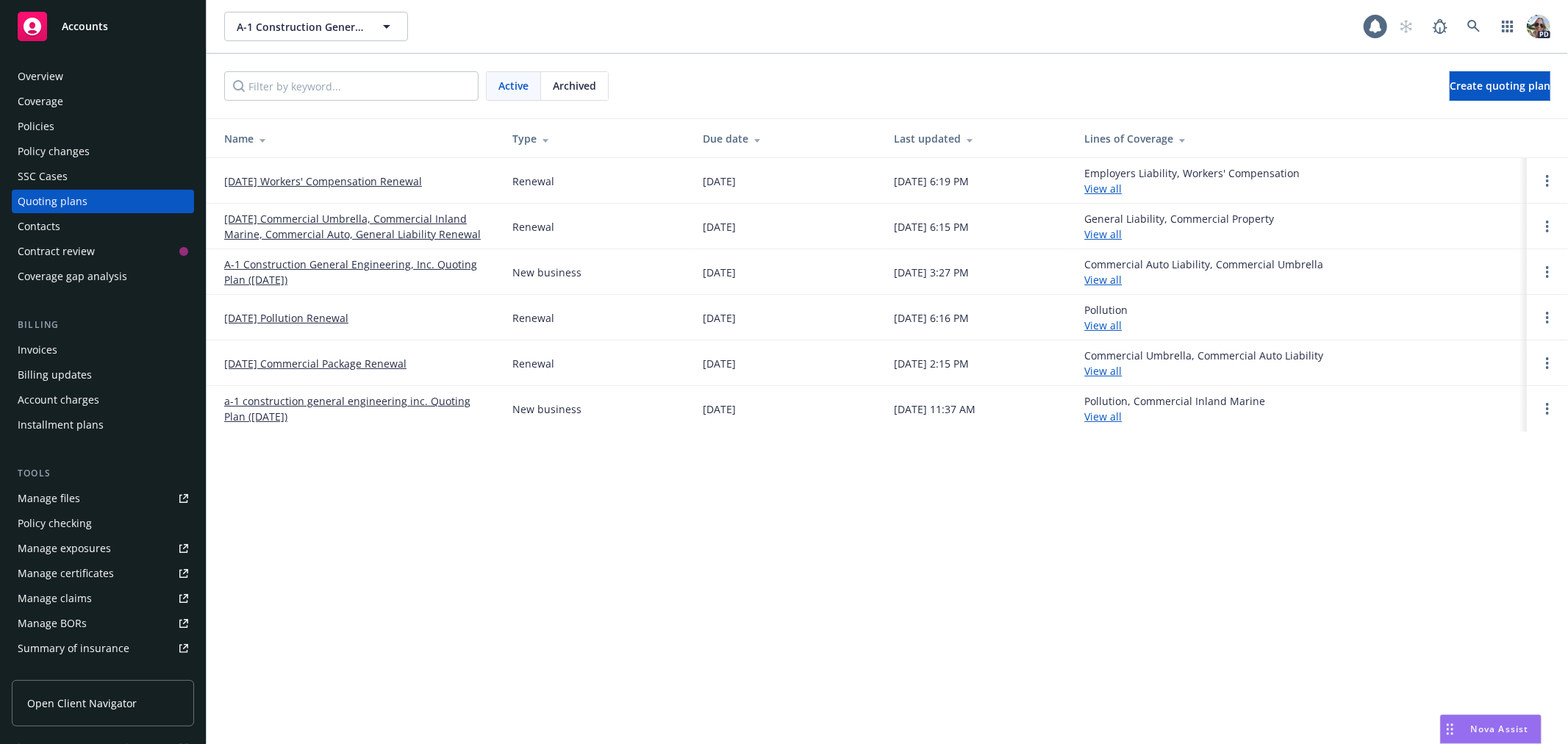
click at [252, 401] on link "a-1 construction general engineering inc. Quoting Plan ([DATE])" at bounding box center [356, 409] width 265 height 31
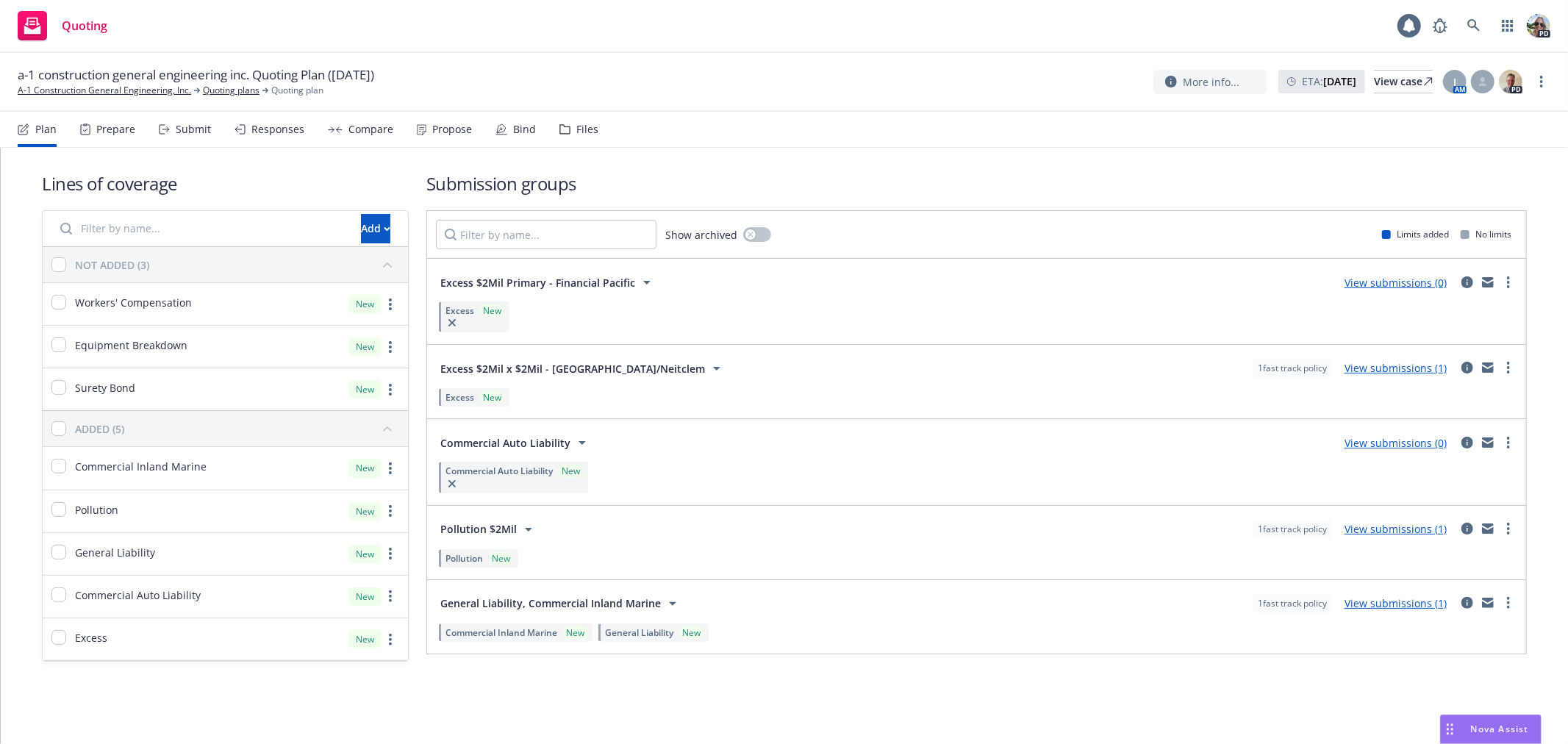
click at [355, 129] on div "Compare" at bounding box center [371, 129] width 45 height 11
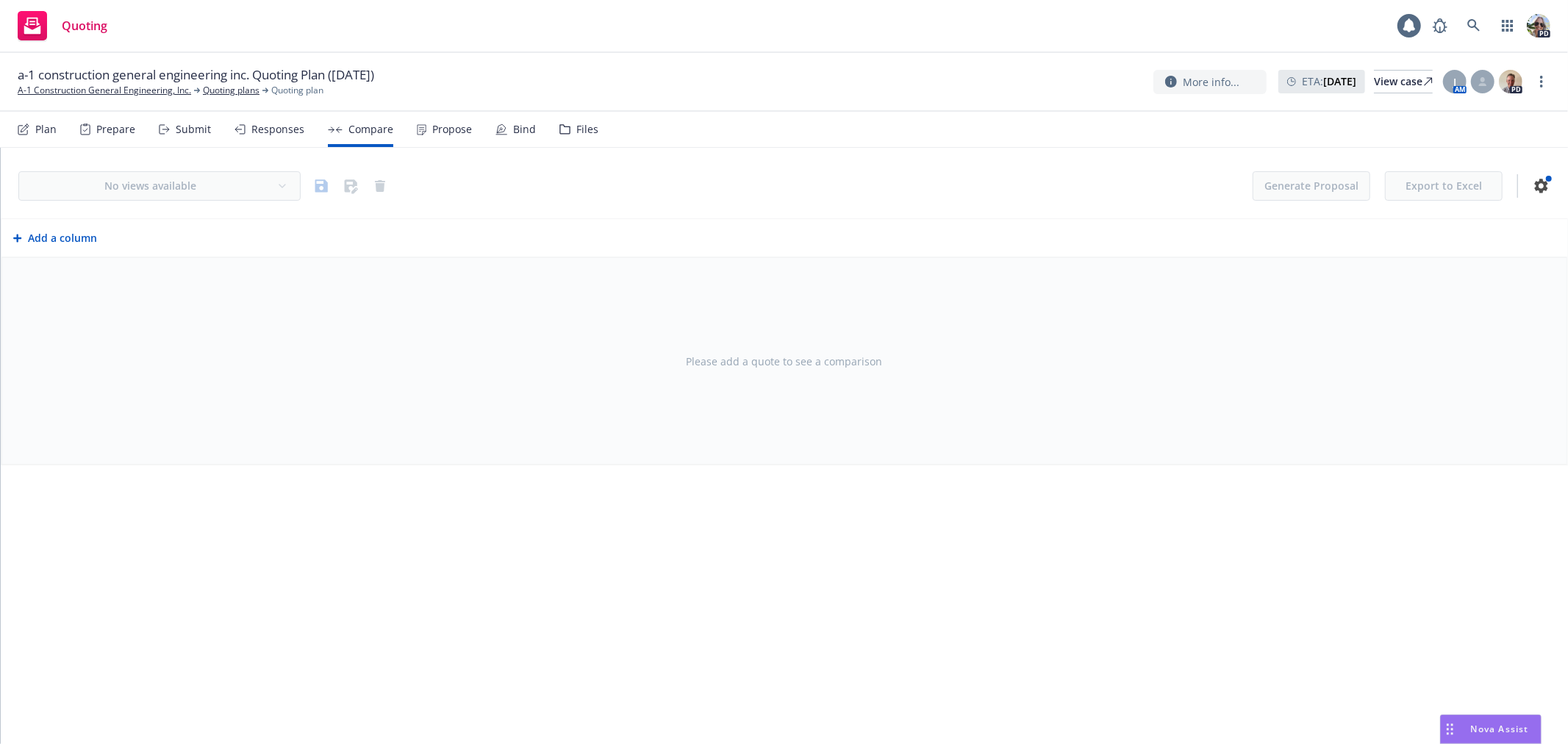
click at [268, 128] on div "Responses" at bounding box center [278, 129] width 53 height 11
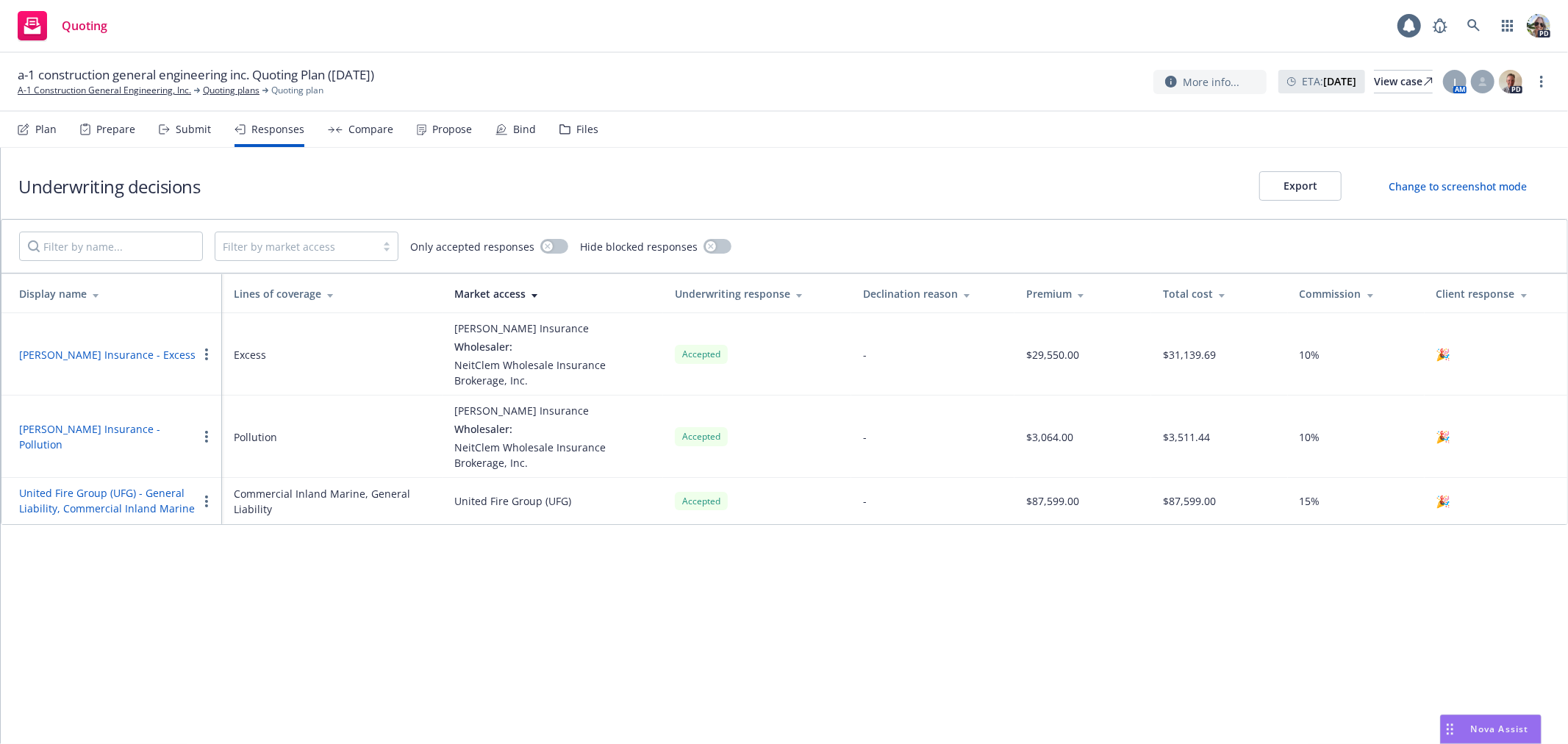
click at [564, 123] on div "Files" at bounding box center [578, 129] width 39 height 35
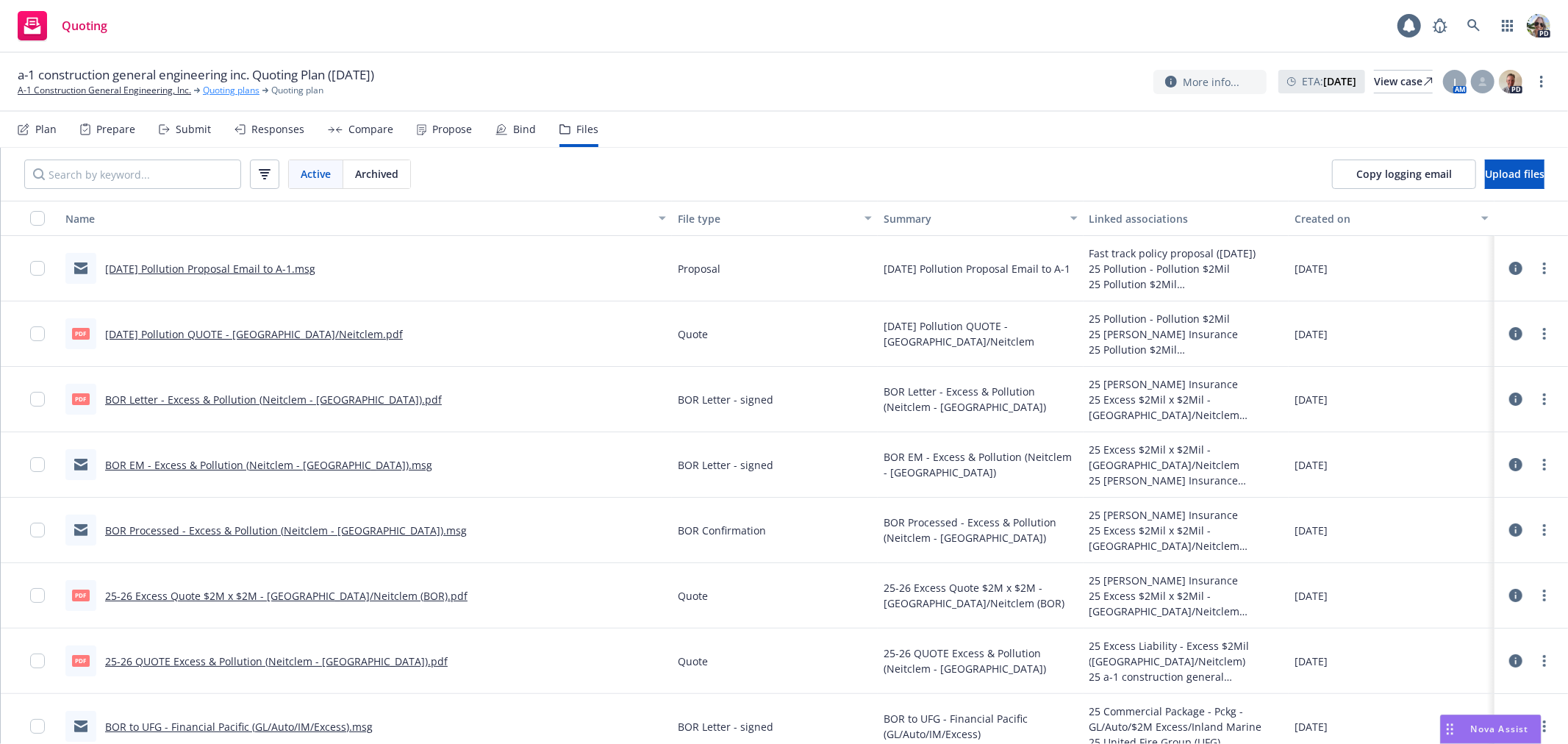
click at [218, 89] on link "Quoting plans" at bounding box center [231, 90] width 56 height 13
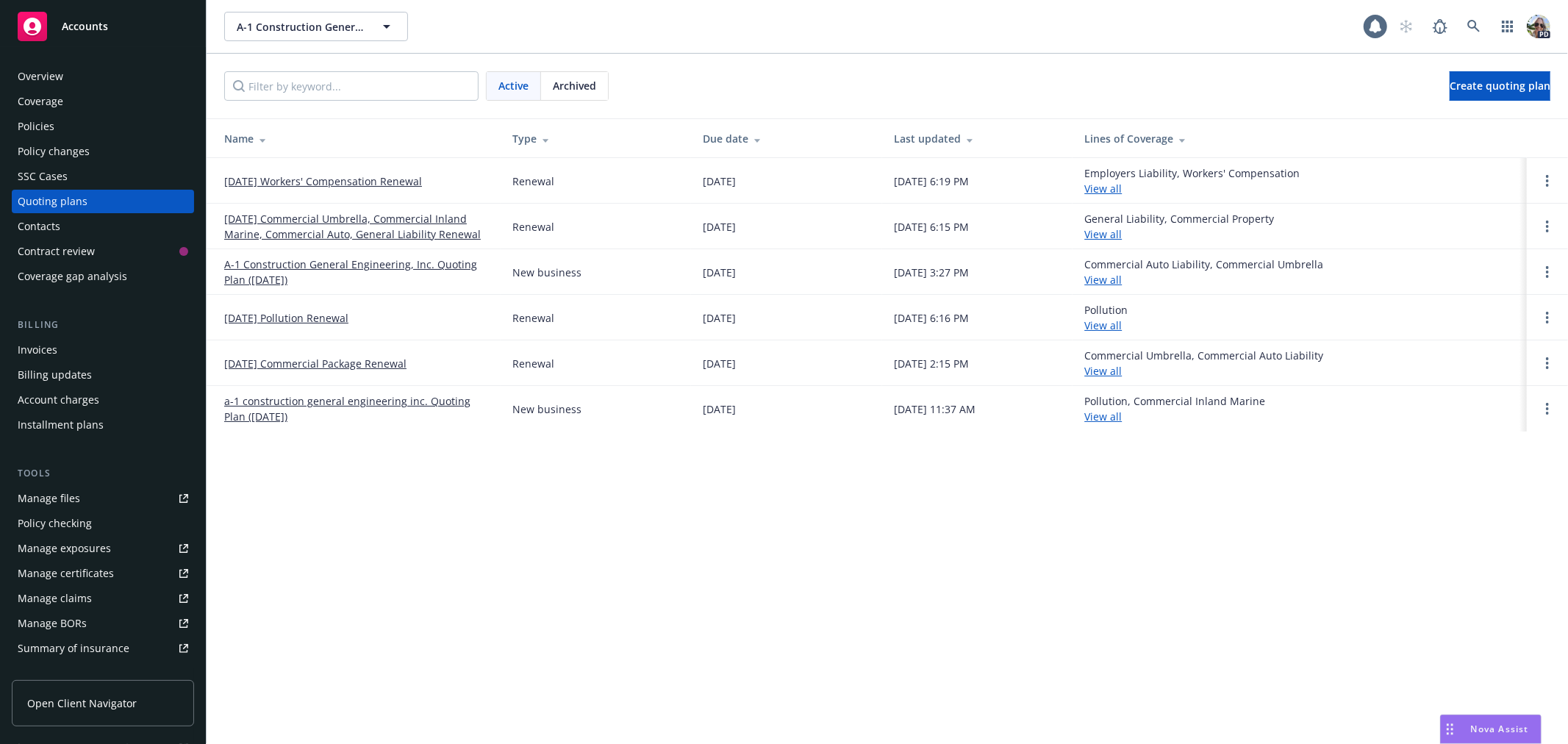
click at [387, 259] on link "A-1 Construction General Engineering, Inc. Quoting Plan ([DATE])" at bounding box center [356, 272] width 265 height 31
